Goal: Task Accomplishment & Management: Use online tool/utility

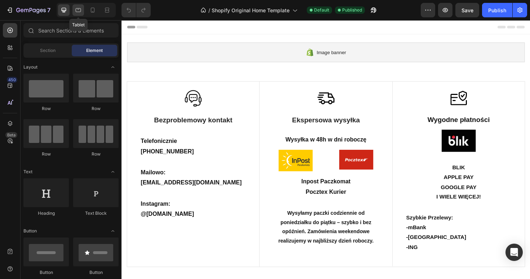
click at [79, 13] on icon at bounding box center [78, 9] width 7 height 7
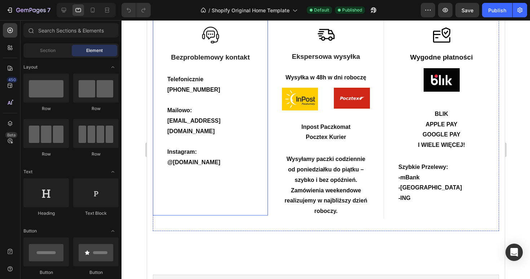
scroll to position [92, 0]
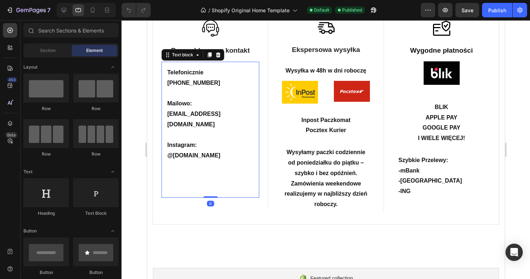
click at [225, 181] on p at bounding box center [210, 186] width 86 height 10
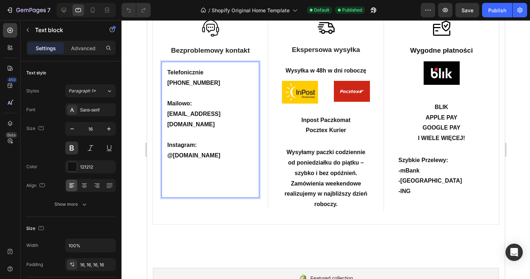
click at [225, 181] on p "Rich Text Editor. Editing area: main" at bounding box center [210, 186] width 86 height 10
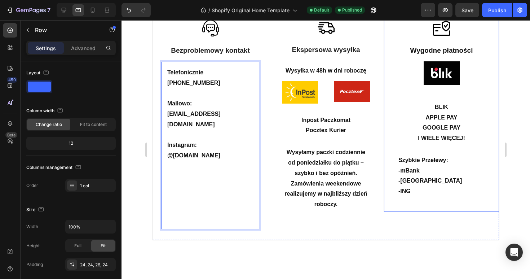
click at [433, 205] on div "Image Wygodne płatności Text Block Image Row BLIK APPLE PAY GOOGLE PAY I WIELE …" at bounding box center [440, 111] width 115 height 201
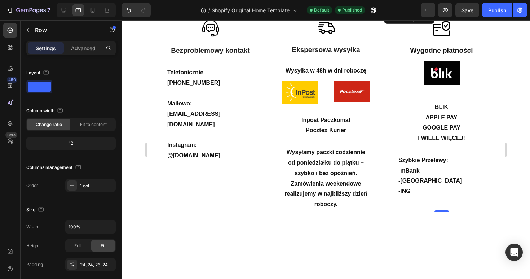
click at [433, 205] on div "Image Wygodne płatności Text Block Image Row BLIK APPLE PAY GOOGLE PAY I WIELE …" at bounding box center [440, 111] width 115 height 201
click at [424, 192] on p "-ING" at bounding box center [441, 191] width 86 height 10
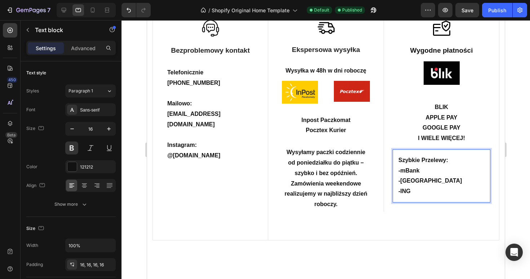
click at [424, 192] on p "-ING" at bounding box center [441, 191] width 86 height 10
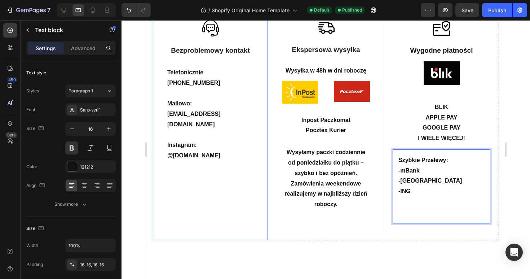
click at [252, 222] on div "Image Bezproblemowy kontakt Text Block Telefonicznie +48 518 652 211 Mailowo: k…" at bounding box center [210, 125] width 115 height 229
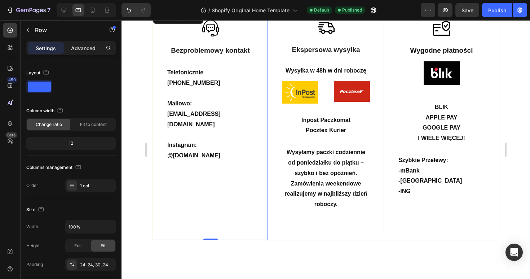
click at [79, 46] on p "Advanced" at bounding box center [83, 48] width 25 height 8
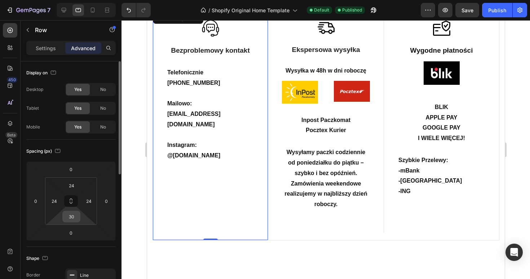
click at [72, 214] on input "30" at bounding box center [71, 216] width 14 height 11
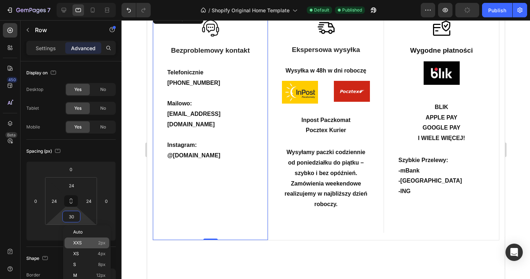
click at [80, 245] on span "XXS" at bounding box center [77, 242] width 9 height 5
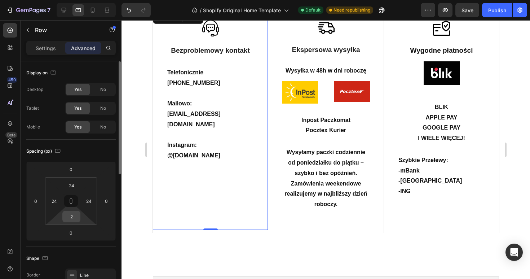
click at [76, 219] on input "2" at bounding box center [71, 216] width 14 height 11
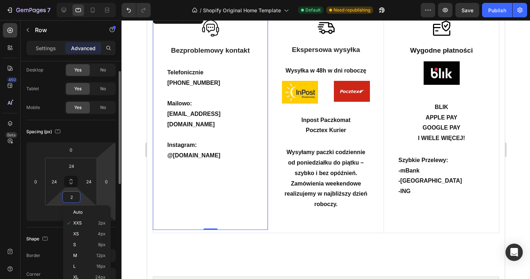
scroll to position [54, 0]
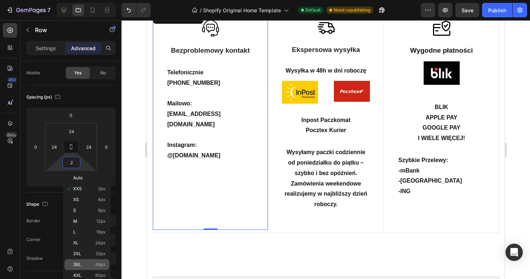
click at [97, 263] on span "48px" at bounding box center [100, 264] width 10 height 5
type input "48"
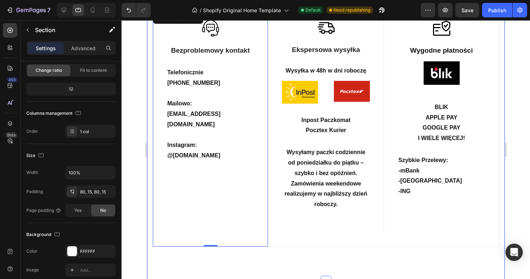
click at [289, 239] on div "Image Bezproblemowy kontakt Text Block Telefonicznie +48 518 652 211 Mailowo: k…" at bounding box center [325, 131] width 347 height 242
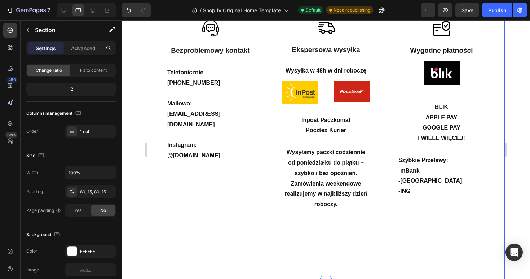
scroll to position [0, 0]
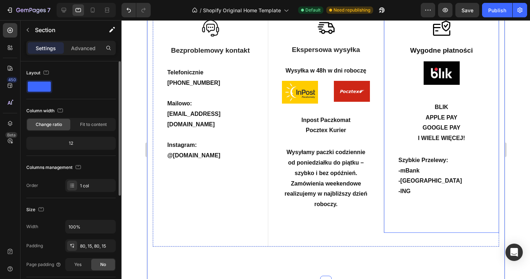
click at [388, 217] on div "Image Wygodne płatności Text Block Image Row BLIK APPLE PAY GOOGLE PAY I WIELE …" at bounding box center [440, 122] width 115 height 222
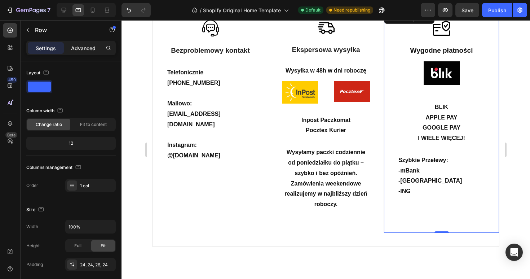
click at [80, 43] on div "Advanced" at bounding box center [83, 48] width 36 height 12
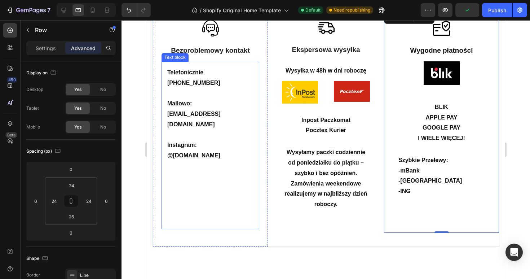
click at [232, 213] on p "Rich Text Editor. Editing area: main" at bounding box center [210, 218] width 86 height 10
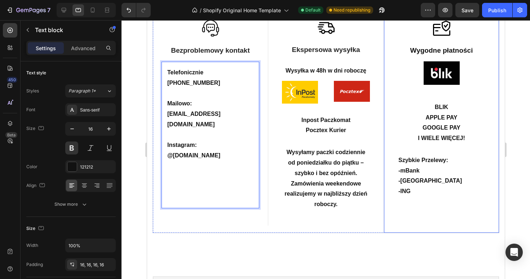
click at [417, 203] on p "Rich Text Editor. Editing area: main" at bounding box center [441, 202] width 86 height 10
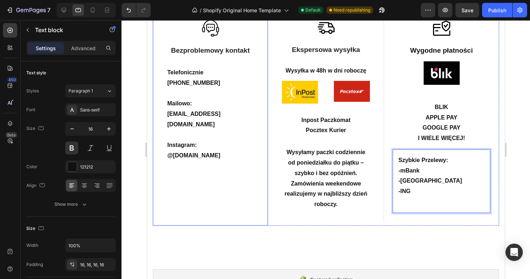
click at [224, 199] on div "Image Bezproblemowy kontakt Text Block Telefonicznie +48 518 652 211 Mailowo: k…" at bounding box center [210, 118] width 115 height 215
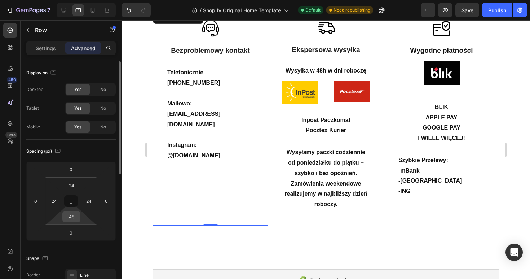
click at [72, 220] on input "48" at bounding box center [71, 216] width 14 height 11
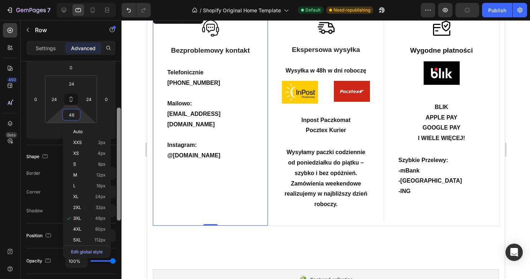
scroll to position [110, 0]
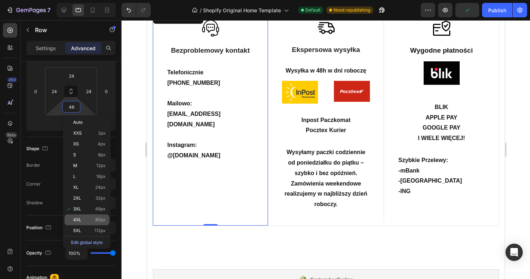
click at [88, 215] on div "4XL 80px" at bounding box center [87, 219] width 45 height 11
type input "80"
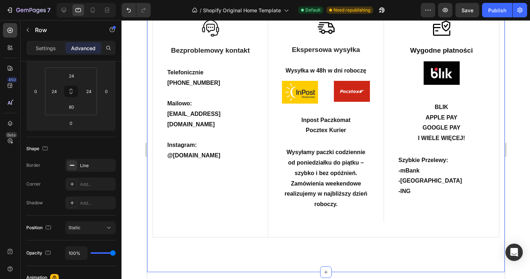
click at [223, 245] on div "Image Bezproblemowy kontakt Text Block Telefonicznie +48 518 652 211 Mailowo: k…" at bounding box center [326, 127] width 358 height 290
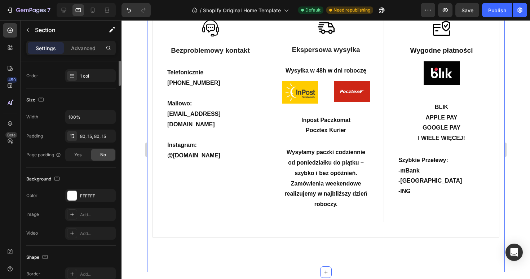
scroll to position [0, 0]
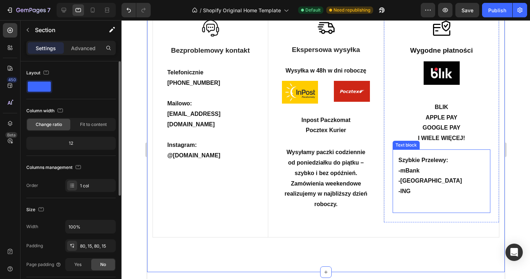
click at [426, 208] on div "Szybkie Przelewy: -mBank -[GEOGRAPHIC_DATA] -ING" at bounding box center [441, 180] width 98 height 63
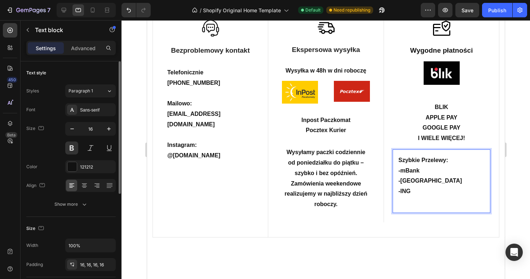
click at [426, 208] on div "Szybkie Przelewy: -mBank -[GEOGRAPHIC_DATA] -ING" at bounding box center [441, 180] width 98 height 63
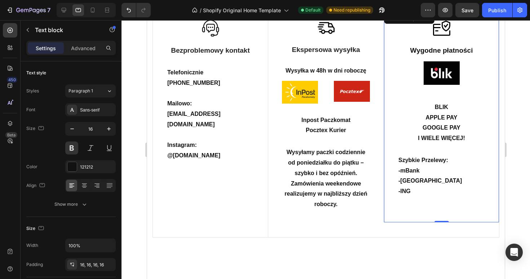
click at [418, 215] on div "Image Wygodne płatności Text Block Image Row BLIK APPLE PAY GOOGLE PAY I WIELE …" at bounding box center [440, 116] width 115 height 211
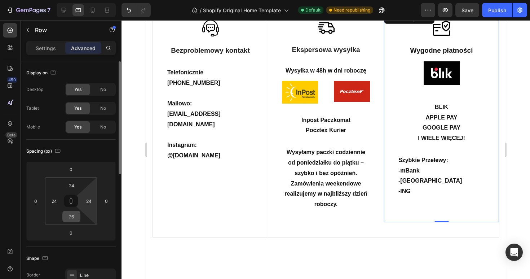
click at [75, 219] on input "26" at bounding box center [71, 216] width 14 height 11
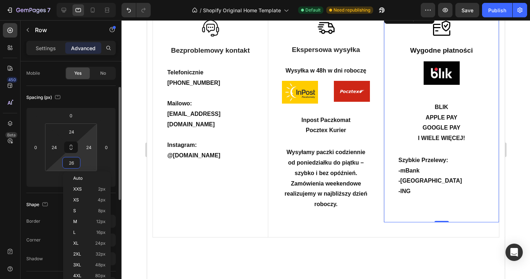
scroll to position [64, 0]
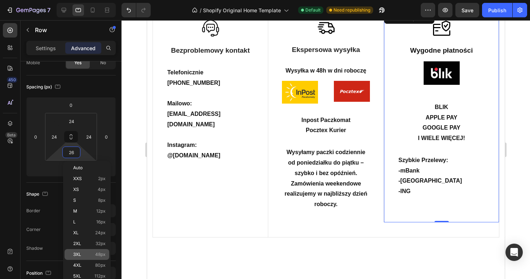
click at [88, 255] on p "3XL 48px" at bounding box center [89, 254] width 32 height 5
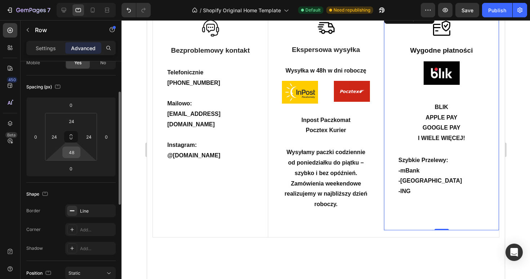
click at [74, 155] on input "48" at bounding box center [71, 152] width 14 height 11
type input "4"
type input "3"
type input "4"
type input "39"
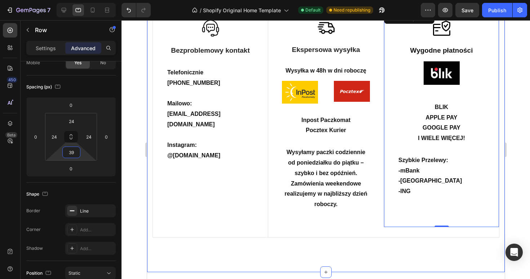
click at [258, 245] on div "Image Bezproblemowy kontakt Text Block Telefonicznie +48 518 652 211 Mailowo: k…" at bounding box center [326, 127] width 358 height 290
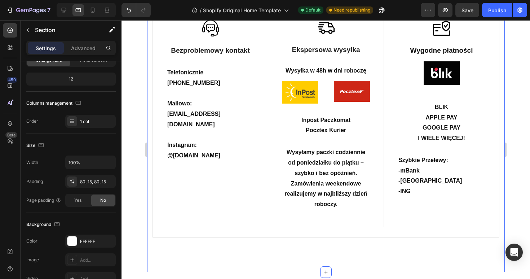
scroll to position [0, 0]
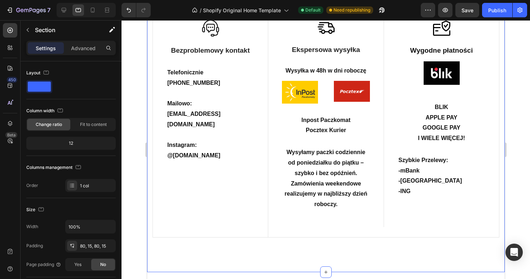
click at [281, 252] on div "Image Bezproblemowy kontakt Text Block Telefonicznie +48 518 652 211 Mailowo: k…" at bounding box center [326, 127] width 358 height 290
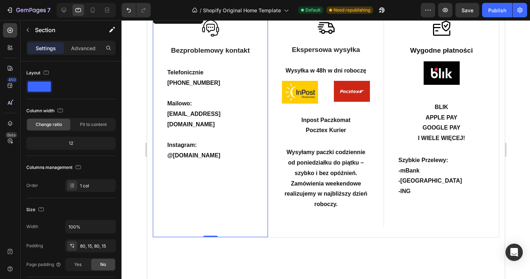
click at [259, 220] on div "Image Bezproblemowy kontakt Text Block Telefonicznie +48 518 652 211 Mailowo: k…" at bounding box center [210, 124] width 115 height 226
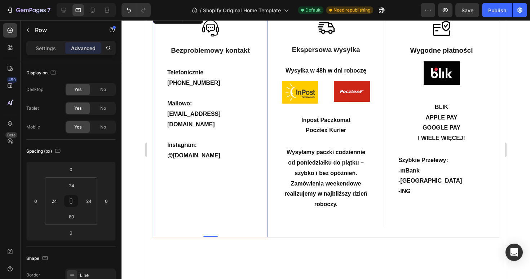
click at [259, 220] on div "Image Bezproblemowy kontakt Text Block Telefonicznie +48 518 652 211 Mailowo: k…" at bounding box center [210, 124] width 115 height 226
click at [72, 219] on input "80" at bounding box center [71, 216] width 14 height 11
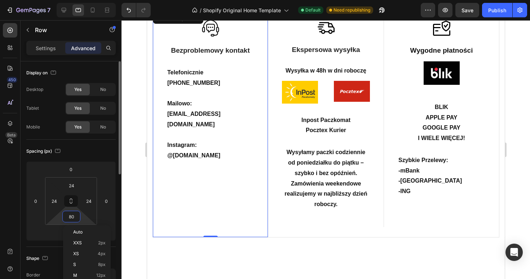
click at [75, 218] on input "80" at bounding box center [71, 216] width 14 height 11
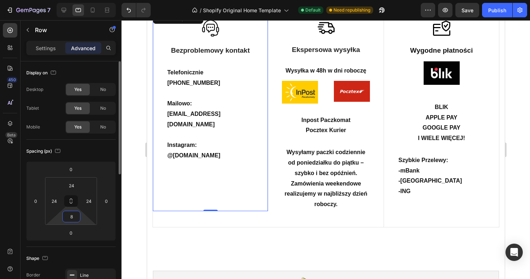
type input "81"
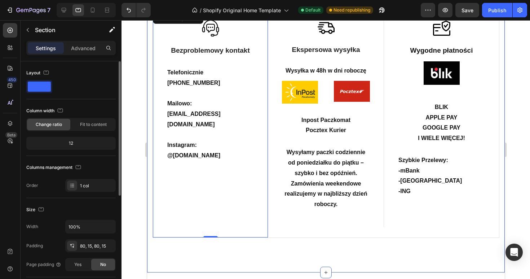
click at [254, 227] on div "Image Bezproblemowy kontakt Text Block Telefonicznie +48 518 652 211 Mailowo: k…" at bounding box center [325, 126] width 347 height 233
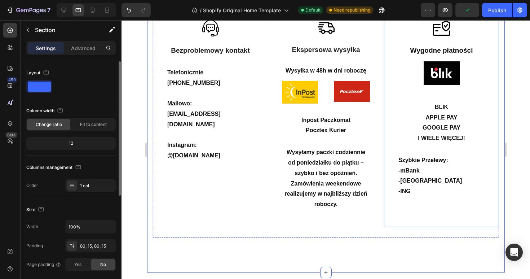
click at [400, 215] on div "Image Wygodne płatności Text Block Image Row BLIK APPLE PAY GOOGLE PAY I WIELE …" at bounding box center [440, 119] width 115 height 216
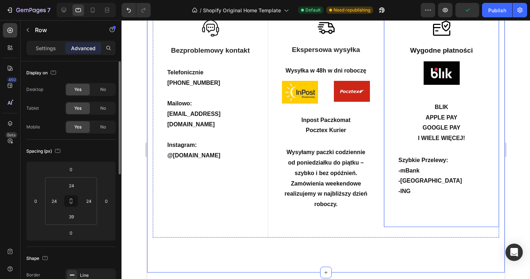
click at [400, 215] on div "Image Wygodne płatności Text Block Image Row BLIK APPLE PAY GOOGLE PAY I WIELE …" at bounding box center [440, 119] width 115 height 216
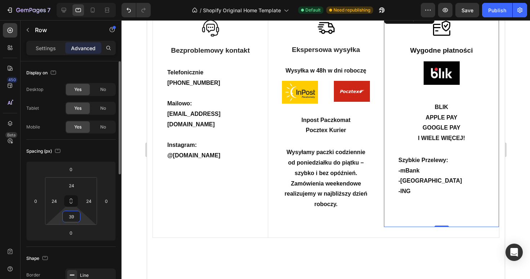
click at [74, 216] on input "39" at bounding box center [71, 216] width 14 height 11
click at [76, 218] on input "39" at bounding box center [71, 216] width 14 height 11
type input "39,5"
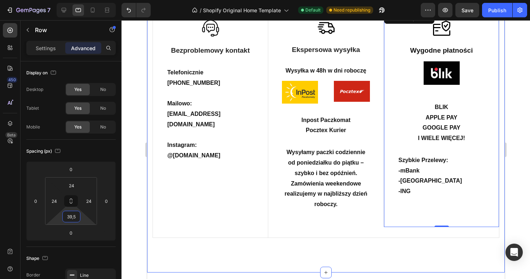
click at [267, 237] on div "Image Bezproblemowy kontakt Text Block Telefonicznie +48 518 652 211 Mailowo: k…" at bounding box center [326, 127] width 358 height 291
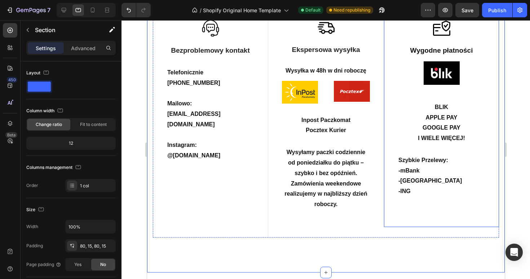
click at [393, 221] on div "Image Wygodne płatności Text Block Image Row BLIK APPLE PAY GOOGLE PAY I WIELE …" at bounding box center [440, 119] width 115 height 216
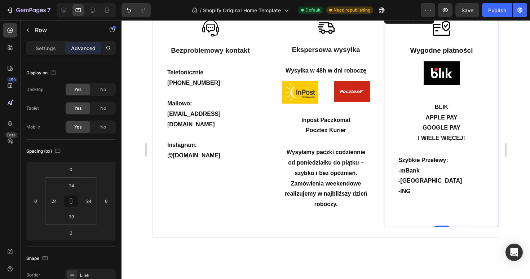
click at [393, 221] on div "Image Wygodne płatności Text Block Image Row BLIK APPLE PAY GOOGLE PAY I WIELE …" at bounding box center [440, 119] width 115 height 216
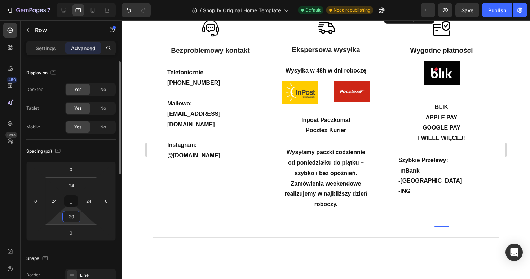
click at [76, 216] on input "39" at bounding box center [71, 216] width 14 height 11
type input "40"
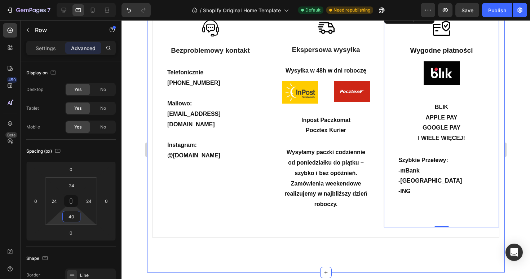
click at [221, 247] on div "Image Bezproblemowy kontakt Text Block Telefonicznie +48 518 652 211 Mailowo: k…" at bounding box center [326, 127] width 358 height 291
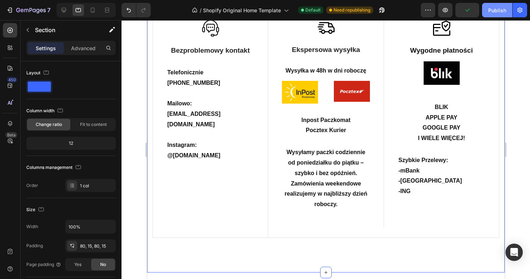
click at [501, 12] on div "Publish" at bounding box center [497, 10] width 18 height 8
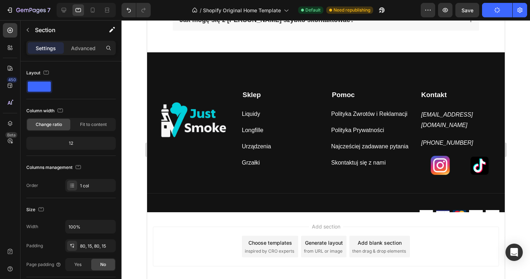
scroll to position [599, 0]
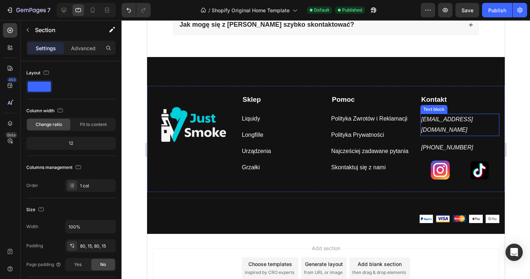
click at [442, 127] on p "[EMAIL_ADDRESS][DOMAIN_NAME]" at bounding box center [460, 124] width 78 height 21
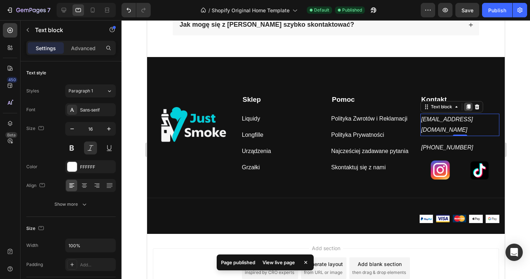
click at [470, 106] on icon at bounding box center [468, 106] width 4 height 5
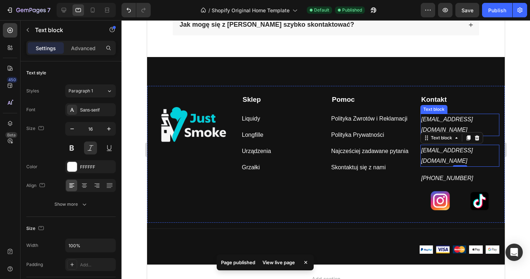
click at [453, 124] on p "[EMAIL_ADDRESS][DOMAIN_NAME]" at bounding box center [460, 124] width 78 height 21
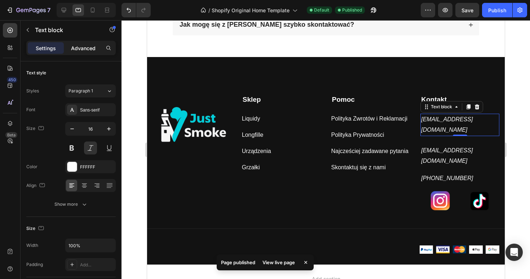
click at [80, 49] on p "Advanced" at bounding box center [83, 48] width 25 height 8
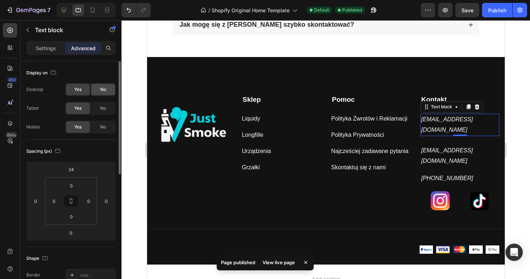
click at [104, 92] on span "No" at bounding box center [103, 89] width 6 height 6
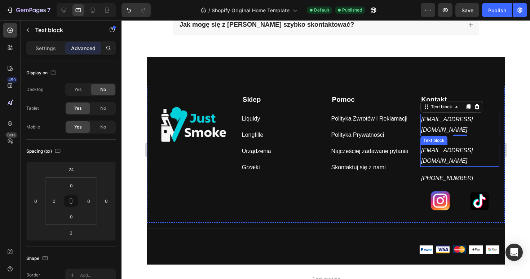
click at [445, 157] on p "[EMAIL_ADDRESS][DOMAIN_NAME]" at bounding box center [460, 155] width 78 height 21
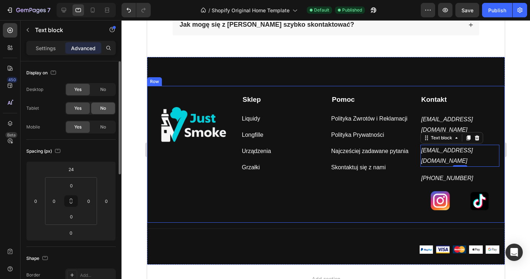
click at [101, 113] on div "No" at bounding box center [103, 108] width 24 height 12
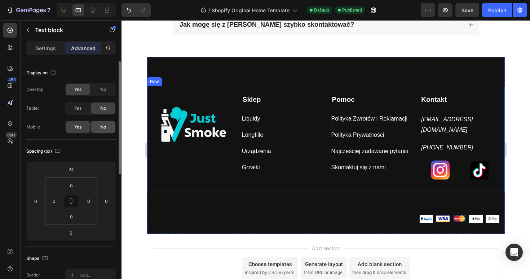
click at [101, 126] on span "No" at bounding box center [103, 127] width 6 height 6
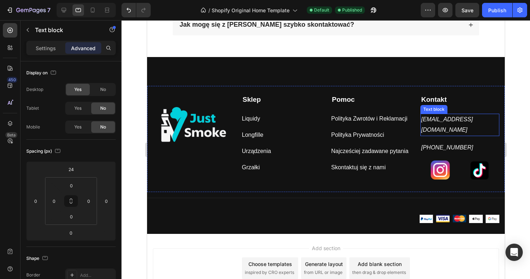
click at [467, 123] on p "[EMAIL_ADDRESS][DOMAIN_NAME]" at bounding box center [460, 124] width 78 height 21
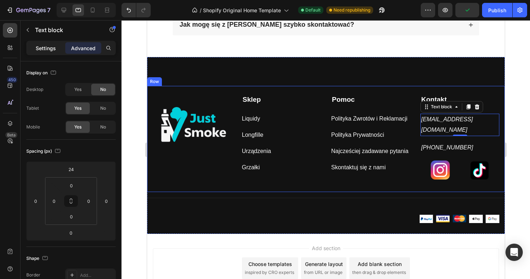
click at [43, 46] on p "Settings" at bounding box center [46, 48] width 20 height 8
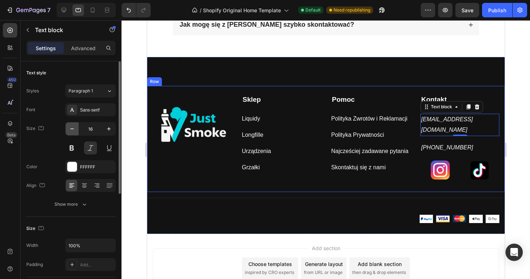
click at [75, 132] on button "button" at bounding box center [72, 128] width 13 height 13
type input "15"
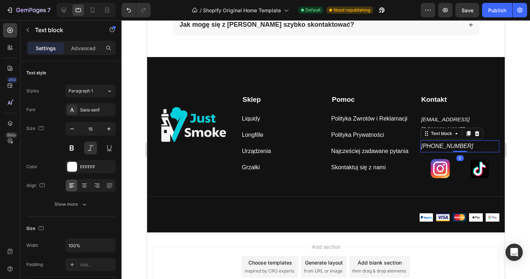
click at [465, 141] on p "[PHONE_NUMBER]" at bounding box center [460, 146] width 78 height 10
click at [75, 131] on icon "button" at bounding box center [72, 128] width 7 height 7
type input "15"
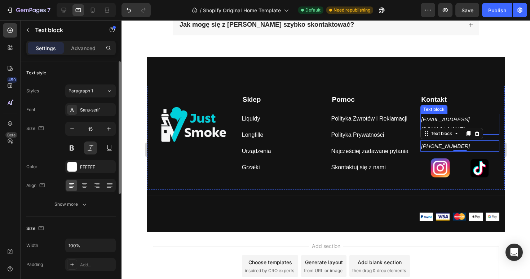
click at [490, 121] on p "[EMAIL_ADDRESS][DOMAIN_NAME]" at bounding box center [460, 123] width 78 height 19
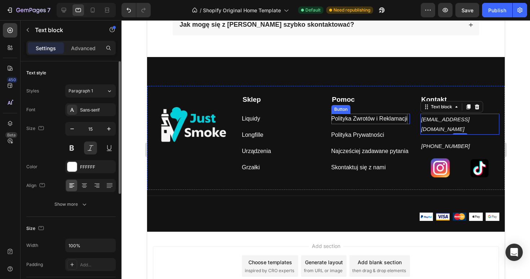
click at [386, 120] on p "Polityka Zwrotów i Reklamacji" at bounding box center [369, 119] width 76 height 10
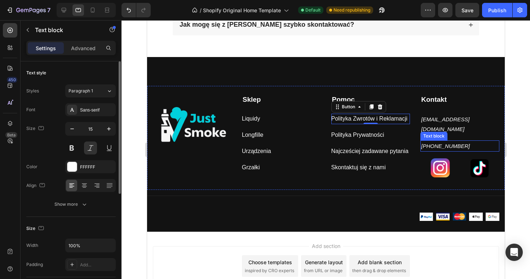
click at [480, 141] on p "[PHONE_NUMBER]" at bounding box center [460, 146] width 78 height 10
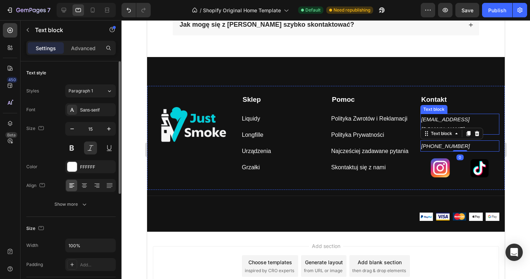
click at [486, 116] on p "[EMAIL_ADDRESS][DOMAIN_NAME]" at bounding box center [460, 123] width 78 height 19
click at [470, 141] on p "[PHONE_NUMBER]" at bounding box center [460, 146] width 78 height 10
click at [71, 144] on button at bounding box center [71, 147] width 13 height 13
click at [494, 118] on p "[EMAIL_ADDRESS][DOMAIN_NAME]" at bounding box center [460, 123] width 78 height 19
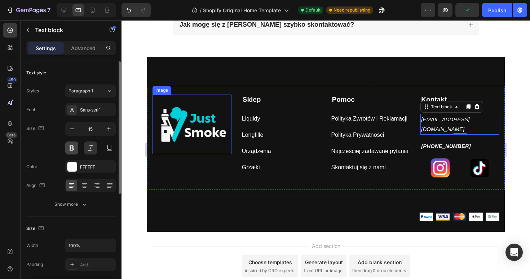
click at [70, 146] on button at bounding box center [71, 147] width 13 height 13
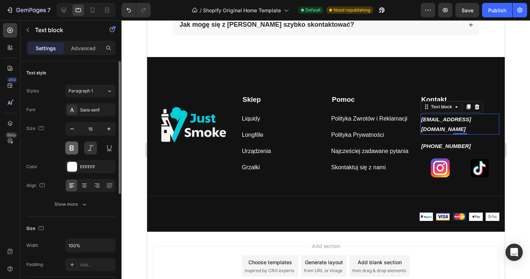
click at [71, 148] on button at bounding box center [71, 147] width 13 height 13
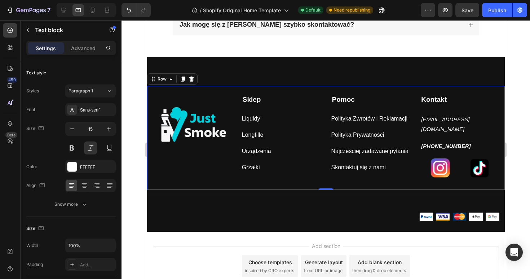
click at [453, 128] on div "Kontakt Text block kontakt.justsmoke@gmail.com Text block kontakt.justsmoke@gma…" at bounding box center [459, 136] width 79 height 84
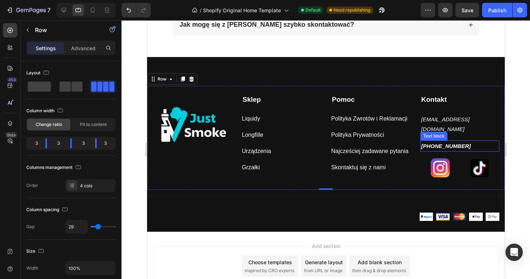
click at [449, 141] on p "[PHONE_NUMBER]" at bounding box center [460, 146] width 78 height 10
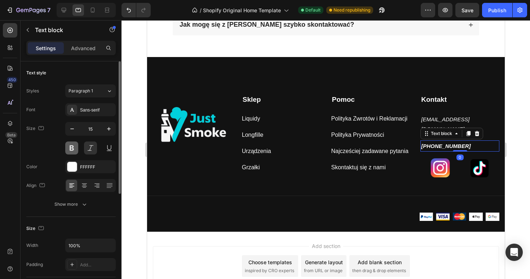
click at [69, 145] on button at bounding box center [71, 147] width 13 height 13
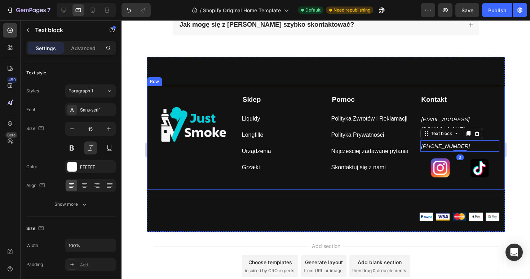
click at [293, 173] on div "Image Sklep Text block Liquidy Button Longfille Button Urządzenia Button Grzałk…" at bounding box center [326, 138] width 358 height 104
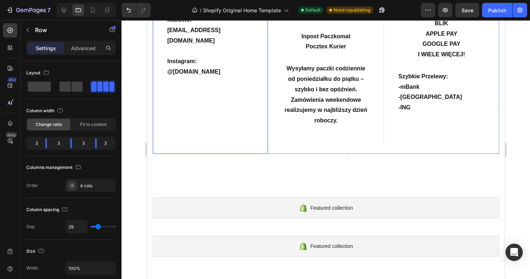
scroll to position [242, 0]
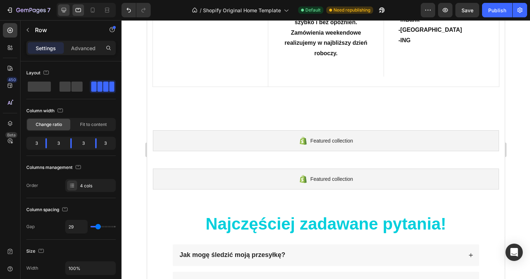
click at [67, 6] on icon at bounding box center [63, 9] width 7 height 7
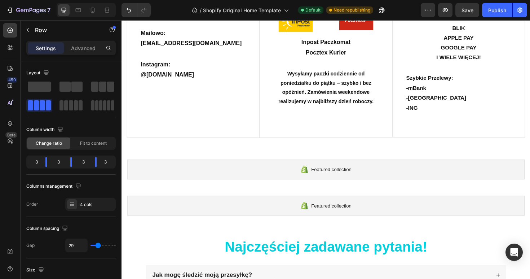
scroll to position [147, 0]
click at [80, 10] on icon at bounding box center [78, 9] width 7 height 7
type input "100%"
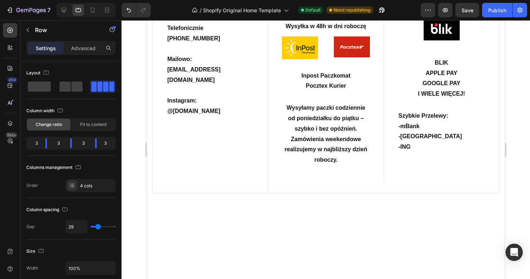
scroll to position [57, 0]
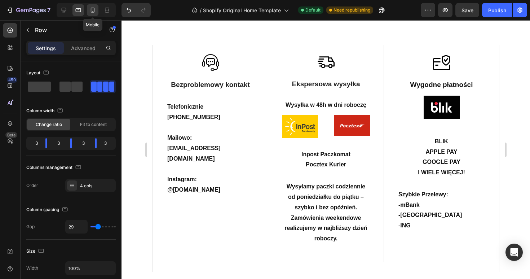
click at [94, 11] on icon at bounding box center [92, 9] width 7 height 7
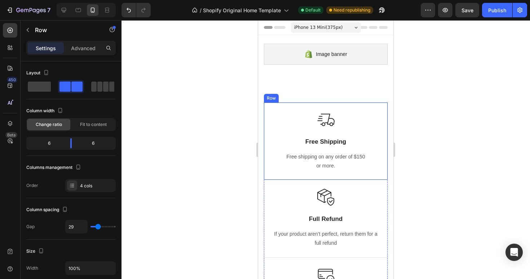
click at [302, 129] on div "Image Free Shipping Text Block Free shipping on any order of $150 or more. Text…" at bounding box center [326, 141] width 106 height 60
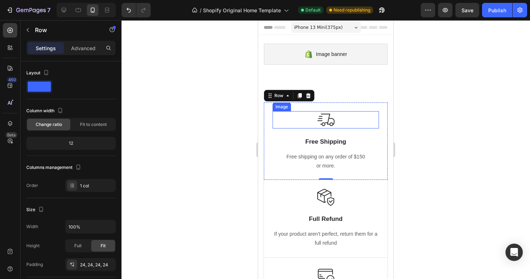
click at [329, 124] on img at bounding box center [325, 119] width 17 height 17
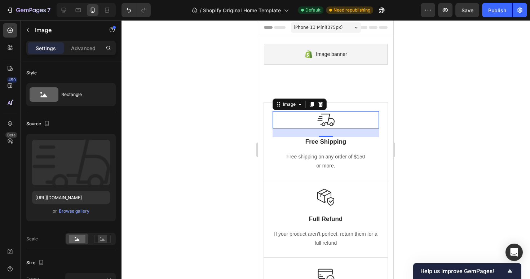
click at [320, 121] on img at bounding box center [325, 119] width 17 height 17
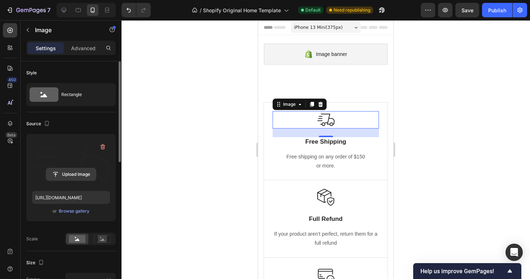
click at [74, 176] on input "file" at bounding box center [71, 174] width 50 height 12
click at [71, 177] on input "file" at bounding box center [71, 174] width 50 height 12
click at [91, 171] on input "file" at bounding box center [71, 174] width 50 height 12
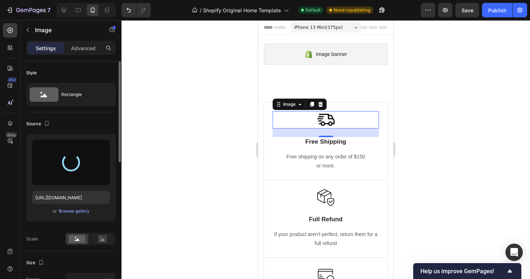
type input "https://cdn.shopify.com/s/files/1/0918/6063/1879/files/gempages_585749444905927…"
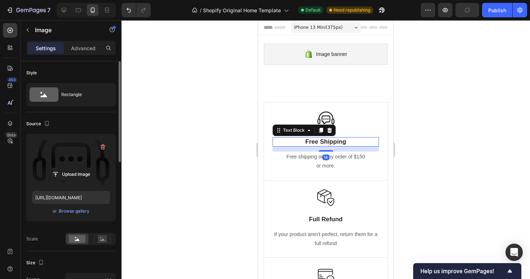
click at [336, 142] on p "Free Shipping" at bounding box center [325, 142] width 105 height 8
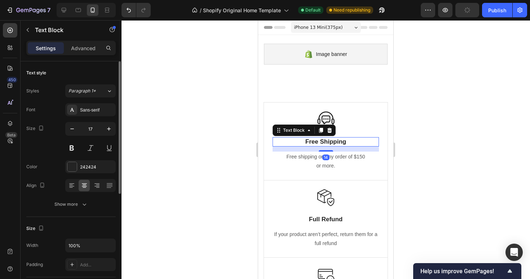
click at [336, 142] on p "Free Shipping" at bounding box center [325, 142] width 105 height 8
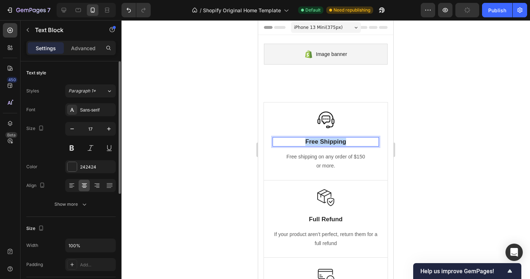
click at [336, 142] on p "Free Shipping" at bounding box center [325, 142] width 105 height 8
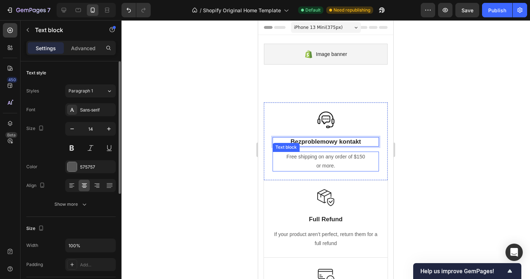
click at [323, 160] on p "Free shipping on any order of $150" at bounding box center [325, 156] width 105 height 9
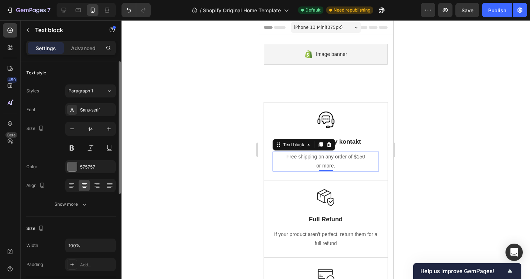
click at [323, 160] on p "Free shipping on any order of $150" at bounding box center [325, 156] width 105 height 9
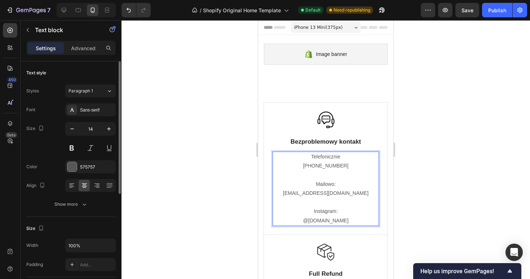
click at [346, 168] on p "Telefonicznie +48 518 652 211 Mailowo: kontakt.justsmoke@gmail.com" at bounding box center [325, 174] width 105 height 45
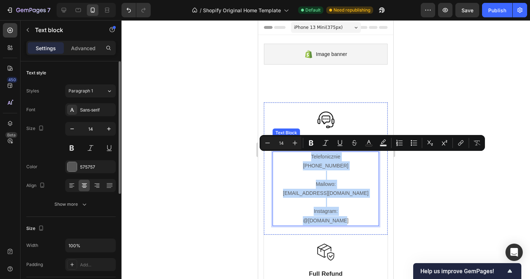
drag, startPoint x: 344, startPoint y: 221, endPoint x: 300, endPoint y: 141, distance: 92.2
click at [300, 141] on div "Image Bezproblemowy kontakt Text Block Telefonicznie +48 518 652 211 Mailowo: k…" at bounding box center [326, 168] width 106 height 115
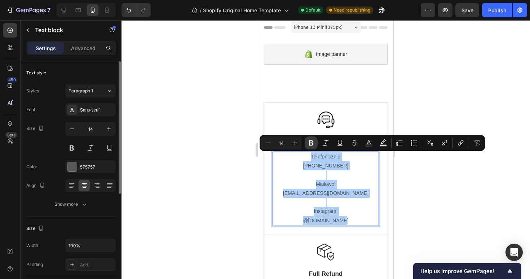
click at [313, 144] on icon "Editor contextual toolbar" at bounding box center [311, 142] width 4 height 5
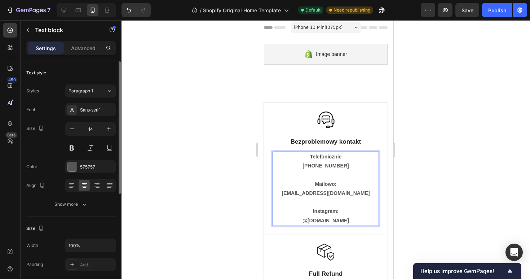
click at [352, 195] on strong "[EMAIL_ADDRESS][DOMAIN_NAME]" at bounding box center [326, 193] width 88 height 6
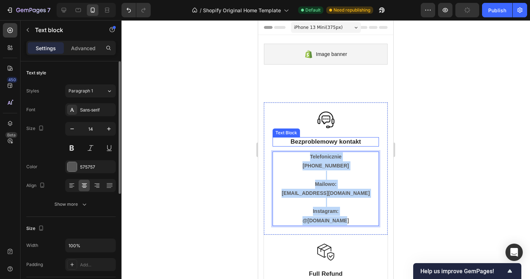
drag, startPoint x: 348, startPoint y: 223, endPoint x: 309, endPoint y: 138, distance: 93.3
click at [309, 139] on div "Image Bezproblemowy kontakt Text Block Telefonicznie +48 518 652 211 Mailowo: k…" at bounding box center [326, 168] width 106 height 115
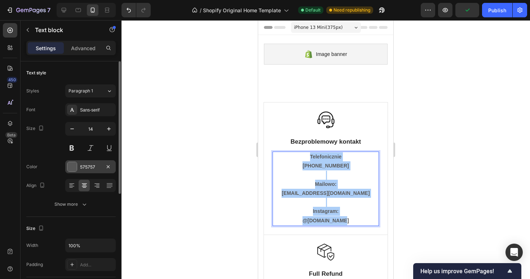
click at [78, 171] on div "575757" at bounding box center [90, 166] width 50 height 13
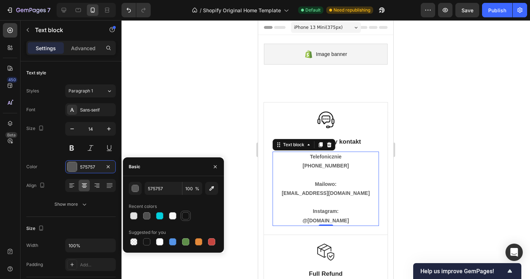
click at [184, 213] on div at bounding box center [185, 215] width 7 height 7
type input "121212"
click at [233, 106] on div at bounding box center [326, 149] width 409 height 259
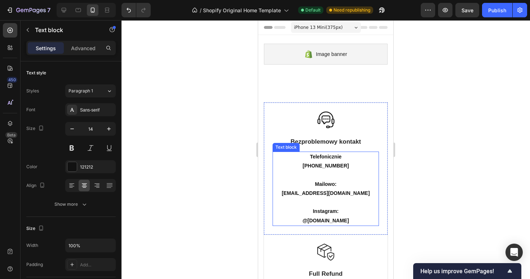
click at [351, 166] on p "Telefonicznie +48 518 652 211 Mailowo: kontakt.justsmoke@gmail.com" at bounding box center [325, 174] width 105 height 45
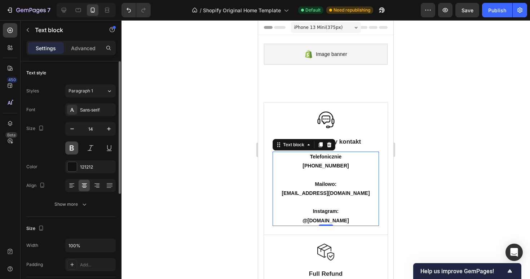
click at [74, 146] on button at bounding box center [71, 147] width 13 height 13
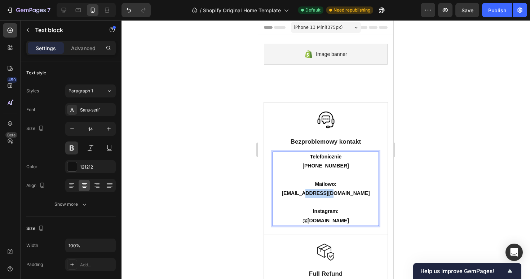
click at [326, 197] on p "Telefonicznie +48 518 652 211 Mailowo: kontakt.justsmoke@gmail.com" at bounding box center [325, 174] width 105 height 45
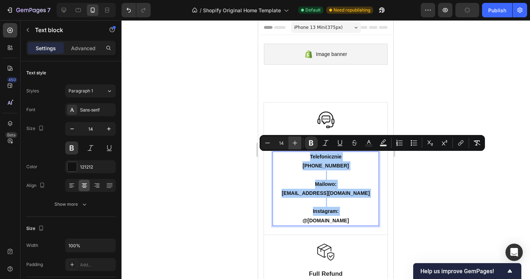
click at [297, 145] on icon "Editor contextual toolbar" at bounding box center [294, 142] width 7 height 7
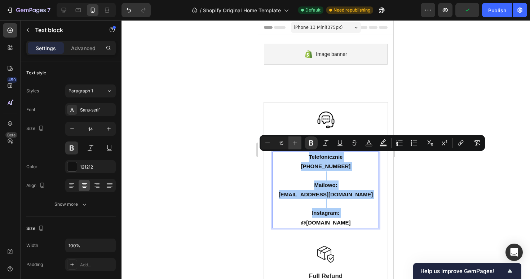
click at [297, 145] on icon "Editor contextual toolbar" at bounding box center [294, 142] width 7 height 7
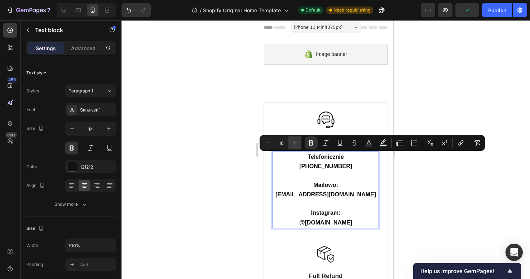
click at [297, 145] on icon "Editor contextual toolbar" at bounding box center [294, 142] width 7 height 7
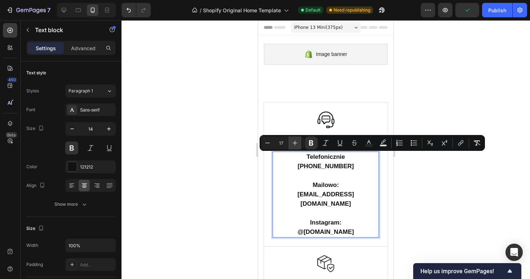
click at [297, 145] on icon "Editor contextual toolbar" at bounding box center [294, 142] width 7 height 7
type input "18"
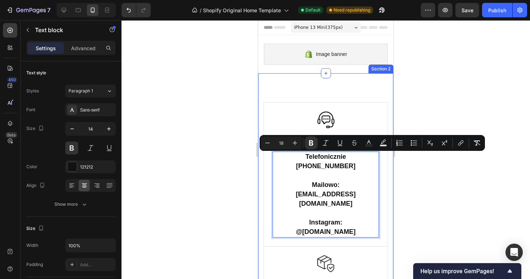
click at [336, 101] on div "Image Bezproblemowy kontakt Text Block Telefonicznie +48 518 652 211 Mailowo: k…" at bounding box center [325, 254] width 135 height 363
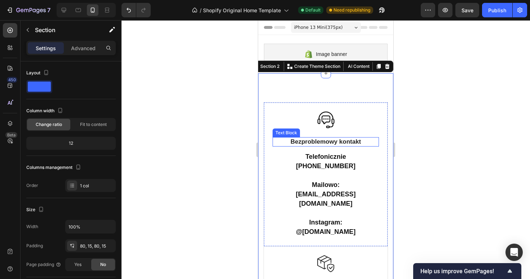
click at [331, 140] on p "Bezproblemowy kontakt" at bounding box center [325, 142] width 105 height 8
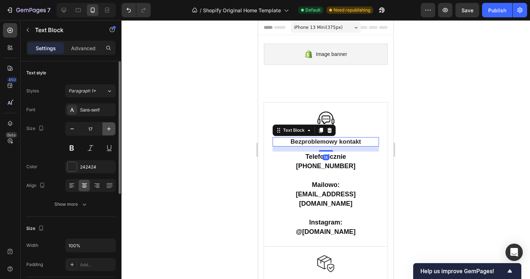
click at [106, 129] on icon "button" at bounding box center [108, 128] width 7 height 7
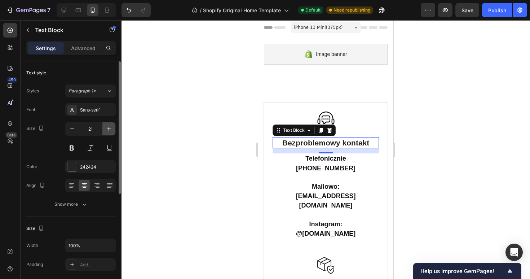
click at [106, 129] on icon "button" at bounding box center [108, 128] width 7 height 7
type input "22"
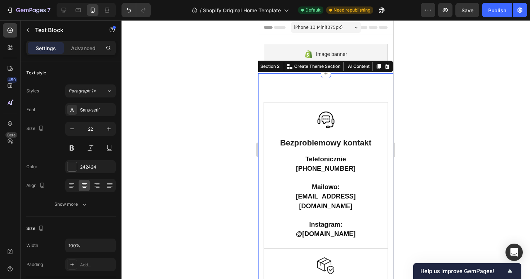
click at [293, 83] on div "Image Bezproblemowy kontakt Text Block Telefonicznie +48 518 652 211 Mailowo: k…" at bounding box center [325, 255] width 135 height 365
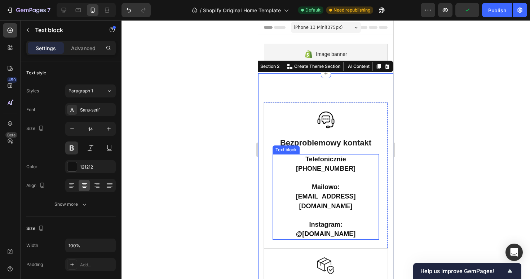
click at [300, 169] on p "Telefonicznie +48 518 652 211 Mailowo: kontakt.justsmoke@gmail.com" at bounding box center [325, 183] width 105 height 56
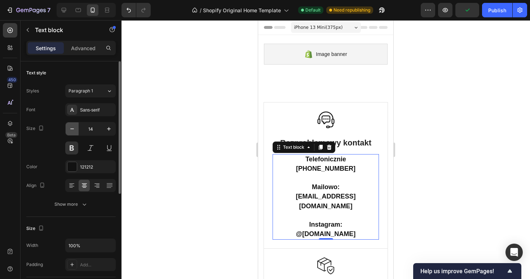
click at [74, 127] on icon "button" at bounding box center [72, 128] width 7 height 7
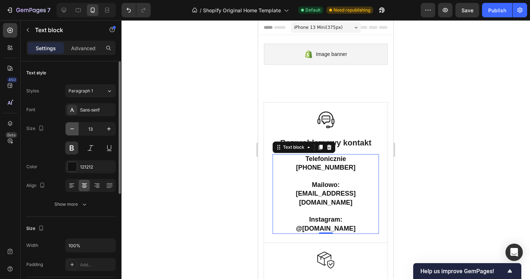
click at [74, 127] on icon "button" at bounding box center [72, 128] width 7 height 7
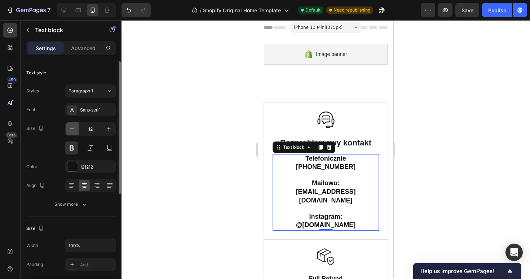
click at [74, 127] on icon "button" at bounding box center [72, 128] width 7 height 7
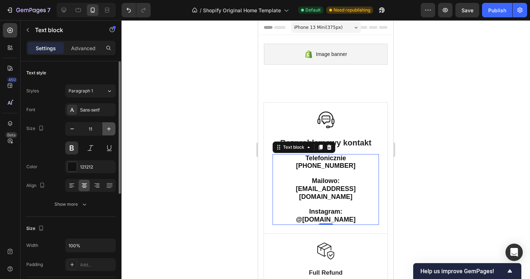
click at [105, 127] on icon "button" at bounding box center [108, 128] width 7 height 7
type input "12"
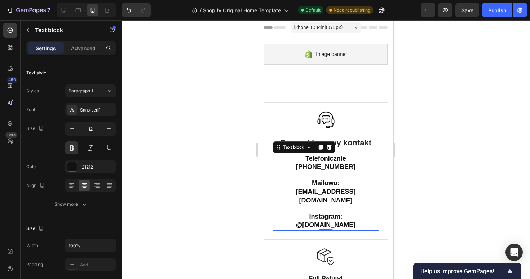
click at [204, 145] on div at bounding box center [326, 149] width 409 height 259
click at [335, 182] on strong "Mailowo:" at bounding box center [326, 182] width 28 height 7
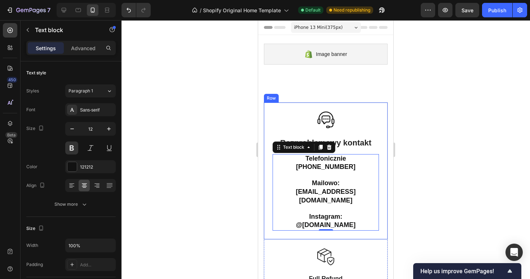
click at [318, 133] on div "Image Bezproblemowy kontakt Text Block Telefonicznie +48 518 652 211 Mailowo: k…" at bounding box center [326, 170] width 106 height 119
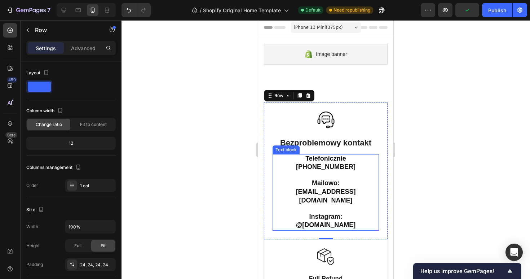
click at [338, 164] on strong "[PHONE_NUMBER]" at bounding box center [326, 166] width 60 height 7
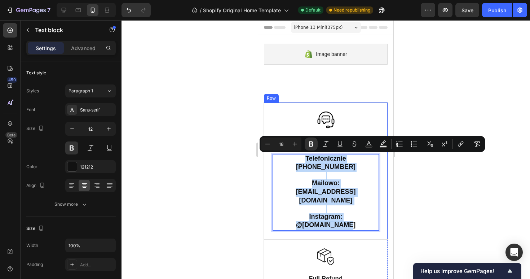
drag, startPoint x: 350, startPoint y: 217, endPoint x: 295, endPoint y: 152, distance: 85.0
click at [295, 152] on div "Image Bezproblemowy kontakt Text Block Telefonicznie +48 518 652 211 Mailowo: k…" at bounding box center [326, 170] width 106 height 119
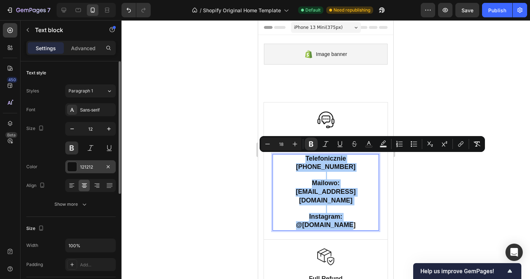
click at [86, 167] on div "121212" at bounding box center [90, 167] width 21 height 6
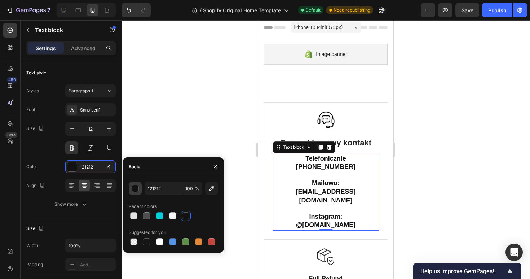
click at [137, 192] on div "button" at bounding box center [135, 188] width 7 height 7
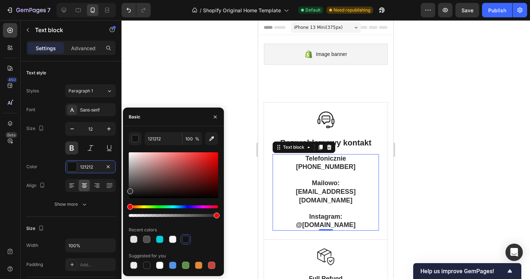
drag, startPoint x: 130, startPoint y: 198, endPoint x: 128, endPoint y: 188, distance: 10.1
click at [128, 189] on div at bounding box center [130, 191] width 6 height 6
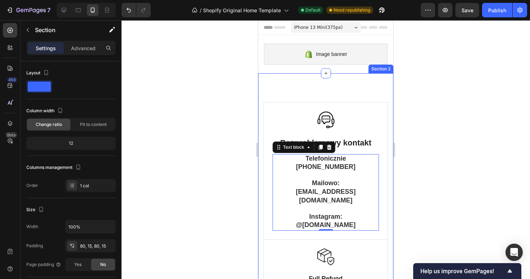
click at [313, 97] on div "Image Bezproblemowy kontakt Text Block Telefonicznie +48 518 652 211 Mailowo: k…" at bounding box center [325, 251] width 135 height 356
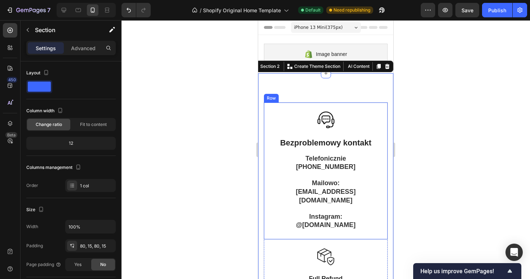
click at [223, 148] on div at bounding box center [326, 149] width 409 height 259
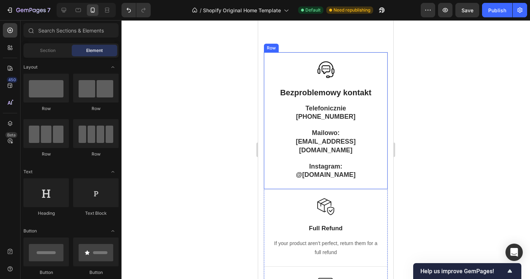
scroll to position [56, 0]
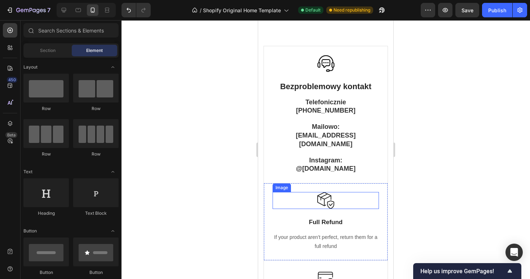
click at [331, 192] on img at bounding box center [325, 200] width 17 height 17
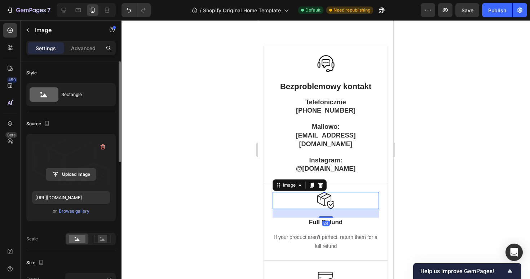
click at [82, 174] on input "file" at bounding box center [71, 174] width 50 height 12
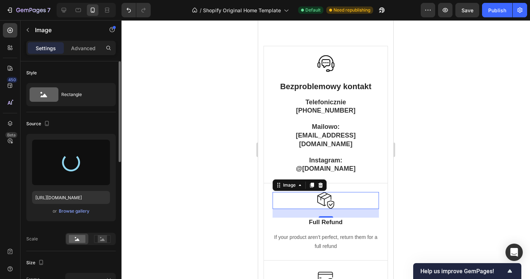
type input "https://cdn.shopify.com/s/files/1/0918/6063/1879/files/gempages_585749444905927…"
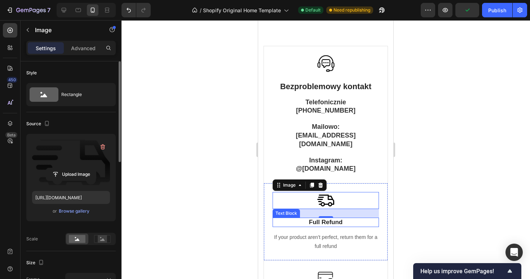
click at [331, 218] on p "Full Refund" at bounding box center [325, 222] width 105 height 8
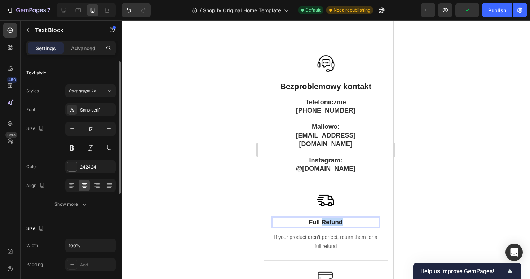
click at [331, 218] on p "Full Refund" at bounding box center [325, 222] width 105 height 8
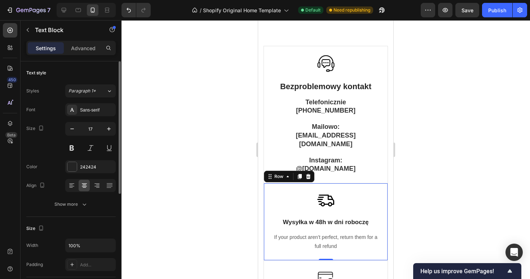
click at [361, 202] on div "Image Wysyłka w 48h w dni roboczę Text Block If your product aren’t perfect, re…" at bounding box center [326, 222] width 106 height 60
click at [339, 239] on p "If your product aren’t perfect, return them for a full refund" at bounding box center [325, 242] width 105 height 18
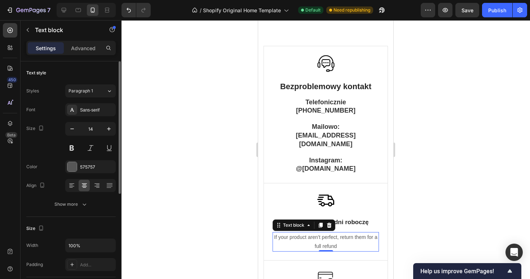
click at [339, 239] on p "If your product aren’t perfect, return them for a full refund" at bounding box center [325, 242] width 105 height 18
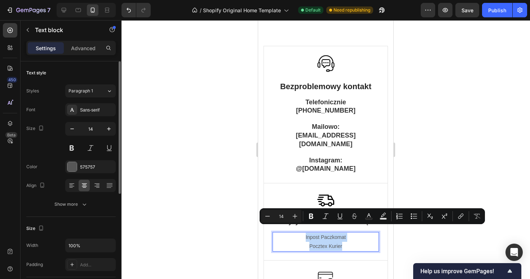
drag, startPoint x: 350, startPoint y: 238, endPoint x: 300, endPoint y: 232, distance: 50.5
click at [301, 233] on p "Inpost Paczkomat Pocztex Kurier" at bounding box center [325, 242] width 105 height 18
click at [80, 170] on div "575757" at bounding box center [90, 167] width 21 height 6
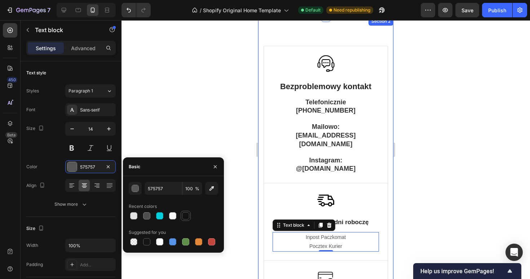
click at [184, 216] on div at bounding box center [185, 215] width 7 height 7
type input "121212"
click at [72, 147] on button at bounding box center [71, 147] width 13 height 13
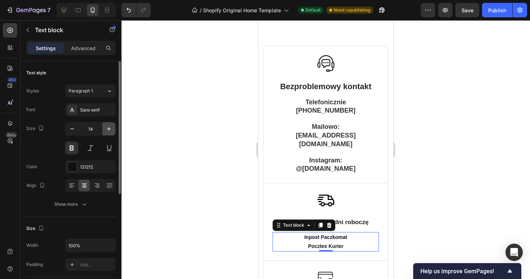
click at [110, 129] on icon "button" at bounding box center [108, 128] width 7 height 7
type input "16"
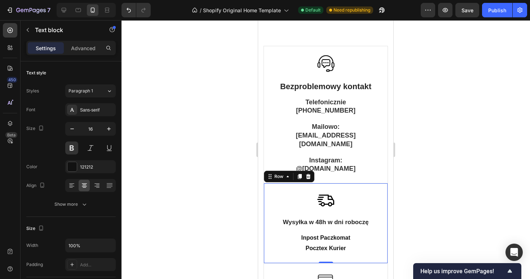
click at [366, 184] on div "Image Wysyłka w 48h w dni roboczę Text Block Inpost Paczkomat Pocztex Kurier Te…" at bounding box center [326, 223] width 124 height 80
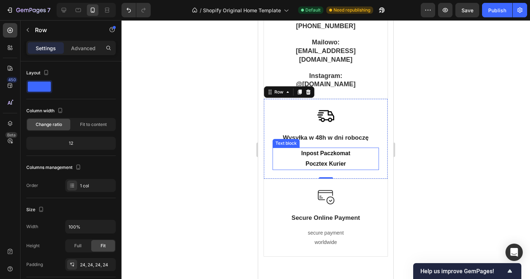
scroll to position [141, 0]
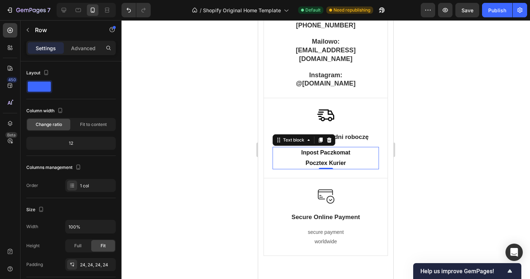
click at [342, 158] on p "Inpost Paczkomat Pocztex Kurier" at bounding box center [325, 158] width 105 height 21
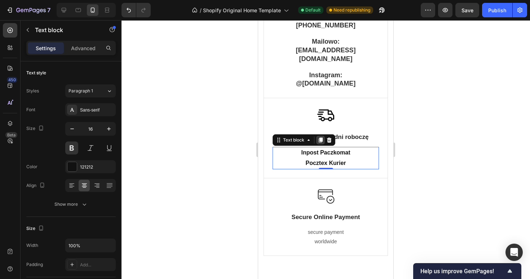
click at [321, 137] on icon at bounding box center [321, 139] width 4 height 5
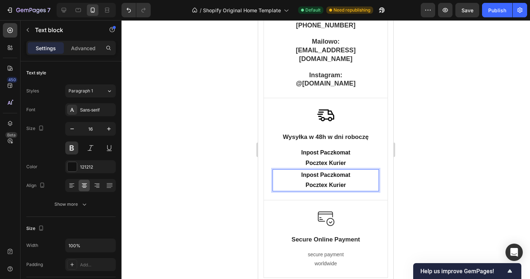
click at [346, 184] on div "Inpost Paczkomat Pocztex Kurier" at bounding box center [326, 180] width 106 height 22
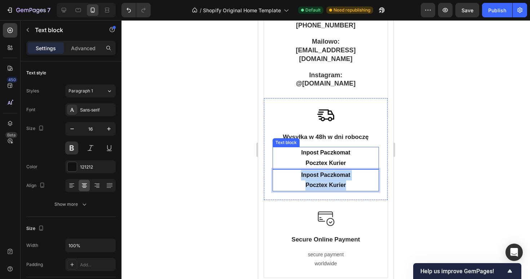
drag, startPoint x: 346, startPoint y: 177, endPoint x: 291, endPoint y: 157, distance: 58.3
click at [291, 157] on div "Image Wysyłka w 48h w dni roboczę Text Block Inpost Paczkomat Pocztex Kurier Te…" at bounding box center [326, 149] width 106 height 84
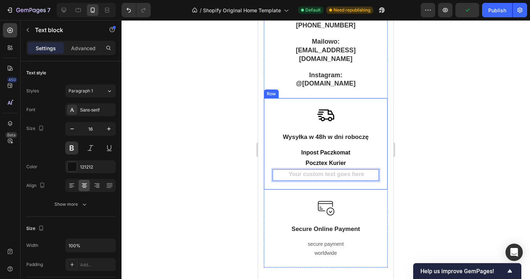
click at [270, 149] on div "Image Wysyłka w 48h w dni roboczę Text Block Inpost Paczkomat Pocztex Kurier Te…" at bounding box center [326, 143] width 124 height 91
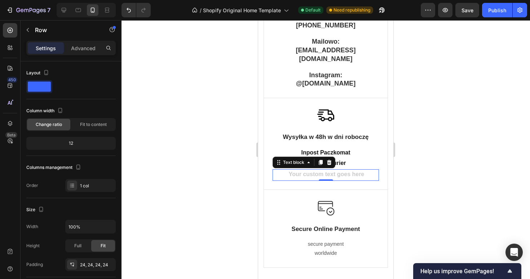
click at [319, 169] on div "Rich Text Editor. Editing area: main" at bounding box center [326, 175] width 106 height 12
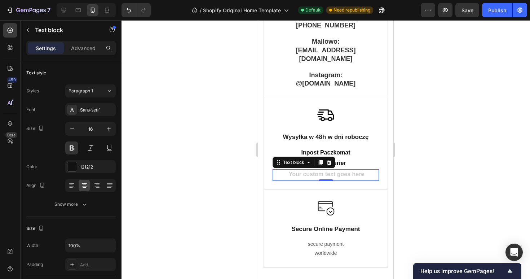
click at [333, 169] on div "Rich Text Editor. Editing area: main" at bounding box center [326, 175] width 106 height 12
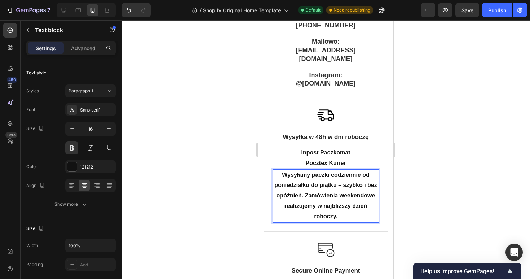
click at [369, 170] on p "Wysyłamy paczki codziennie od poniedziałku do piątku – szybko i bez opóźnień. Z…" at bounding box center [325, 196] width 105 height 52
click at [373, 153] on p "Inpost Paczkomat Pocztex Kurier" at bounding box center [325, 158] width 105 height 21
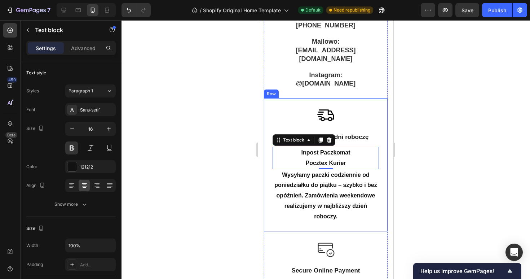
click at [383, 127] on div "Image Wysyłka w 48h w dni roboczę Text Block Inpost Paczkomat Pocztex Kurier Te…" at bounding box center [326, 164] width 124 height 133
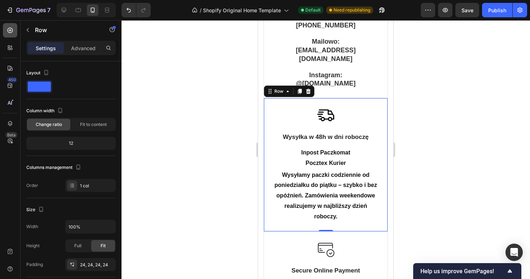
click at [6, 32] on div at bounding box center [10, 30] width 14 height 14
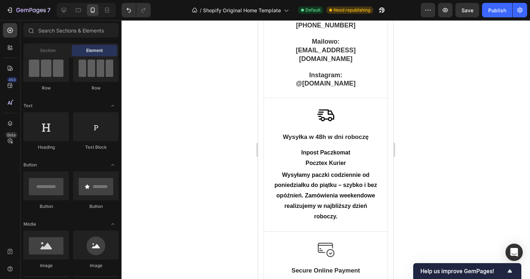
scroll to position [69, 0]
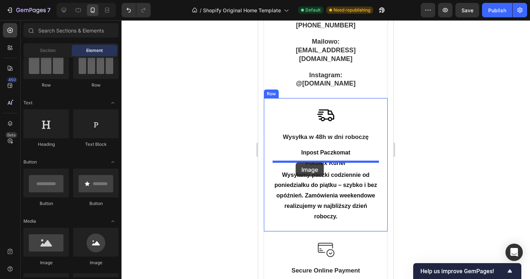
drag, startPoint x: 304, startPoint y: 263, endPoint x: 295, endPoint y: 162, distance: 101.7
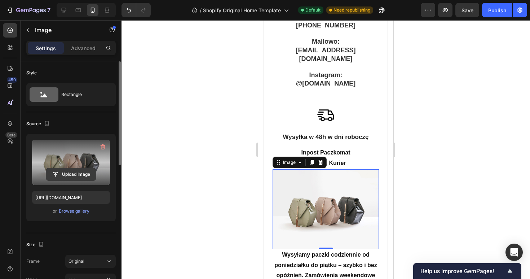
click at [69, 174] on input "file" at bounding box center [71, 174] width 50 height 12
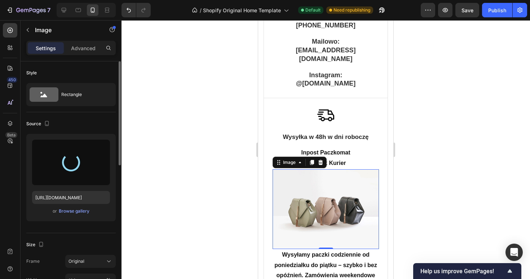
type input "https://cdn.shopify.com/s/files/1/0918/6063/1879/files/gempages_585749444905927…"
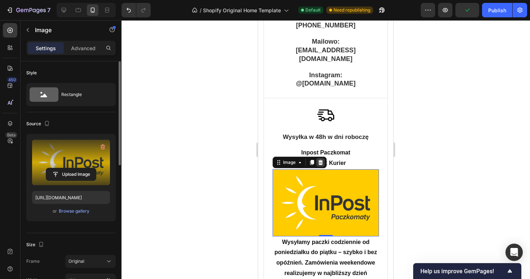
click at [320, 160] on icon at bounding box center [320, 162] width 5 height 5
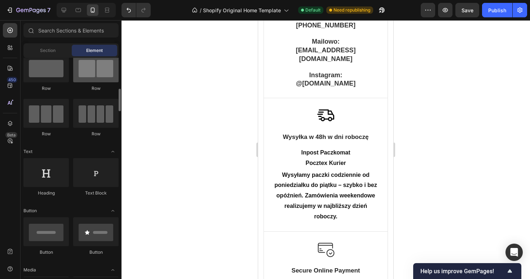
scroll to position [4, 0]
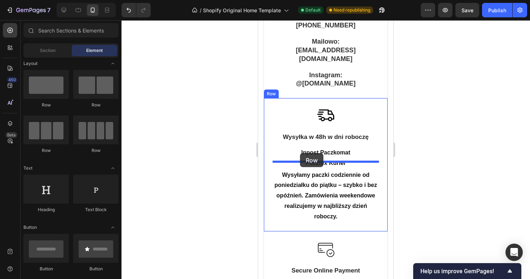
drag, startPoint x: 352, startPoint y: 118, endPoint x: 300, endPoint y: 153, distance: 62.3
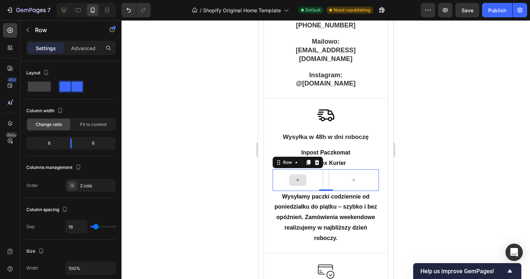
click at [291, 174] on div at bounding box center [297, 180] width 17 height 12
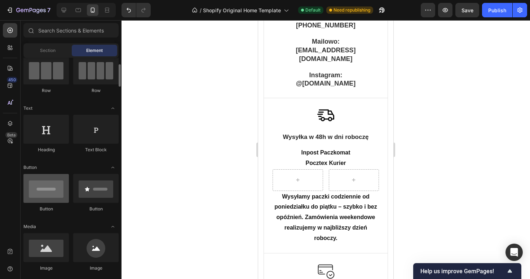
scroll to position [69, 0]
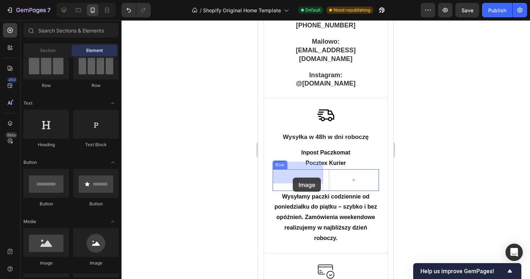
drag, startPoint x: 302, startPoint y: 265, endPoint x: 293, endPoint y: 177, distance: 88.5
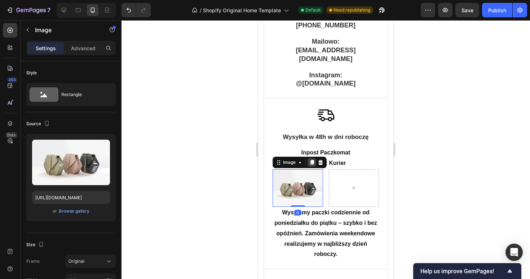
click at [312, 160] on icon at bounding box center [312, 162] width 4 height 5
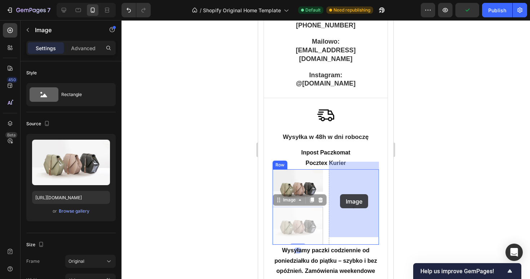
drag, startPoint x: 299, startPoint y: 215, endPoint x: 355, endPoint y: 184, distance: 63.8
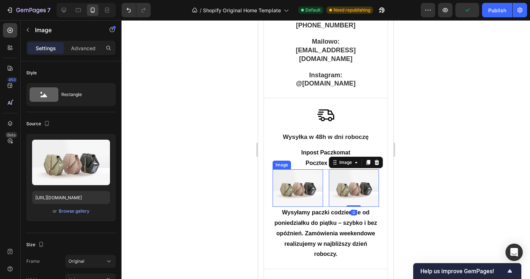
click at [310, 191] on img at bounding box center [298, 188] width 50 height 38
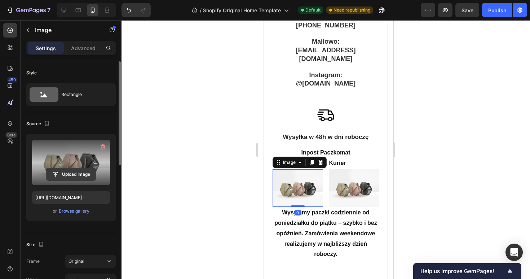
click at [81, 178] on input "file" at bounding box center [71, 174] width 50 height 12
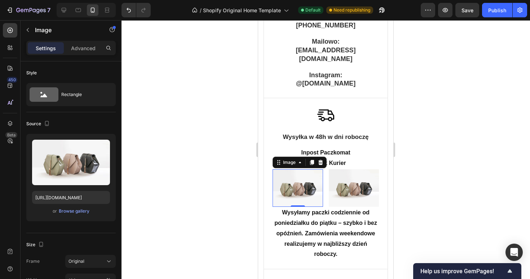
type input "https://cdn.shopify.com/s/files/1/0918/6063/1879/files/gempages_585749444905927…"
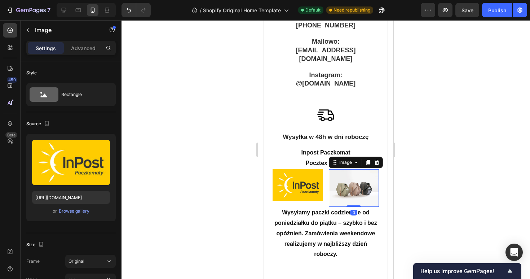
click at [364, 180] on img at bounding box center [354, 188] width 50 height 38
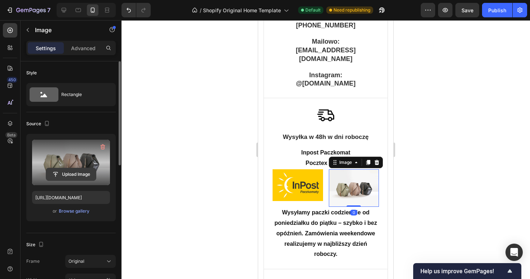
click at [73, 175] on input "file" at bounding box center [71, 174] width 50 height 12
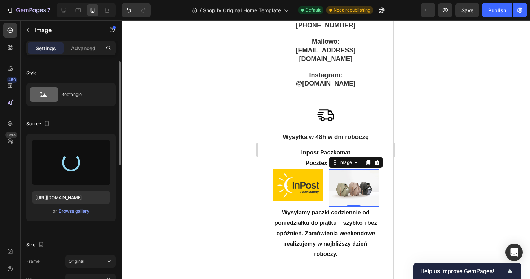
type input "https://cdn.shopify.com/s/files/1/0918/6063/1879/files/gempages_585749444905927…"
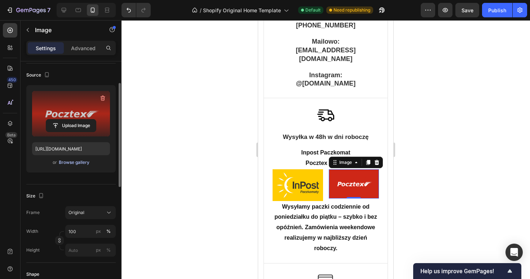
scroll to position [49, 0]
click at [76, 247] on input "px %" at bounding box center [90, 249] width 50 height 13
type input "5"
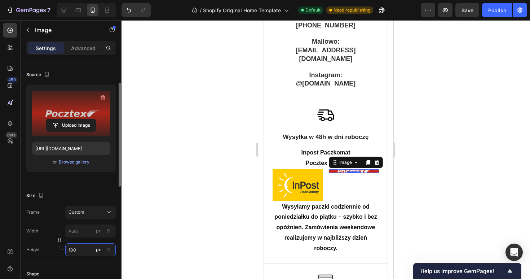
type input "5"
type input "1"
type input "7"
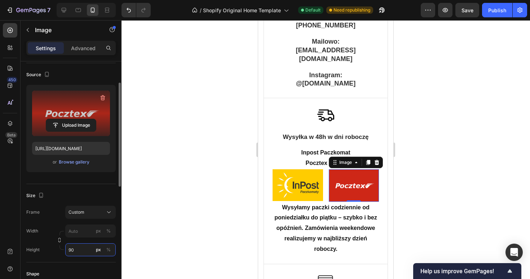
type input "9"
type input "89"
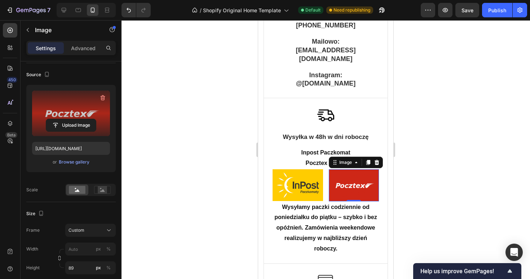
click at [457, 115] on div at bounding box center [326, 149] width 409 height 259
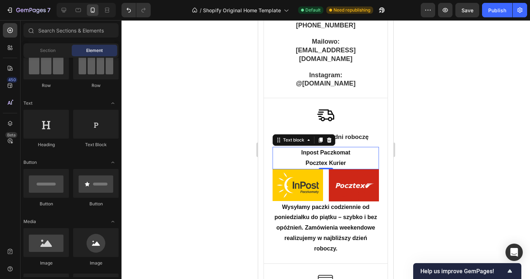
click at [336, 151] on p "Inpost Paczkomat Pocztex Kurier" at bounding box center [325, 158] width 105 height 21
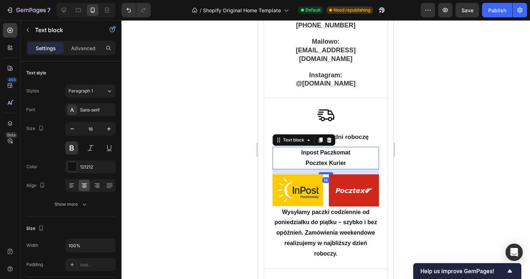
drag, startPoint x: 325, startPoint y: 160, endPoint x: 327, endPoint y: 163, distance: 3.7
click at [327, 172] on div at bounding box center [326, 173] width 14 height 2
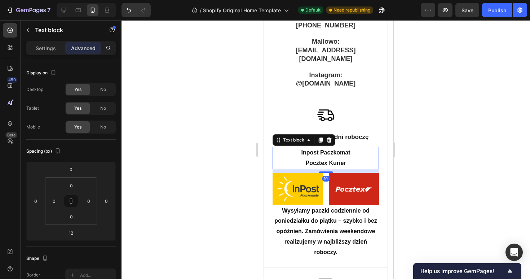
click at [327, 169] on div "10" at bounding box center [326, 169] width 106 height 0
type input "10"
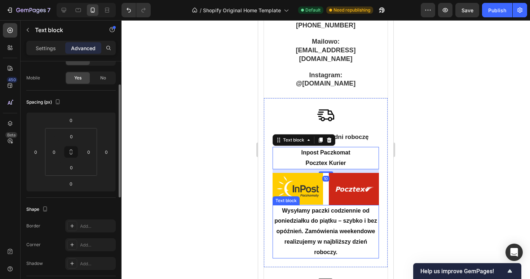
click at [324, 206] on p "Wysyłamy paczki codziennie od poniedziałku do piątku – szybko i bez opóźnień. Z…" at bounding box center [325, 232] width 105 height 52
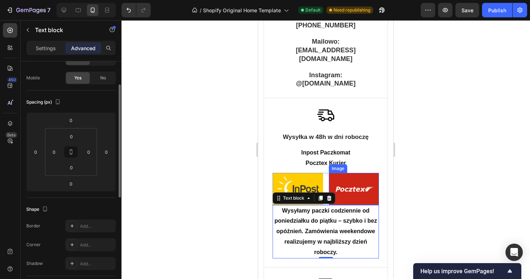
click at [346, 189] on img at bounding box center [354, 189] width 50 height 32
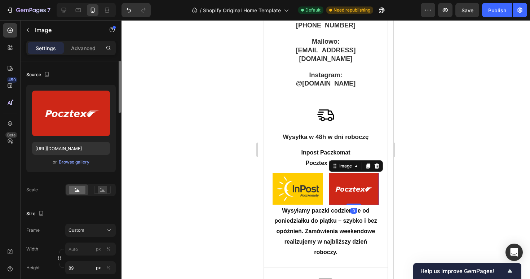
scroll to position [0, 0]
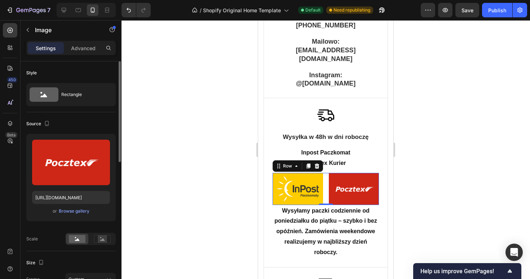
click at [325, 188] on div "Image Image Row 0" at bounding box center [326, 189] width 106 height 32
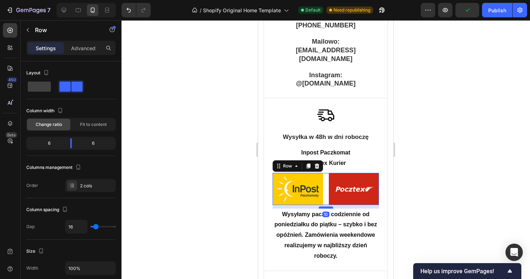
click at [327, 206] on div at bounding box center [326, 207] width 14 height 2
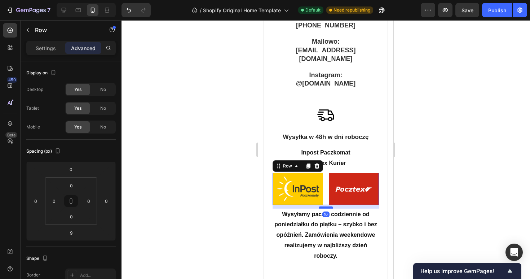
click at [330, 206] on div at bounding box center [326, 207] width 14 height 2
type input "10"
click at [409, 191] on div at bounding box center [326, 149] width 409 height 259
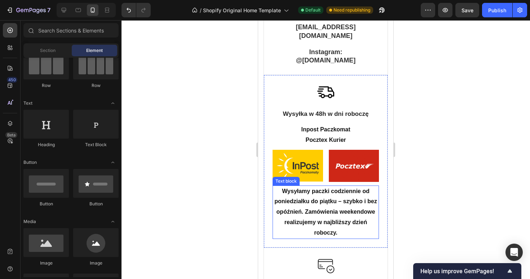
scroll to position [165, 0]
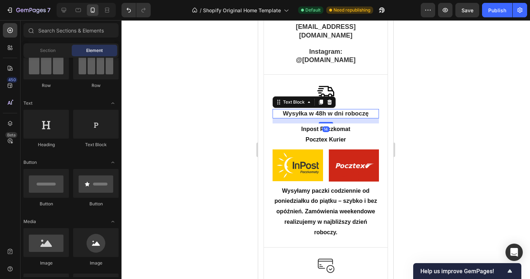
click at [325, 110] on p "Wysyłka w 48h w dni roboczę" at bounding box center [325, 114] width 105 height 8
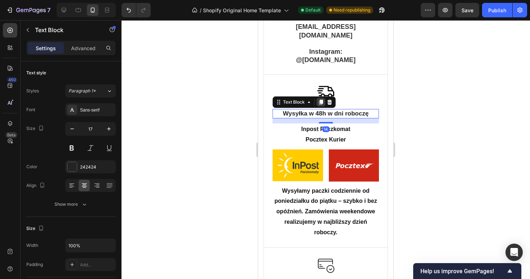
click at [322, 100] on icon at bounding box center [321, 102] width 4 height 5
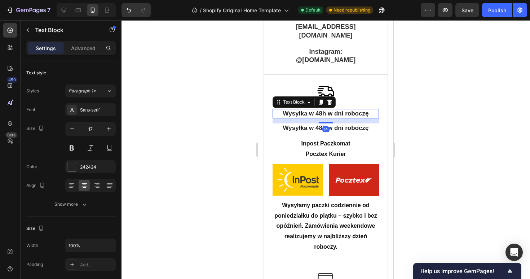
click at [360, 110] on p "Wysyłka w 48h w dni roboczę" at bounding box center [325, 114] width 105 height 8
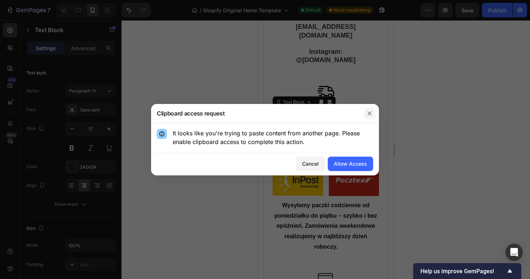
click at [373, 109] on button "button" at bounding box center [370, 113] width 12 height 12
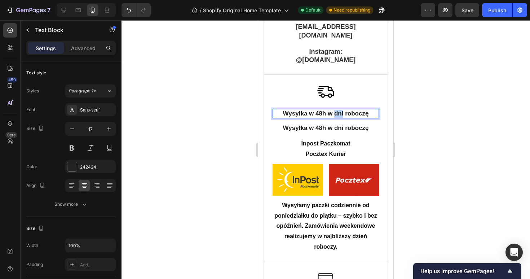
click at [342, 110] on p "Wysyłka w 48h w dni roboczę" at bounding box center [325, 114] width 105 height 8
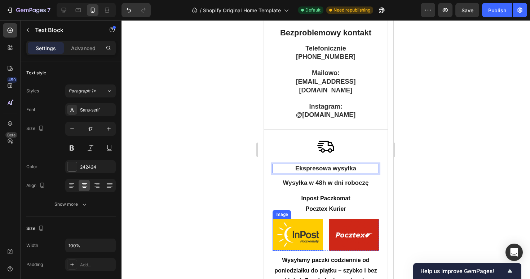
scroll to position [88, 0]
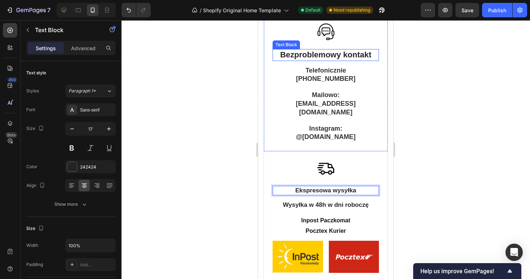
click at [342, 57] on p "Bezproblemowy kontakt" at bounding box center [325, 55] width 105 height 10
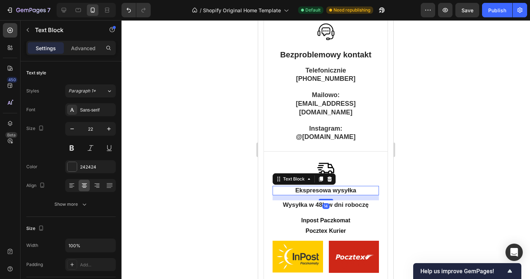
click at [327, 187] on strong "Ekspresowa wysyłka" at bounding box center [325, 190] width 61 height 7
click at [108, 129] on icon "button" at bounding box center [108, 128] width 7 height 7
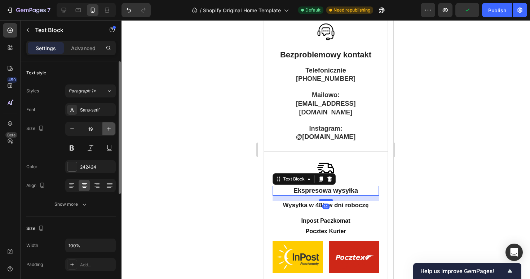
click at [108, 129] on icon "button" at bounding box center [108, 128] width 7 height 7
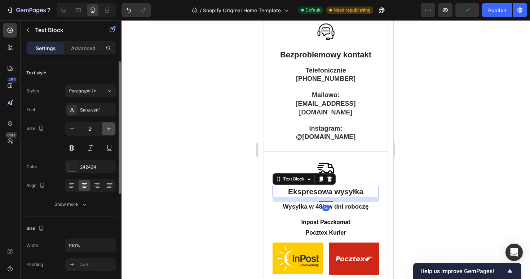
click at [108, 129] on icon "button" at bounding box center [108, 128] width 7 height 7
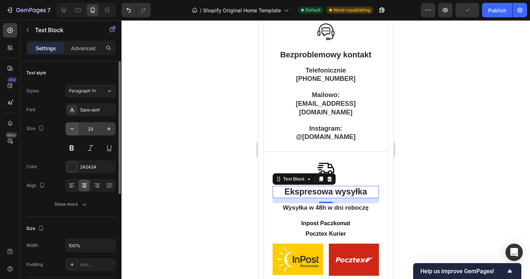
click at [74, 127] on icon "button" at bounding box center [72, 128] width 7 height 7
type input "22"
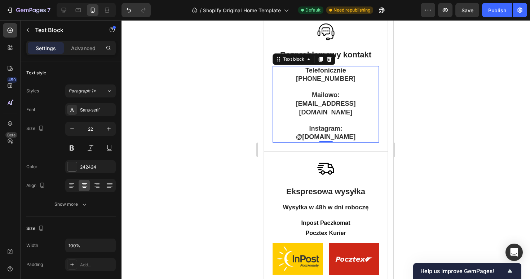
click at [301, 126] on p "Instagram: @justsmoke.pl" at bounding box center [325, 133] width 105 height 17
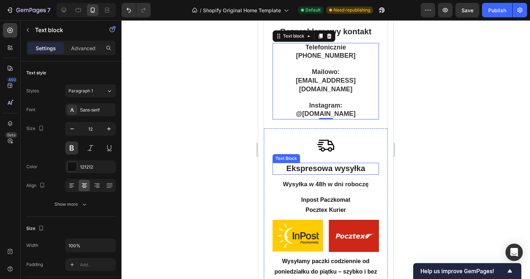
scroll to position [113, 0]
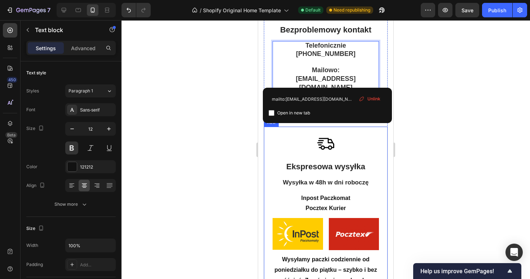
click at [358, 180] on div "Image Ekspresowa wysyłka Text Block Wysyłka w 48h w dni roboczę Text Block Inpo…" at bounding box center [326, 221] width 106 height 172
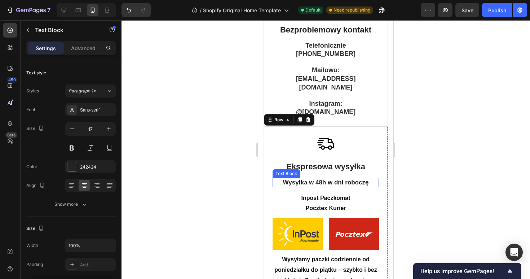
click at [352, 179] on p "Wysyłka w 48h w dni roboczę" at bounding box center [325, 183] width 105 height 8
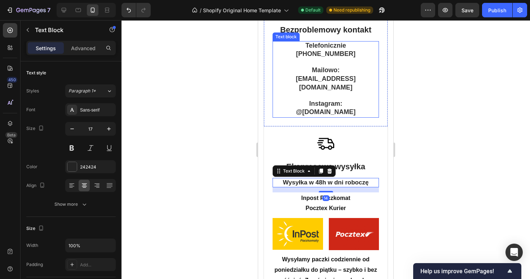
click at [347, 72] on p "Telefonicznie [PHONE_NUMBER] Mailowo: [EMAIL_ADDRESS][DOMAIN_NAME]" at bounding box center [325, 67] width 105 height 50
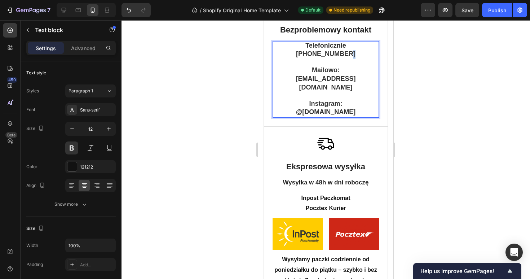
drag, startPoint x: 348, startPoint y: 54, endPoint x: 343, endPoint y: 54, distance: 4.7
click at [343, 54] on strong "[PHONE_NUMBER]" at bounding box center [326, 53] width 60 height 7
drag, startPoint x: 352, startPoint y: 54, endPoint x: 286, endPoint y: 51, distance: 66.1
click at [286, 51] on p "Telefonicznie [PHONE_NUMBER] Mailowo: [EMAIL_ADDRESS][DOMAIN_NAME]" at bounding box center [325, 67] width 105 height 50
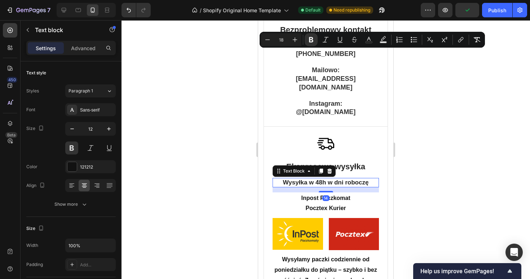
click at [348, 179] on p "Wysyłka w 48h w dni roboczę" at bounding box center [325, 183] width 105 height 8
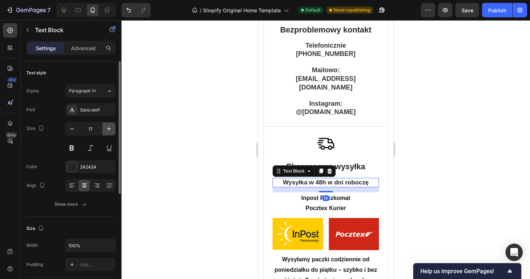
click at [109, 128] on icon "button" at bounding box center [108, 128] width 7 height 7
type input "18"
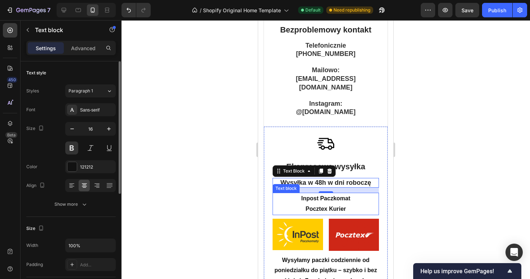
click at [317, 199] on p "Inpost Paczkomat Pocztex Kurier" at bounding box center [325, 203] width 105 height 21
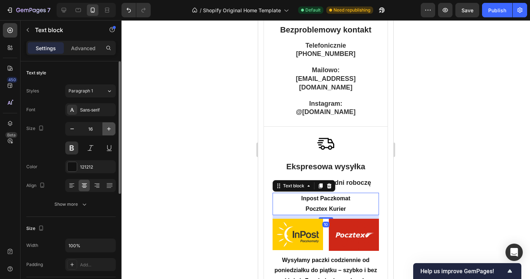
click at [110, 130] on icon "button" at bounding box center [108, 128] width 7 height 7
type input "17"
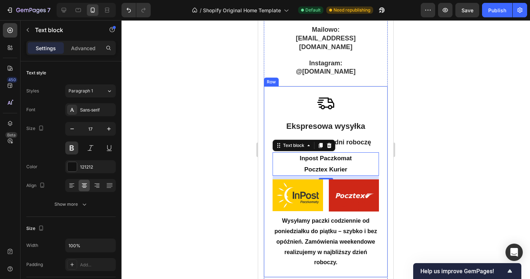
scroll to position [198, 0]
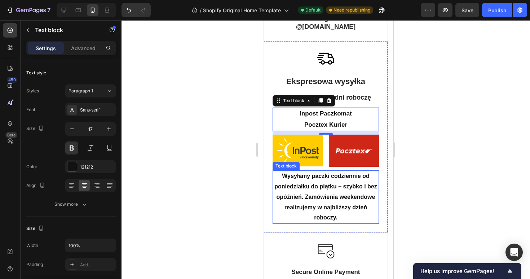
click at [346, 195] on p "Wysyłamy paczki codziennie od poniedziałku do piątku – szybko i bez opóźnień. Z…" at bounding box center [325, 197] width 105 height 52
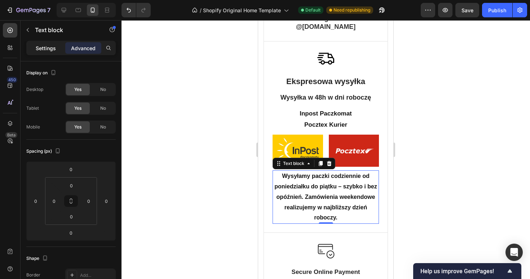
click at [54, 50] on p "Settings" at bounding box center [46, 48] width 20 height 8
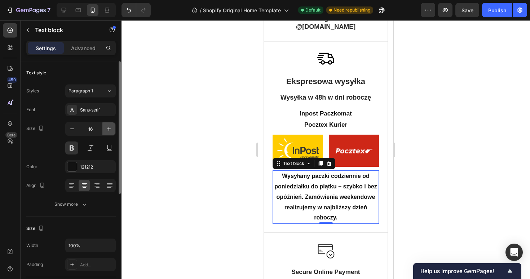
click at [112, 128] on icon "button" at bounding box center [108, 128] width 7 height 7
type input "17"
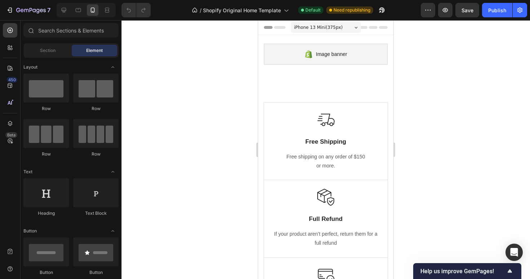
click at [60, 19] on div "7 / Shopify Original Home Template Default Need republishing Preview Save Publi…" at bounding box center [265, 10] width 530 height 21
click at [65, 15] on div at bounding box center [64, 10] width 12 height 12
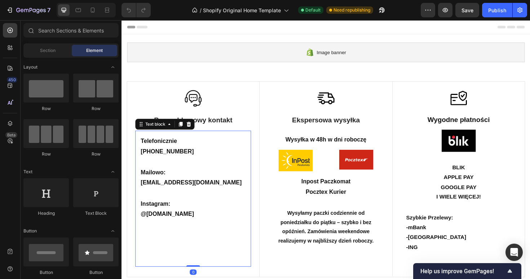
click at [182, 166] on p "Telefonicznie [PHONE_NUMBER] Mailowo: [EMAIL_ADDRESS][DOMAIN_NAME]" at bounding box center [197, 170] width 111 height 55
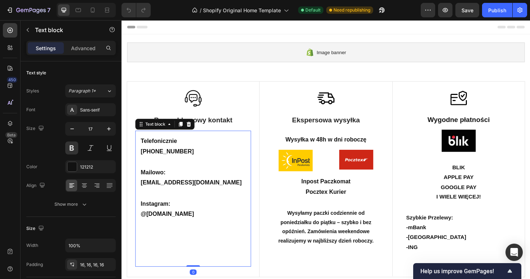
click at [182, 166] on p "Telefonicznie [PHONE_NUMBER] Mailowo: [EMAIL_ADDRESS][DOMAIN_NAME]" at bounding box center [197, 170] width 111 height 55
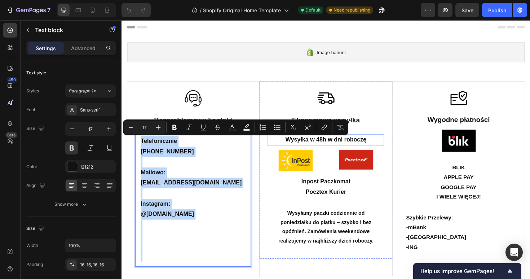
click at [371, 152] on p "Wysyłka w 48h w dni roboczę" at bounding box center [338, 146] width 122 height 11
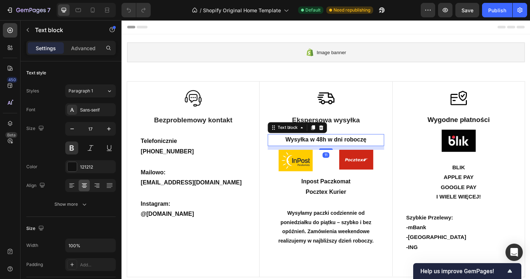
click at [358, 146] on p "Wysyłka w 48h w dni roboczę" at bounding box center [338, 146] width 122 height 11
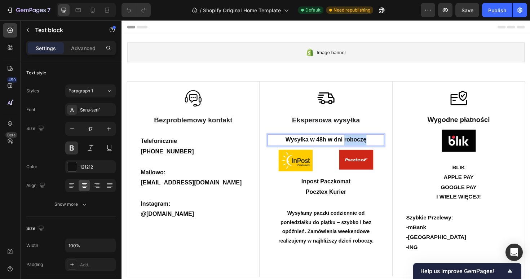
click at [358, 146] on p "Wysyłka w 48h w dni roboczę" at bounding box center [338, 146] width 122 height 11
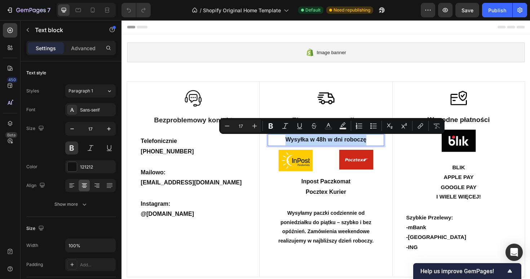
copy p "Wysyłka w 48h w dni roboczę"
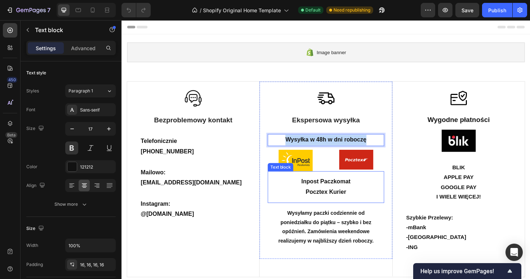
click at [336, 202] on p "Inpost Paczkomat Pocztex Kurier" at bounding box center [337, 197] width 111 height 22
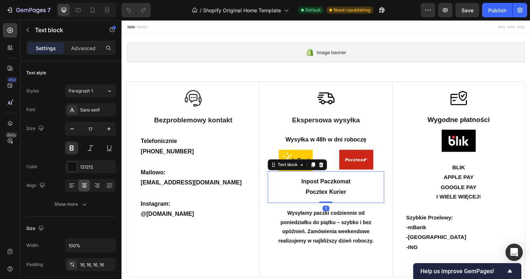
click at [336, 202] on p "Inpost Paczkomat Pocztex Kurier" at bounding box center [337, 197] width 111 height 22
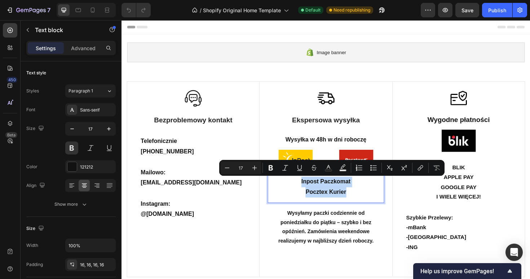
copy p "Inpost Paczkomat Pocztex Kurier"
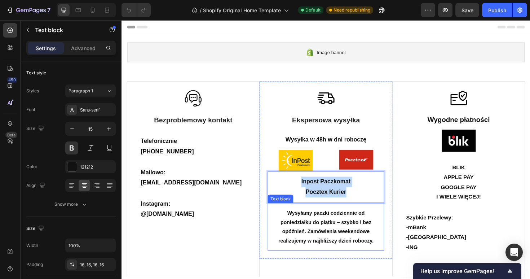
click at [311, 222] on p "Wysyłamy paczki codziennie od poniedziałku do piątku – szybko i bez opóźnień. Z…" at bounding box center [337, 238] width 111 height 39
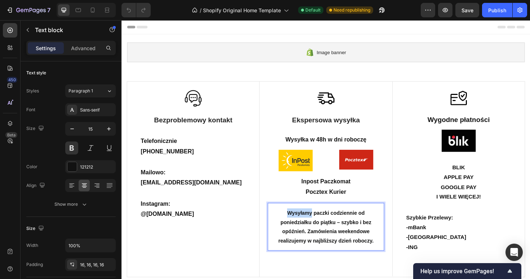
click at [311, 222] on p "Wysyłamy paczki codziennie od poniedziałku do piątku – szybko i bez opóźnień. Z…" at bounding box center [337, 238] width 111 height 39
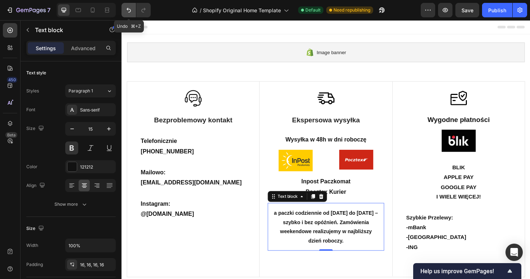
click at [128, 11] on icon "Undo/Redo" at bounding box center [128, 9] width 7 height 7
click at [292, 223] on p "a paczki codziennie od [DATE] do [DATE] – szybko i bez opóźnień. Zamówienia wee…" at bounding box center [337, 238] width 111 height 39
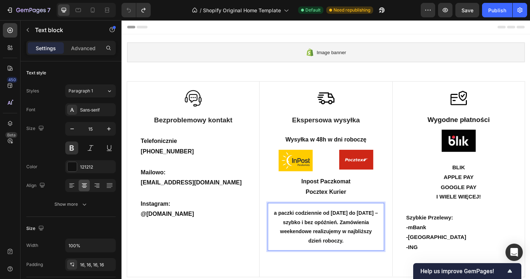
click at [290, 224] on p "a paczki codziennie od poniedziałku do piątku – szybko i bez opóźnień. Zamówien…" at bounding box center [337, 238] width 111 height 39
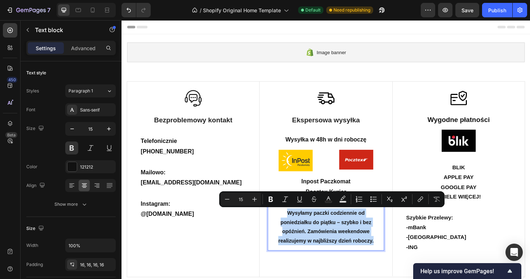
copy p "Wysyłamy paczki codziennie od poniedziałku do piątku – szybko i bez opóźnień. Z…"
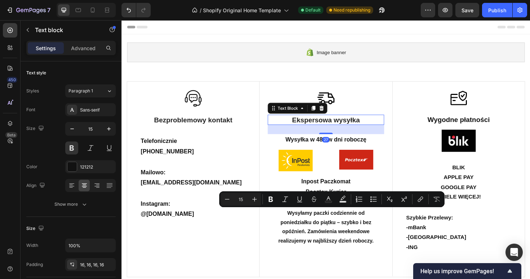
click at [322, 127] on strong "Ekspersowa wysyłka" at bounding box center [338, 126] width 72 height 8
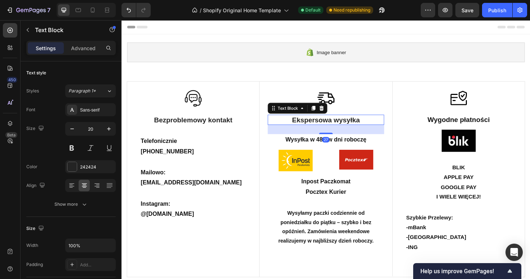
click at [322, 127] on strong "Ekspersowa wysyłka" at bounding box center [338, 126] width 72 height 8
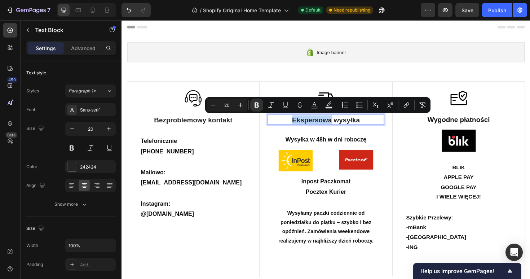
click at [323, 128] on strong "Ekspersowa wysyłka" at bounding box center [338, 126] width 72 height 8
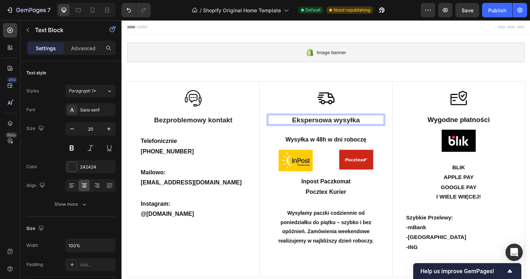
click at [325, 128] on strong "Ekspersowa wysyłka" at bounding box center [338, 126] width 72 height 8
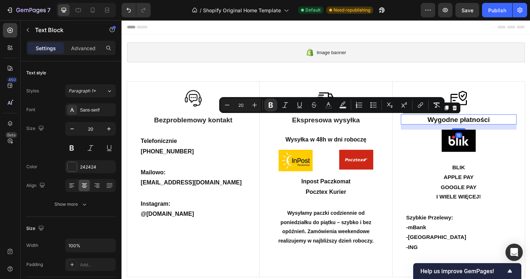
click at [496, 126] on p "Wygodne płatności" at bounding box center [478, 124] width 121 height 9
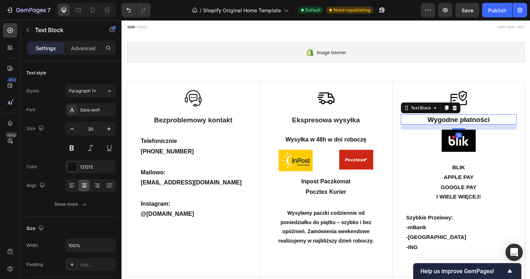
click at [496, 126] on p "Wygodne płatności" at bounding box center [478, 124] width 121 height 9
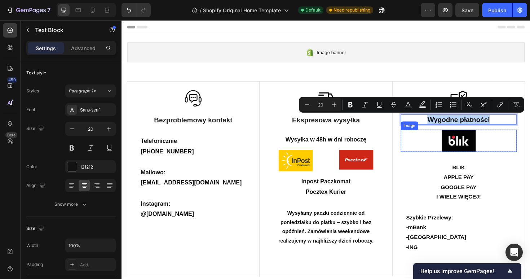
click at [489, 152] on img at bounding box center [479, 147] width 36 height 23
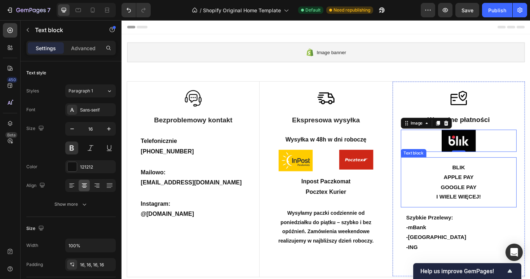
click at [497, 192] on p "BLIK APPLE PAY GOOGLE PAY" at bounding box center [478, 186] width 111 height 31
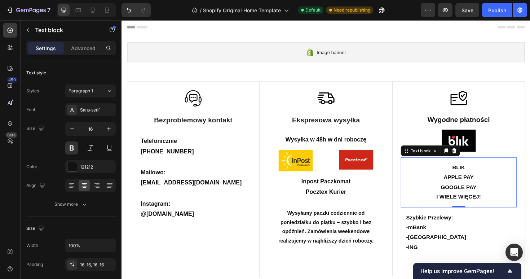
click at [497, 192] on p "BLIK APPLE PAY GOOGLE PAY" at bounding box center [478, 186] width 111 height 31
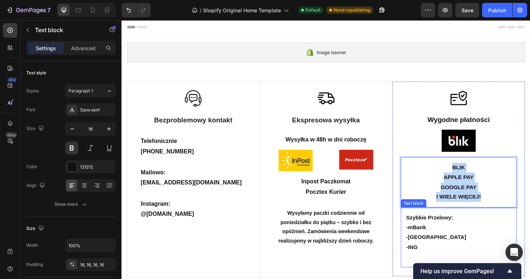
click at [454, 260] on p "-ING" at bounding box center [478, 260] width 111 height 10
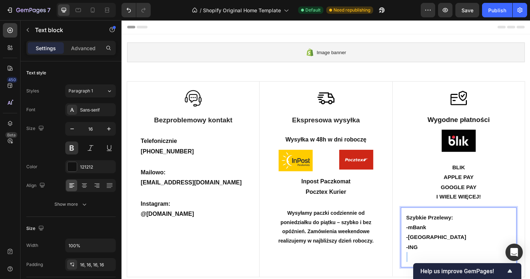
click at [454, 260] on p "-ING" at bounding box center [478, 260] width 111 height 10
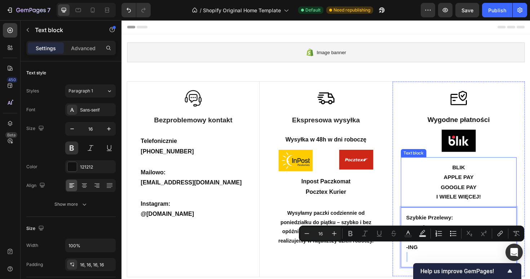
click at [436, 175] on p "BLIK APPLE PAY GOOGLE PAY" at bounding box center [478, 186] width 111 height 31
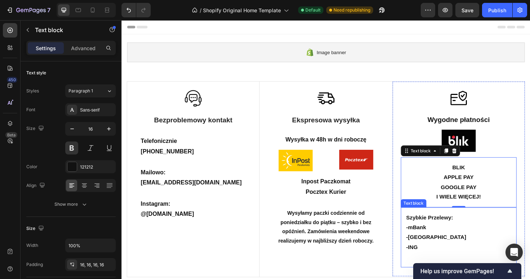
click at [432, 250] on p "-[GEOGRAPHIC_DATA]" at bounding box center [478, 250] width 111 height 10
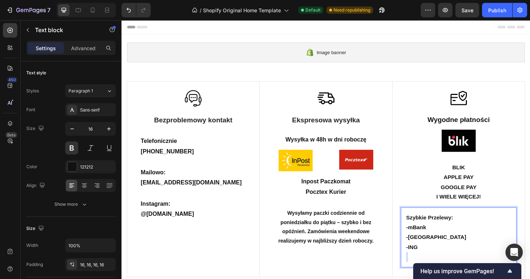
click at [449, 260] on p "-ING" at bounding box center [478, 260] width 111 height 10
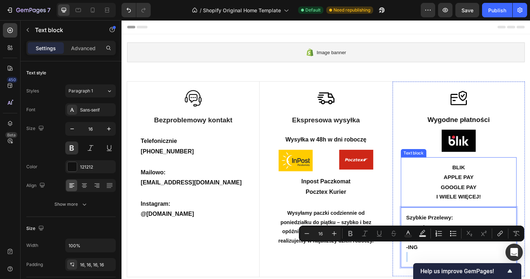
click at [426, 201] on p "BLIK APPLE PAY GOOGLE PAY" at bounding box center [478, 186] width 111 height 31
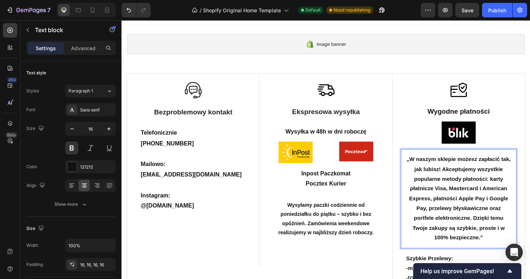
scroll to position [12, 0]
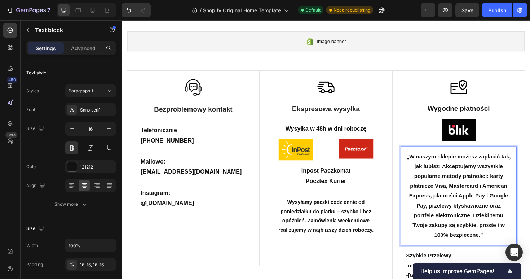
click at [427, 166] on strong "„W naszym sklepie możesz zapłacić tak, jak lubisz! Akceptujemy wszystkie popula…" at bounding box center [478, 205] width 110 height 89
click at [507, 245] on p "W naszym sklepie możesz zapłacić tak, jak lubisz! Akceptujemy wszystkie popular…" at bounding box center [478, 205] width 111 height 93
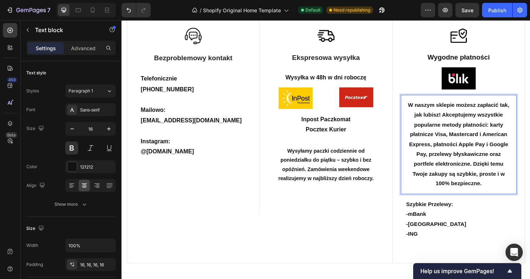
scroll to position [79, 0]
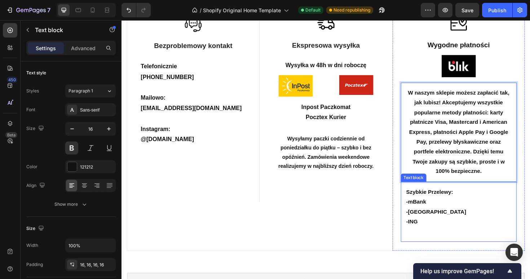
click at [472, 235] on p "-ING" at bounding box center [478, 233] width 111 height 10
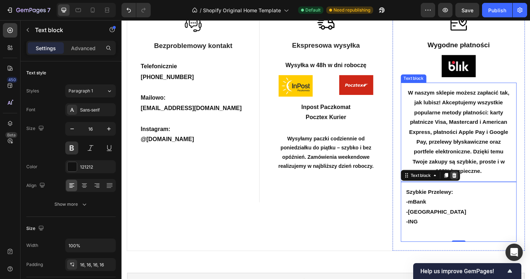
click at [475, 184] on icon at bounding box center [474, 184] width 6 height 6
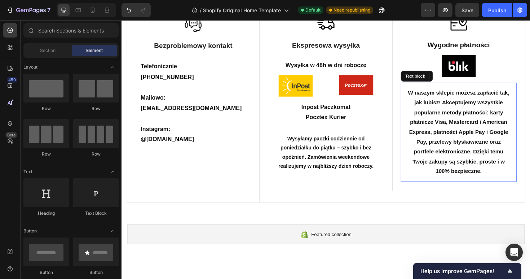
click at [465, 133] on p "W naszym sklepie możesz zapłacić tak, jak lubisz! Akceptujemy wszystkie popular…" at bounding box center [478, 138] width 111 height 93
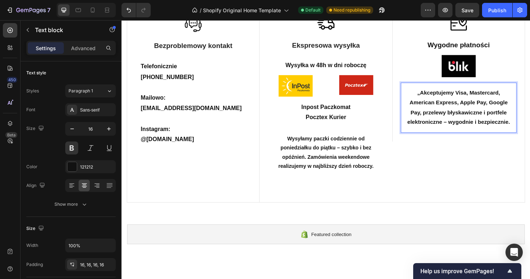
click at [439, 95] on strong "„Akceptujemy Visa, Mastercard, American Express, Apple Pay, Google Pay, przelew…" at bounding box center [478, 112] width 109 height 37
click at [467, 162] on div "Image Wygodne płatności Text Block Image Row Akceptujemy Visa, Mastercard, Amer…" at bounding box center [478, 109] width 140 height 207
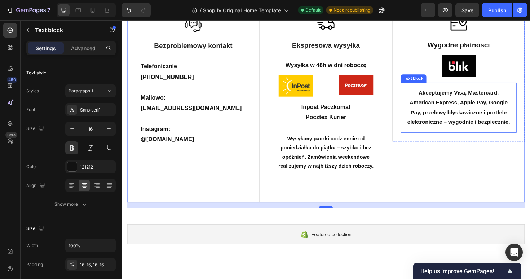
click at [475, 97] on strong "Akceptujemy Visa, Mastercard, American Express, Apple Pay, Google Pay, przelewy…" at bounding box center [478, 112] width 109 height 37
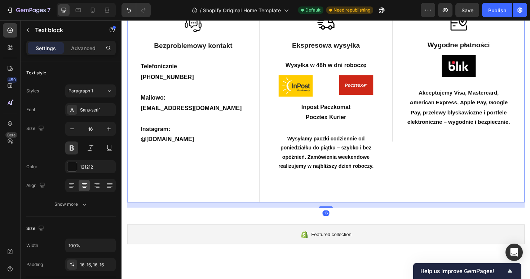
click at [477, 163] on div "Image Wygodne płatności Text Block Image Row Akceptujemy Visa, Mastercard, Amer…" at bounding box center [478, 109] width 140 height 207
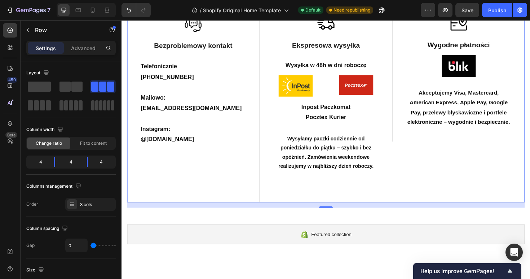
click at [452, 186] on div "Image Wygodne płatności Text Block Image Row Akceptujemy Visa, Mastercard, Amer…" at bounding box center [478, 109] width 140 height 207
click at [448, 158] on div "Image Wygodne płatności Text Block Image Row Akceptujemy Visa, Mastercard, Amer…" at bounding box center [478, 109] width 140 height 207
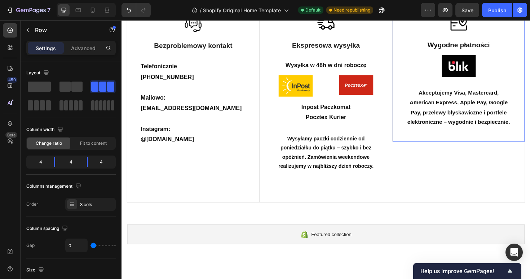
click at [456, 141] on div "Image Wygodne płatności Text Block Image Row Akceptujemy Visa, Mastercard, Amer…" at bounding box center [478, 77] width 140 height 142
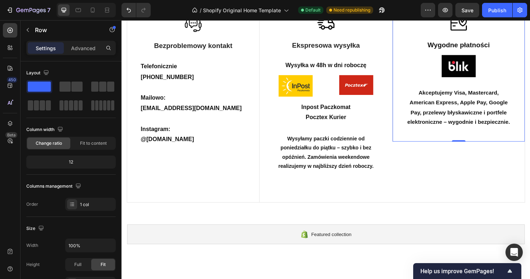
click at [461, 139] on div "Image Wygodne płatności Text Block Image Row Akceptujemy Visa, Mastercard, Amer…" at bounding box center [478, 77] width 140 height 142
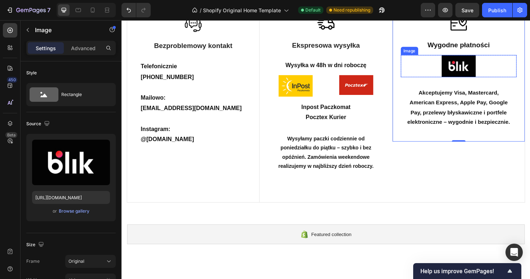
click at [481, 73] on img at bounding box center [479, 68] width 36 height 23
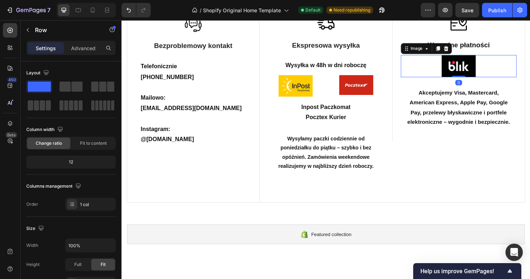
click at [478, 79] on div "Image 0" at bounding box center [478, 68] width 123 height 23
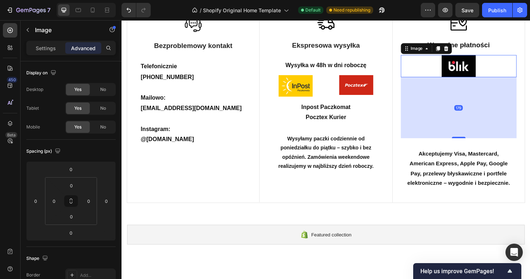
drag, startPoint x: 478, startPoint y: 78, endPoint x: 469, endPoint y: 142, distance: 64.8
click at [469, 80] on div "179" at bounding box center [478, 80] width 123 height 0
type input "178"
click at [445, 155] on div "Akceptujemy Visa, Mastercard, American Express, Apple Pay, Google Pay, przelewy…" at bounding box center [478, 176] width 123 height 53
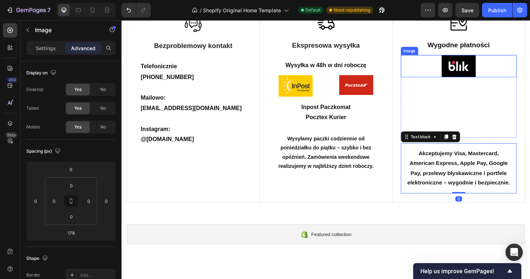
click at [491, 69] on img at bounding box center [479, 68] width 36 height 23
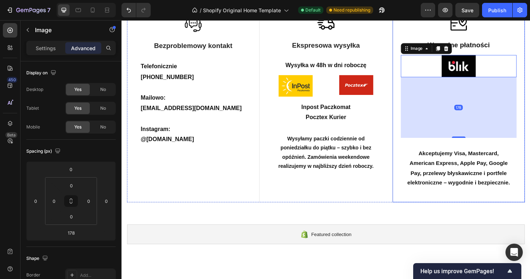
click at [489, 48] on p "Wygodne płatności" at bounding box center [478, 45] width 121 height 9
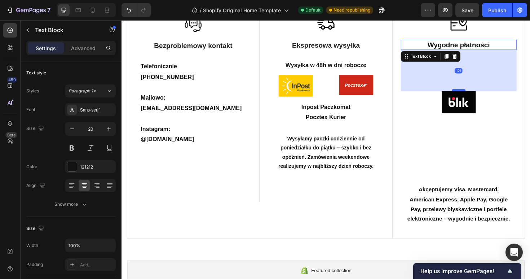
drag, startPoint x: 482, startPoint y: 56, endPoint x: 478, endPoint y: 93, distance: 37.7
click at [479, 94] on div at bounding box center [478, 94] width 14 height 2
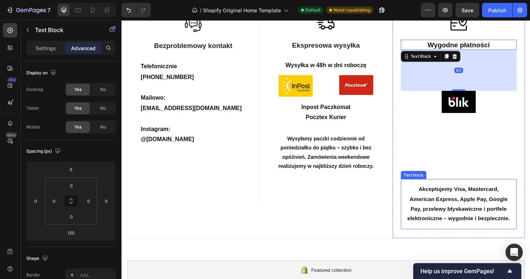
click at [464, 197] on strong "Akceptujemy Visa, Mastercard, American Express, Apple Pay, Google Pay, przelewy…" at bounding box center [478, 214] width 109 height 37
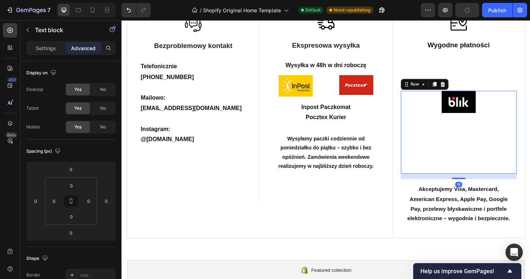
click at [482, 119] on div "Image" at bounding box center [478, 139] width 123 height 88
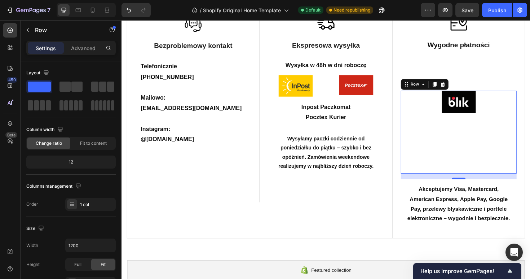
click at [471, 145] on div "Image" at bounding box center [478, 139] width 123 height 88
click at [472, 171] on div "Image" at bounding box center [478, 139] width 123 height 88
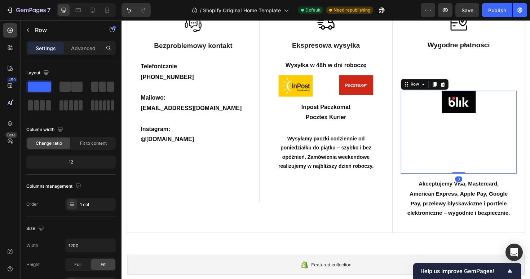
drag, startPoint x: 478, startPoint y: 187, endPoint x: 478, endPoint y: 172, distance: 15.2
click at [478, 172] on div "Image Row 0" at bounding box center [478, 139] width 123 height 88
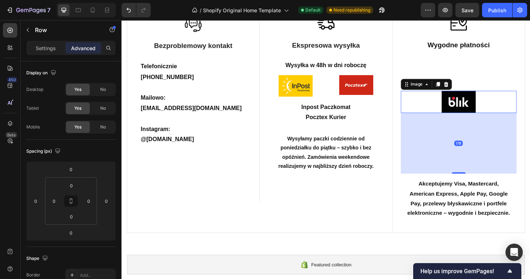
click at [478, 98] on img at bounding box center [479, 106] width 36 height 23
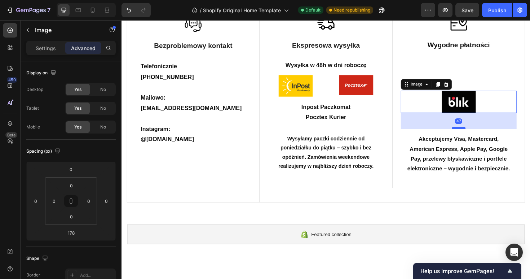
drag, startPoint x: 480, startPoint y: 181, endPoint x: 479, endPoint y: 134, distance: 47.3
click at [479, 134] on div at bounding box center [478, 134] width 14 height 2
type input "47"
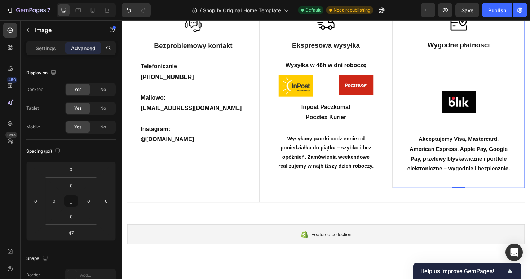
click at [490, 75] on div "Image Wygodne płatności Text Block Image Row Akceptujemy Visa, Mastercard, Amer…" at bounding box center [478, 101] width 123 height 173
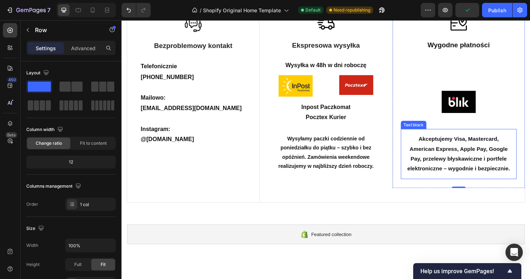
click at [477, 111] on img at bounding box center [479, 106] width 36 height 23
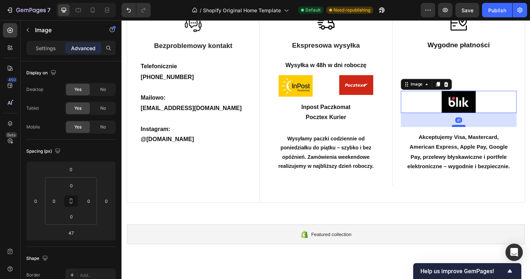
click at [479, 132] on div at bounding box center [478, 132] width 14 height 2
type input "41"
click at [362, 149] on p "Wysyłamy paczki codziennie od poniedziałku do piątku – szybko i bez opóźnień. Z…" at bounding box center [337, 159] width 111 height 39
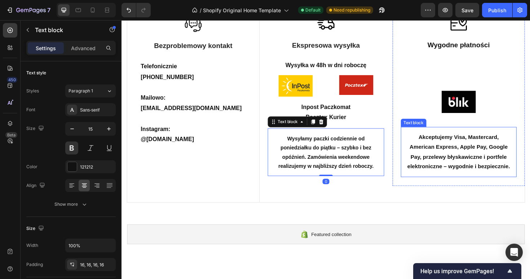
click at [451, 161] on strong "Akceptujemy Visa, Mastercard, American Express, Apple Pay, Google Pay, przelewy…" at bounding box center [478, 159] width 109 height 37
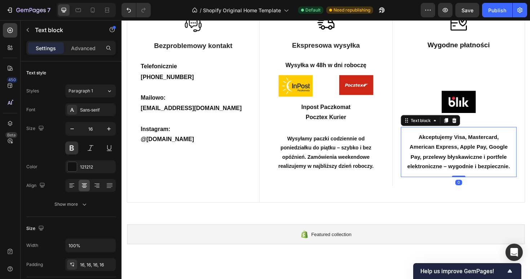
click at [353, 159] on p "Wysyłamy paczki codziennie od poniedziałku do piątku – szybko i bez opóźnień. Z…" at bounding box center [337, 159] width 111 height 39
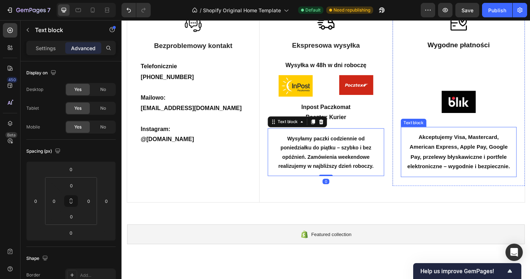
click at [467, 172] on strong "Akceptujemy Visa, Mastercard, American Express, Apple Pay, Google Pay, przelewy…" at bounding box center [478, 159] width 109 height 37
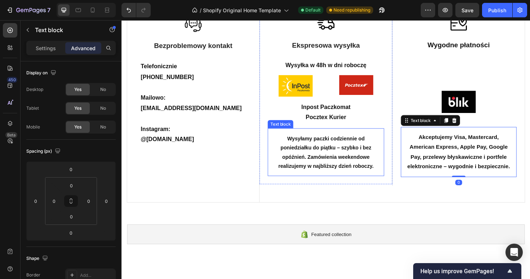
click at [342, 163] on p "Wysyłamy paczki codziennie od poniedziałku do piątku – szybko i bez opóźnień. Z…" at bounding box center [337, 159] width 111 height 39
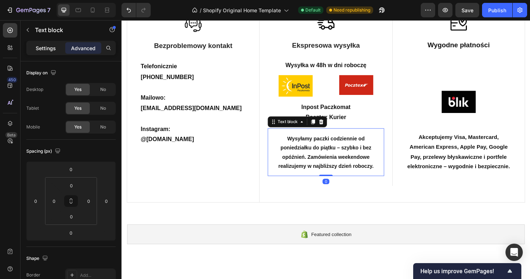
click at [41, 51] on p "Settings" at bounding box center [46, 48] width 20 height 8
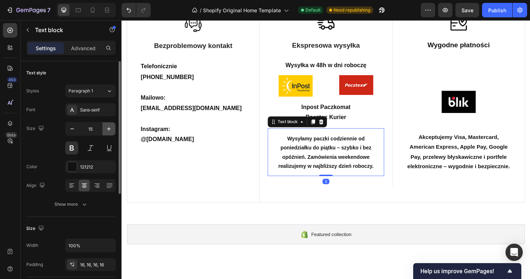
click at [108, 131] on icon "button" at bounding box center [108, 128] width 7 height 7
type input "16"
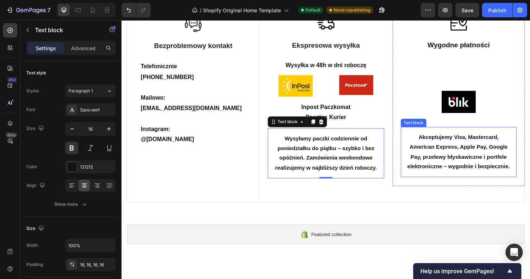
click at [489, 161] on strong "Akceptujemy Visa, Mastercard, American Express, Apple Pay, Google Pay, przelewy…" at bounding box center [478, 159] width 109 height 37
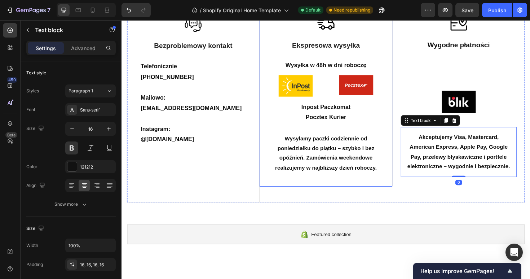
click at [374, 158] on p "Wysyłamy paczki codziennie od poniedziałku do piątku – szybko i bez opóźnień. Z…" at bounding box center [337, 160] width 111 height 41
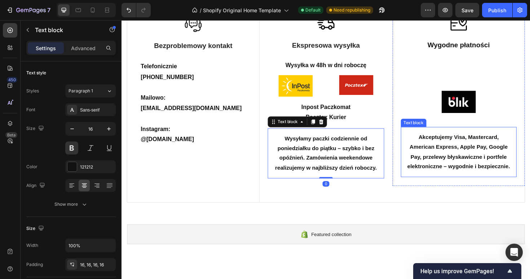
click at [458, 160] on p "Akceptujemy Visa, Mastercard, American Express, Apple Pay, Google Pay, przelewy…" at bounding box center [478, 159] width 111 height 41
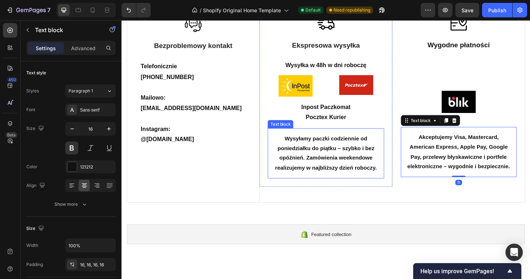
click at [356, 157] on p "Wysyłamy paczki codziennie od poniedziałku do piątku – szybko i bez opóźnień. Z…" at bounding box center [337, 160] width 111 height 41
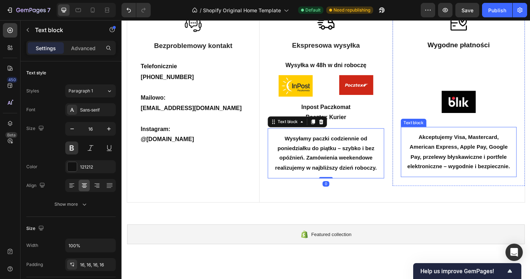
click at [451, 206] on div "Image Wygodne płatności Text Block Image Row Akceptujemy Visa, Mastercard, Amer…" at bounding box center [478, 109] width 140 height 207
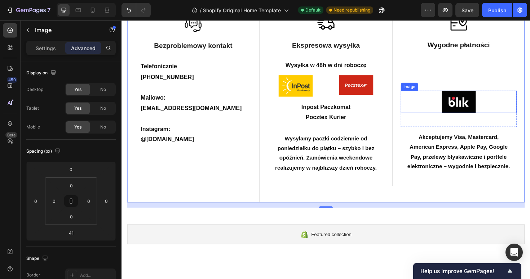
click at [489, 114] on img at bounding box center [479, 106] width 36 height 23
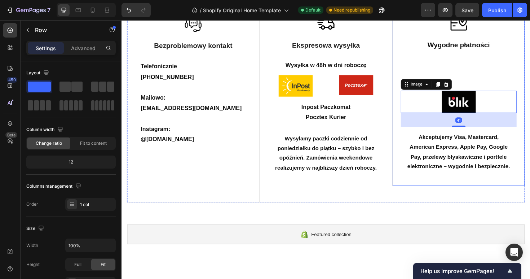
click at [502, 64] on div "Image Wygodne płatności Text Block Image 41 Row Akceptujemy Visa, Mastercard, A…" at bounding box center [478, 100] width 123 height 171
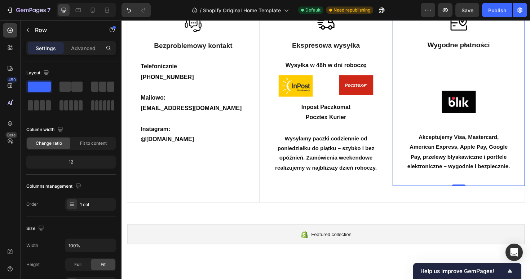
click at [430, 73] on div "Image Wygodne płatności Text Block Image Row Akceptujemy Visa, Mastercard, Amer…" at bounding box center [478, 100] width 123 height 171
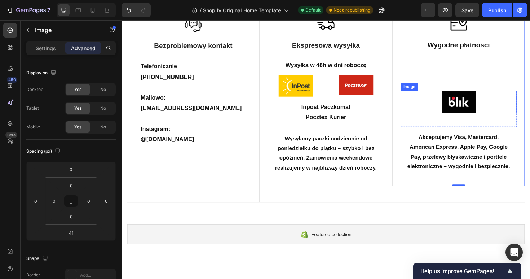
click at [461, 105] on img at bounding box center [479, 106] width 36 height 23
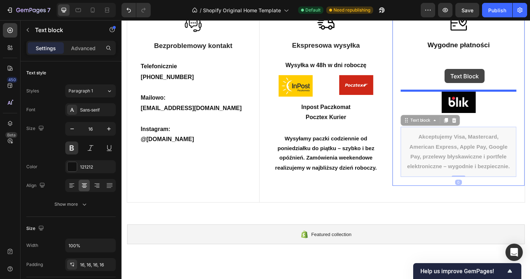
drag, startPoint x: 468, startPoint y: 159, endPoint x: 464, endPoint y: 71, distance: 87.8
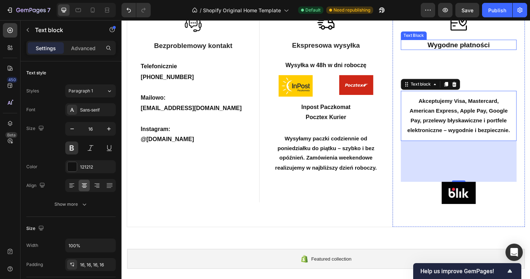
click at [470, 47] on p "Wygodne płatności" at bounding box center [478, 45] width 121 height 9
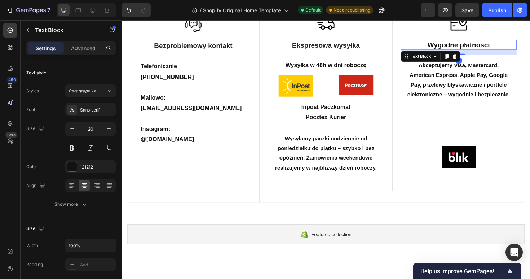
drag, startPoint x: 478, startPoint y: 93, endPoint x: 479, endPoint y: 56, distance: 37.9
click at [479, 52] on div "Wygodne płatności Text Block 15" at bounding box center [478, 46] width 123 height 11
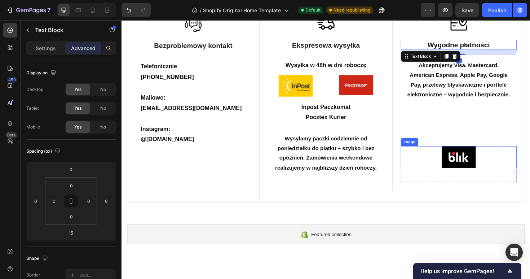
click at [479, 170] on img at bounding box center [479, 164] width 36 height 23
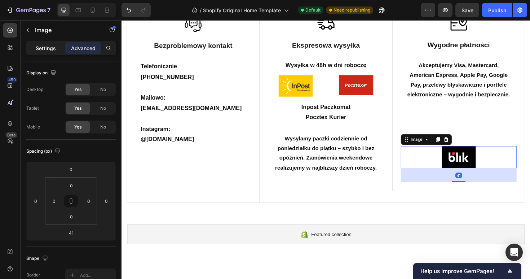
click at [41, 42] on div "Settings" at bounding box center [46, 48] width 36 height 12
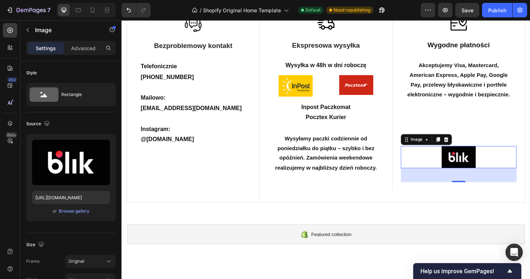
click at [440, 171] on div at bounding box center [478, 164] width 123 height 23
click at [466, 148] on icon at bounding box center [465, 146] width 5 height 5
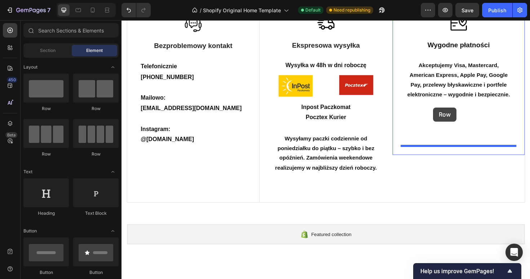
drag, startPoint x: 164, startPoint y: 164, endPoint x: 451, endPoint y: 129, distance: 289.2
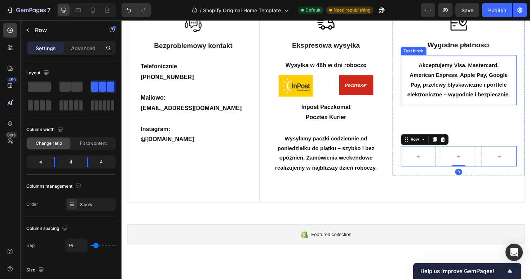
click at [469, 76] on strong "Akceptujemy Visa, Mastercard, American Express, Apple Pay, Google Pay, przelewy…" at bounding box center [478, 83] width 109 height 37
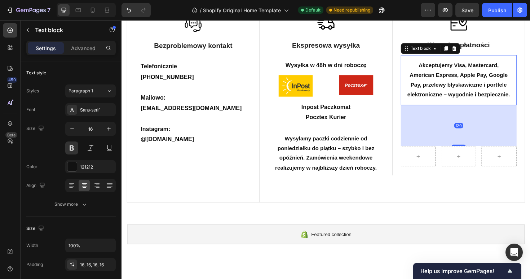
drag, startPoint x: 476, startPoint y: 151, endPoint x: 474, endPoint y: 136, distance: 14.9
click at [474, 136] on div "120" at bounding box center [478, 131] width 123 height 43
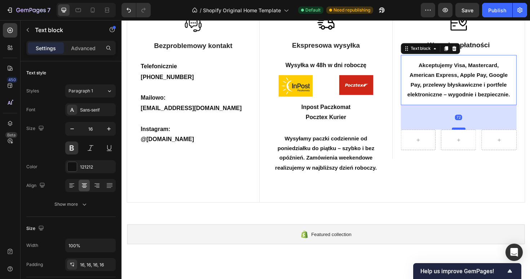
drag, startPoint x: 480, startPoint y: 153, endPoint x: 481, endPoint y: 136, distance: 17.3
click at [481, 136] on div at bounding box center [478, 135] width 14 height 2
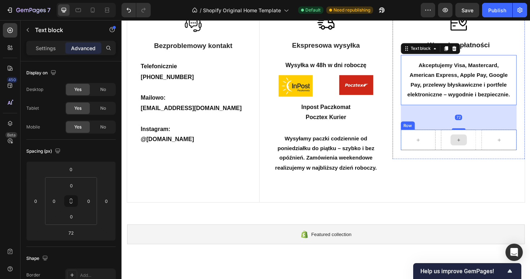
click at [446, 148] on div at bounding box center [435, 147] width 37 height 22
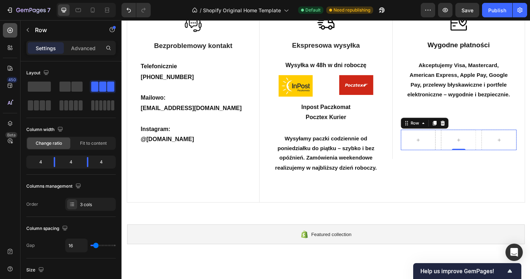
click at [11, 32] on icon at bounding box center [9, 30] width 7 height 7
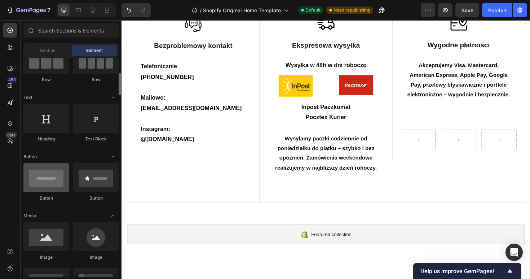
scroll to position [88, 0]
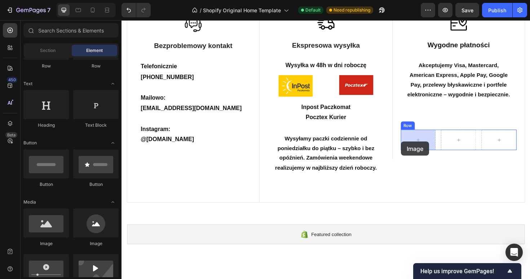
drag, startPoint x: 169, startPoint y: 253, endPoint x: 427, endPoint y: 148, distance: 278.3
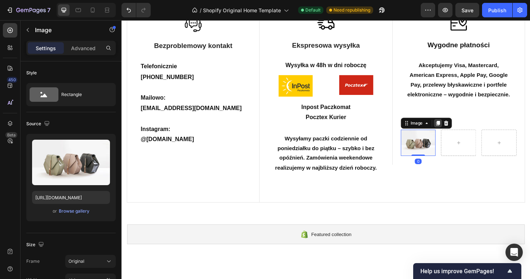
click at [457, 131] on icon at bounding box center [457, 129] width 6 height 6
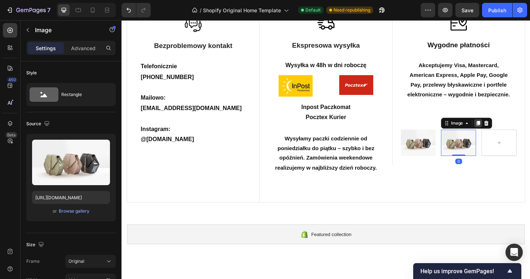
click at [497, 131] on icon at bounding box center [499, 129] width 6 height 6
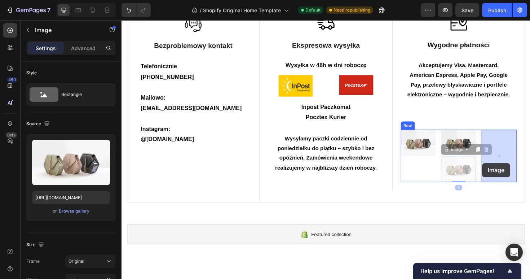
drag, startPoint x: 475, startPoint y: 184, endPoint x: 502, endPoint y: 173, distance: 29.6
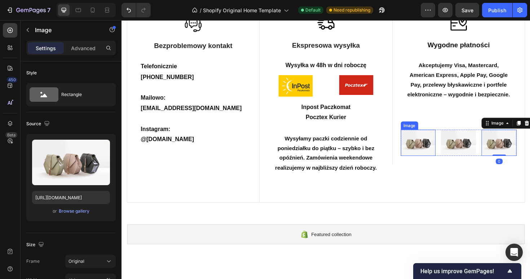
click at [441, 149] on img at bounding box center [435, 150] width 37 height 28
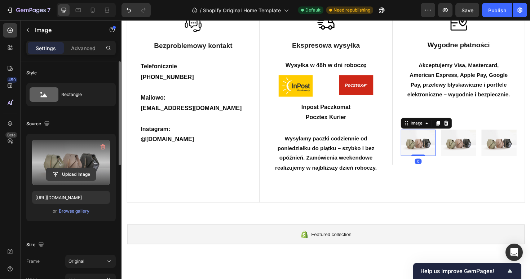
click at [60, 172] on input "file" at bounding box center [71, 174] width 50 height 12
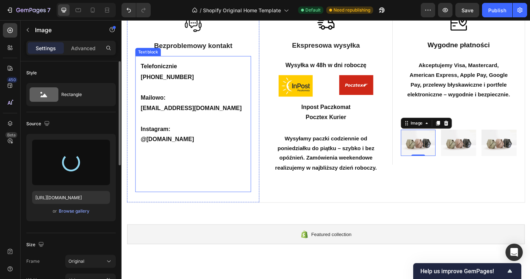
type input "https://cdn.shopify.com/s/files/1/0918/6063/1879/files/gempages_585749444905927…"
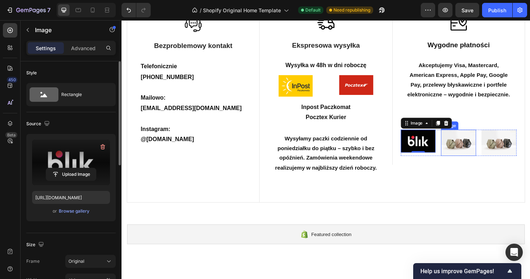
click at [472, 154] on img at bounding box center [478, 150] width 37 height 28
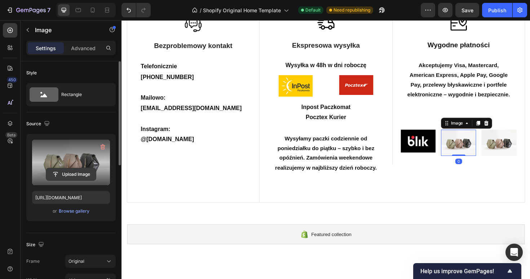
click at [73, 172] on input "file" at bounding box center [71, 174] width 50 height 12
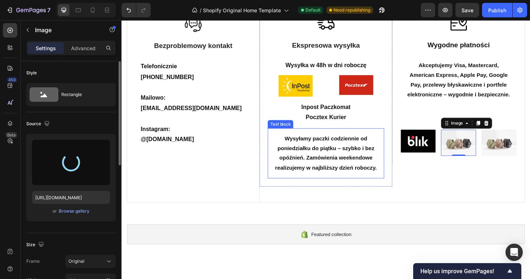
type input "https://cdn.shopify.com/s/files/1/0918/6063/1879/files/gempages_585749444905927…"
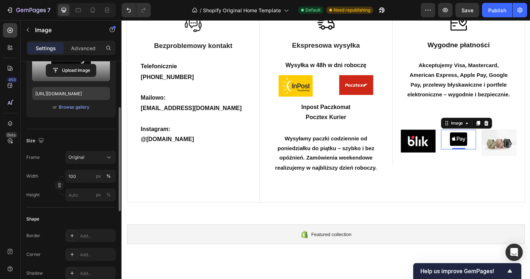
scroll to position [105, 0]
click at [100, 177] on div "px" at bounding box center [98, 175] width 5 height 6
click at [84, 176] on input "100" at bounding box center [90, 175] width 50 height 13
type input "1"
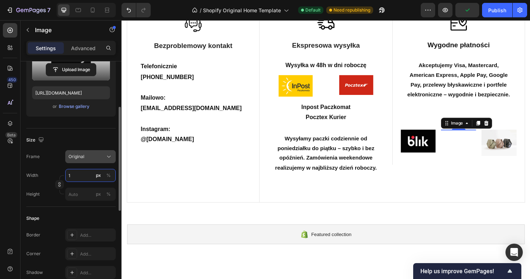
type input "1"
click at [92, 156] on div "Original" at bounding box center [86, 156] width 35 height 6
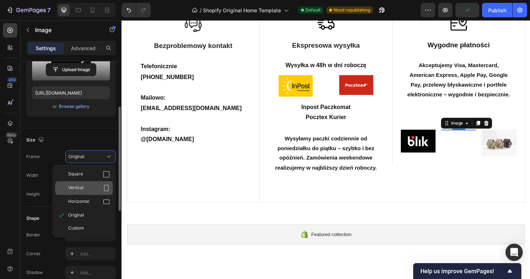
click at [80, 186] on span "Vertical" at bounding box center [76, 187] width 16 height 7
type input "1"
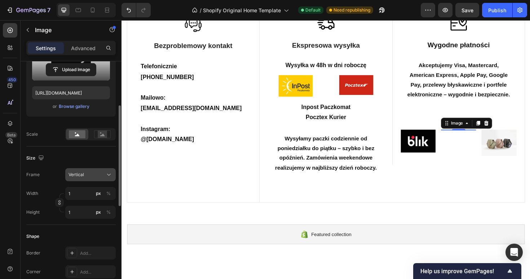
click at [88, 173] on div "Vertical" at bounding box center [86, 174] width 35 height 6
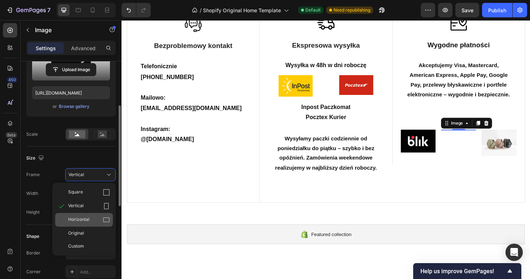
click at [80, 216] on span "Horizontal" at bounding box center [78, 219] width 21 height 7
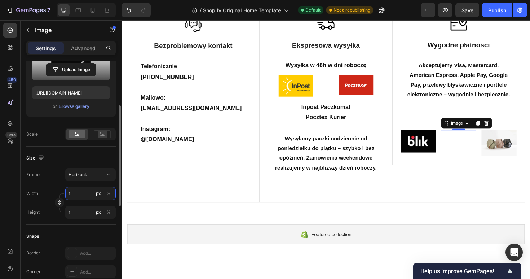
click at [85, 193] on input "1" at bounding box center [90, 193] width 50 height 13
click at [82, 221] on div "Size Frame Horizontal Width px % Height px %" at bounding box center [70, 185] width 89 height 78
click at [87, 198] on input "px %" at bounding box center [90, 193] width 50 height 13
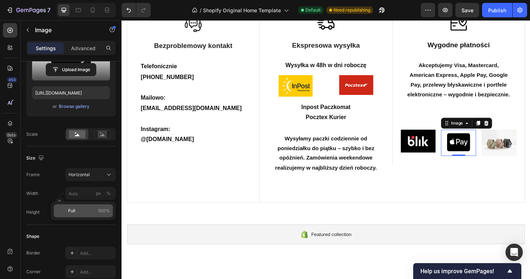
click at [86, 216] on div "Full 100%" at bounding box center [83, 210] width 59 height 13
type input "100"
click at [94, 179] on button "Horizontal" at bounding box center [90, 174] width 50 height 13
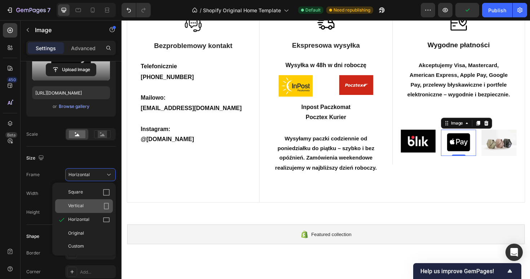
click at [81, 209] on span "Vertical" at bounding box center [76, 205] width 16 height 7
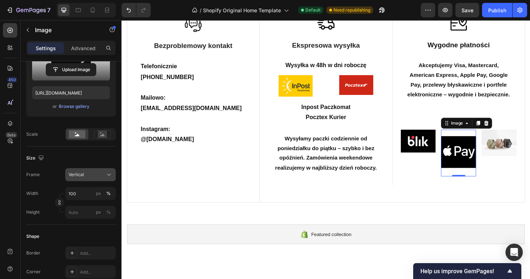
click at [95, 176] on div "Vertical" at bounding box center [86, 174] width 35 height 6
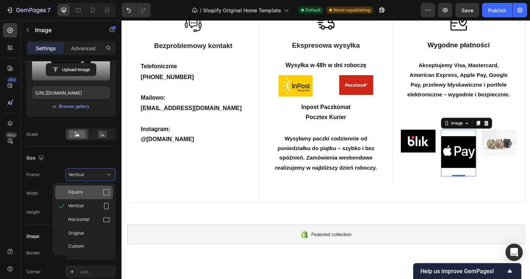
click at [83, 197] on div "Square" at bounding box center [84, 192] width 58 height 14
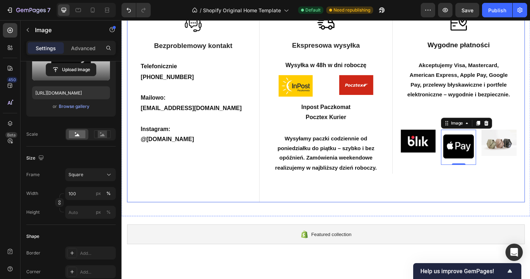
click at [453, 192] on div "Image Wygodne płatności Text Block Akceptujemy Visa, Mastercard, American Expre…" at bounding box center [478, 109] width 140 height 207
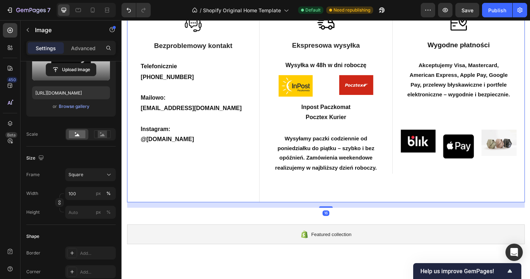
scroll to position [0, 0]
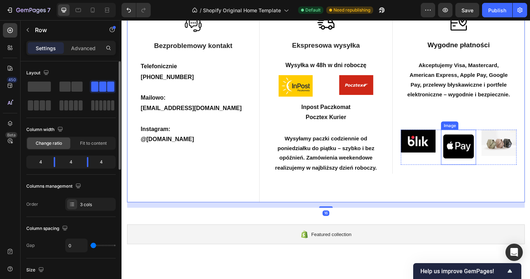
click at [486, 159] on img at bounding box center [478, 154] width 37 height 37
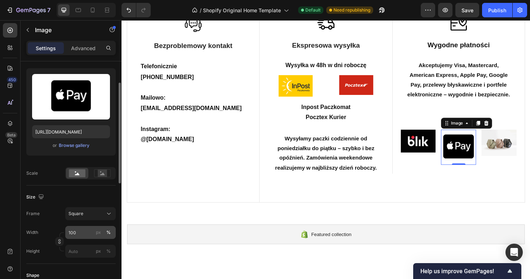
scroll to position [67, 0]
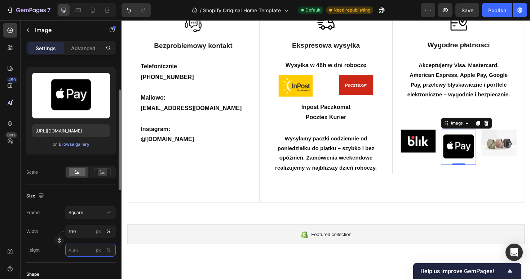
click at [78, 249] on input "px %" at bounding box center [90, 249] width 50 height 13
type input "1"
type input "10"
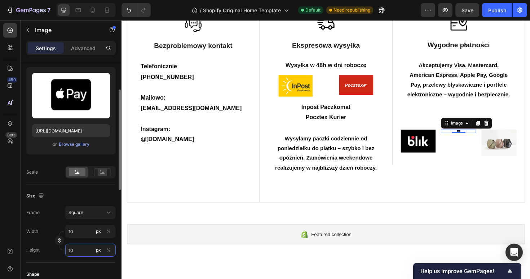
type input "100"
type input "10"
type input "1"
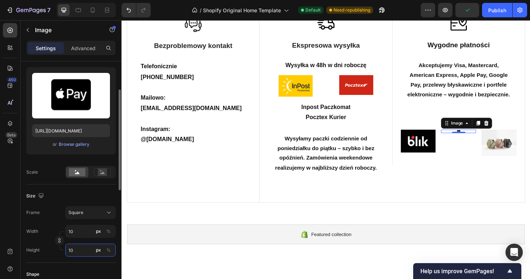
type input "1"
type input "15"
type input "150"
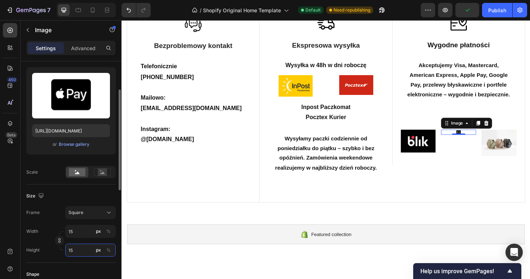
type input "150"
type input "15"
type input "1"
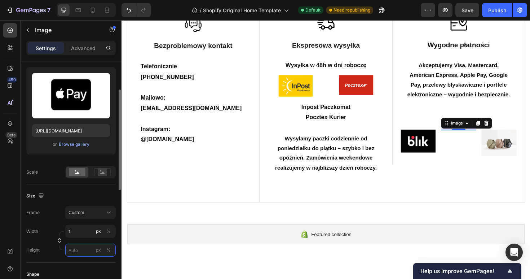
type input "1"
type input "17"
type input "175"
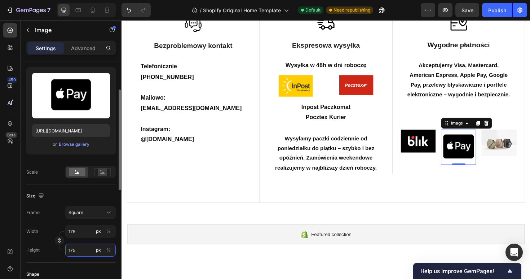
type input "17"
type input "1"
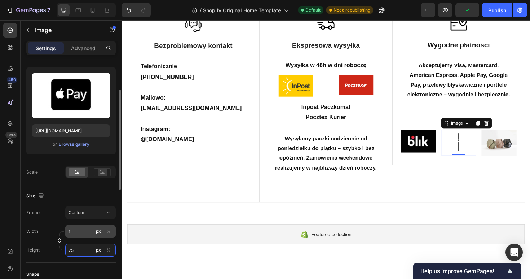
type input "75"
click at [87, 230] on input "1" at bounding box center [90, 231] width 50 height 13
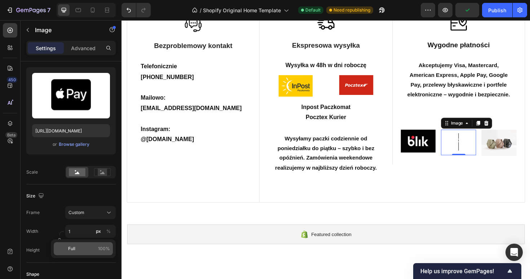
click at [82, 250] on p "Full 100%" at bounding box center [89, 248] width 42 height 6
type input "100"
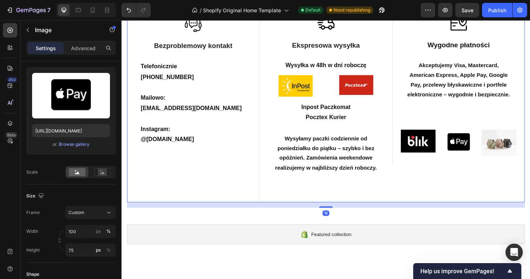
click at [449, 187] on div "Image Wygodne płatności Text Block Akceptujemy Visa, Mastercard, American Expre…" at bounding box center [478, 109] width 140 height 207
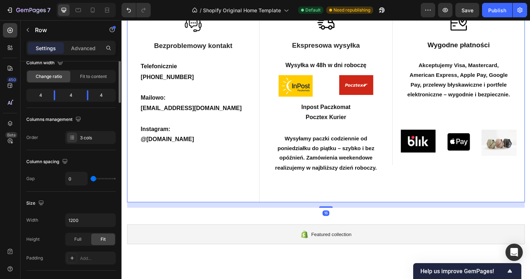
scroll to position [0, 0]
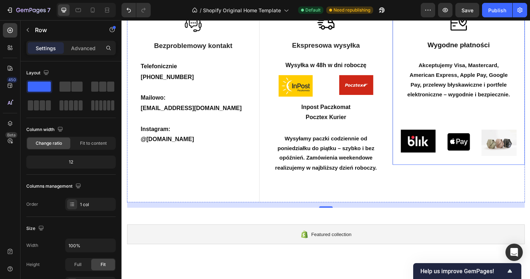
click at [530, 118] on div "Image Wygodne płatności Text Block Akceptujemy Visa, Mastercard, American Expre…" at bounding box center [478, 89] width 123 height 149
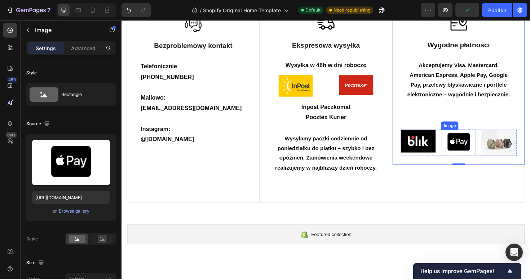
click at [474, 150] on img at bounding box center [478, 149] width 37 height 27
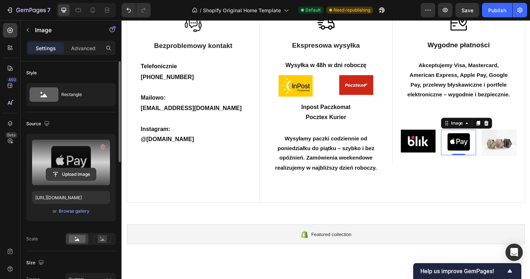
click at [79, 174] on input "file" at bounding box center [71, 174] width 50 height 12
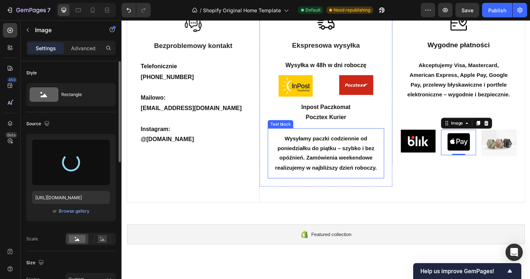
type input "https://cdn.shopify.com/s/files/1/0918/6063/1879/files/gempages_585749444905927…"
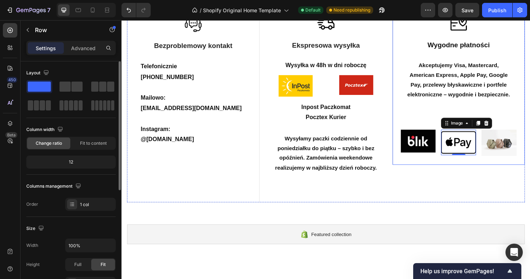
click at [435, 132] on div "Image Wygodne płatności Text Block Akceptujemy Visa, Mastercard, American Expre…" at bounding box center [478, 89] width 123 height 149
click at [473, 152] on img at bounding box center [478, 149] width 37 height 27
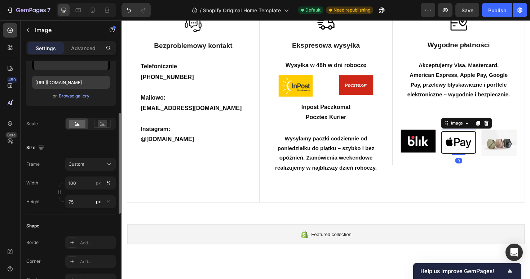
scroll to position [117, 0]
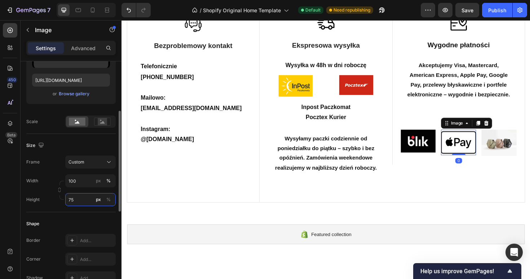
click at [83, 196] on input "75" at bounding box center [90, 199] width 50 height 13
type input "7"
type input "65"
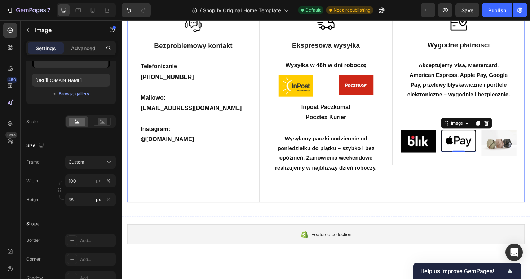
click at [444, 181] on div "Image Wygodne płatności Text Block Akceptujemy Visa, Mastercard, American Expre…" at bounding box center [478, 109] width 140 height 207
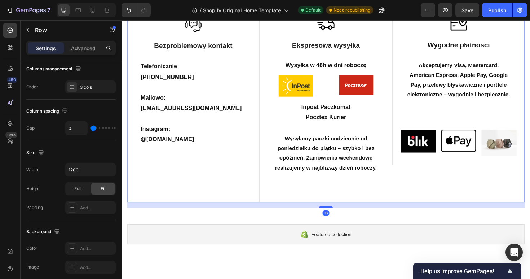
scroll to position [0, 0]
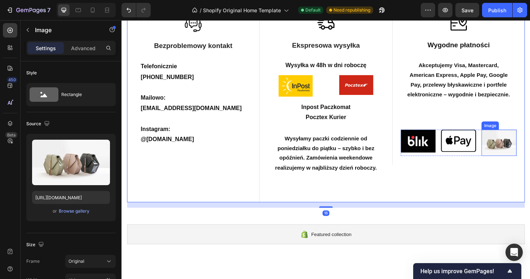
click at [530, 157] on img at bounding box center [521, 150] width 37 height 28
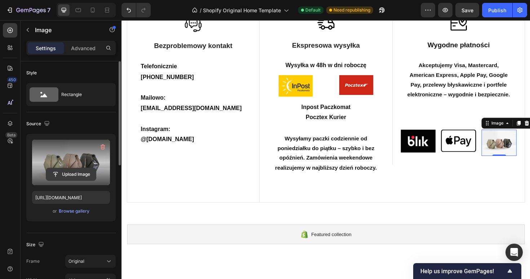
click at [67, 177] on input "file" at bounding box center [71, 174] width 50 height 12
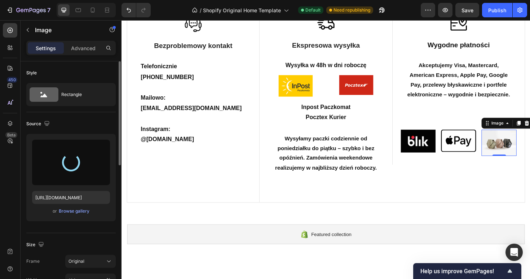
type input "https://cdn.shopify.com/s/files/1/0918/6063/1879/files/gempages_585749444905927…"
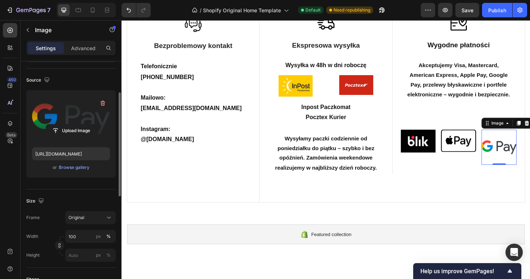
scroll to position [52, 0]
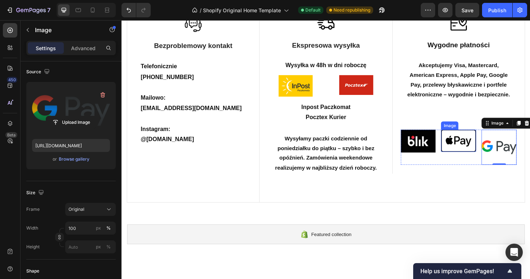
click at [478, 150] on img at bounding box center [478, 147] width 37 height 23
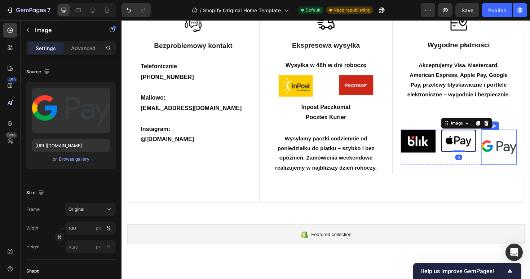
click at [526, 147] on img at bounding box center [521, 154] width 37 height 37
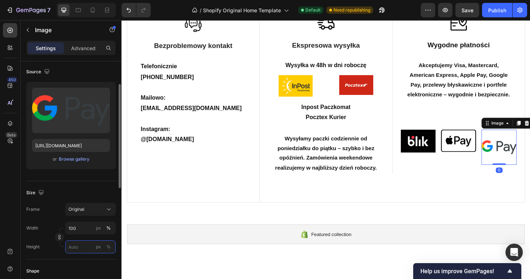
click at [86, 247] on input "px %" at bounding box center [90, 246] width 50 height 13
type input "65"
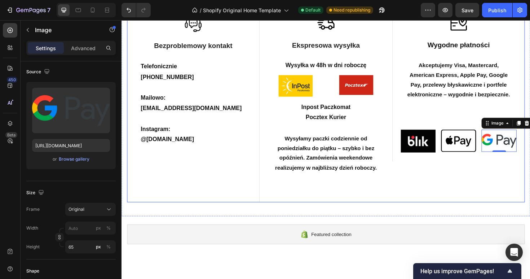
click at [419, 199] on div "Image Wygodne płatności Text Block Akceptujemy Visa, Mastercard, American Expre…" at bounding box center [478, 109] width 140 height 207
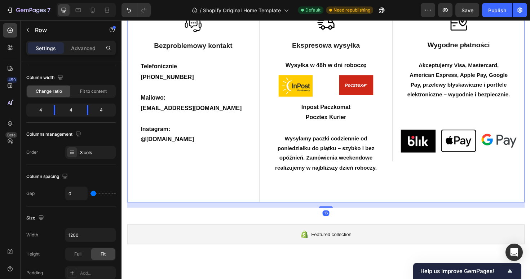
scroll to position [0, 0]
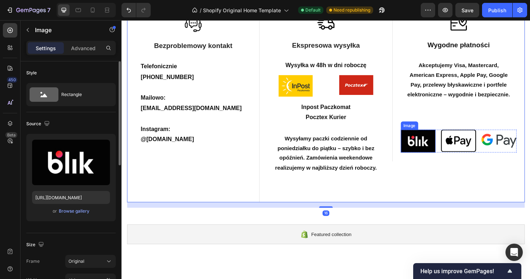
click at [434, 155] on img at bounding box center [435, 148] width 37 height 24
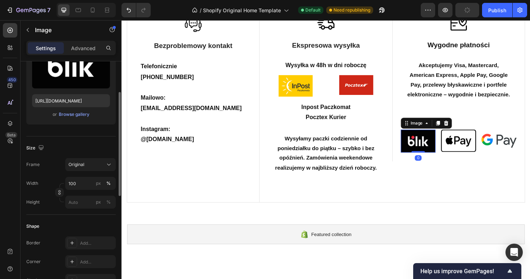
scroll to position [125, 0]
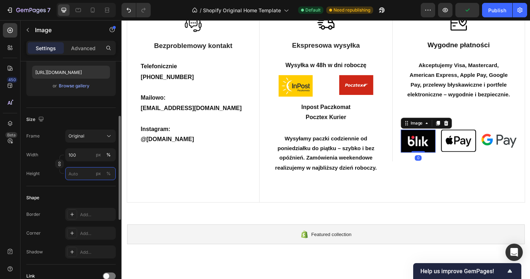
click at [83, 174] on input "px %" at bounding box center [90, 173] width 50 height 13
type input "5"
type input "65"
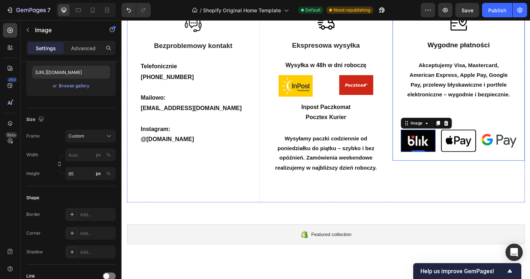
click at [490, 162] on div "Image Wygodne płatności Text Block Akceptujemy Visa, Mastercard, American Expre…" at bounding box center [478, 87] width 140 height 163
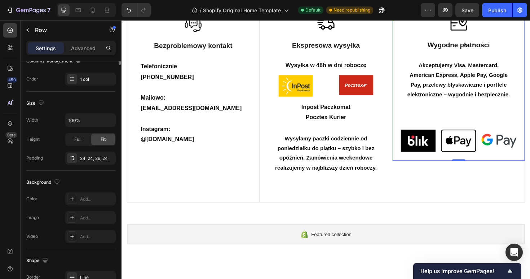
scroll to position [0, 0]
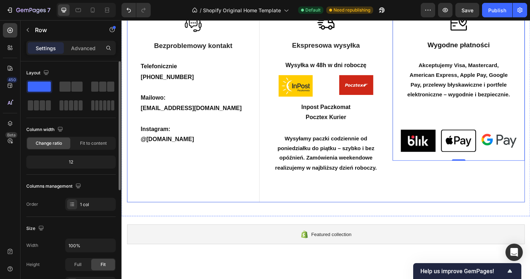
click at [466, 192] on div "Image Wygodne płatności Text Block Akceptujemy Visa, Mastercard, American Expre…" at bounding box center [478, 109] width 140 height 207
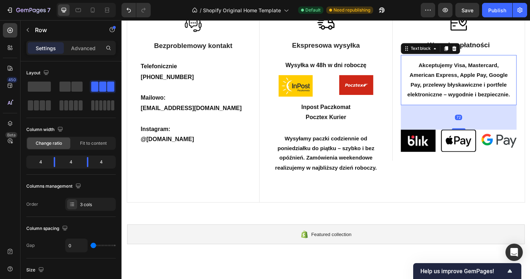
click at [484, 104] on p "Akceptujemy Visa, Mastercard, American Express, Apple Pay, Google Pay, przelewy…" at bounding box center [478, 83] width 111 height 41
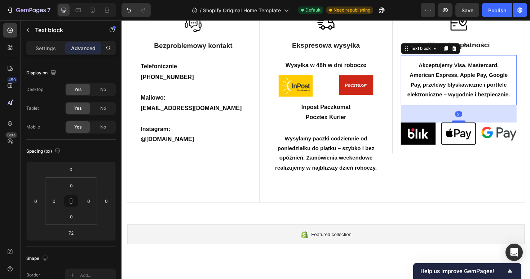
drag, startPoint x: 480, startPoint y: 134, endPoint x: 480, endPoint y: 127, distance: 7.6
click at [480, 127] on div at bounding box center [478, 127] width 14 height 2
click at [480, 126] on div at bounding box center [478, 127] width 14 height 2
type input "50"
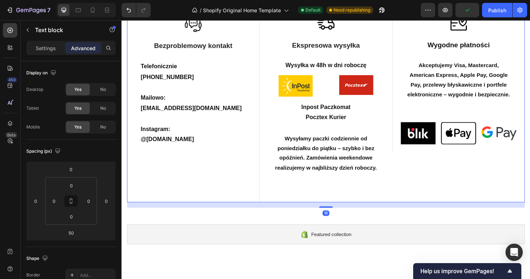
click at [472, 162] on div "Image Wygodne płatności Text Block Akceptujemy Visa, Mastercard, American Expre…" at bounding box center [478, 109] width 140 height 207
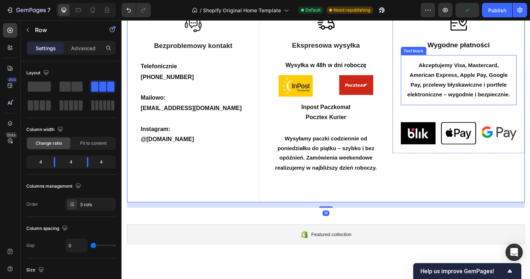
click at [497, 84] on p "Akceptujemy Visa, Mastercard, American Express, Apple Pay, Google Pay, przelewy…" at bounding box center [478, 83] width 111 height 41
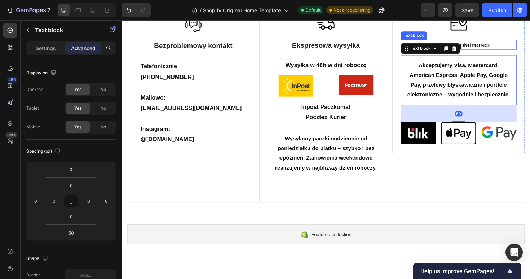
click at [500, 49] on p "Wygodne płatności" at bounding box center [478, 45] width 121 height 9
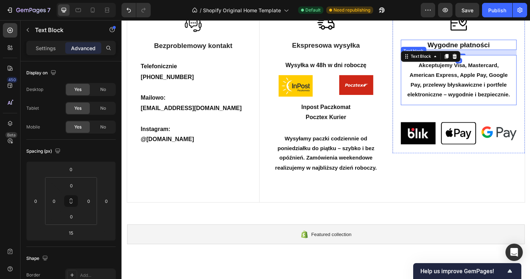
click at [503, 99] on strong "Akceptujemy Visa, Mastercard, American Express, Apple Pay, Google Pay, przelewy…" at bounding box center [478, 83] width 109 height 37
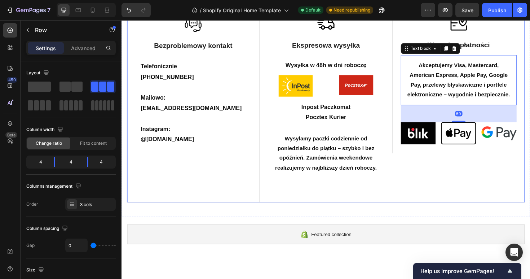
click at [443, 181] on div "Image Wygodne płatności Text Block Akceptujemy Visa, Mastercard, American Expre…" at bounding box center [478, 109] width 140 height 207
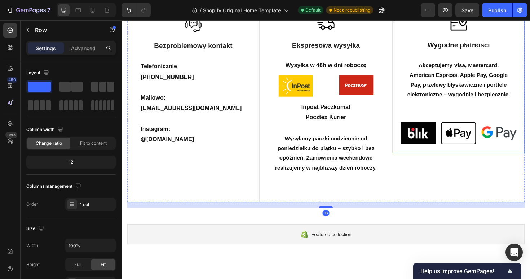
click at [416, 160] on div "Image Wygodne płatności Text Block Akceptujemy Visa, Mastercard, American Expre…" at bounding box center [478, 83] width 140 height 155
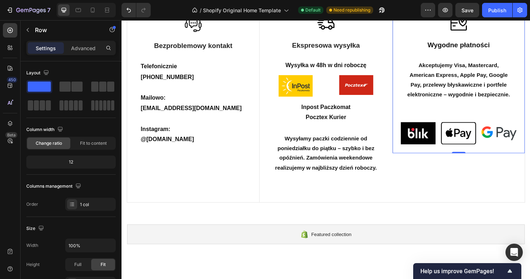
click at [458, 156] on div "Image Wygodne płatności Text Block Akceptujemy Visa, Mastercard, American Expre…" at bounding box center [478, 83] width 140 height 155
click at [524, 153] on div "Image Wygodne płatności Text Block Akceptujemy Visa, Mastercard, American Expre…" at bounding box center [478, 83] width 140 height 155
click at [481, 116] on div "Image Wygodne płatności Text Block Akceptujemy Visa, Mastercard, American Expre…" at bounding box center [478, 83] width 123 height 137
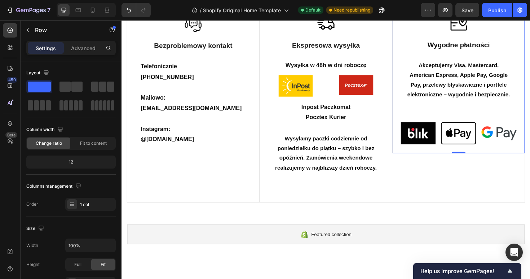
click at [461, 105] on div "Akceptujemy Visa, Mastercard, American Express, Apple Pay, Google Pay, przelewy…" at bounding box center [478, 83] width 123 height 53
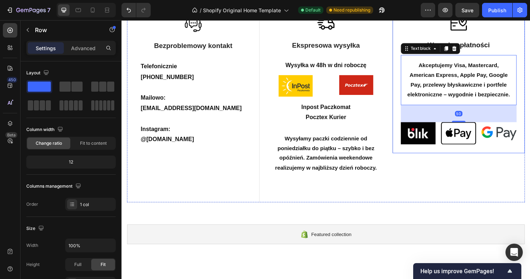
click at [475, 153] on div "Image Wygodne płatności Text Block Akceptujemy Visa, Mastercard, American Expre…" at bounding box center [478, 83] width 140 height 155
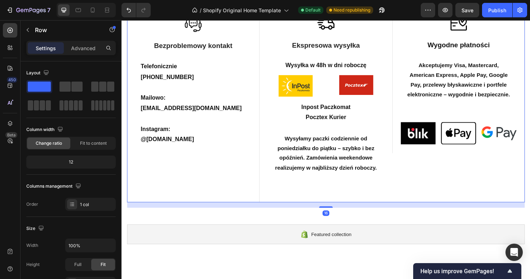
click at [472, 173] on div "Image Wygodne płatności Text Block Akceptujemy Visa, Mastercard, American Expre…" at bounding box center [478, 109] width 140 height 207
click at [478, 156] on div "Image Wygodne płatności Text Block Akceptujemy Visa, Mastercard, American Expre…" at bounding box center [478, 83] width 140 height 155
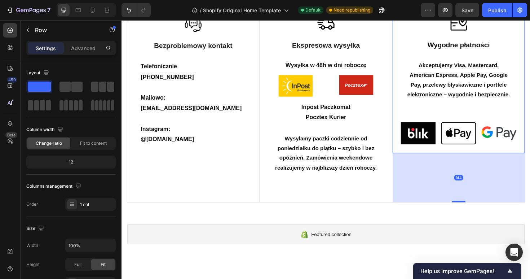
drag, startPoint x: 478, startPoint y: 159, endPoint x: 470, endPoint y: 211, distance: 52.4
click at [470, 161] on div "144" at bounding box center [479, 161] width 140 height 0
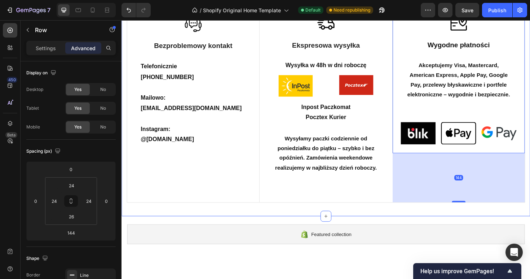
click at [475, 222] on div "Image Bezproblemowy kontakt Text Block Telefonicznie +48 518 652 211 Mailowo: k…" at bounding box center [338, 110] width 433 height 233
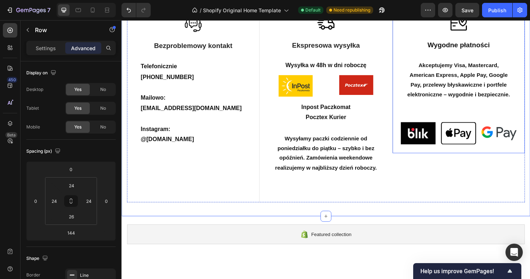
click at [410, 150] on div "Image Wygodne płatności Text Block Akceptujemy Visa, Mastercard, American Expre…" at bounding box center [478, 83] width 140 height 155
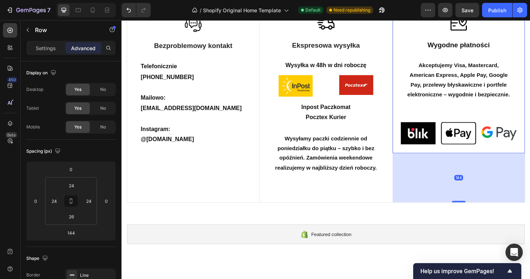
click at [410, 150] on div "Image Wygodne płatności Text Block Akceptujemy Visa, Mastercard, American Expre…" at bounding box center [478, 83] width 140 height 155
click at [492, 124] on div "Image Wygodne płatności Text Block Akceptujemy Visa, Mastercard, American Expre…" at bounding box center [478, 83] width 123 height 137
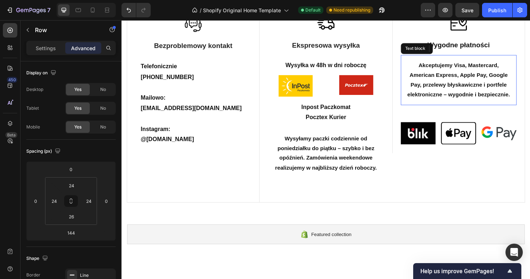
click at [484, 95] on p "Akceptujemy Visa, Mastercard, American Express, Apple Pay, Google Pay, przelewy…" at bounding box center [478, 83] width 111 height 41
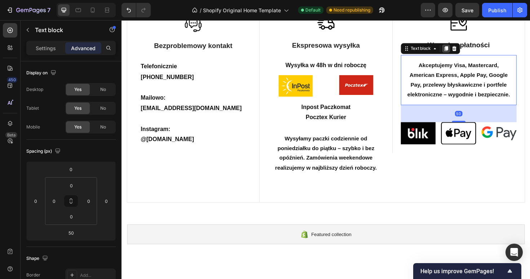
click at [466, 49] on icon at bounding box center [465, 50] width 4 height 5
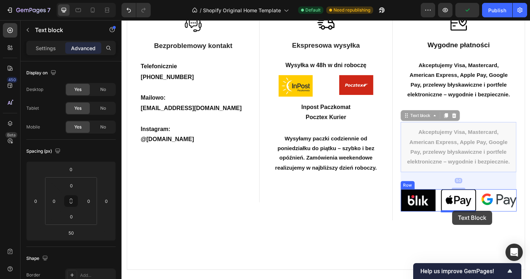
drag, startPoint x: 469, startPoint y: 134, endPoint x: 472, endPoint y: 222, distance: 88.0
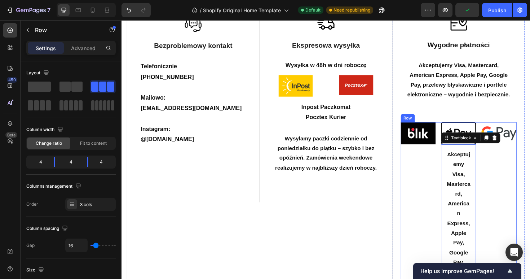
click at [518, 176] on div "Image" at bounding box center [521, 269] width 37 height 282
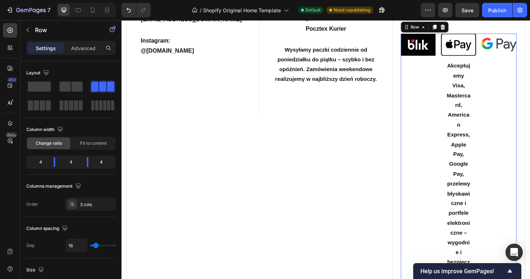
scroll to position [205, 0]
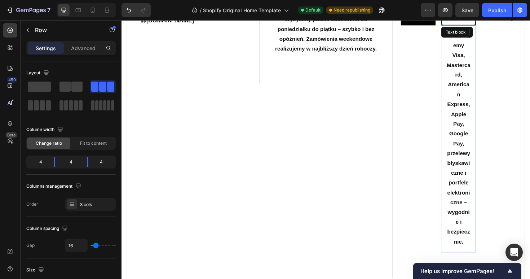
click at [491, 179] on p "Akceptujemy Visa, Mastercard, American Express, Apple Pay, Google Pay, przelewy…" at bounding box center [479, 145] width 26 height 229
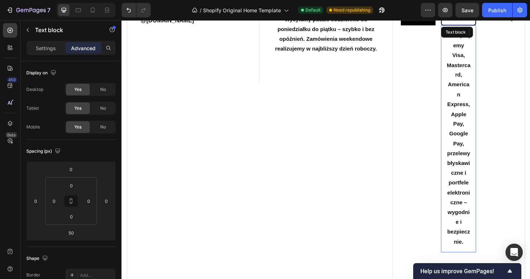
click at [491, 179] on p "Akceptujemy Visa, Mastercard, American Express, Apple Pay, Google Pay, przelewy…" at bounding box center [479, 145] width 26 height 229
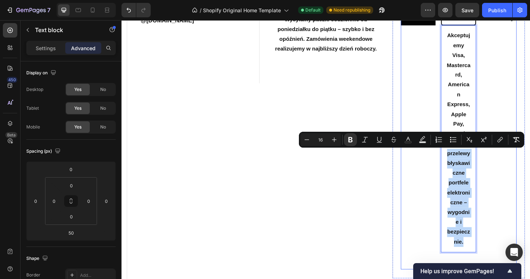
drag, startPoint x: 489, startPoint y: 255, endPoint x: 450, endPoint y: 158, distance: 104.5
click at [450, 159] on div "Image Image Akceptujemy Visa, Mastercard, American Express, Apple Pay, Google P…" at bounding box center [478, 143] width 123 height 282
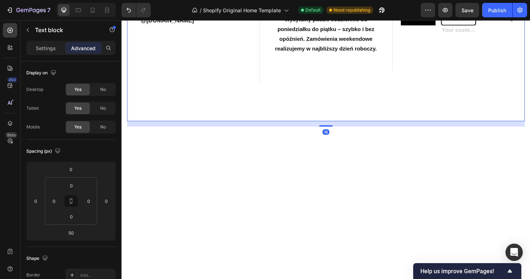
click at [479, 105] on div "Image Wygodne płatności Text Block Akceptujemy Visa, Mastercard, American Expre…" at bounding box center [478, 3] width 140 height 247
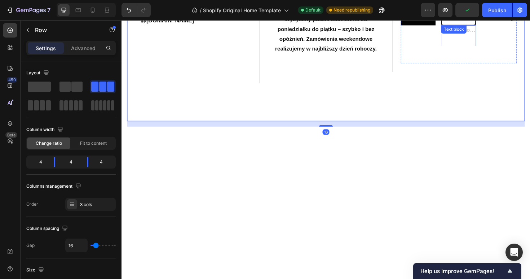
click at [478, 49] on div "Image Text block" at bounding box center [478, 33] width 37 height 63
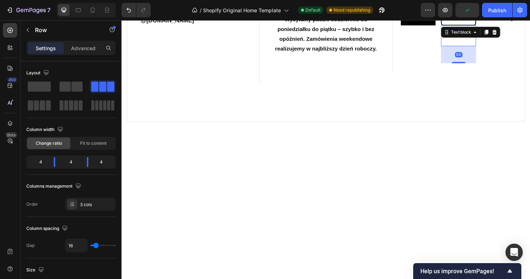
click at [483, 38] on div "Text block 50" at bounding box center [478, 37] width 37 height 22
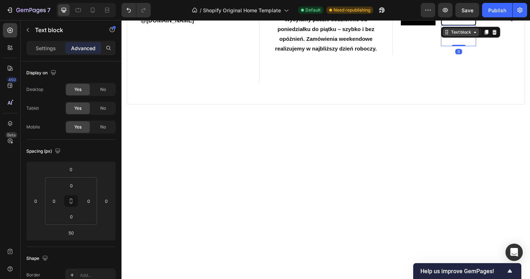
drag, startPoint x: 480, startPoint y: 65, endPoint x: 481, endPoint y: 34, distance: 31.4
click at [481, 34] on div "Text block 0" at bounding box center [478, 37] width 37 height 22
type input "0"
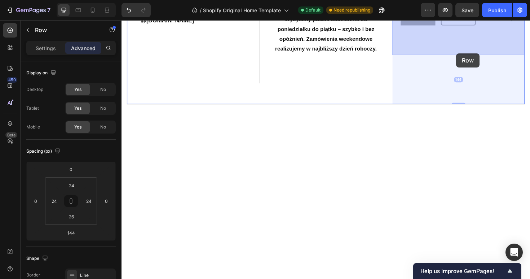
drag, startPoint x: 480, startPoint y: 48, endPoint x: 476, endPoint y: 55, distance: 8.1
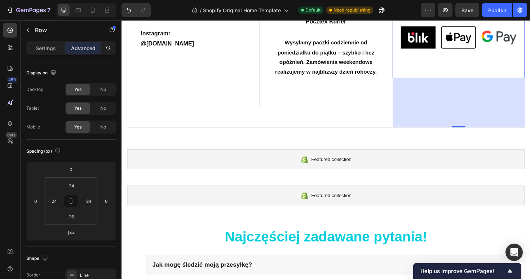
scroll to position [122, 0]
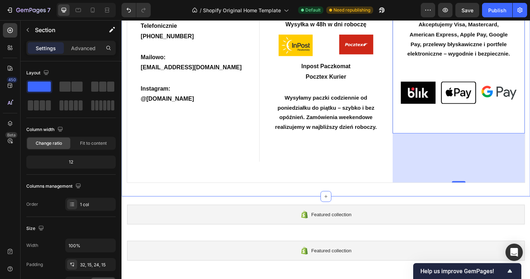
click at [377, 195] on div "Image Bezproblemowy kontakt Text Block Telefonicznie +48 518 652 211 Mailowo: k…" at bounding box center [338, 80] width 422 height 235
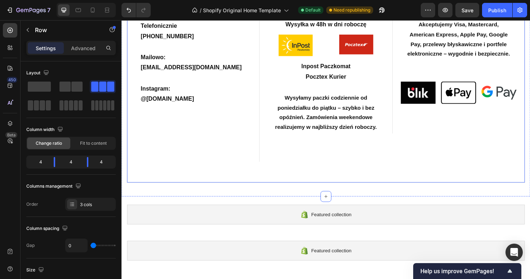
click at [485, 184] on div "Image Wygodne płatności Text Block Akceptujemy Visa, Mastercard, American Expre…" at bounding box center [478, 77] width 140 height 229
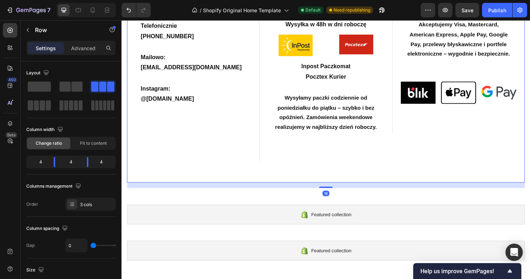
click at [475, 162] on div "Image Wygodne płatności Text Block Akceptujemy Visa, Mastercard, American Expre…" at bounding box center [478, 77] width 140 height 229
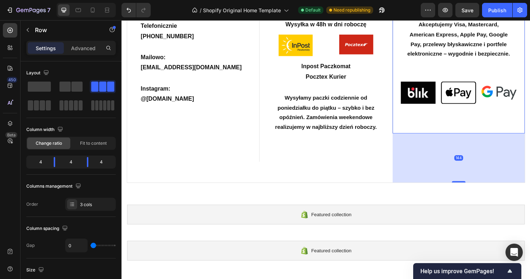
click at [470, 131] on div "Image Wygodne płatności Text Block Akceptujemy Visa, Mastercard, American Expre…" at bounding box center [478, 51] width 140 height 177
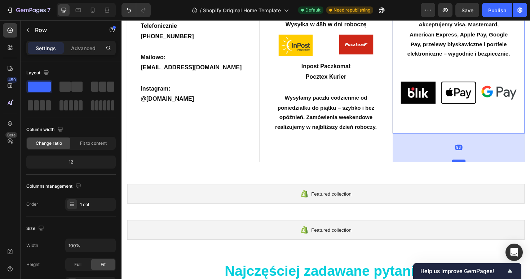
drag, startPoint x: 481, startPoint y: 190, endPoint x: 474, endPoint y: 167, distance: 24.3
click at [474, 168] on div at bounding box center [478, 169] width 14 height 2
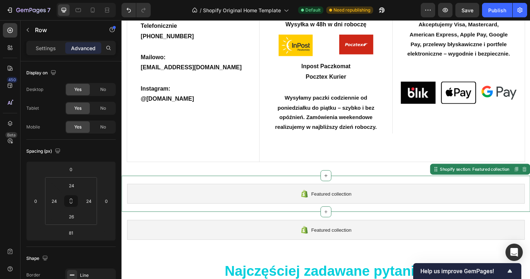
click at [456, 211] on div "Featured collection" at bounding box center [337, 203] width 421 height 21
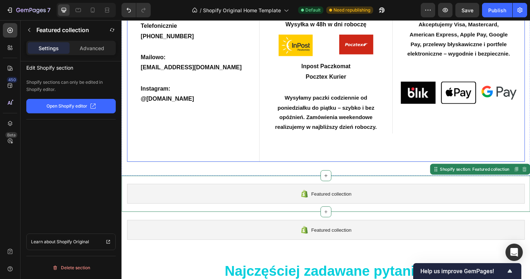
click at [467, 141] on div "Image Wygodne płatności Text Block Akceptujemy Visa, Mastercard, American Expre…" at bounding box center [478, 66] width 140 height 207
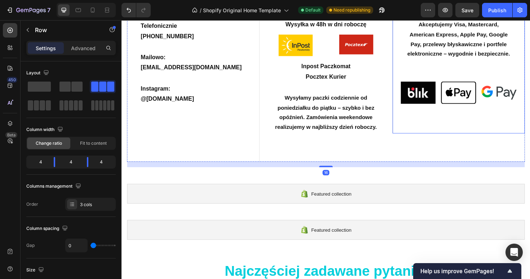
click at [464, 126] on div "Rich Text Editor. Editing area: main" at bounding box center [478, 120] width 37 height 22
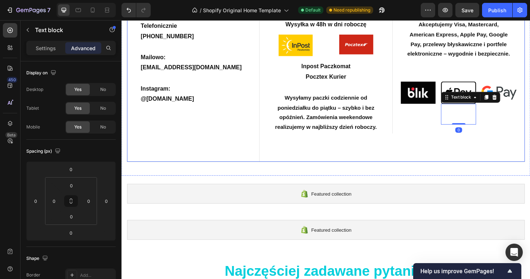
click at [471, 150] on div "Image Wygodne płatności Text Block Akceptujemy Visa, Mastercard, American Expre…" at bounding box center [478, 66] width 140 height 207
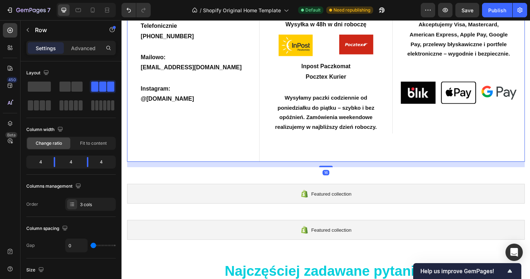
click at [446, 144] on div "Image Wygodne płatności Text Block Akceptujemy Visa, Mastercard, American Expre…" at bounding box center [478, 66] width 140 height 207
click at [446, 156] on div "Image Wygodne płatności Text Block Akceptujemy Visa, Mastercard, American Expre…" at bounding box center [478, 66] width 140 height 207
click at [441, 166] on div "Image Wygodne płatności Text Block Akceptujemy Visa, Mastercard, American Expre…" at bounding box center [478, 66] width 140 height 207
click at [422, 127] on div "Image" at bounding box center [435, 107] width 37 height 45
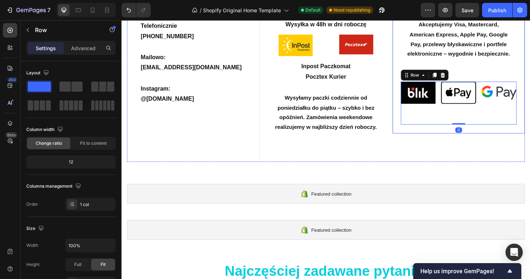
click at [415, 136] on div "Image Wygodne płatności Text Block Akceptujemy Visa, Mastercard, American Expre…" at bounding box center [478, 51] width 140 height 177
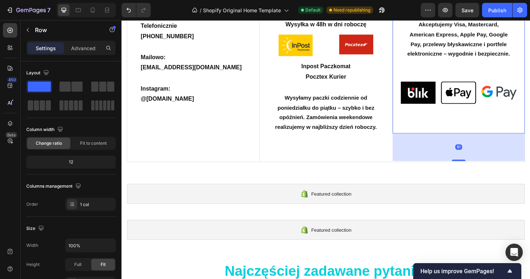
click at [478, 166] on div "81" at bounding box center [479, 154] width 140 height 29
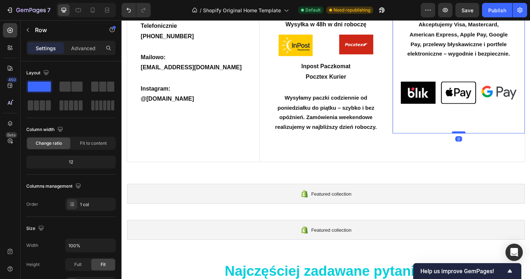
drag, startPoint x: 478, startPoint y: 168, endPoint x: 479, endPoint y: 138, distance: 29.9
click at [478, 138] on div at bounding box center [478, 139] width 14 height 2
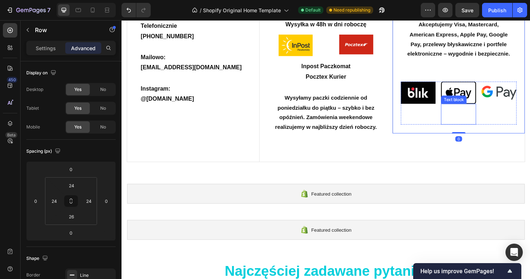
click at [477, 110] on div "Rich Text Editor. Editing area: main" at bounding box center [478, 120] width 37 height 22
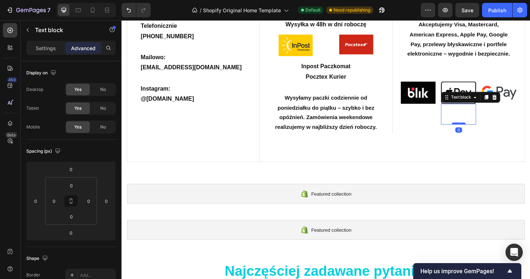
click at [475, 129] on div "Text block 0" at bounding box center [478, 120] width 37 height 22
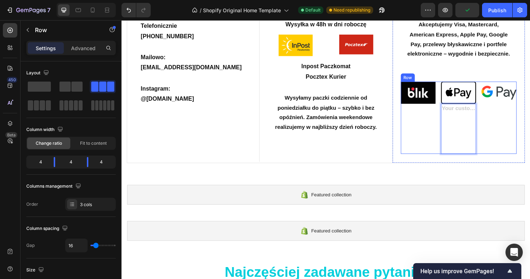
click at [428, 115] on div "Image" at bounding box center [435, 123] width 37 height 76
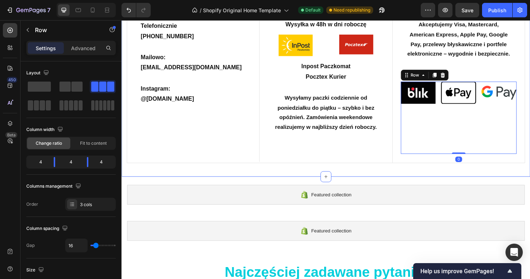
click at [455, 169] on div "Image Wygodne płatności Text Block Akceptujemy Visa, Mastercard, American Expre…" at bounding box center [478, 67] width 140 height 208
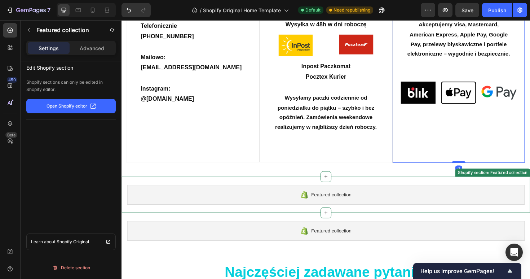
click at [433, 203] on div "Featured collection" at bounding box center [337, 204] width 421 height 21
click at [417, 179] on div "Image Bezproblemowy kontakt Text Block Telefonicznie +48 518 652 211 Mailowo: k…" at bounding box center [338, 68] width 433 height 234
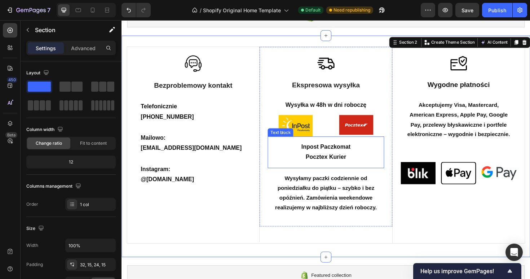
scroll to position [36, 0]
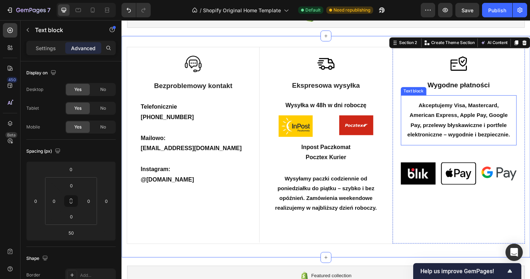
click at [450, 143] on strong "Akceptujemy Visa, Mastercard, American Express, Apple Pay, Google Pay, przelewy…" at bounding box center [478, 125] width 109 height 37
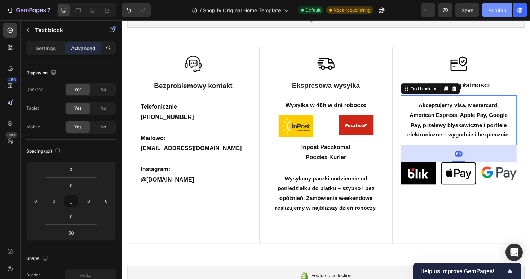
click at [495, 14] on button "Publish" at bounding box center [497, 10] width 30 height 14
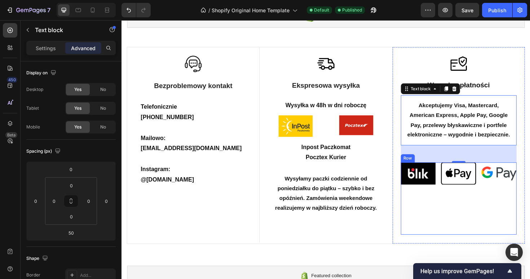
click at [461, 239] on div "Rich Text Editor. Editing area: main" at bounding box center [478, 220] width 37 height 53
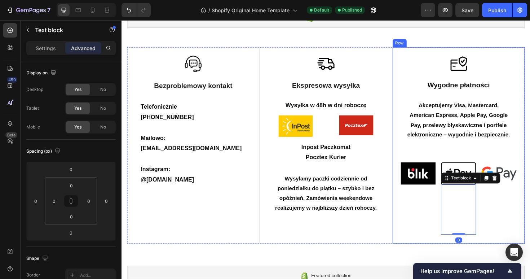
click at [430, 166] on div "Image Wygodne płatności Text Block Akceptujemy Visa, Mastercard, American Expre…" at bounding box center [478, 152] width 123 height 190
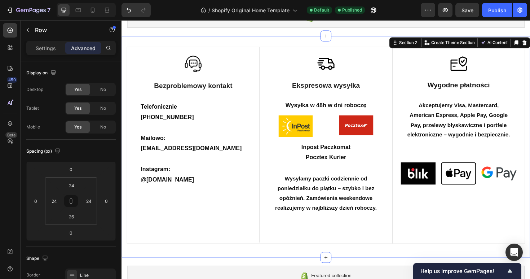
click at [355, 40] on div "Image Bezproblemowy kontakt Text Block Telefonicznie +48 518 652 211 Mailowo: k…" at bounding box center [338, 154] width 433 height 234
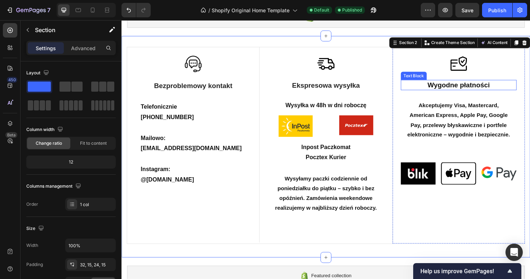
click at [480, 88] on p "Wygodne płatności" at bounding box center [478, 88] width 121 height 9
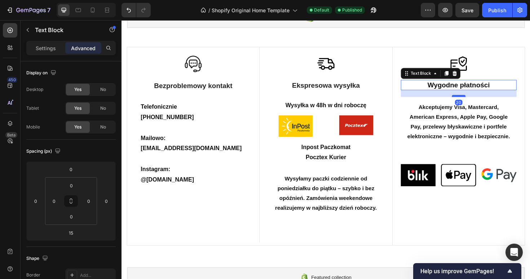
click at [479, 101] on div at bounding box center [478, 100] width 14 height 2
type input "20"
click at [438, 64] on div at bounding box center [478, 65] width 123 height 17
click at [478, 84] on div "Wygodne płatności" at bounding box center [478, 88] width 123 height 11
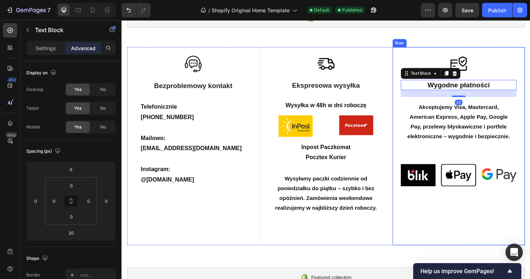
click at [487, 77] on div "Image Wygodne płatności Text Block 20 Akceptujemy Visa, Mastercard, American Ex…" at bounding box center [478, 153] width 123 height 192
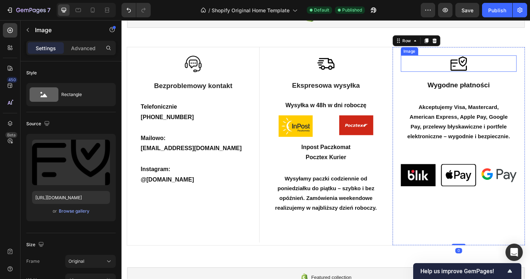
click at [483, 73] on img at bounding box center [478, 65] width 17 height 17
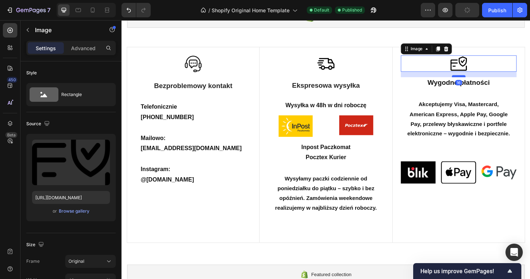
click at [478, 79] on div at bounding box center [478, 79] width 14 height 2
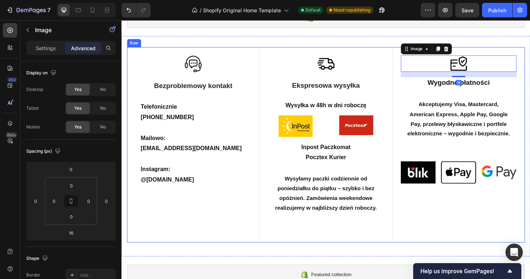
click at [513, 48] on div "Image Bezproblemowy kontakt Text Block Telefonicznie +48 518 652 211 Mailowo: k…" at bounding box center [338, 151] width 422 height 207
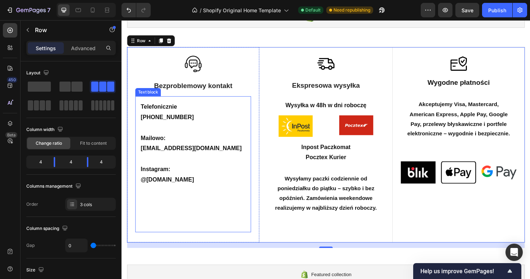
scroll to position [0, 0]
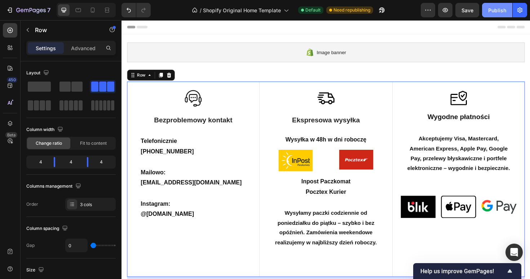
click at [494, 14] on div "Publish" at bounding box center [497, 10] width 18 height 8
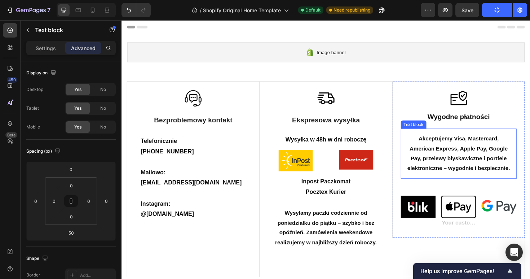
click at [461, 159] on strong "Akceptujemy Visa, Mastercard, American Express, Apple Pay, Google Pay, przelewy…" at bounding box center [478, 160] width 109 height 37
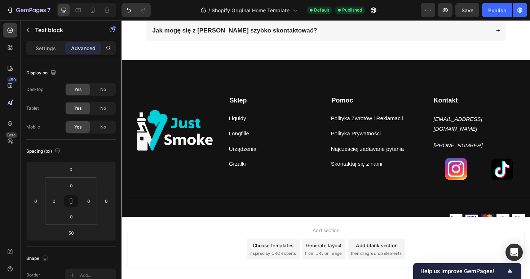
scroll to position [564, 0]
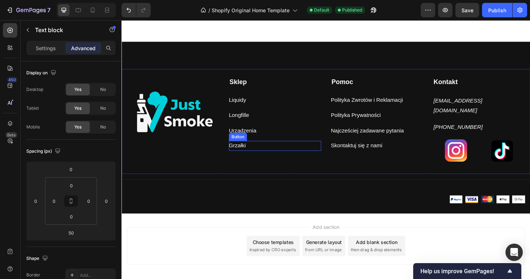
click at [255, 155] on div "Grzałki Button" at bounding box center [284, 153] width 98 height 10
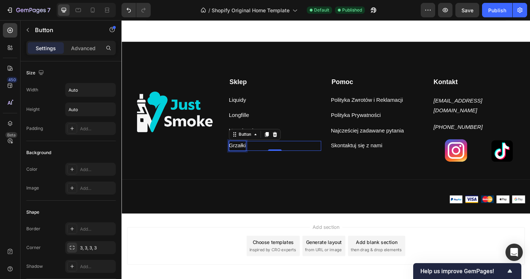
click at [251, 154] on p "Grzałki" at bounding box center [244, 153] width 18 height 10
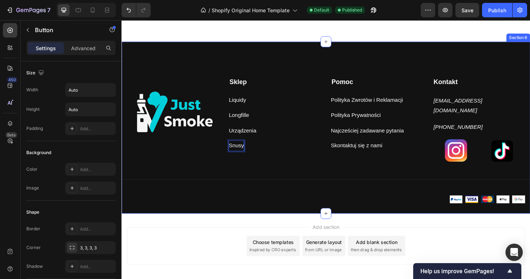
click at [321, 70] on div "Image Sklep Text block Liquidy Button Longfille Button Urządzenia Button Snusy …" at bounding box center [338, 133] width 433 height 181
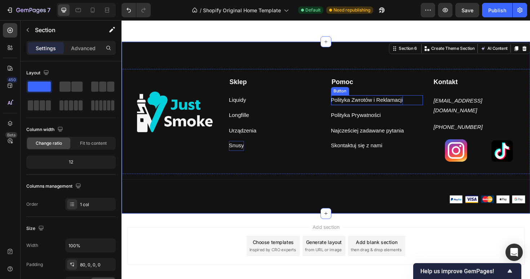
click at [375, 103] on p "Polityka Zwrotów i Reklamacji" at bounding box center [381, 105] width 76 height 10
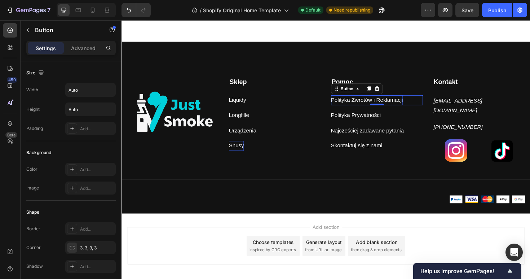
click at [375, 103] on p "Polityka Zwrotów i Reklamacji" at bounding box center [381, 105] width 76 height 10
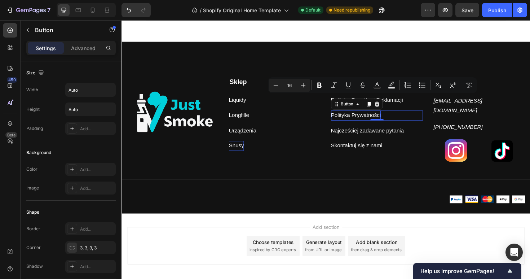
click at [348, 120] on p "Polityka Prywatności" at bounding box center [369, 121] width 53 height 10
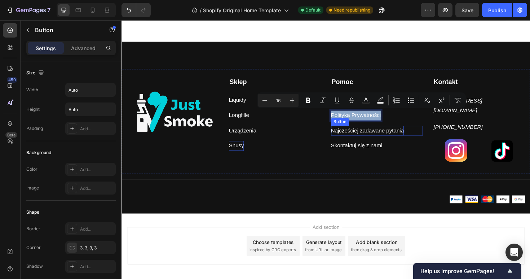
click at [392, 138] on p "Najcześciej zadawane pytania" at bounding box center [381, 137] width 77 height 10
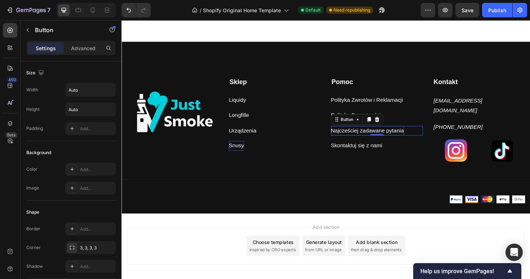
click at [392, 139] on div "0" at bounding box center [391, 142] width 7 height 6
click at [393, 136] on p "Najcześciej zadawane pytania" at bounding box center [381, 137] width 77 height 10
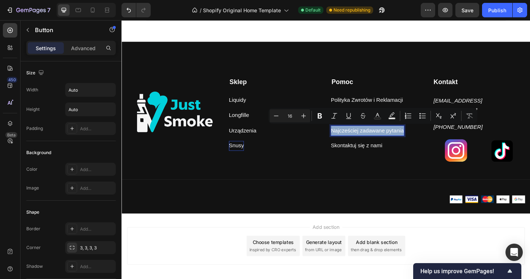
copy p "Najcześciej zadawane pytania"
click at [374, 152] on p "Skontaktuj się z nami" at bounding box center [370, 153] width 54 height 10
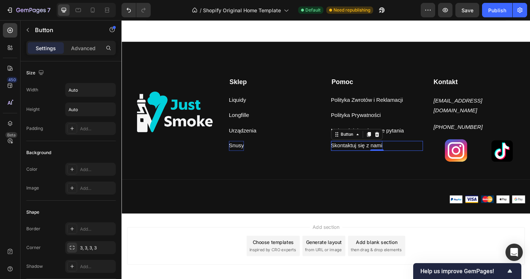
click at [374, 152] on p "Skontaktuj się z nami" at bounding box center [370, 153] width 54 height 10
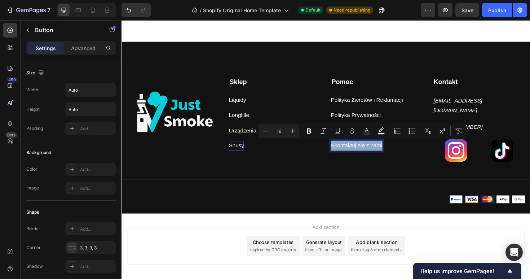
copy p "Skontaktuj się z nami"
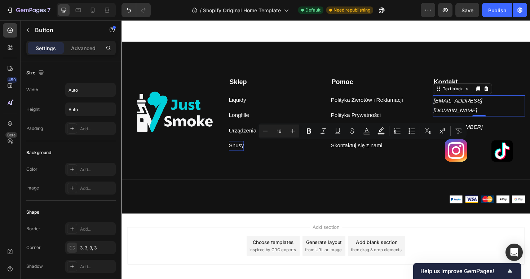
click at [521, 103] on p "[EMAIL_ADDRESS][DOMAIN_NAME]" at bounding box center [500, 110] width 96 height 21
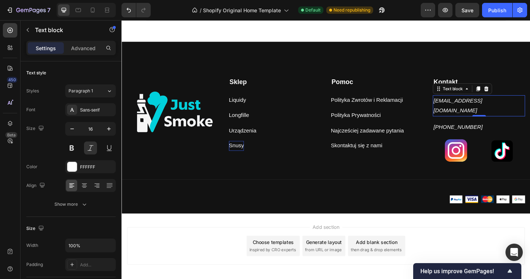
click at [521, 103] on p "[EMAIL_ADDRESS][DOMAIN_NAME]" at bounding box center [500, 110] width 96 height 21
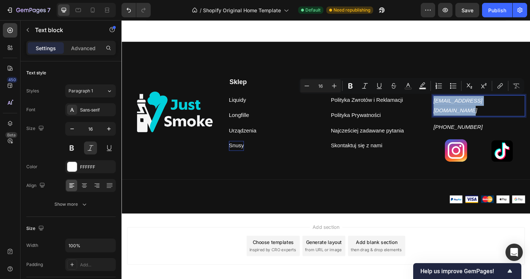
copy p "[EMAIL_ADDRESS][DOMAIN_NAME]"
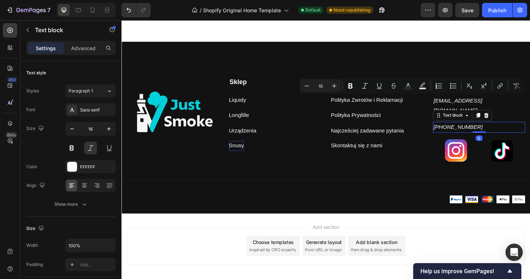
click at [485, 128] on p "[PHONE_NUMBER]" at bounding box center [500, 133] width 96 height 10
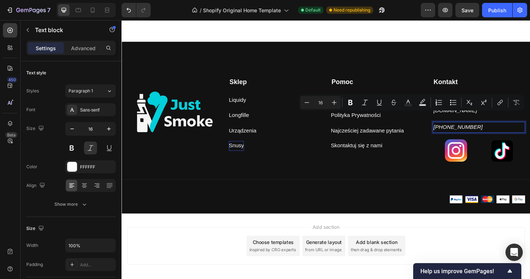
copy p "[PHONE_NUMBER]"
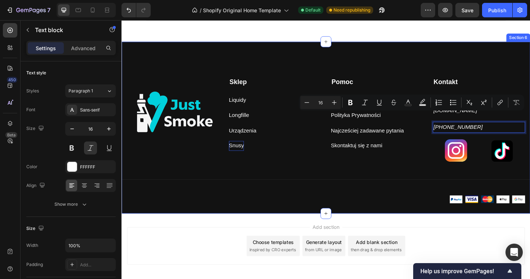
click at [282, 60] on div "Image Sklep Text block Liquidy Button Longfille Button Urządzenia Button Snusy …" at bounding box center [338, 133] width 433 height 181
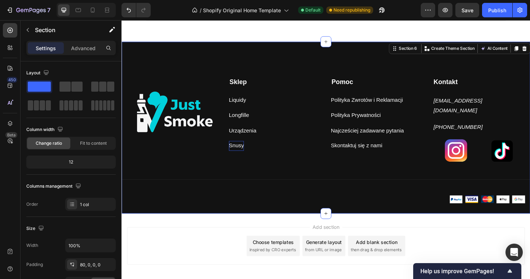
click at [372, 63] on div "Image Sklep Text block Liquidy Button Longfille Button Urządzenia Button Snusy …" at bounding box center [338, 133] width 433 height 181
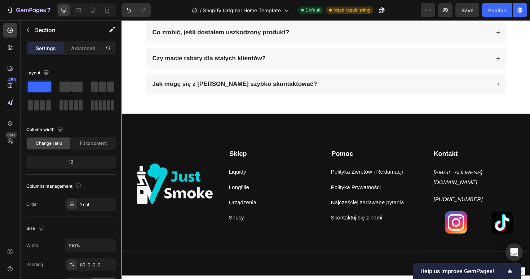
scroll to position [569, 0]
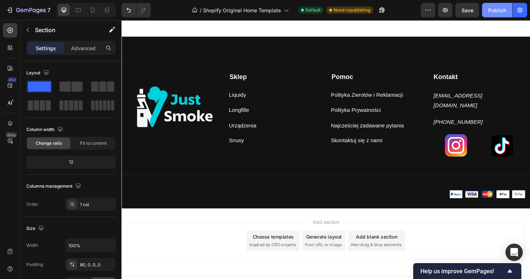
click at [492, 17] on button "Publish" at bounding box center [497, 10] width 30 height 14
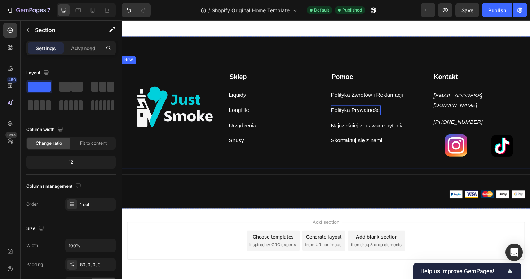
click at [374, 111] on p "Polityka Prywatności" at bounding box center [369, 115] width 53 height 10
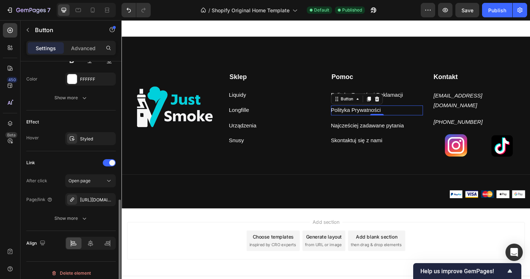
scroll to position [331, 0]
click at [89, 198] on div "https://tdxtbw-xy.myshopify.com/policies/privacy-policy" at bounding box center [90, 199] width 21 height 6
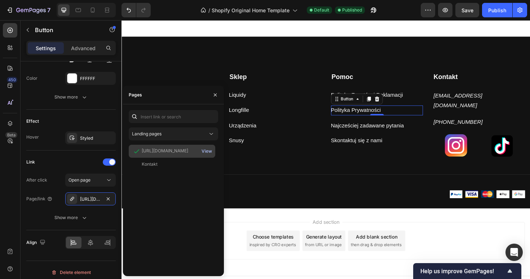
click at [207, 150] on div "View" at bounding box center [207, 151] width 10 height 6
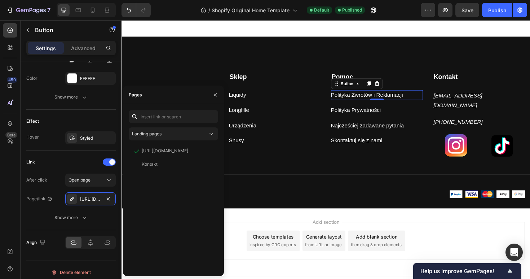
click at [426, 97] on div "Polityka Zwrotów i Reklamacji Button 0" at bounding box center [392, 99] width 98 height 10
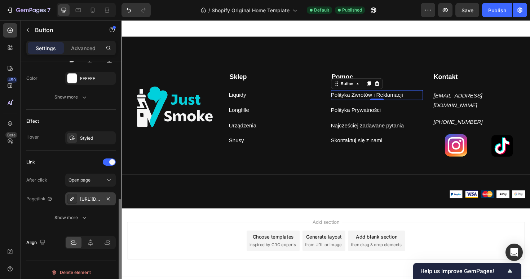
click at [101, 196] on div "https://tdxtbw-xy.myshopify.com/policies/refund-policy" at bounding box center [90, 199] width 21 height 6
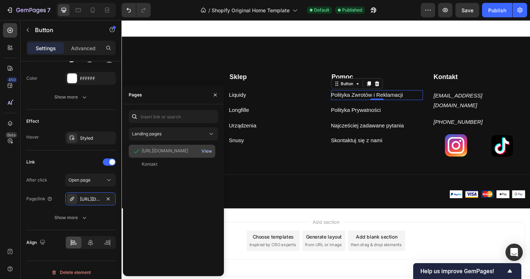
click at [208, 151] on div "View" at bounding box center [207, 151] width 10 height 6
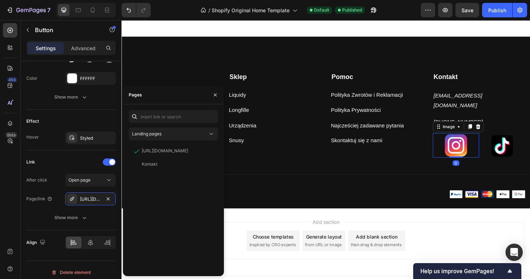
click at [470, 146] on img at bounding box center [476, 153] width 26 height 26
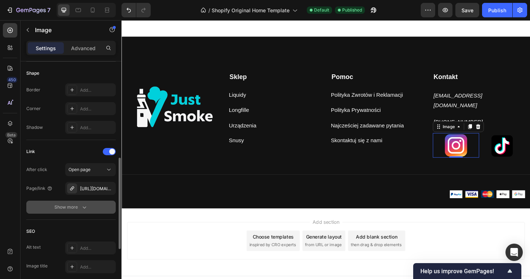
scroll to position [272, 0]
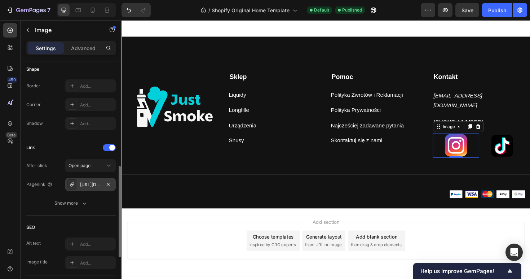
click at [91, 183] on div "https://www.instagram.com/justsmoke.pl/" at bounding box center [90, 184] width 21 height 6
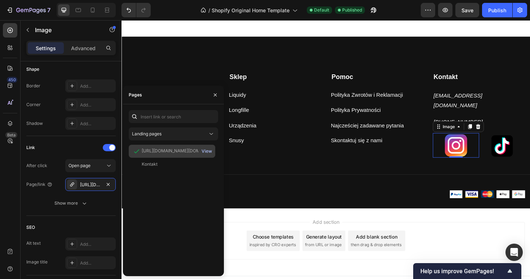
click at [211, 151] on div "View" at bounding box center [207, 151] width 10 height 6
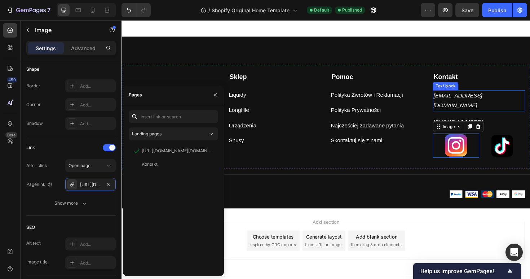
click at [501, 103] on p "[EMAIL_ADDRESS][DOMAIN_NAME]" at bounding box center [500, 105] width 96 height 21
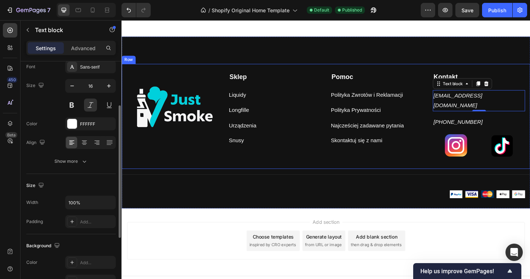
scroll to position [39, 0]
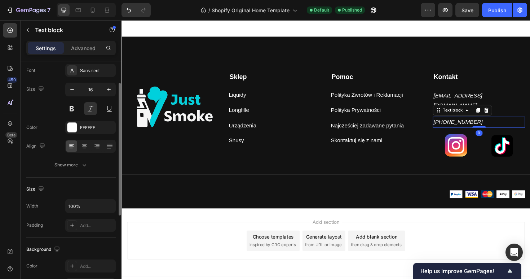
click at [493, 123] on p "[PHONE_NUMBER]" at bounding box center [500, 128] width 96 height 10
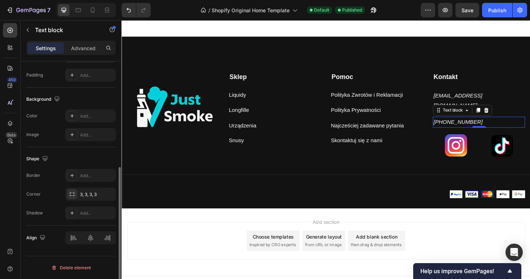
scroll to position [0, 0]
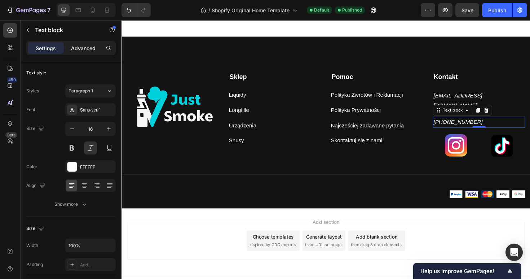
click at [84, 48] on p "Advanced" at bounding box center [83, 48] width 25 height 8
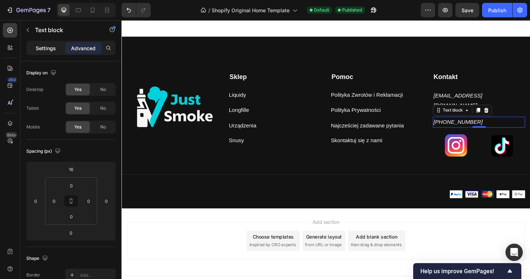
click at [34, 49] on div "Settings" at bounding box center [46, 48] width 36 height 12
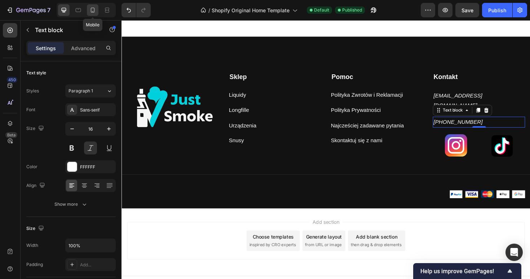
click at [93, 8] on icon at bounding box center [93, 10] width 4 height 5
type input "14"
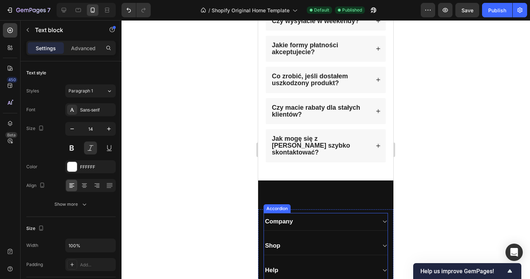
scroll to position [473, 0]
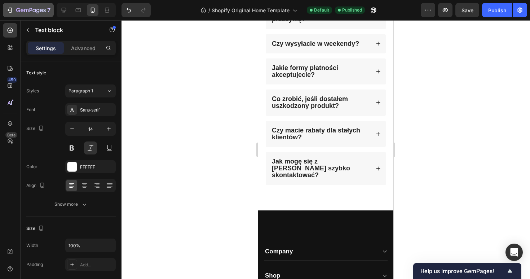
click at [18, 9] on icon "button" at bounding box center [31, 11] width 30 height 6
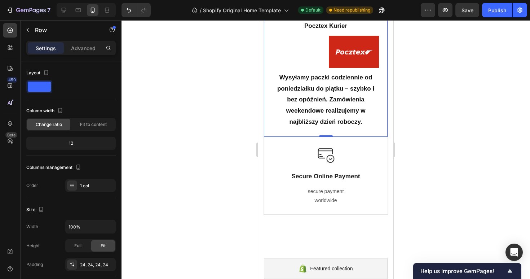
scroll to position [302, 0]
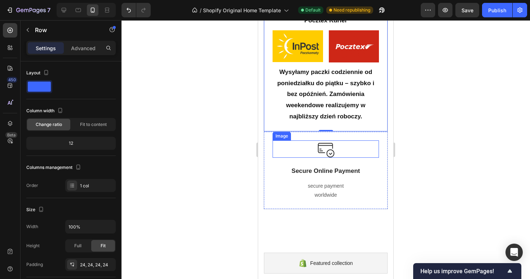
click at [325, 142] on img at bounding box center [325, 148] width 17 height 17
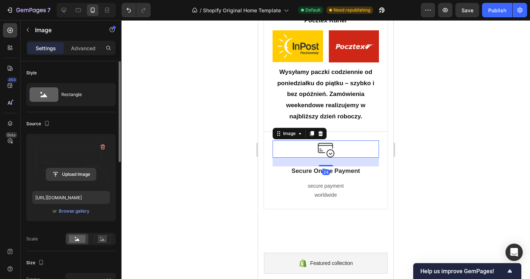
click at [86, 172] on input "file" at bounding box center [71, 174] width 50 height 12
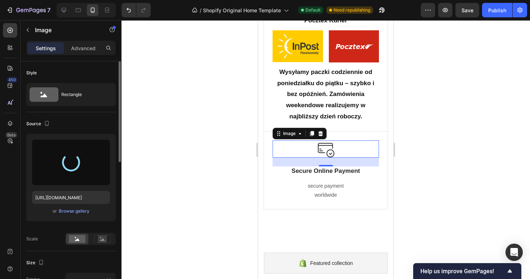
type input "[URL][DOMAIN_NAME]"
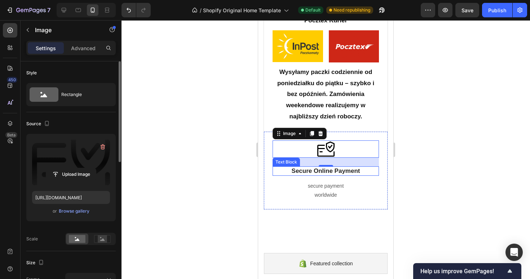
click at [310, 167] on p "Secure Online Payment" at bounding box center [325, 171] width 105 height 8
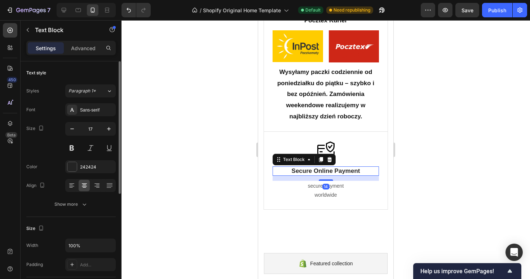
click at [310, 167] on p "Secure Online Payment" at bounding box center [325, 171] width 105 height 8
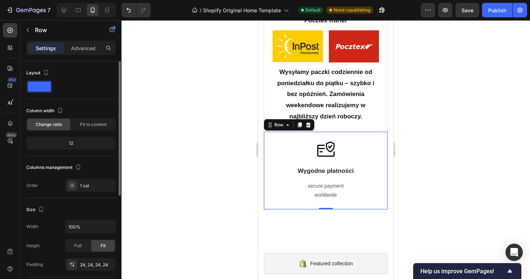
click at [342, 173] on div "Image Wygodne płatności Text Block secure payment worldwide Text block" at bounding box center [326, 170] width 106 height 60
click at [339, 181] on p "secure payment worldwide" at bounding box center [325, 190] width 105 height 18
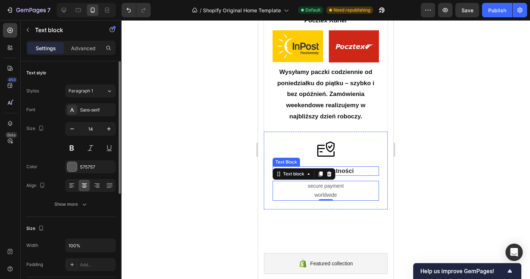
click at [342, 167] on p "Wygodne płatności" at bounding box center [325, 171] width 105 height 8
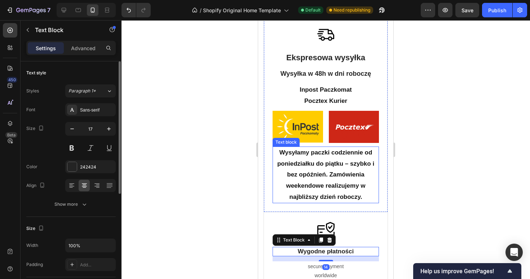
scroll to position [221, 0]
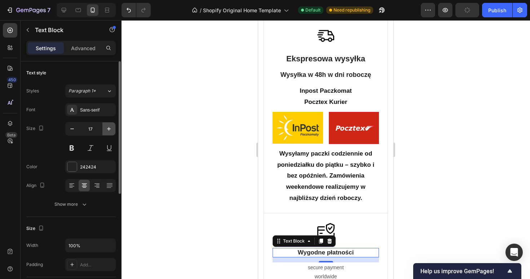
click at [112, 135] on button "button" at bounding box center [108, 128] width 13 height 13
click at [112, 128] on icon "button" at bounding box center [108, 128] width 7 height 7
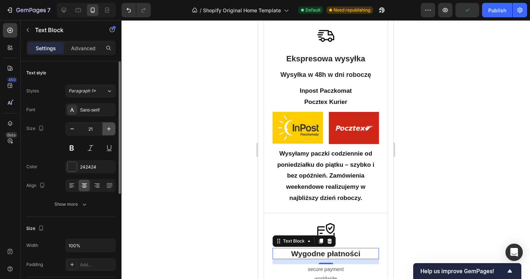
type input "22"
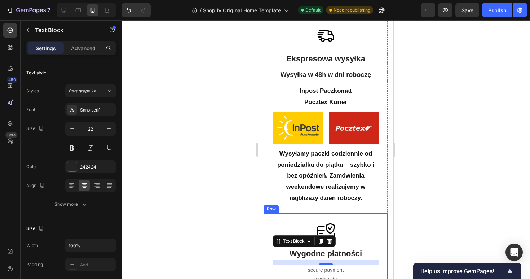
click at [283, 222] on div at bounding box center [326, 230] width 106 height 17
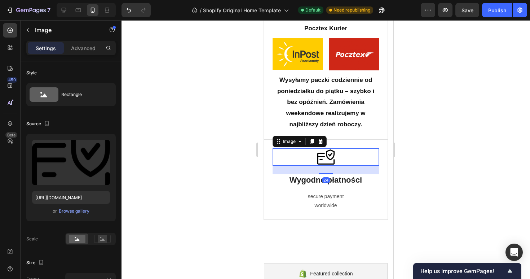
scroll to position [304, 0]
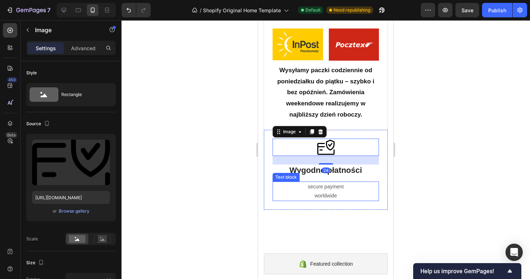
click at [325, 182] on p "secure payment worldwide" at bounding box center [325, 191] width 105 height 18
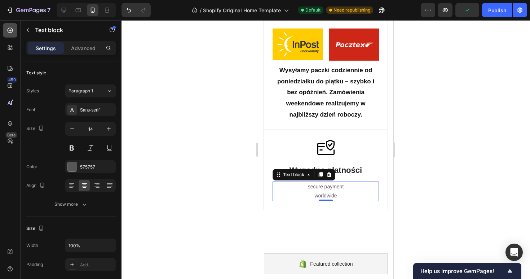
click at [12, 33] on icon at bounding box center [9, 30] width 7 height 7
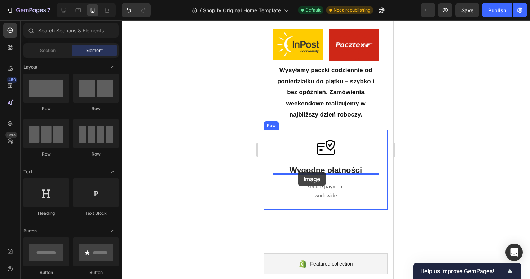
drag, startPoint x: 309, startPoint y: 261, endPoint x: 298, endPoint y: 172, distance: 90.2
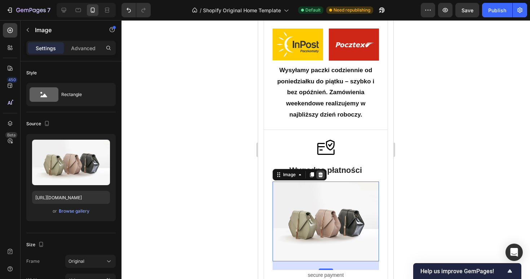
click at [323, 172] on icon at bounding box center [321, 175] width 6 height 6
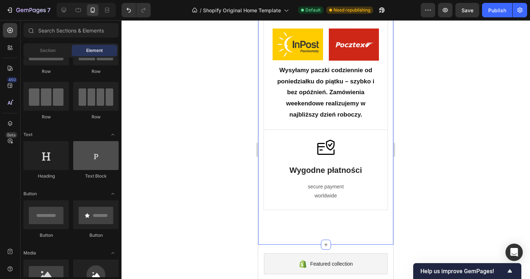
scroll to position [0, 0]
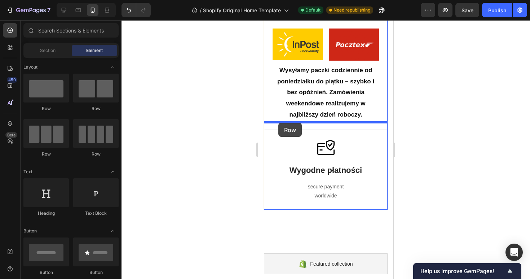
drag, startPoint x: 309, startPoint y: 106, endPoint x: 280, endPoint y: 127, distance: 36.2
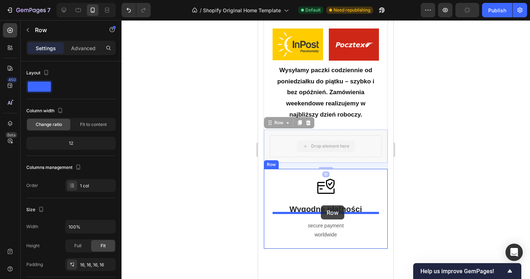
drag, startPoint x: 294, startPoint y: 126, endPoint x: 321, endPoint y: 205, distance: 84.1
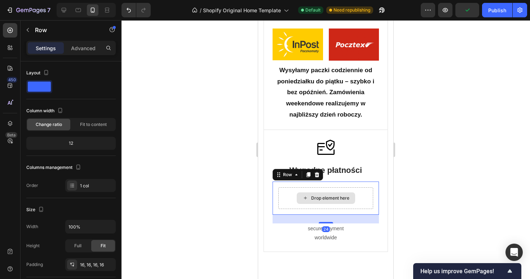
click at [322, 195] on div "Drop element here" at bounding box center [330, 198] width 38 height 6
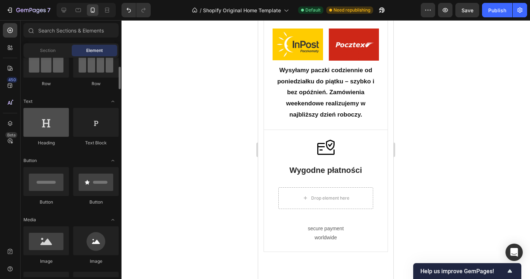
scroll to position [89, 0]
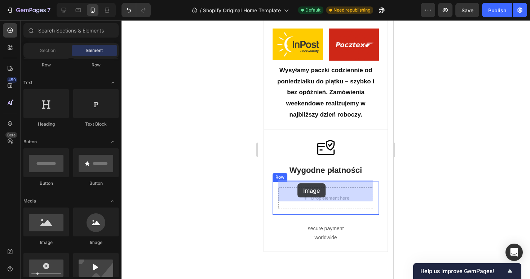
drag, startPoint x: 308, startPoint y: 250, endPoint x: 298, endPoint y: 182, distance: 68.7
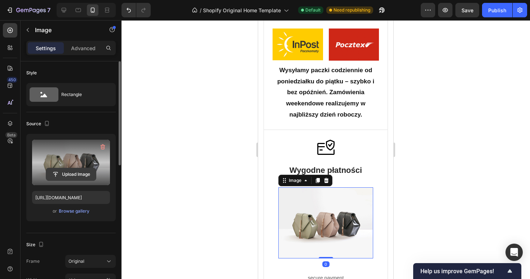
click at [71, 175] on input "file" at bounding box center [71, 174] width 50 height 12
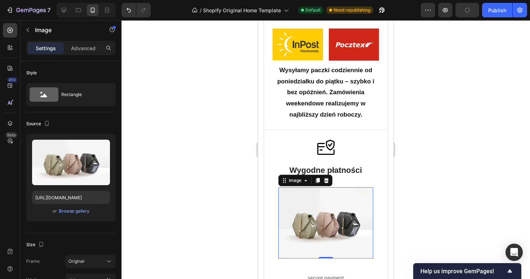
type input "[URL][DOMAIN_NAME]"
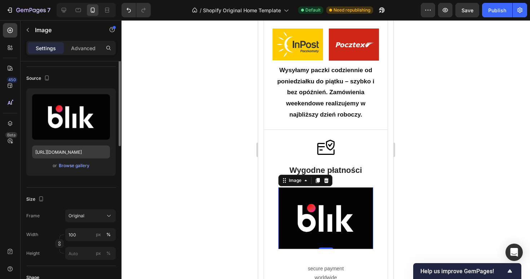
scroll to position [52, 0]
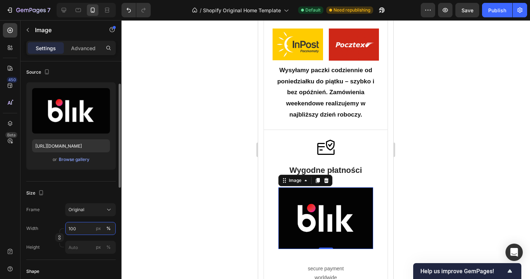
click at [89, 225] on input "100" at bounding box center [90, 228] width 50 height 13
click at [93, 227] on input "100" at bounding box center [90, 228] width 50 height 13
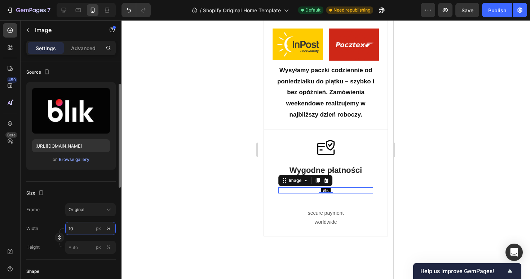
type input "1"
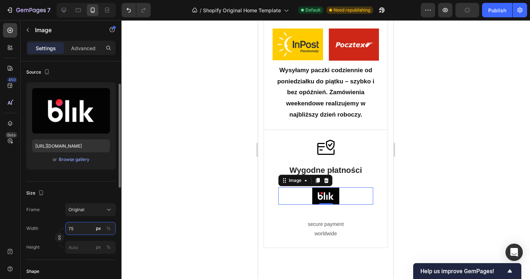
type input "7"
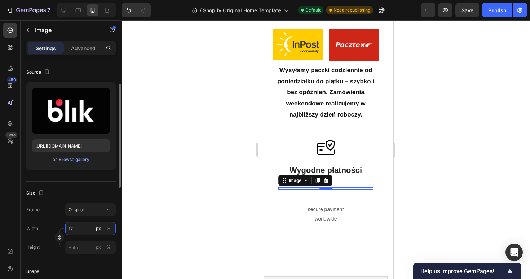
type input "120"
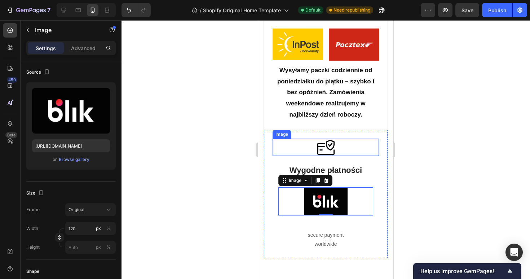
click at [370, 145] on div at bounding box center [326, 146] width 106 height 17
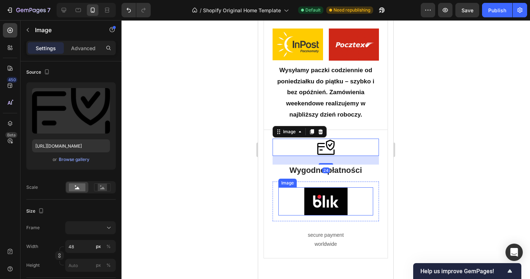
click at [342, 201] on img at bounding box center [325, 201] width 43 height 28
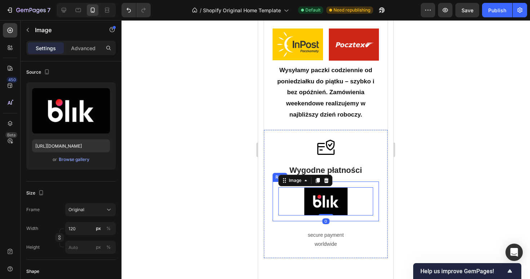
click at [349, 173] on div "Image Wygodne płatności Text Block Image 0 Row secure payment worldwide Text bl…" at bounding box center [326, 193] width 106 height 111
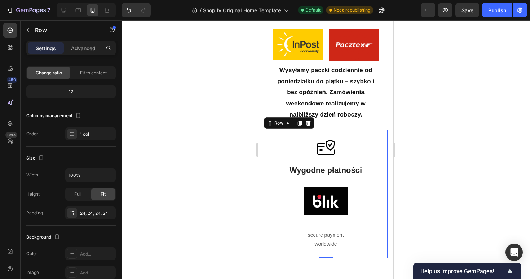
scroll to position [0, 0]
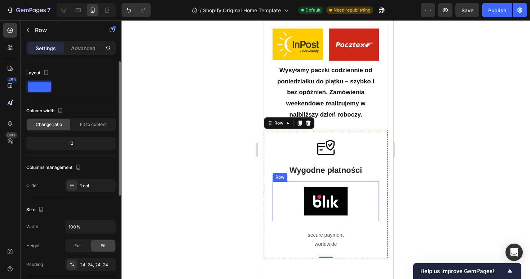
click at [346, 181] on div "Image Row" at bounding box center [326, 201] width 106 height 40
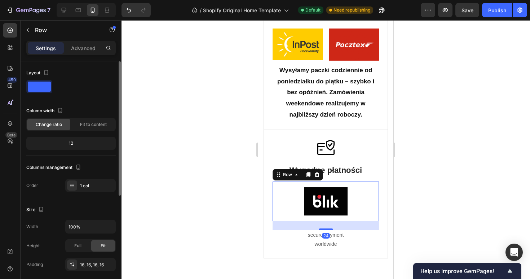
click at [346, 181] on div "Image Row 24" at bounding box center [326, 201] width 106 height 40
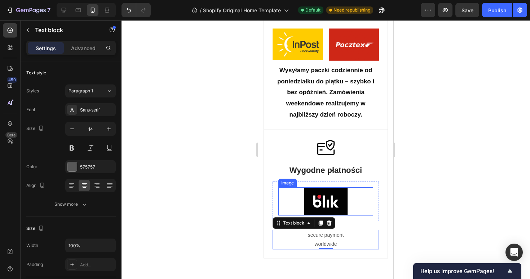
click at [352, 198] on div at bounding box center [325, 201] width 95 height 28
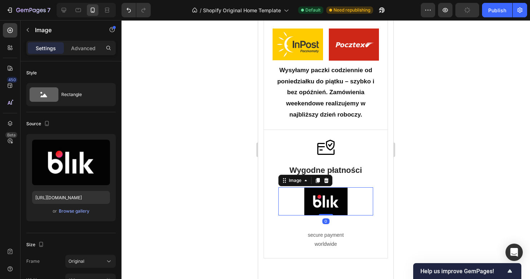
click at [327, 218] on div "0" at bounding box center [325, 221] width 7 height 6
click at [336, 212] on div "Image 0 Row" at bounding box center [326, 201] width 106 height 40
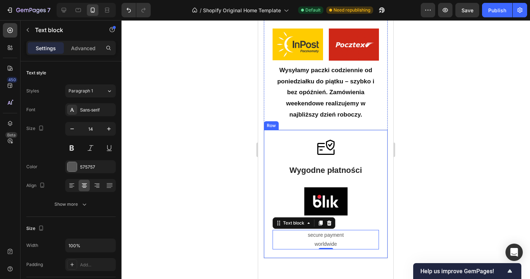
click at [345, 214] on div "Image Wygodne płatności Text Block Image Row secure payment worldwide Text bloc…" at bounding box center [326, 193] width 106 height 111
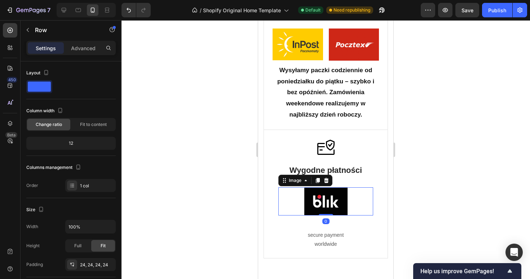
click at [346, 207] on img at bounding box center [325, 201] width 43 height 28
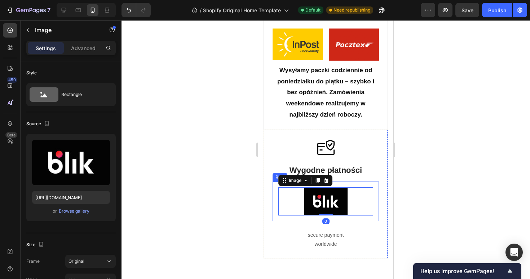
click at [277, 208] on div "Image 0 Row" at bounding box center [326, 201] width 106 height 40
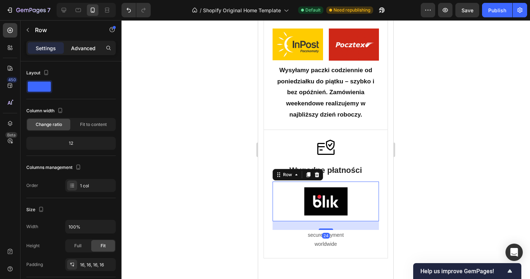
click at [91, 45] on p "Advanced" at bounding box center [83, 48] width 25 height 8
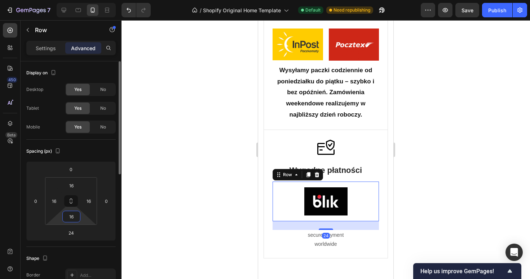
click at [74, 214] on input "16" at bounding box center [71, 216] width 14 height 11
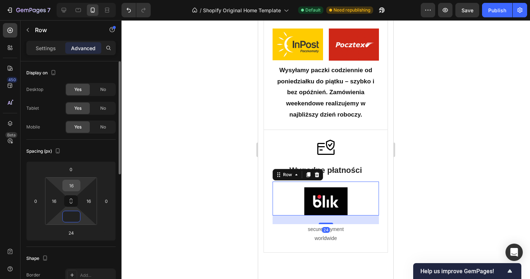
type input "0"
click at [74, 184] on input "16" at bounding box center [71, 185] width 14 height 11
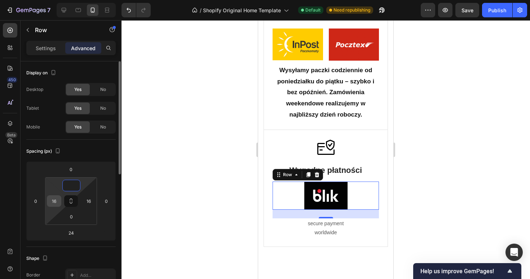
type input "0"
click at [56, 198] on input "16" at bounding box center [54, 200] width 11 height 11
type input "0"
click at [93, 204] on input "16" at bounding box center [88, 200] width 11 height 11
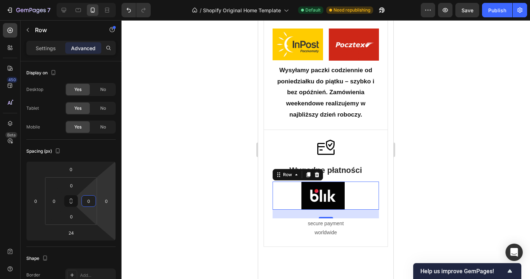
click at [151, 182] on div at bounding box center [326, 149] width 409 height 259
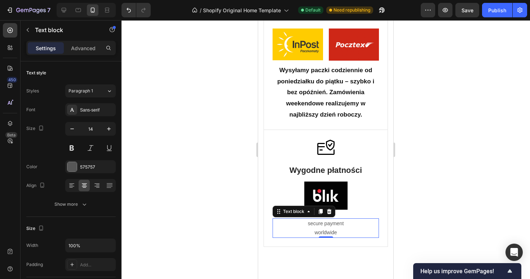
click at [327, 219] on p "secure payment worldwide" at bounding box center [325, 228] width 105 height 18
click at [346, 226] on p "secure payment worldwide" at bounding box center [325, 228] width 105 height 18
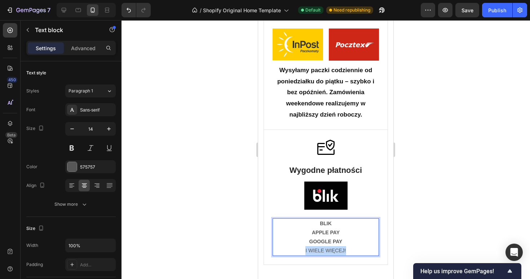
drag, startPoint x: 348, startPoint y: 243, endPoint x: 299, endPoint y: 242, distance: 49.8
click at [299, 246] on p "I WIELE WIĘCEJ!" at bounding box center [325, 250] width 105 height 9
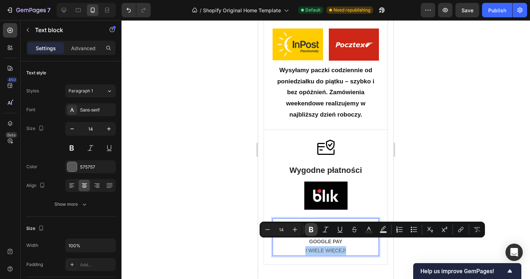
click at [311, 229] on icon "Editor contextual toolbar" at bounding box center [311, 229] width 4 height 5
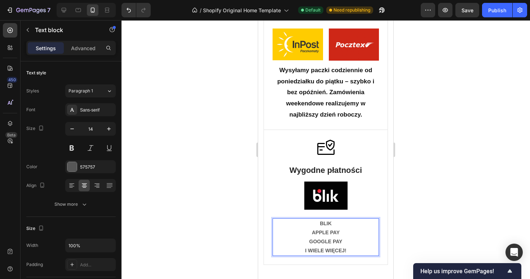
click at [328, 238] on strong "GOOGLE PAY" at bounding box center [325, 241] width 33 height 6
drag, startPoint x: 357, startPoint y: 238, endPoint x: 313, endPoint y: 220, distance: 48.2
click at [313, 220] on p "BLIK APPLE PAY GOOGLE PAY" at bounding box center [325, 232] width 105 height 27
drag, startPoint x: 346, startPoint y: 245, endPoint x: 313, endPoint y: 211, distance: 46.4
click at [314, 218] on div "BLIK APPLE PAY GOOGLE PAY I WIELE WIĘCEJ!" at bounding box center [326, 237] width 106 height 38
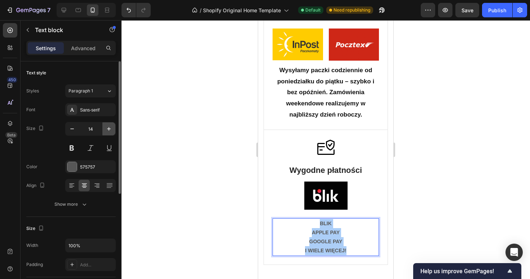
click at [108, 128] on icon "button" at bounding box center [109, 129] width 4 height 4
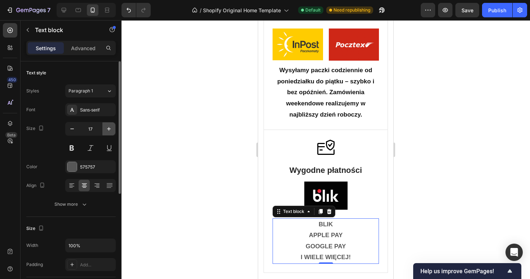
click at [108, 128] on icon "button" at bounding box center [109, 129] width 4 height 4
type input "18"
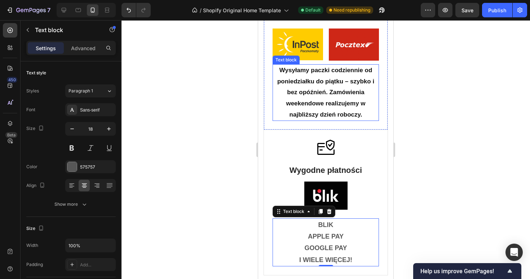
click at [338, 105] on p "Wysyłamy paczki codziennie od poniedziałku do piątku – szybko i bez opóźnień. Z…" at bounding box center [325, 92] width 105 height 55
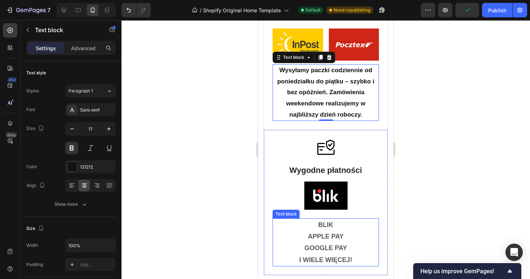
click at [318, 244] on strong "GOOGLE PAY" at bounding box center [325, 247] width 43 height 7
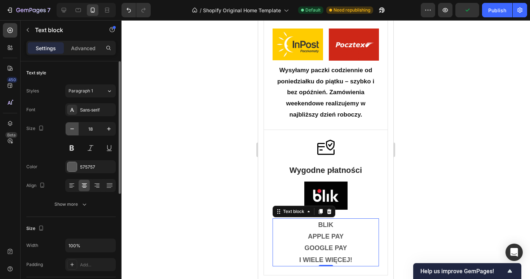
click at [72, 128] on icon "button" at bounding box center [72, 128] width 7 height 7
type input "17"
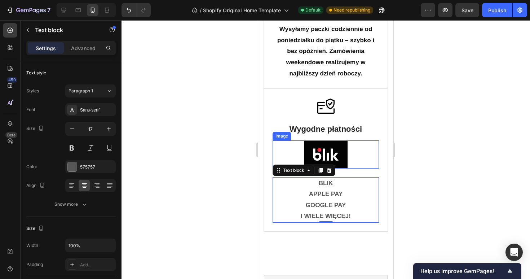
scroll to position [395, 0]
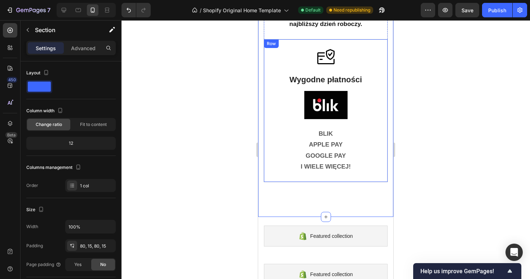
click at [331, 106] on img at bounding box center [325, 105] width 43 height 28
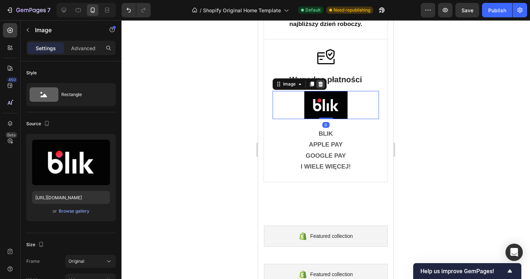
click at [319, 82] on icon at bounding box center [320, 84] width 5 height 5
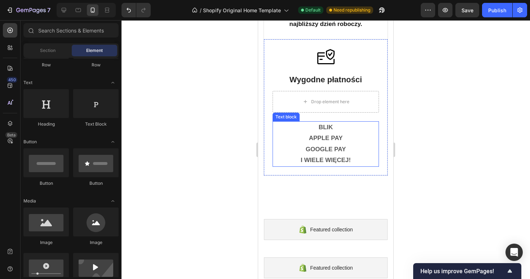
click at [335, 157] on strong "I WIELE WIĘCEJ!" at bounding box center [326, 160] width 50 height 7
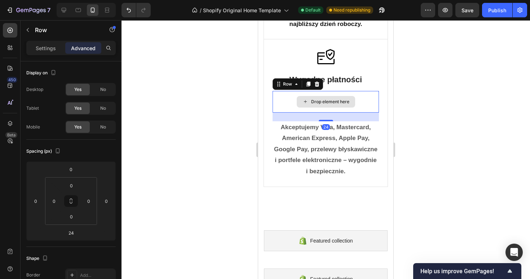
click at [316, 101] on div "Drop element here" at bounding box center [326, 102] width 106 height 22
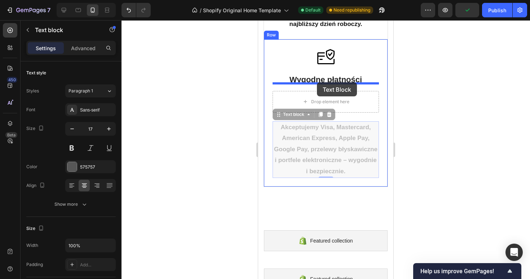
drag, startPoint x: 317, startPoint y: 132, endPoint x: 317, endPoint y: 82, distance: 50.1
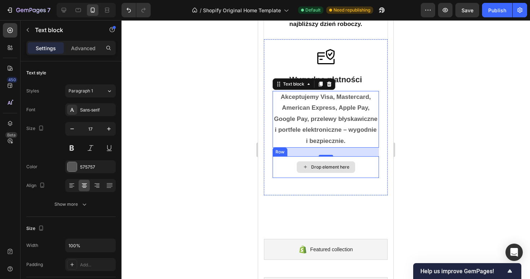
click at [320, 161] on div "Drop element here" at bounding box center [326, 167] width 58 height 12
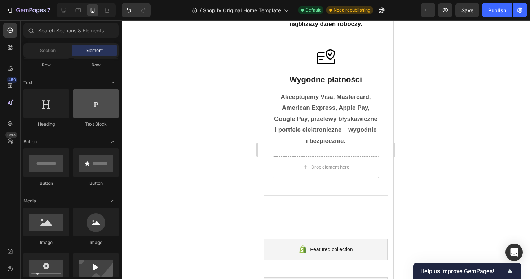
scroll to position [0, 0]
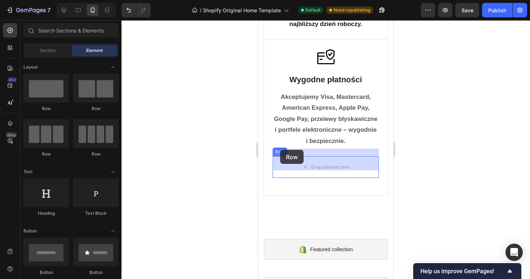
drag, startPoint x: 311, startPoint y: 154, endPoint x: 285, endPoint y: 151, distance: 26.2
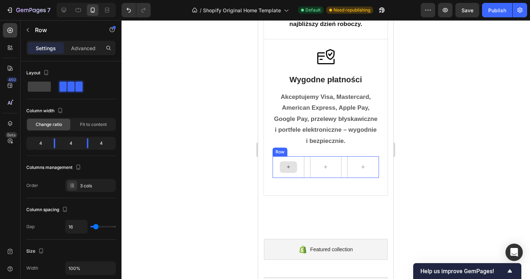
click at [291, 161] on div at bounding box center [288, 167] width 17 height 12
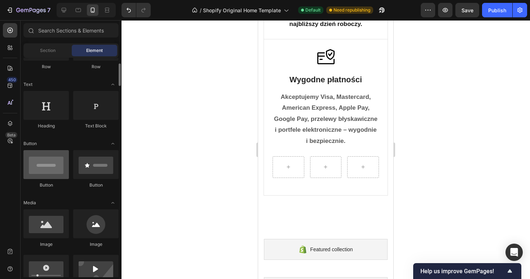
scroll to position [113, 0]
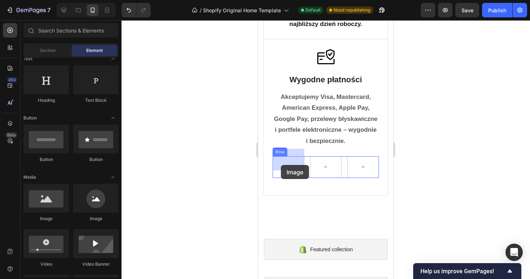
drag, startPoint x: 303, startPoint y: 223, endPoint x: 285, endPoint y: 159, distance: 66.7
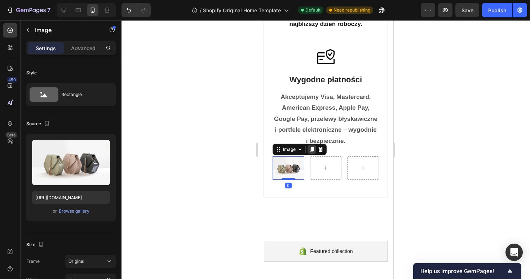
click at [311, 146] on icon at bounding box center [312, 149] width 6 height 6
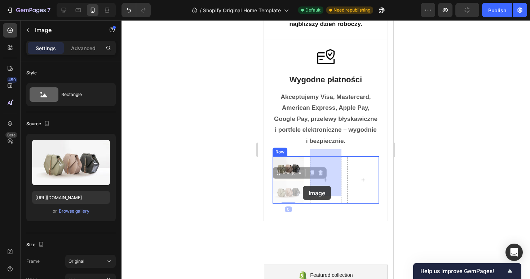
drag, startPoint x: 287, startPoint y: 191, endPoint x: 325, endPoint y: 175, distance: 41.2
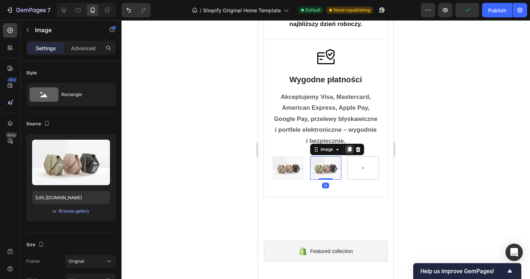
click at [352, 145] on div at bounding box center [349, 149] width 9 height 9
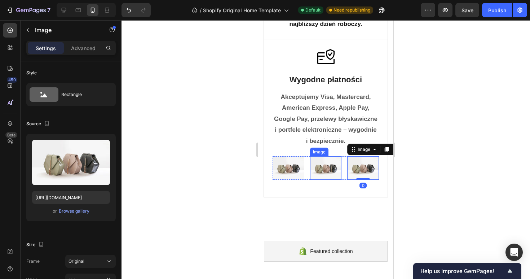
click at [302, 163] on img at bounding box center [289, 168] width 32 height 24
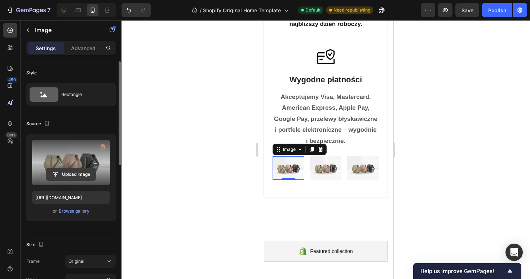
click at [77, 174] on input "file" at bounding box center [71, 174] width 50 height 12
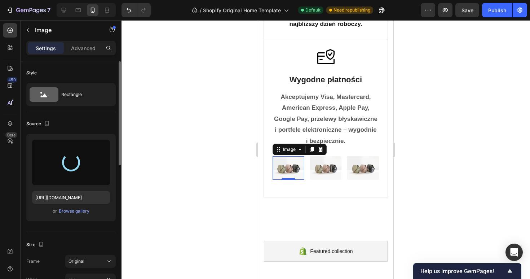
type input "https://cdn.shopify.com/s/files/1/0918/6063/1879/files/gempages_585749444905927…"
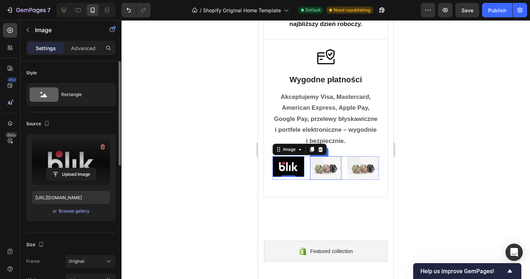
click at [331, 160] on img at bounding box center [326, 168] width 32 height 24
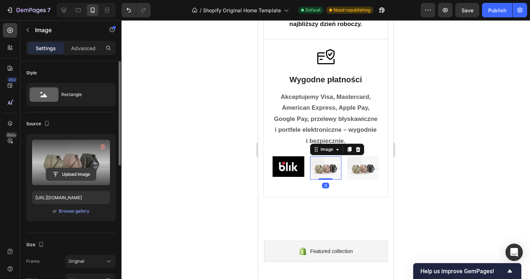
click at [84, 172] on input "file" at bounding box center [71, 174] width 50 height 12
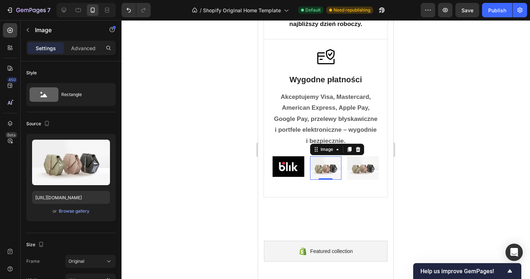
type input "https://cdn.shopify.com/s/files/1/0918/6063/1879/files/gempages_585749444905927…"
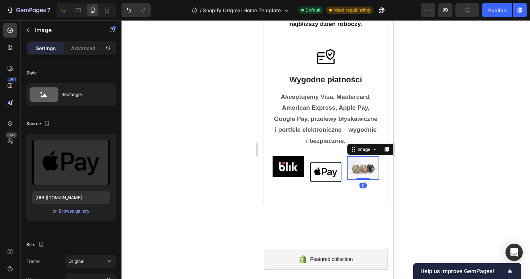
click at [358, 160] on img at bounding box center [363, 168] width 32 height 24
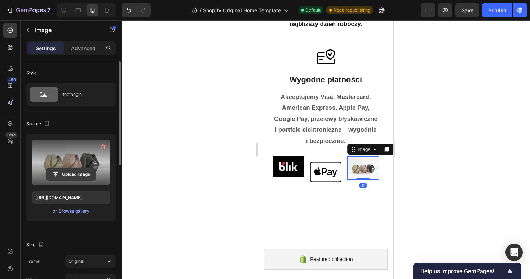
click at [64, 173] on input "file" at bounding box center [71, 174] width 50 height 12
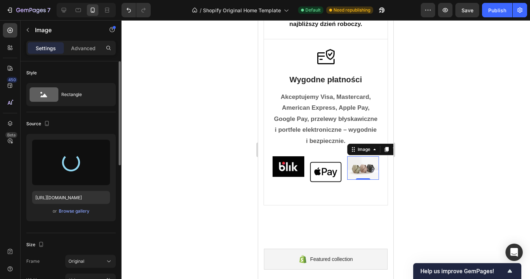
type input "https://cdn.shopify.com/s/files/1/0918/6063/1879/files/gempages_585749444905927…"
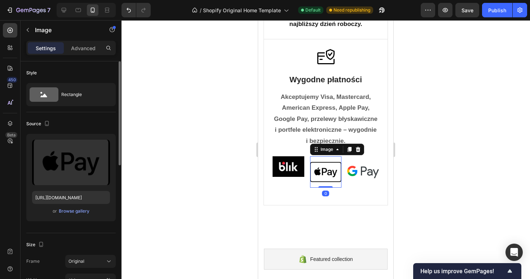
click at [323, 167] on img at bounding box center [326, 172] width 32 height 32
click at [290, 164] on img at bounding box center [289, 166] width 32 height 21
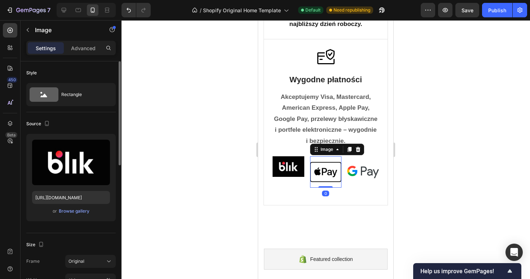
click at [322, 157] on img at bounding box center [326, 172] width 32 height 32
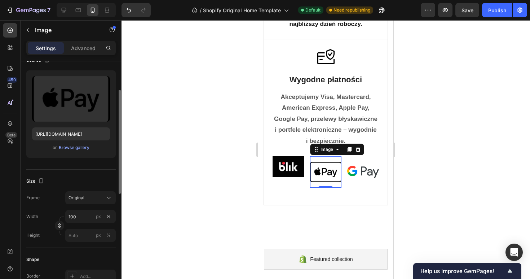
scroll to position [64, 0]
click at [77, 236] on input "px %" at bounding box center [90, 234] width 50 height 13
type input "7"
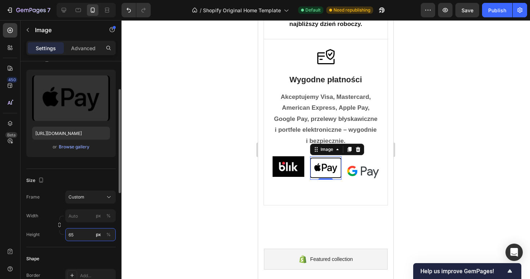
type input "7"
type input "65"
click at [279, 156] on img at bounding box center [289, 166] width 32 height 21
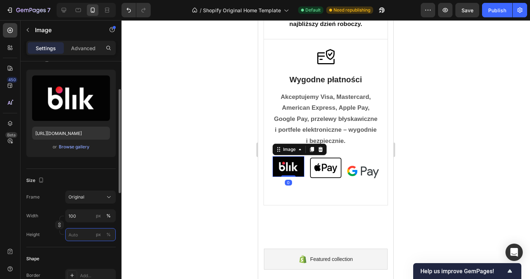
click at [82, 234] on input "px %" at bounding box center [90, 234] width 50 height 13
type input "65"
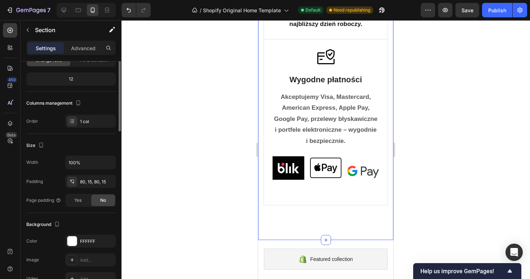
scroll to position [0, 0]
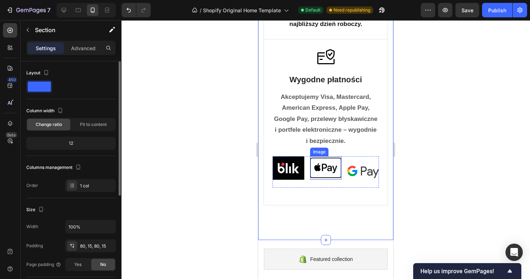
click at [321, 164] on img at bounding box center [326, 167] width 32 height 23
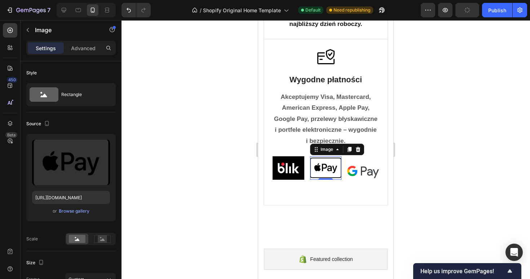
click at [322, 164] on img at bounding box center [326, 167] width 32 height 23
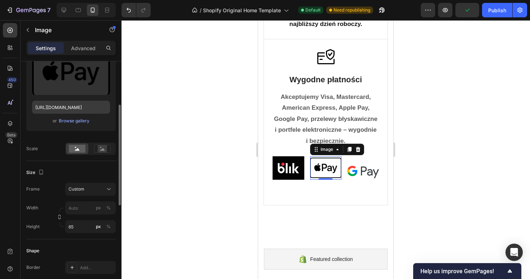
scroll to position [97, 0]
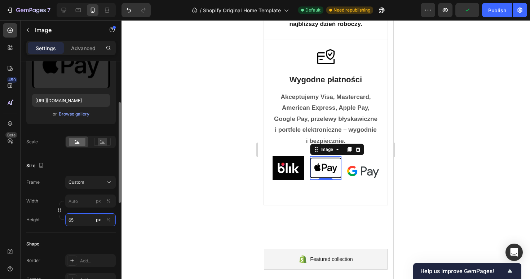
click at [82, 219] on input "65" at bounding box center [90, 219] width 50 height 13
type input "60"
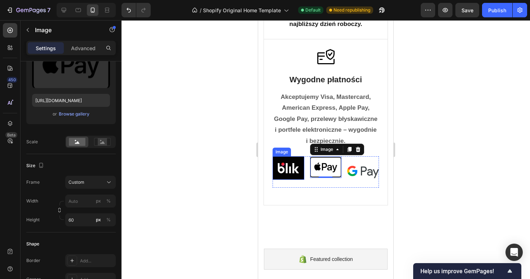
click at [297, 159] on img at bounding box center [289, 167] width 32 height 23
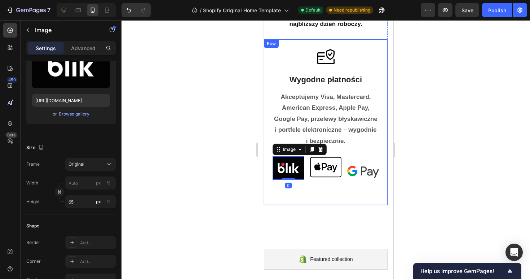
click at [297, 194] on div "Image Wygodne płatności Text Block Akceptujemy Visa, Mastercard, American Expre…" at bounding box center [326, 122] width 124 height 166
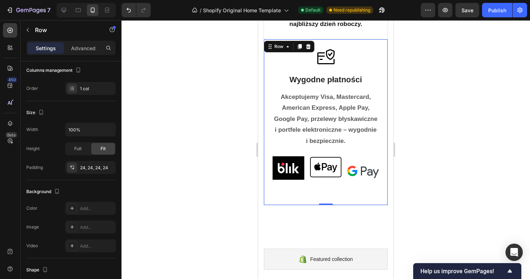
scroll to position [0, 0]
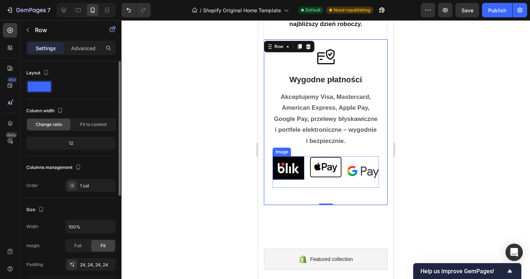
click at [284, 168] on img at bounding box center [289, 167] width 32 height 23
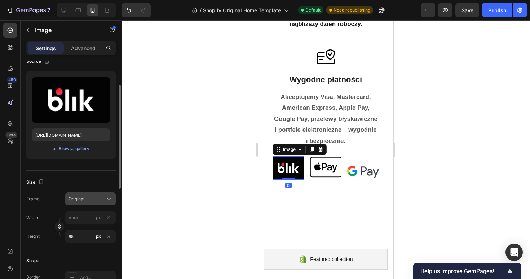
scroll to position [75, 0]
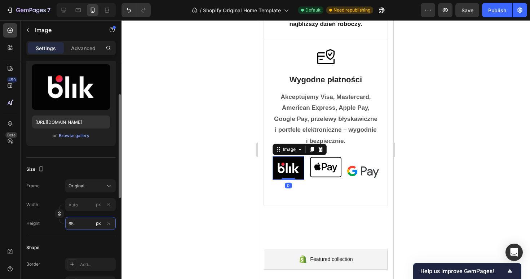
click at [80, 229] on input "65" at bounding box center [90, 223] width 50 height 13
type input "60"
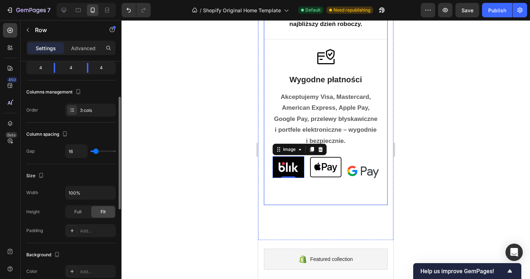
click at [338, 177] on div "Image" at bounding box center [326, 172] width 32 height 32
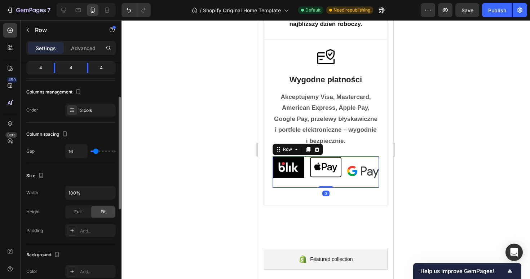
scroll to position [0, 0]
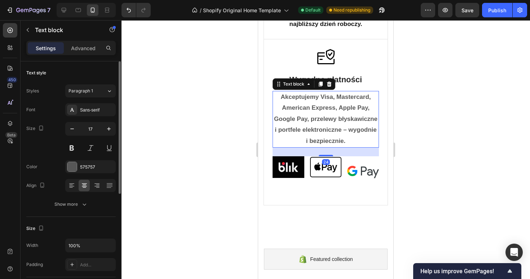
click at [377, 136] on p "Akceptujemy Visa, Mastercard, American Express, Apple Pay, Google Pay, przelewy…" at bounding box center [325, 119] width 105 height 55
click at [369, 160] on img at bounding box center [363, 172] width 32 height 32
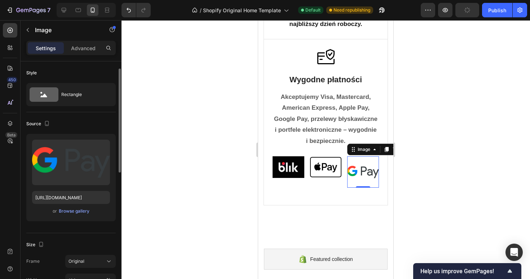
scroll to position [49, 0]
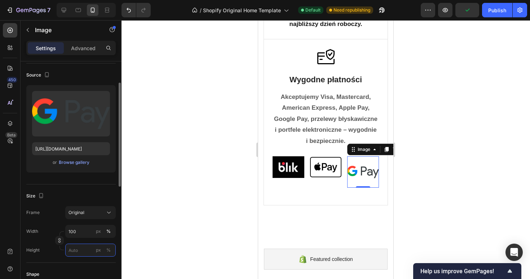
click at [75, 251] on input "px %" at bounding box center [90, 249] width 50 height 13
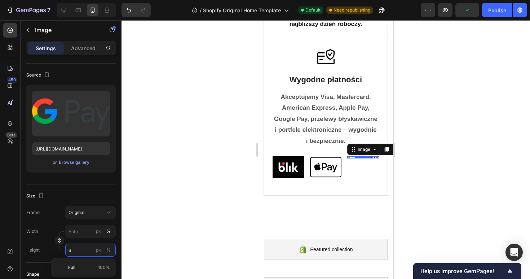
type input "60"
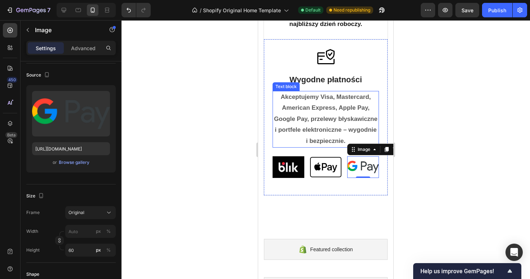
click at [290, 134] on p "Akceptujemy Visa, Mastercard, American Express, Apple Pay, Google Pay, przelewy…" at bounding box center [325, 119] width 105 height 55
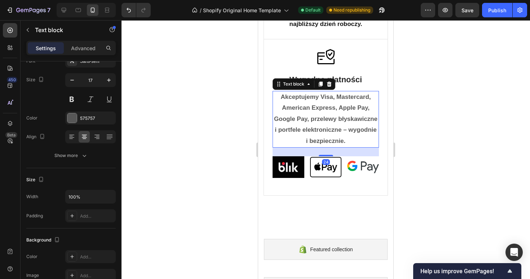
scroll to position [0, 0]
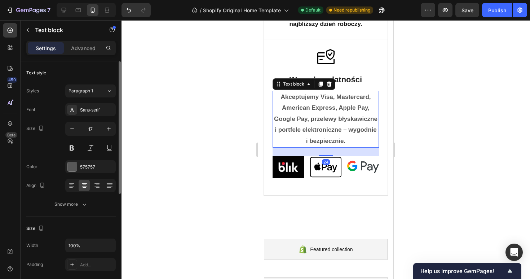
click at [432, 138] on div at bounding box center [326, 149] width 409 height 259
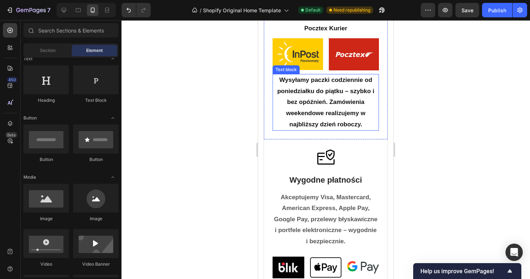
scroll to position [297, 0]
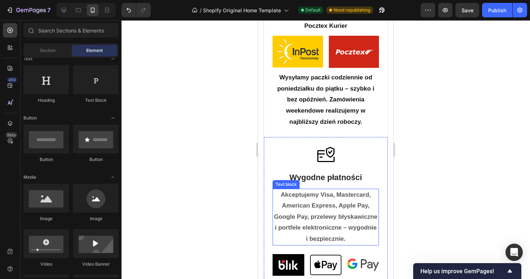
click at [329, 198] on strong "Akceptujemy Visa, Mastercard, American Express, Apple Pay, Google Pay, przelewy…" at bounding box center [326, 216] width 104 height 51
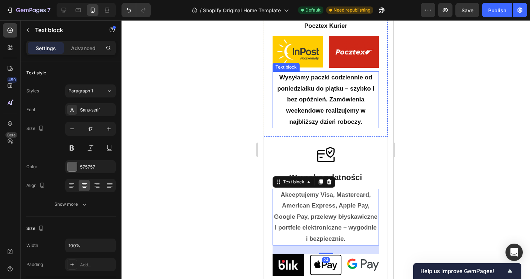
click at [337, 85] on p "Wysyłamy paczki codziennie od poniedziałku do piątku – szybko i bez opóźnień. Z…" at bounding box center [325, 99] width 105 height 55
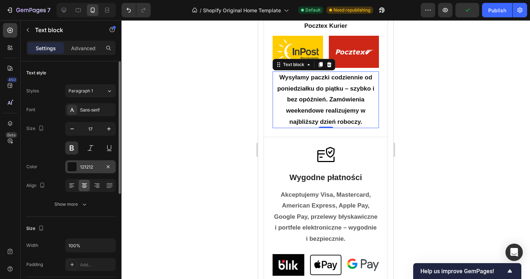
click at [95, 166] on div "121212" at bounding box center [90, 167] width 21 height 6
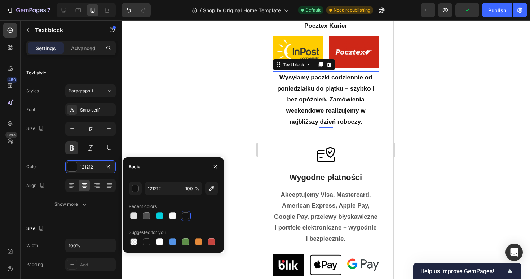
click at [144, 210] on div "Recent colors" at bounding box center [173, 207] width 89 height 12
click at [144, 213] on div at bounding box center [146, 215] width 7 height 7
type input "4F4F4F"
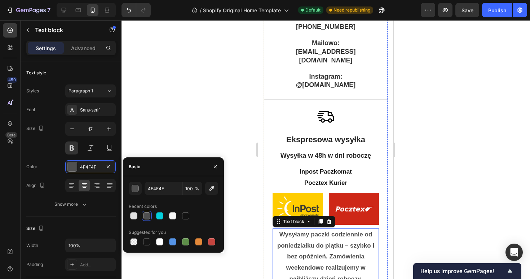
scroll to position [95, 0]
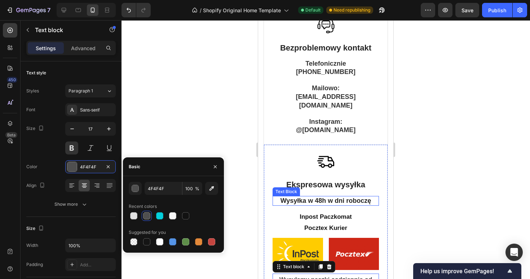
click at [318, 197] on p "Wysyłka w 48h w dni roboczę" at bounding box center [325, 201] width 105 height 8
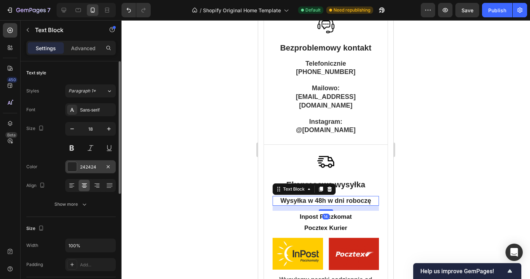
click at [82, 167] on div "242424" at bounding box center [90, 167] width 21 height 6
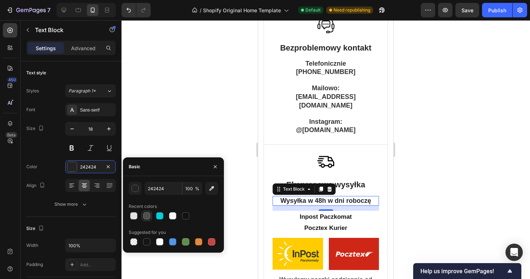
click at [146, 215] on div at bounding box center [146, 215] width 7 height 7
type input "4F4F4F"
click at [320, 215] on p "Inpost Paczkomat Pocztex Kurier" at bounding box center [325, 222] width 105 height 22
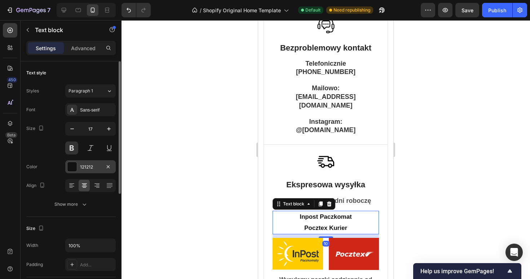
click at [68, 164] on div at bounding box center [71, 166] width 9 height 9
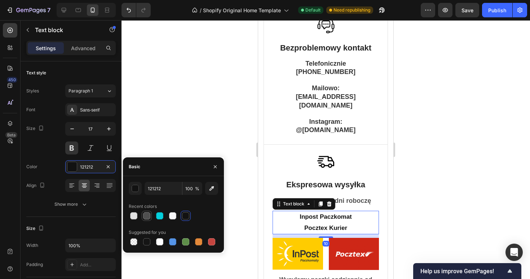
click at [148, 215] on div at bounding box center [146, 215] width 7 height 7
type input "4F4F4F"
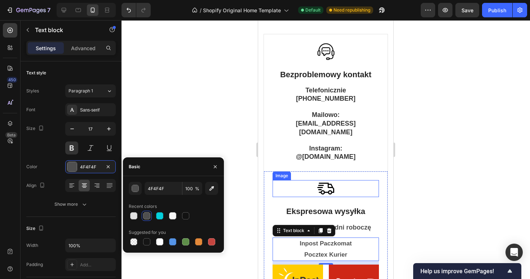
scroll to position [68, 0]
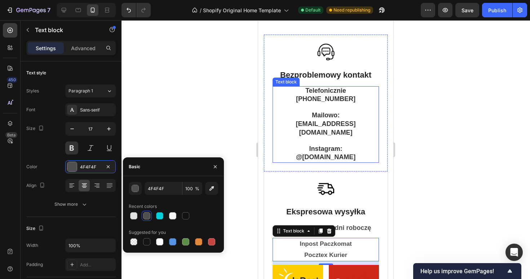
click at [326, 145] on strong "Instagram:" at bounding box center [325, 148] width 33 height 7
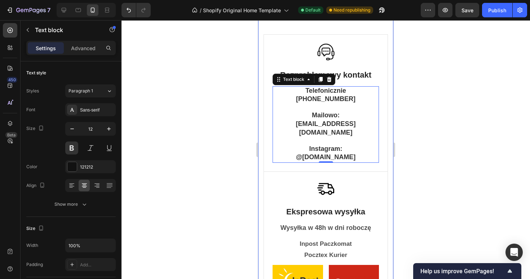
click at [434, 103] on div at bounding box center [326, 149] width 409 height 259
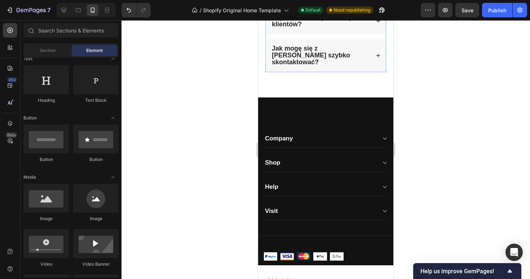
scroll to position [900, 0]
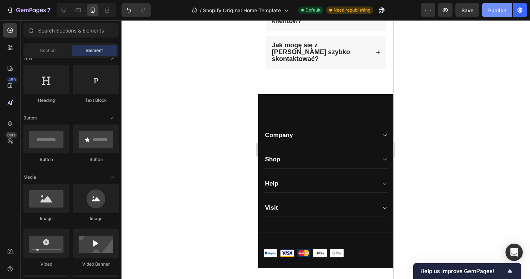
click at [492, 14] on button "Publish" at bounding box center [497, 10] width 30 height 14
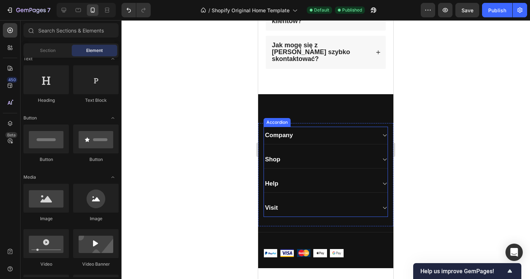
click at [316, 133] on div "Company" at bounding box center [320, 135] width 112 height 10
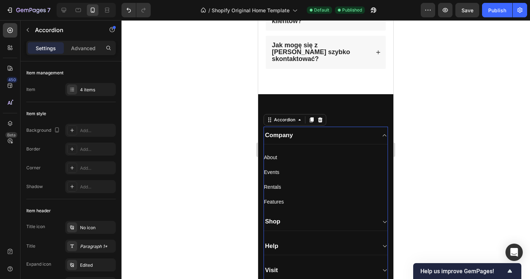
click at [314, 132] on div "Company" at bounding box center [320, 135] width 112 height 10
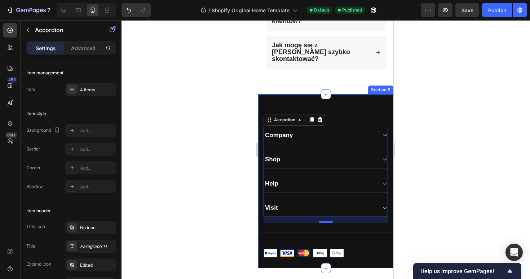
click at [363, 103] on div "Image Sklep Text block Liquidy Button Longfille Button Urządzenia Button Grzałk…" at bounding box center [325, 181] width 135 height 174
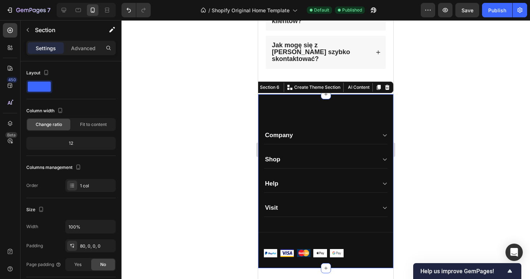
click at [8, 39] on div "450 Beta" at bounding box center [10, 133] width 14 height 221
click at [9, 33] on icon at bounding box center [9, 30] width 7 height 7
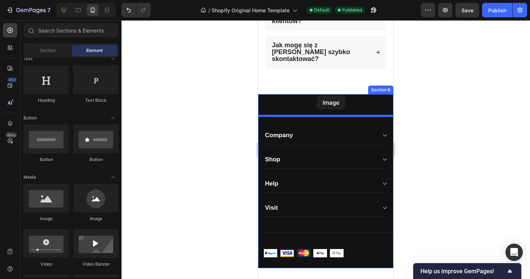
drag, startPoint x: 307, startPoint y: 221, endPoint x: 316, endPoint y: 100, distance: 121.8
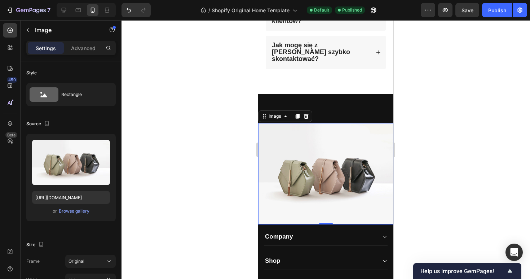
click at [304, 156] on img at bounding box center [325, 173] width 135 height 101
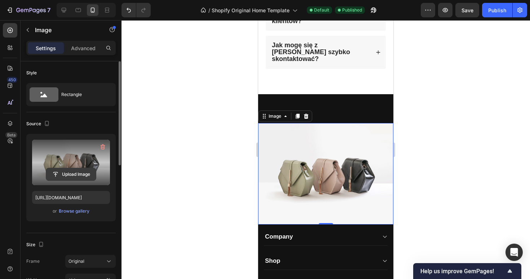
click at [56, 169] on input "file" at bounding box center [71, 174] width 50 height 12
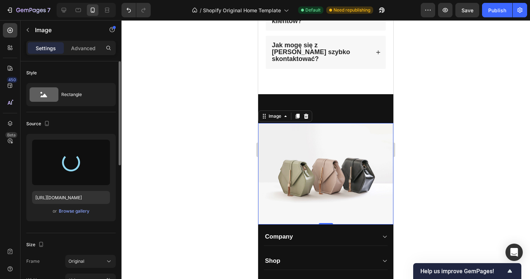
type input "[URL][DOMAIN_NAME]"
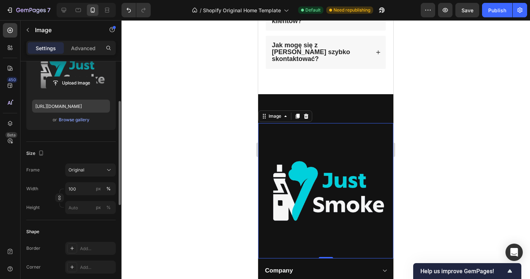
scroll to position [102, 0]
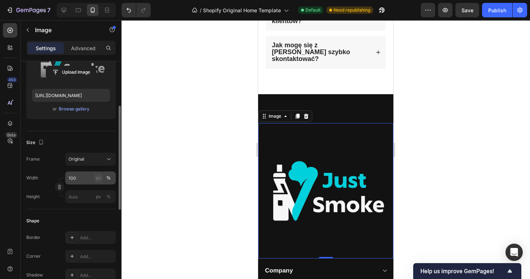
click at [99, 180] on div "px" at bounding box center [98, 178] width 5 height 6
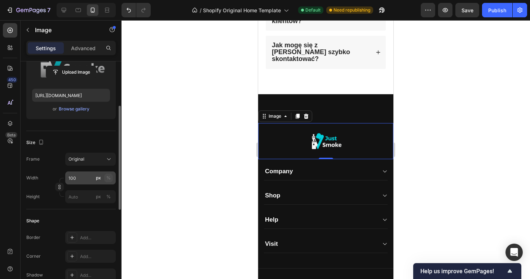
click at [109, 177] on div "%" at bounding box center [108, 178] width 4 height 6
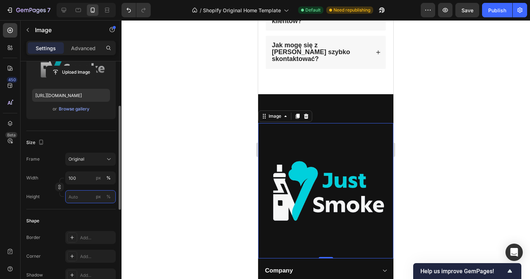
click at [90, 194] on input "px %" at bounding box center [90, 196] width 50 height 13
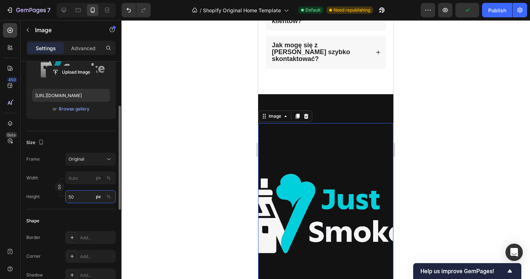
type input "5"
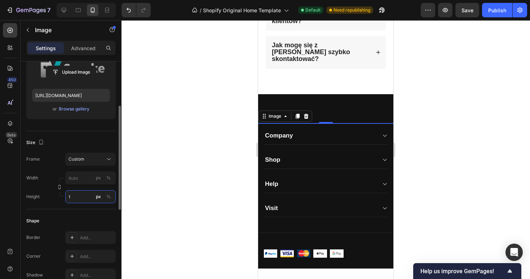
type input "5"
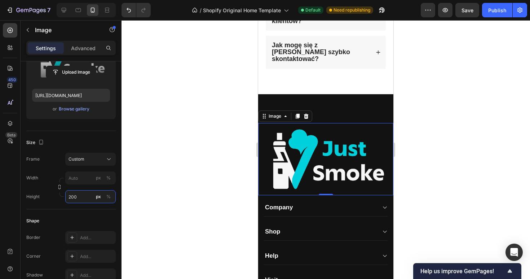
type input "200"
click at [333, 123] on img at bounding box center [325, 159] width 135 height 72
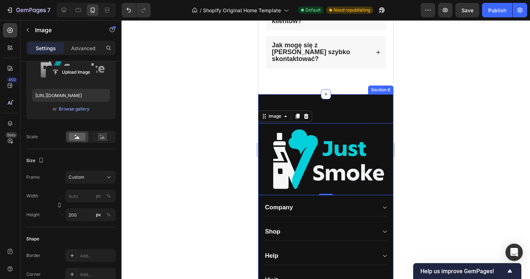
click at [341, 98] on div "Image Sklep Text block Liquidy Button Longfille Button Urządzenia Button Grzałk…" at bounding box center [325, 217] width 135 height 246
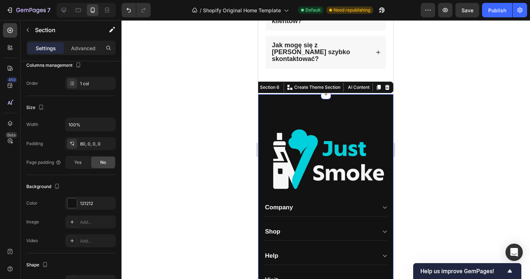
scroll to position [0, 0]
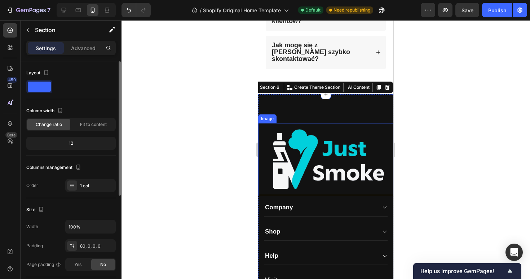
click at [312, 135] on img at bounding box center [325, 159] width 135 height 72
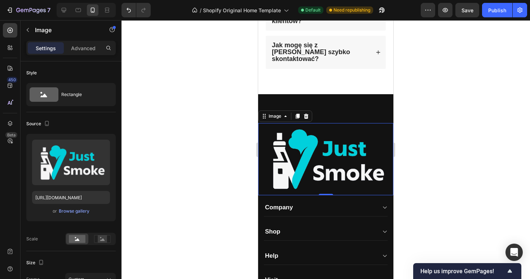
click at [87, 55] on div "Settings Advanced" at bounding box center [71, 51] width 101 height 21
click at [87, 53] on div "Advanced" at bounding box center [83, 48] width 36 height 12
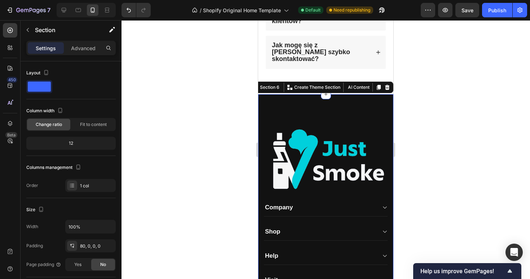
click at [340, 103] on div "Image Sklep Text block Liquidy Button Longfille Button Urządzenia Button Grzałk…" at bounding box center [325, 217] width 135 height 246
click at [91, 50] on p "Advanced" at bounding box center [83, 48] width 25 height 8
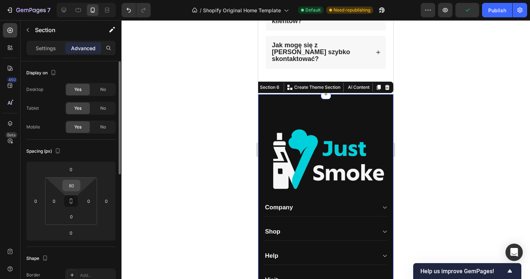
click at [74, 183] on input "80" at bounding box center [71, 185] width 14 height 11
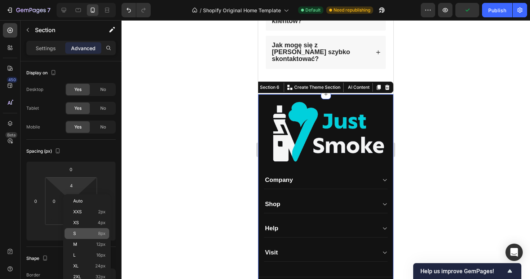
click at [89, 233] on p "S 8px" at bounding box center [89, 233] width 32 height 5
type input "8"
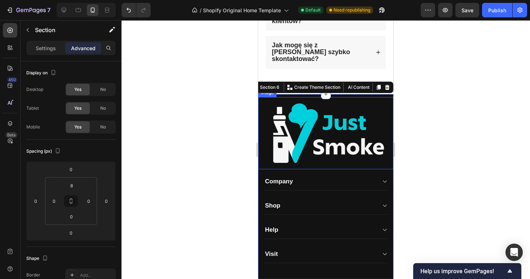
click at [454, 119] on div at bounding box center [326, 149] width 409 height 259
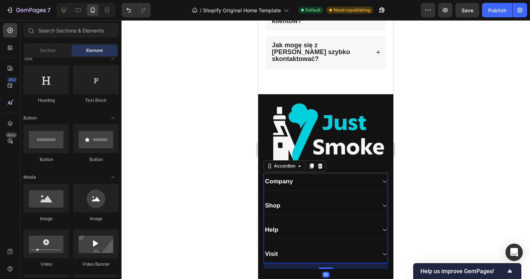
click at [332, 173] on div "Company" at bounding box center [326, 182] width 124 height 18
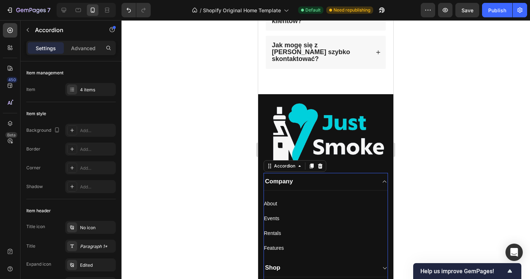
click at [424, 158] on div at bounding box center [326, 149] width 409 height 259
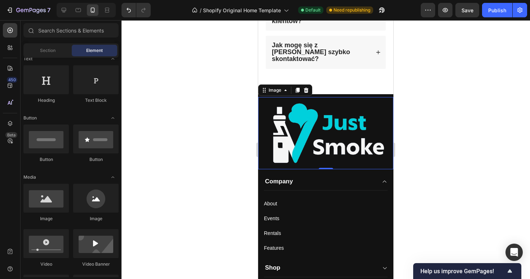
click at [371, 131] on img at bounding box center [325, 133] width 135 height 72
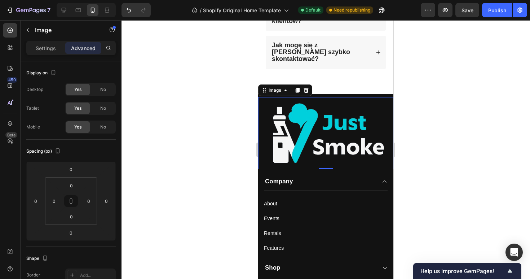
click at [454, 110] on div at bounding box center [326, 149] width 409 height 259
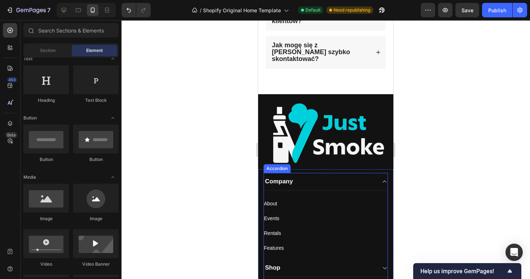
click at [383, 179] on icon at bounding box center [384, 182] width 5 height 6
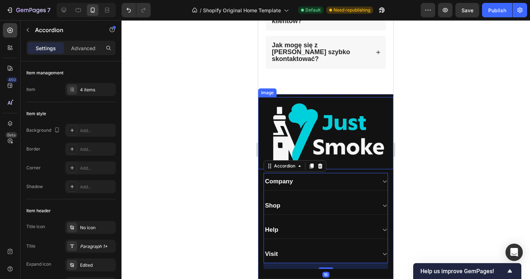
click at [391, 132] on img at bounding box center [325, 133] width 135 height 72
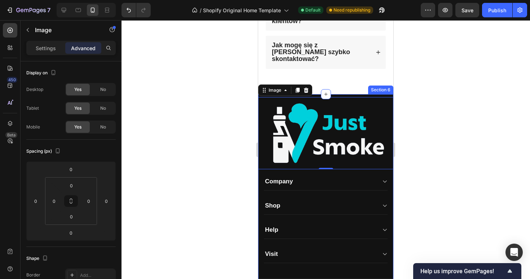
click at [371, 94] on div "Image Sklep Text block Liquidy Button Longfille Button Urządzenia Button Grzałk…" at bounding box center [325, 204] width 135 height 220
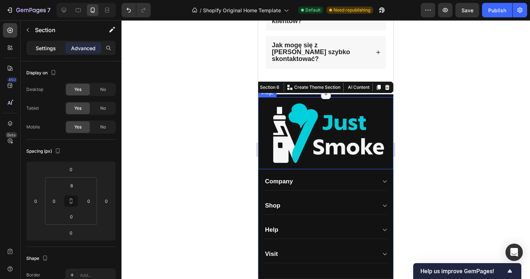
click at [49, 46] on p "Settings" at bounding box center [46, 48] width 20 height 8
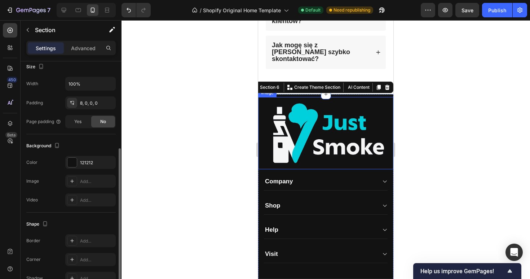
scroll to position [147, 0]
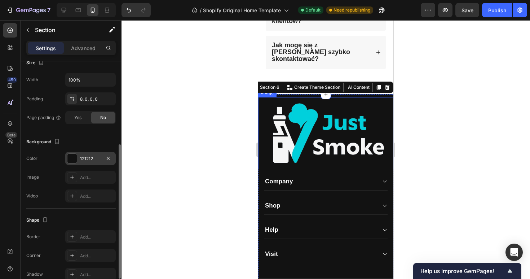
click at [86, 161] on div "121212" at bounding box center [90, 158] width 21 height 6
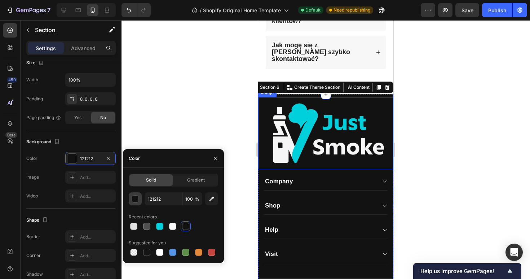
click at [132, 195] on div "button" at bounding box center [135, 198] width 7 height 7
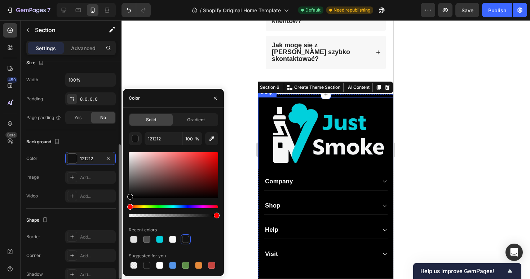
drag, startPoint x: 128, startPoint y: 196, endPoint x: 105, endPoint y: 224, distance: 36.6
click at [105, 224] on div "450 Beta Sections(18) Elements(83) Section Element Hero Section Product Detail …" at bounding box center [61, 149] width 122 height 259
type input "000000"
drag, startPoint x: 132, startPoint y: 194, endPoint x: 125, endPoint y: 202, distance: 10.7
click at [125, 202] on div "Solid Gradient 000000 100 % Recent colors Suggested for you" at bounding box center [173, 191] width 101 height 157
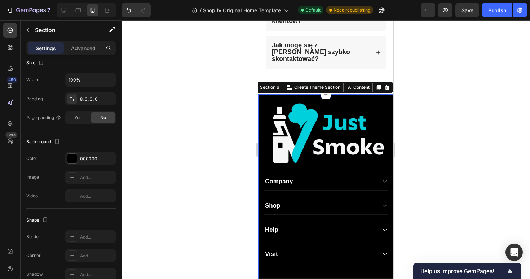
click at [398, 143] on div at bounding box center [326, 149] width 409 height 259
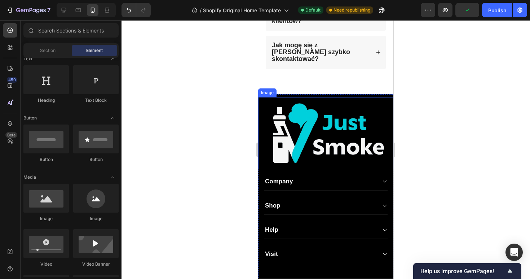
click at [312, 125] on img at bounding box center [325, 133] width 135 height 72
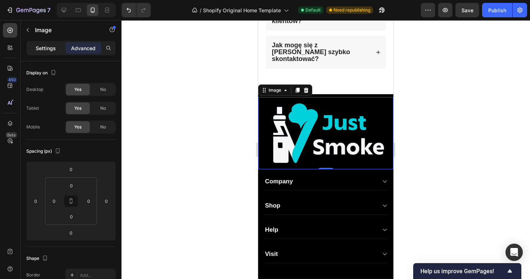
click at [39, 51] on p "Settings" at bounding box center [46, 48] width 20 height 8
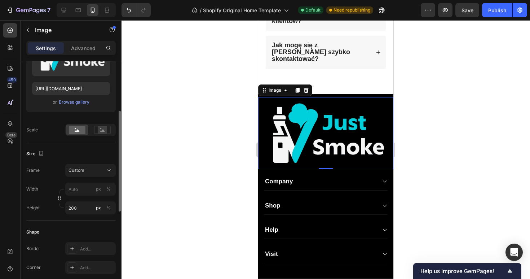
scroll to position [111, 0]
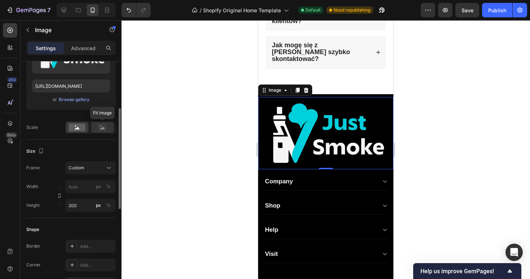
click at [103, 131] on div at bounding box center [102, 127] width 22 height 11
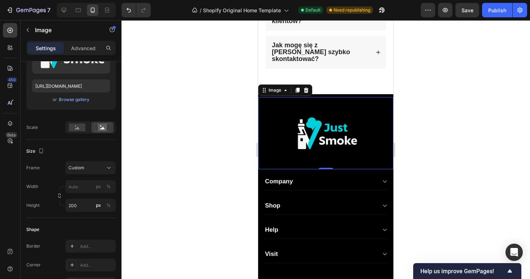
click at [418, 139] on div at bounding box center [326, 149] width 409 height 259
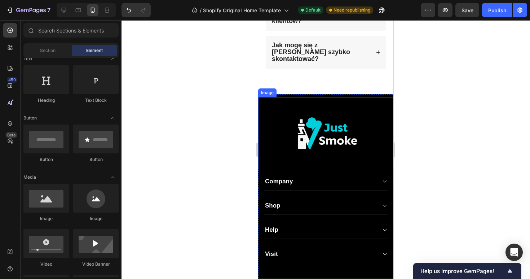
click at [361, 149] on img at bounding box center [325, 133] width 135 height 72
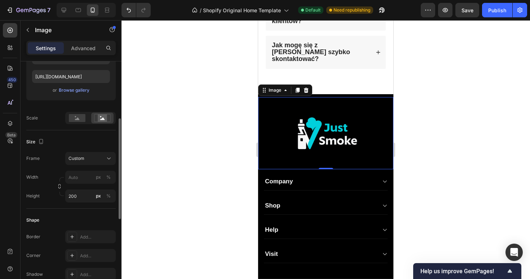
scroll to position [125, 0]
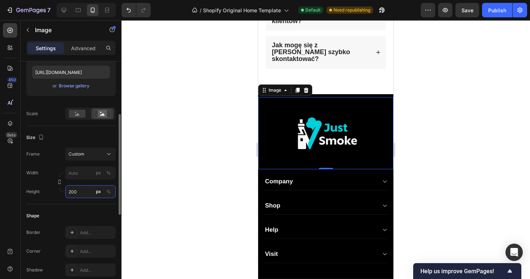
click at [81, 192] on input "200" at bounding box center [90, 191] width 50 height 13
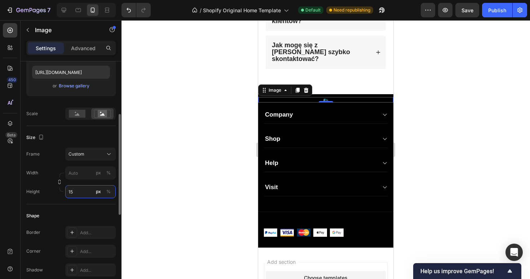
type input "1"
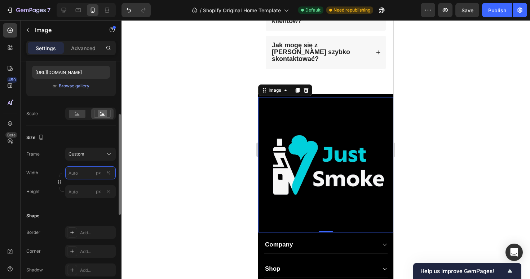
click at [66, 176] on div "Width px % Height px %" at bounding box center [70, 182] width 89 height 32
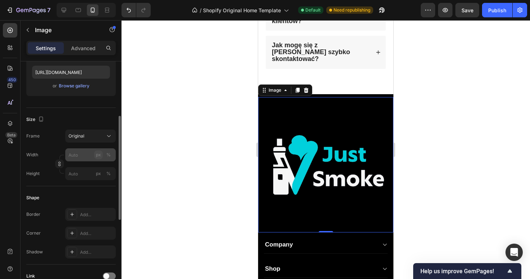
click at [95, 155] on button "px" at bounding box center [98, 154] width 9 height 9
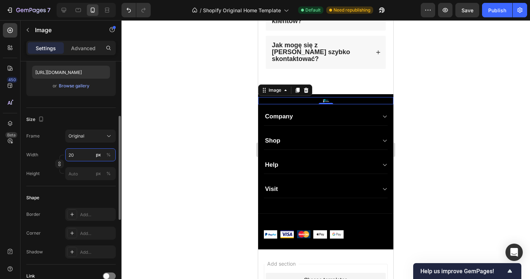
type input "200"
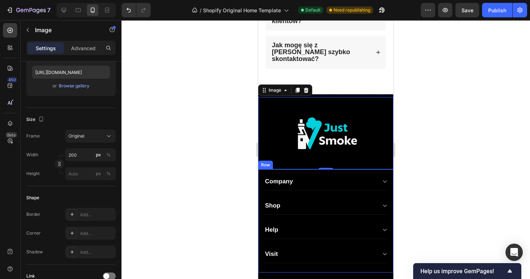
click at [358, 169] on div "Company Shop Help Visit Accordion Row" at bounding box center [325, 220] width 135 height 103
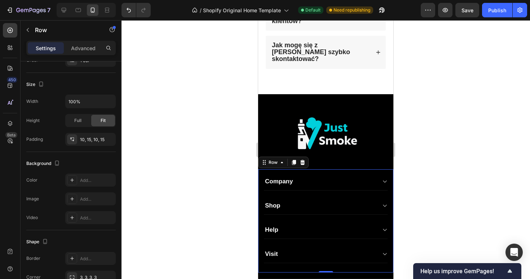
scroll to position [0, 0]
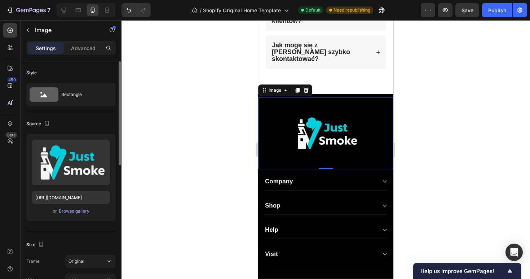
click at [344, 132] on img at bounding box center [326, 133] width 72 height 72
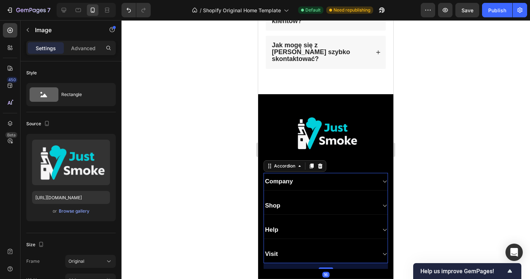
click at [290, 176] on div "Company" at bounding box center [279, 181] width 30 height 10
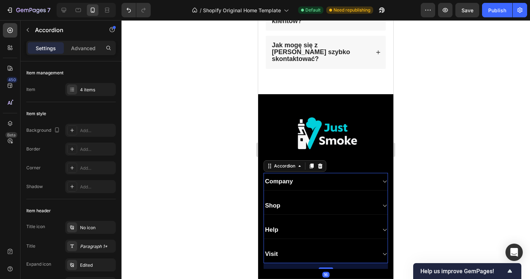
click at [289, 177] on div "Company" at bounding box center [279, 181] width 30 height 10
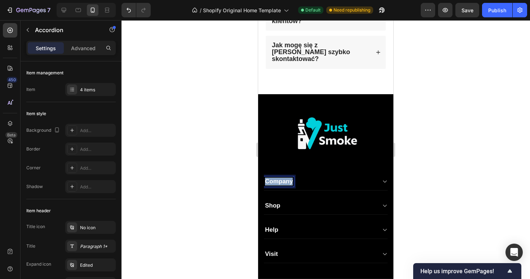
click at [289, 177] on p "Company" at bounding box center [279, 181] width 28 height 8
click at [384, 179] on icon at bounding box center [384, 182] width 5 height 6
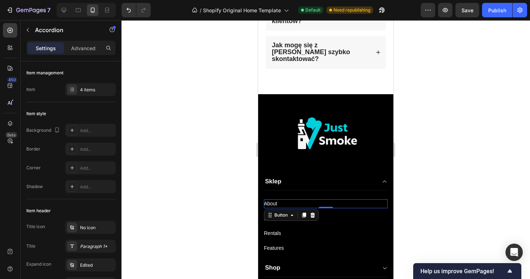
click at [280, 201] on div "About Button 0" at bounding box center [326, 203] width 124 height 9
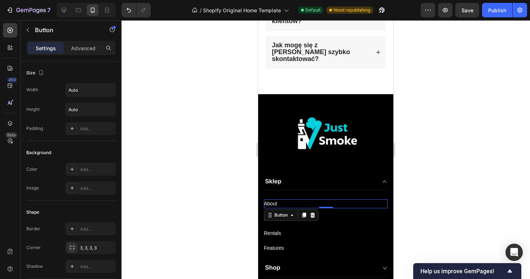
click at [278, 199] on div "About Button 0" at bounding box center [326, 203] width 124 height 9
click at [274, 199] on div "About" at bounding box center [270, 203] width 13 height 9
click at [274, 199] on p "About" at bounding box center [270, 203] width 13 height 9
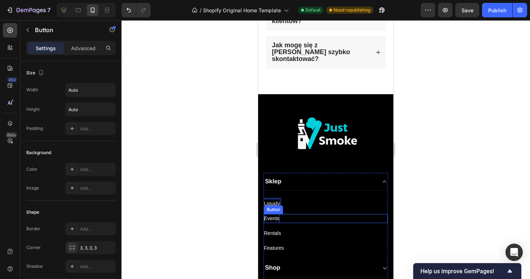
click at [269, 214] on div "Events" at bounding box center [272, 218] width 16 height 9
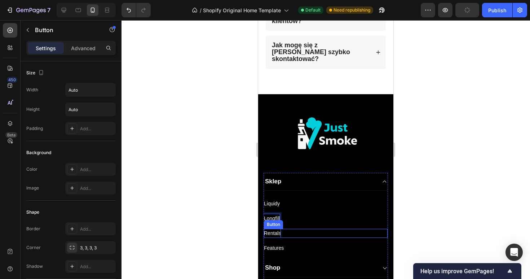
click at [275, 229] on div "Rentals" at bounding box center [272, 233] width 17 height 9
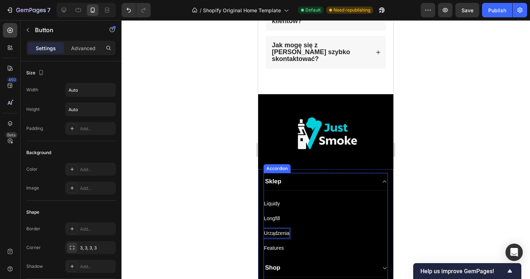
click at [310, 238] on div "Features Button" at bounding box center [326, 245] width 124 height 15
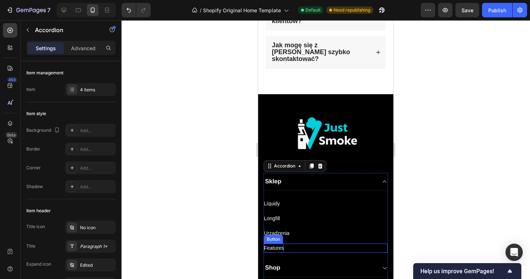
click at [274, 243] on div "Features" at bounding box center [274, 247] width 20 height 9
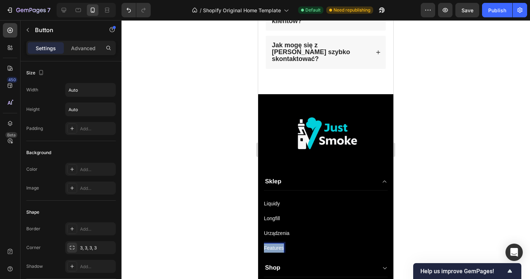
click at [274, 243] on div "Features" at bounding box center [274, 247] width 20 height 9
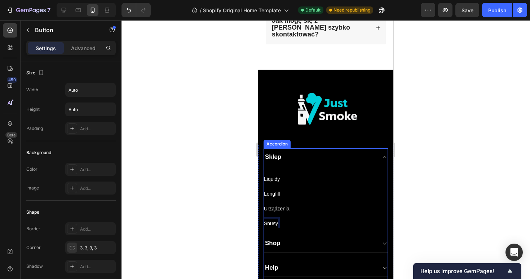
scroll to position [931, 0]
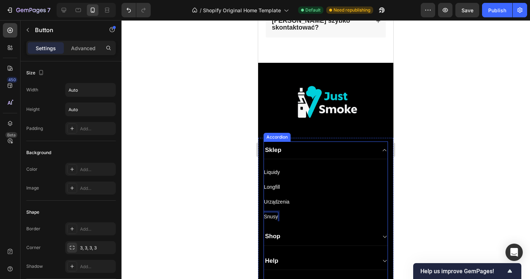
click at [299, 231] on div "Shop" at bounding box center [320, 236] width 112 height 10
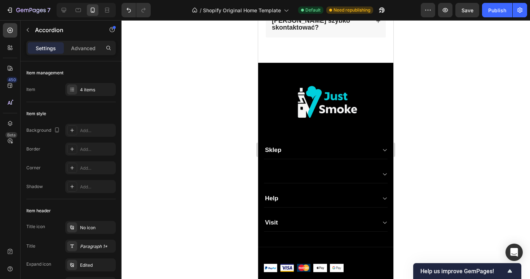
scroll to position [929, 0]
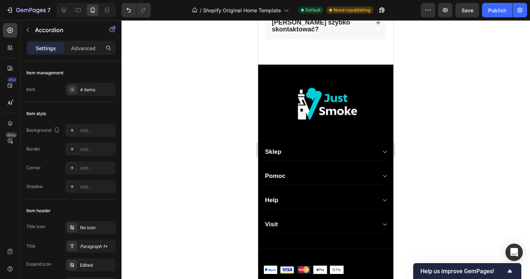
click at [382, 173] on icon at bounding box center [384, 176] width 5 height 6
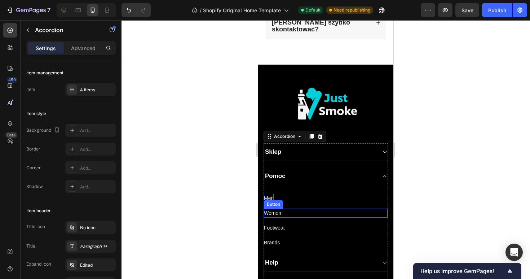
click at [272, 194] on div "Men" at bounding box center [269, 198] width 10 height 9
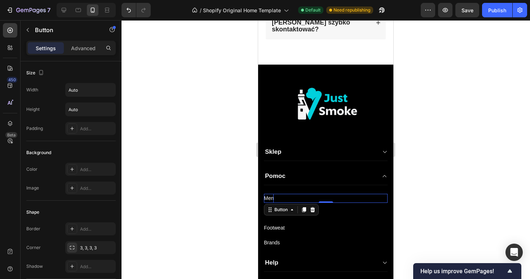
click at [272, 194] on div "Men" at bounding box center [269, 198] width 10 height 9
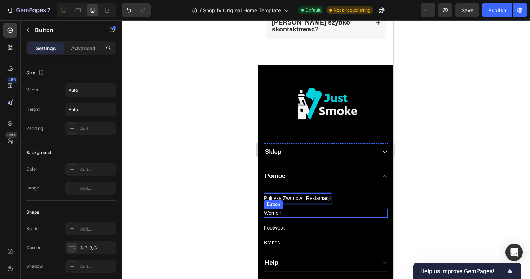
click at [276, 208] on div "Women" at bounding box center [272, 212] width 17 height 9
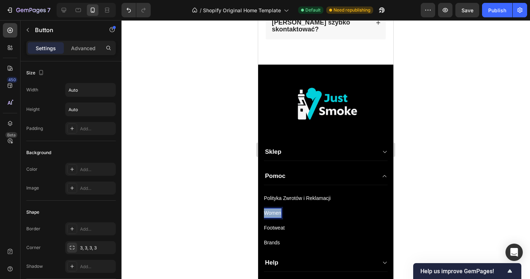
click at [276, 208] on div "Women" at bounding box center [272, 212] width 17 height 9
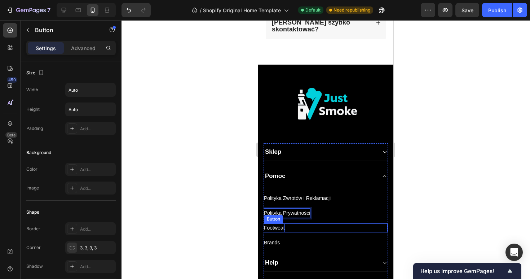
click at [283, 223] on div "Footweat" at bounding box center [274, 227] width 21 height 9
click at [278, 223] on div "Footweat" at bounding box center [274, 227] width 21 height 9
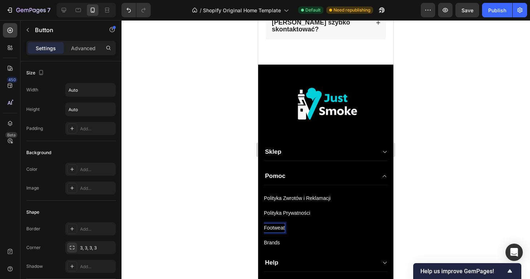
click at [278, 223] on p "Footweat" at bounding box center [274, 227] width 21 height 9
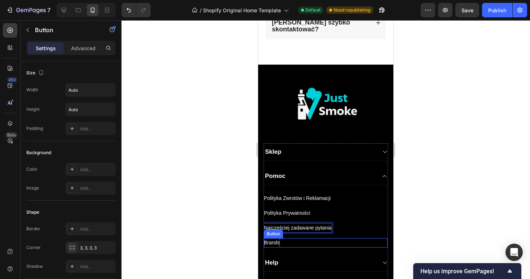
click at [279, 238] on div "Brands" at bounding box center [272, 242] width 16 height 9
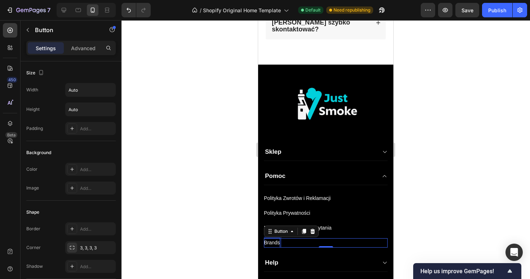
click at [279, 238] on div "Brands" at bounding box center [272, 242] width 16 height 9
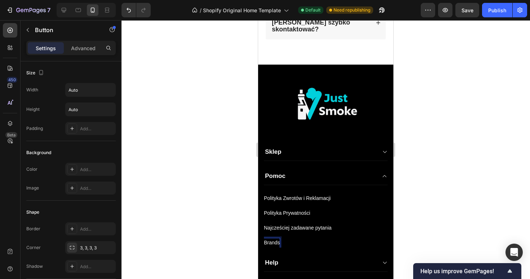
click at [275, 238] on p "Brands" at bounding box center [272, 242] width 16 height 9
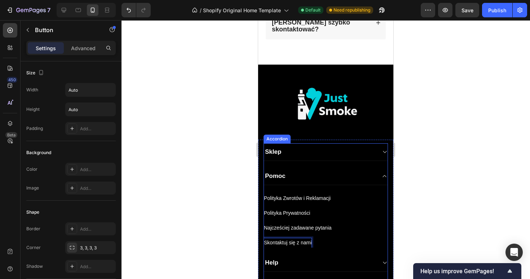
click at [356, 173] on div "Pomoc" at bounding box center [320, 176] width 112 height 10
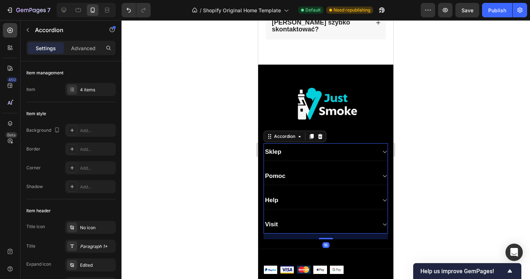
click at [322, 216] on div "Visit" at bounding box center [326, 225] width 124 height 18
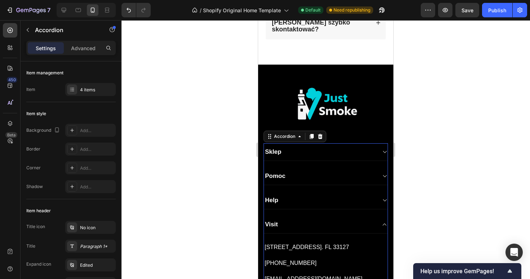
click at [291, 221] on div "Visit" at bounding box center [320, 224] width 112 height 10
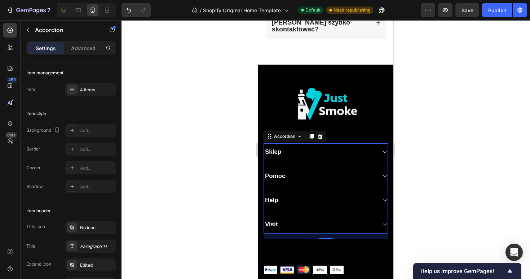
click at [292, 195] on div "Help" at bounding box center [320, 200] width 112 height 10
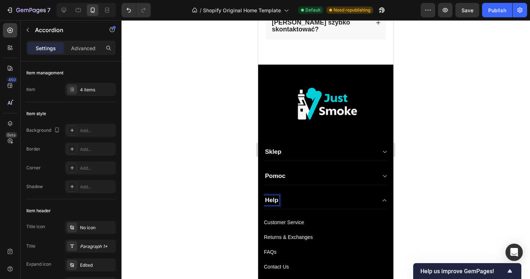
click at [271, 196] on p "Help" at bounding box center [271, 200] width 13 height 8
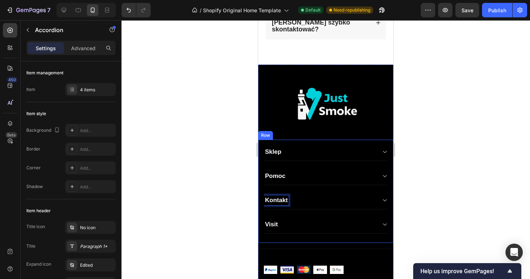
click at [381, 192] on div "Kontakt" at bounding box center [326, 201] width 124 height 18
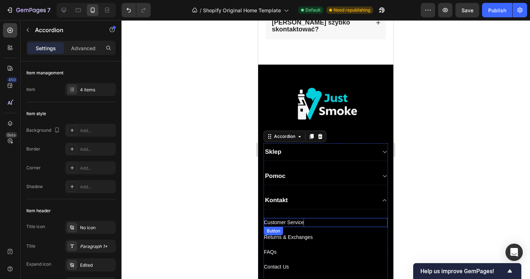
click at [283, 218] on div "Customer Service" at bounding box center [284, 222] width 40 height 9
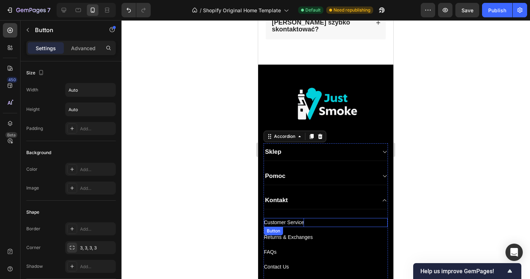
click at [283, 218] on div "Customer Service" at bounding box center [284, 222] width 40 height 9
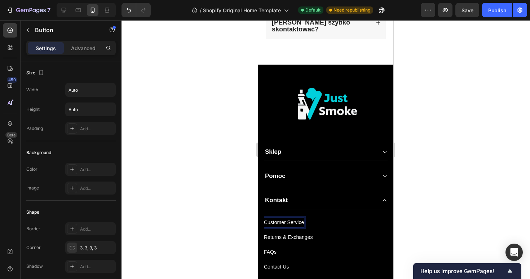
click at [302, 218] on p "Customer Service" at bounding box center [284, 222] width 40 height 9
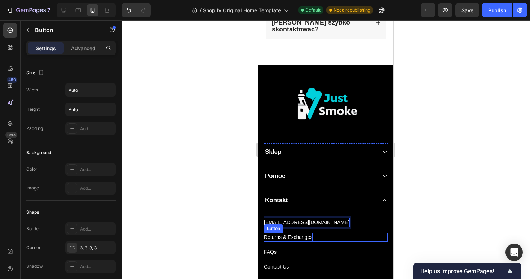
click at [298, 233] on div "Returns & Exchanges" at bounding box center [288, 237] width 49 height 9
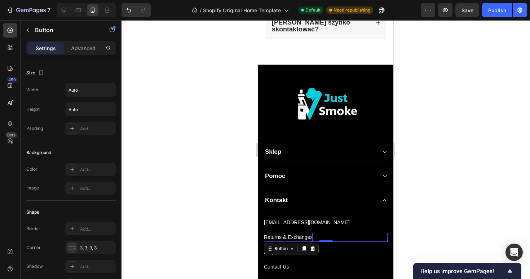
click at [298, 233] on div "Returns & Exchanges" at bounding box center [288, 237] width 49 height 9
click at [328, 233] on div "+48 518 652 211 Button 0" at bounding box center [326, 237] width 124 height 9
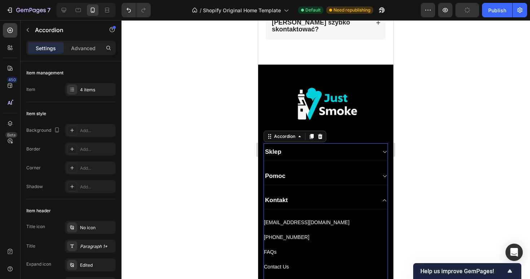
click at [280, 256] on div "Contact Us Button" at bounding box center [326, 263] width 124 height 15
click at [286, 256] on div "Contact Us Button" at bounding box center [326, 263] width 124 height 15
click at [285, 247] on div "FAQs Button" at bounding box center [326, 251] width 124 height 9
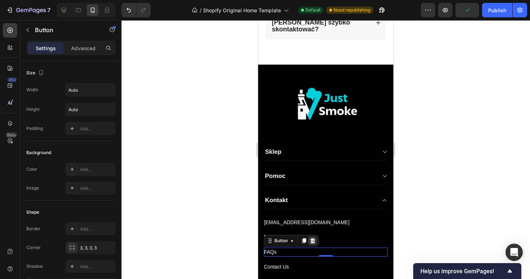
click at [314, 238] on icon at bounding box center [313, 240] width 5 height 5
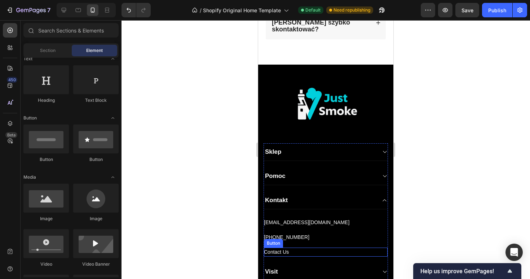
click at [297, 247] on div "Contact Us Button" at bounding box center [326, 251] width 124 height 9
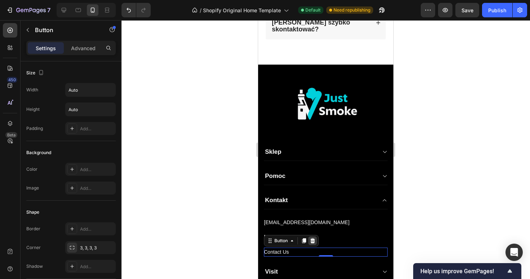
click at [314, 238] on icon at bounding box center [313, 240] width 5 height 5
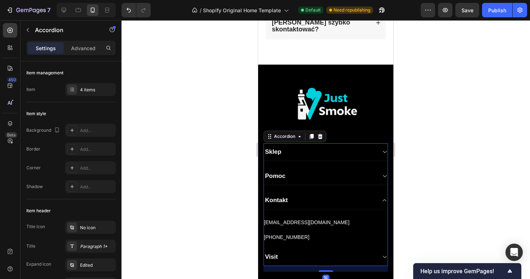
click at [286, 252] on div "Visit" at bounding box center [320, 257] width 112 height 10
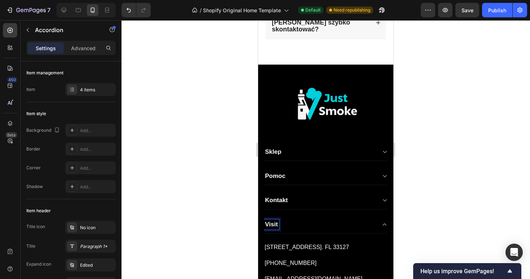
click at [337, 219] on div "Visit" at bounding box center [320, 224] width 112 height 10
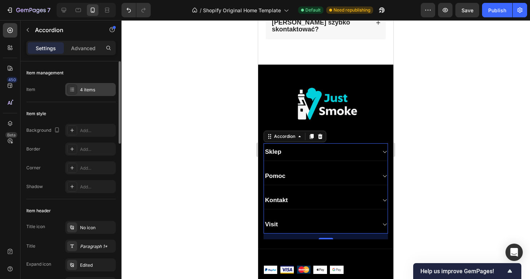
click at [79, 88] on div "4 items" at bounding box center [90, 89] width 50 height 13
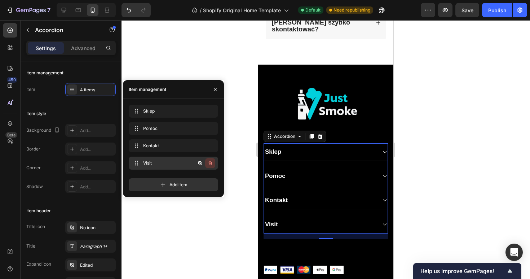
click at [210, 165] on icon "button" at bounding box center [210, 163] width 6 height 6
click at [210, 165] on div "Delete" at bounding box center [205, 163] width 13 height 6
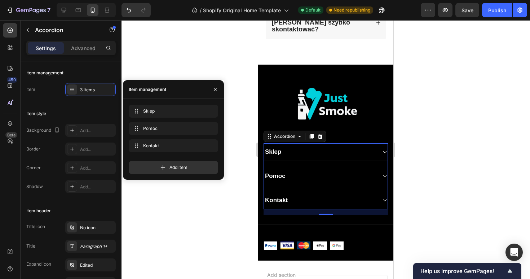
click at [467, 104] on div at bounding box center [326, 149] width 409 height 259
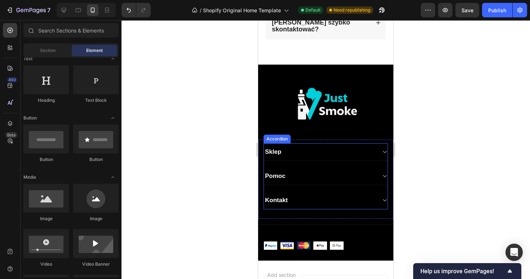
click at [298, 195] on div "Kontakt" at bounding box center [320, 200] width 112 height 10
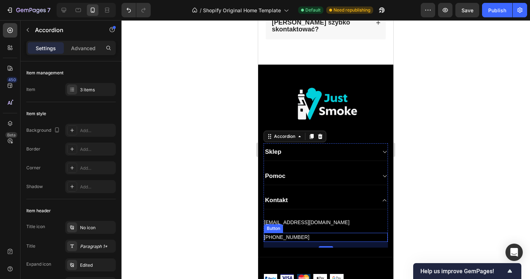
click at [318, 233] on div "[PHONE_NUMBER] Button" at bounding box center [326, 237] width 124 height 9
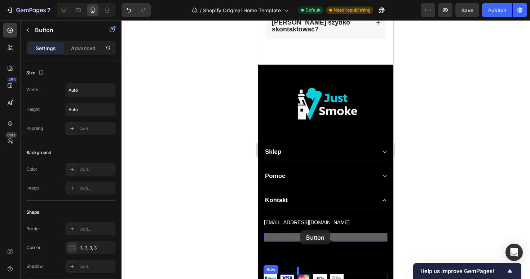
drag, startPoint x: 311, startPoint y: 231, endPoint x: 300, endPoint y: 230, distance: 10.9
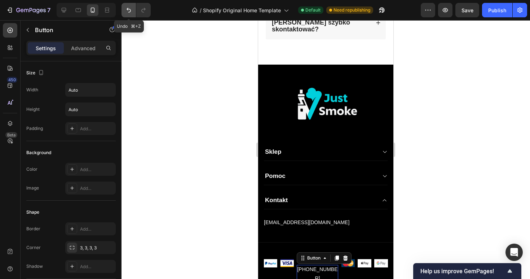
click at [127, 9] on icon "Undo/Redo" at bounding box center [129, 10] width 4 height 5
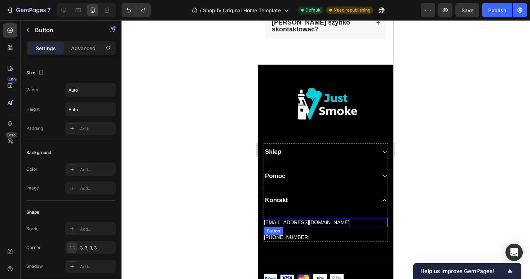
click at [302, 218] on p "[EMAIL_ADDRESS][DOMAIN_NAME]" at bounding box center [306, 222] width 85 height 9
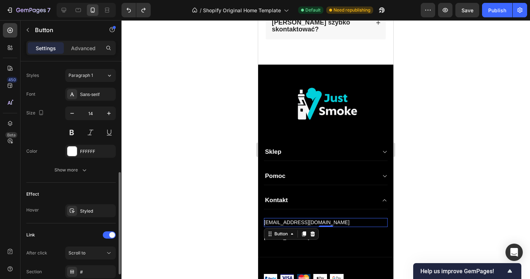
scroll to position [205, 0]
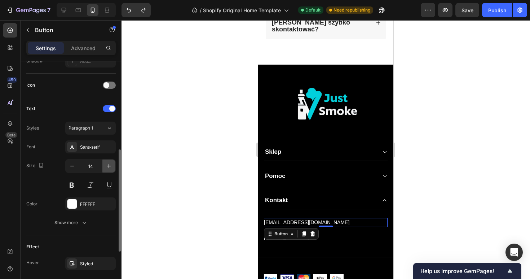
click at [111, 167] on icon "button" at bounding box center [108, 165] width 7 height 7
type input "16"
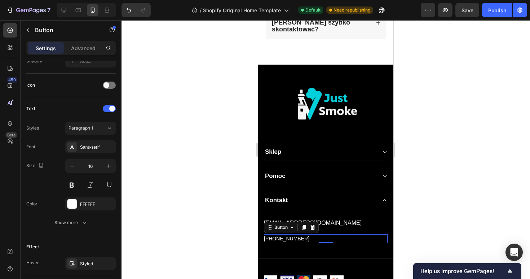
click at [332, 234] on div "+48 518 652 211 Button 0" at bounding box center [326, 238] width 124 height 9
click at [112, 167] on icon "button" at bounding box center [108, 165] width 7 height 7
type input "16"
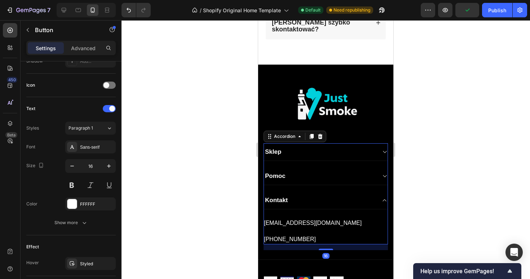
click at [315, 171] on div "Pomoc" at bounding box center [320, 176] width 112 height 10
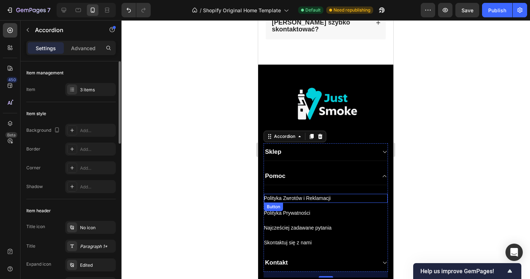
click at [335, 194] on div "Polityka Zwrotów i Reklamacji Button" at bounding box center [326, 198] width 124 height 9
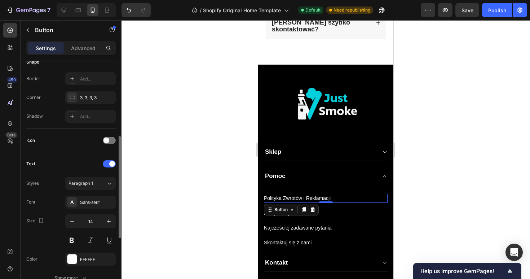
scroll to position [159, 0]
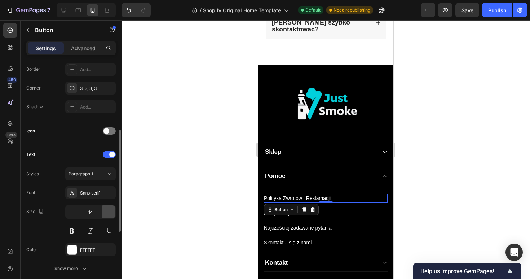
click at [108, 216] on button "button" at bounding box center [108, 211] width 13 height 13
click at [108, 214] on icon "button" at bounding box center [108, 211] width 7 height 7
type input "16"
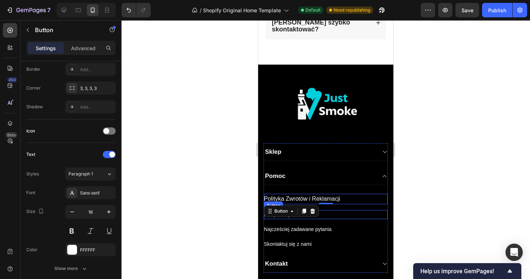
click at [348, 210] on div "Polityka Prywatności Button" at bounding box center [326, 214] width 124 height 9
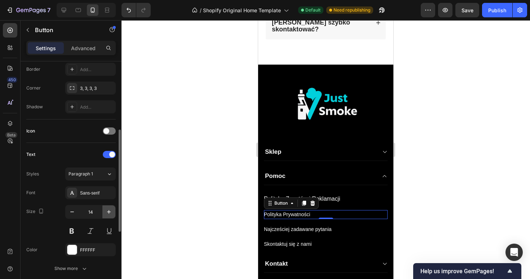
click at [107, 211] on icon "button" at bounding box center [108, 211] width 7 height 7
type input "16"
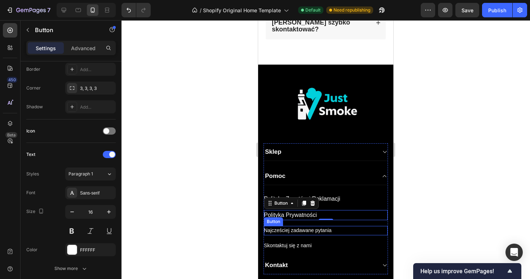
click at [339, 226] on div "Najcześciej zadawane pytania Button" at bounding box center [326, 230] width 124 height 9
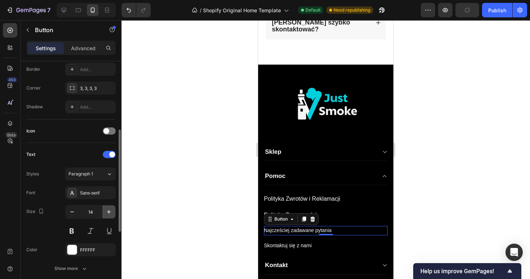
click at [105, 214] on icon "button" at bounding box center [108, 211] width 7 height 7
type input "16"
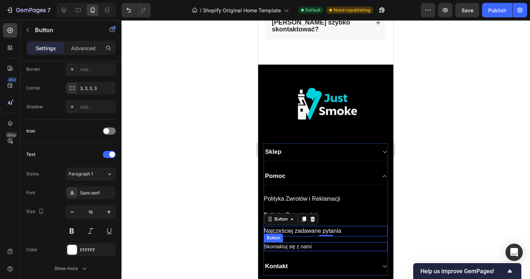
click at [332, 242] on div "Skontaktuj się z nami Button" at bounding box center [326, 246] width 124 height 9
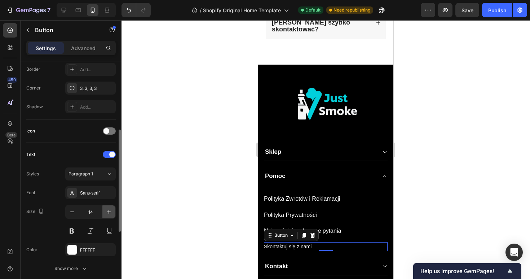
click at [106, 208] on icon "button" at bounding box center [108, 211] width 7 height 7
type input "16"
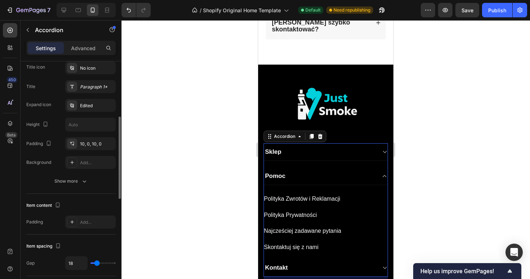
click at [382, 143] on div "Sklep" at bounding box center [326, 152] width 124 height 18
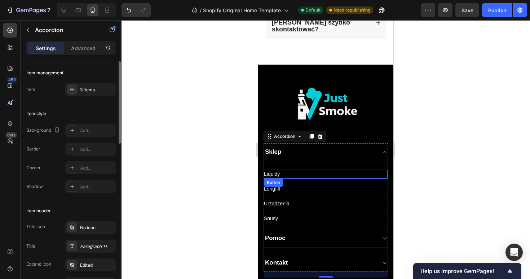
click at [288, 170] on div "Liquidy Button" at bounding box center [326, 174] width 124 height 9
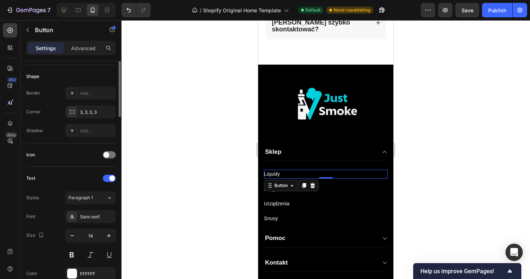
scroll to position [198, 0]
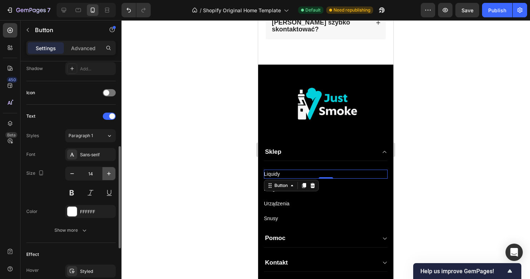
click at [108, 172] on icon "button" at bounding box center [108, 173] width 7 height 7
type input "16"
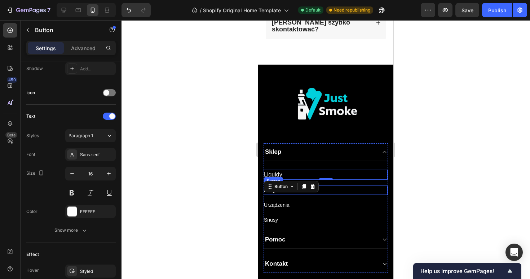
click at [330, 185] on div "Longfill Button" at bounding box center [326, 189] width 124 height 9
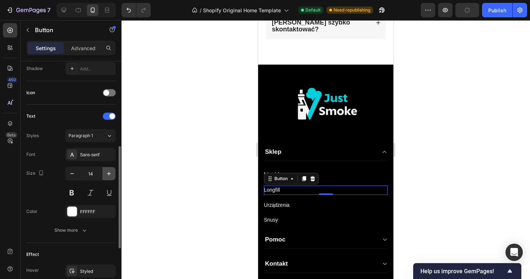
click at [111, 171] on icon "button" at bounding box center [108, 173] width 7 height 7
type input "16"
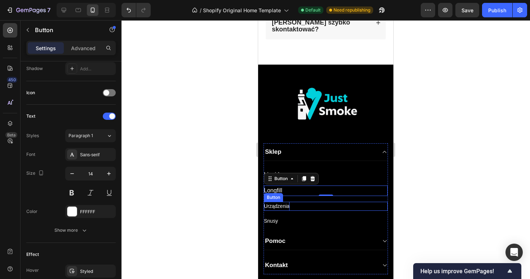
click at [278, 202] on p "Urządzenia" at bounding box center [277, 206] width 26 height 9
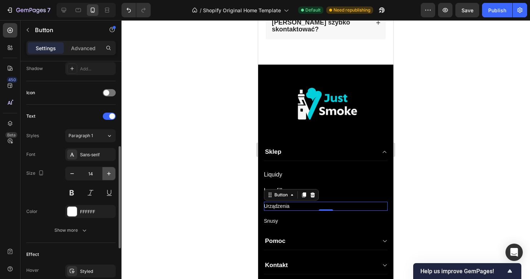
click at [107, 173] on icon "button" at bounding box center [108, 173] width 7 height 7
type input "16"
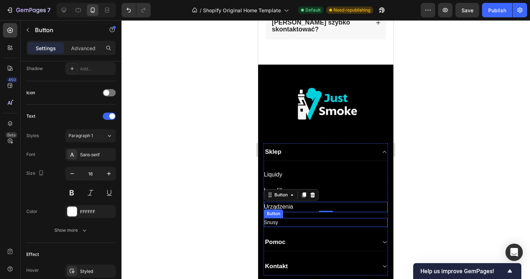
click at [292, 218] on div "Snusy Button" at bounding box center [326, 222] width 124 height 9
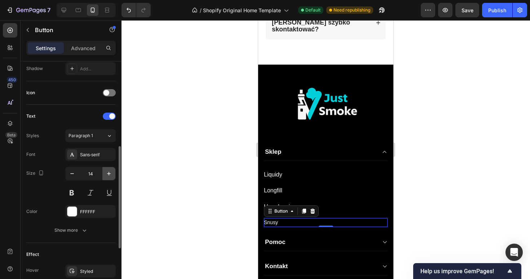
click at [105, 167] on button "button" at bounding box center [108, 173] width 13 height 13
type input "16"
click at [391, 185] on div "Sklep Liquidy Button Longfill Button Urządzenia Button Snusy Button 0 Pomoc Kon…" at bounding box center [325, 213] width 135 height 146
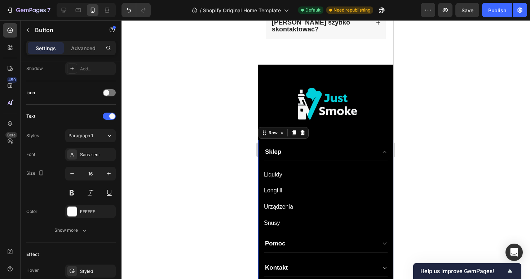
scroll to position [0, 0]
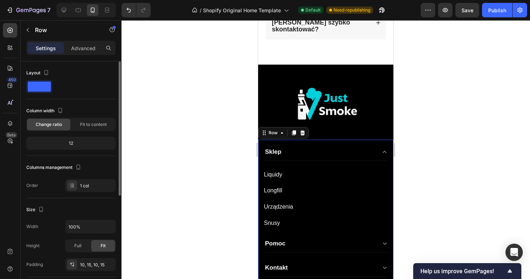
click at [465, 162] on div at bounding box center [326, 149] width 409 height 259
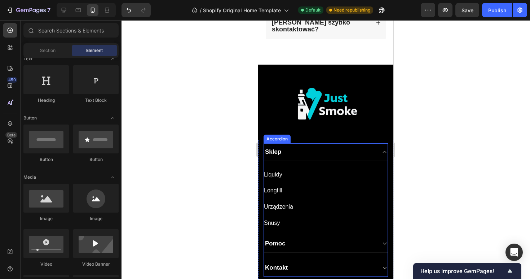
click at [307, 238] on div "Pomoc" at bounding box center [320, 243] width 112 height 10
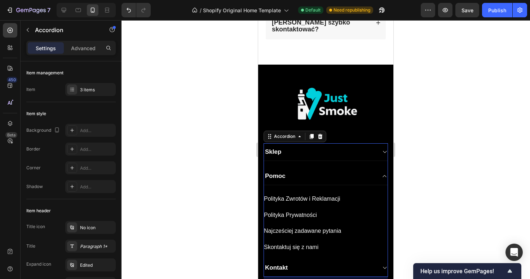
click at [313, 171] on div "Pomoc" at bounding box center [320, 176] width 112 height 10
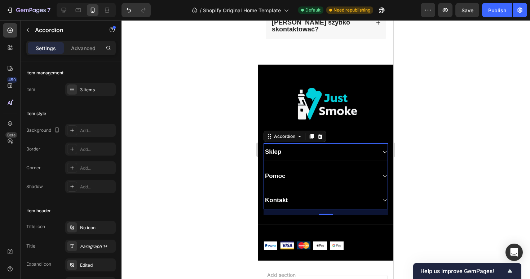
scroll to position [975, 0]
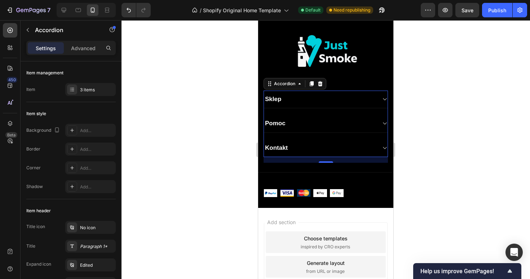
click at [307, 144] on div "Kontakt" at bounding box center [320, 148] width 112 height 10
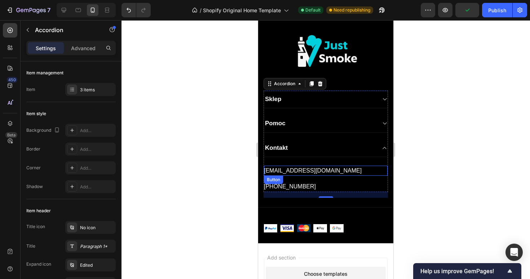
click at [361, 168] on div "[EMAIL_ADDRESS][DOMAIN_NAME] Button" at bounding box center [326, 171] width 124 height 10
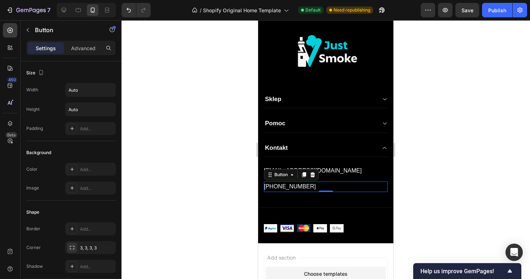
click at [330, 191] on div "+48 518 652 211 Button 0" at bounding box center [326, 186] width 124 height 10
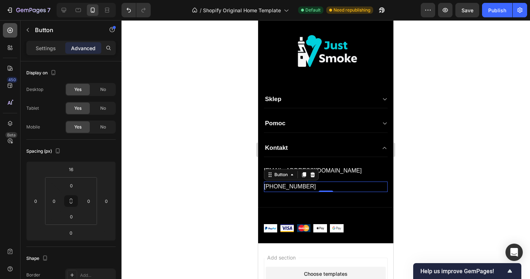
click at [11, 32] on icon at bounding box center [10, 30] width 5 height 5
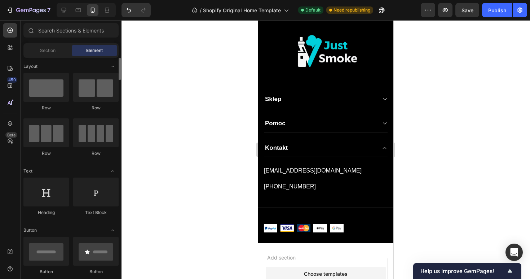
scroll to position [0, 0]
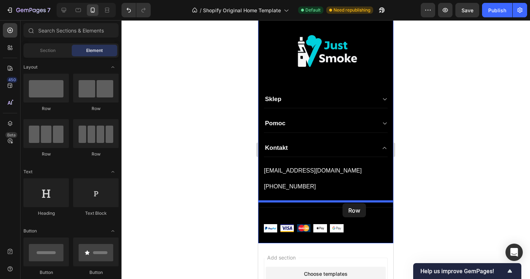
drag, startPoint x: 359, startPoint y: 115, endPoint x: 343, endPoint y: 203, distance: 89.8
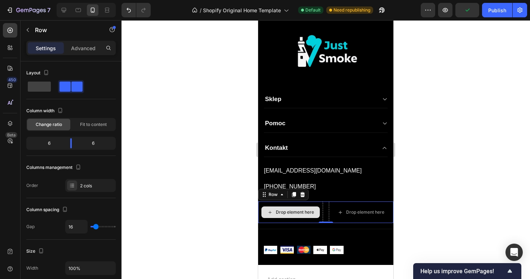
click at [285, 210] on div "Drop element here" at bounding box center [295, 212] width 38 height 6
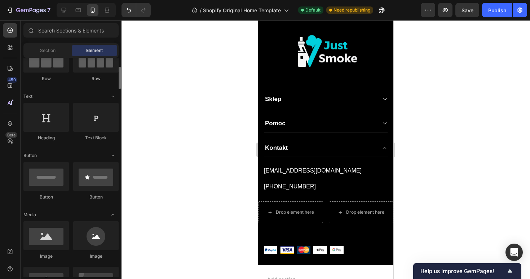
scroll to position [77, 0]
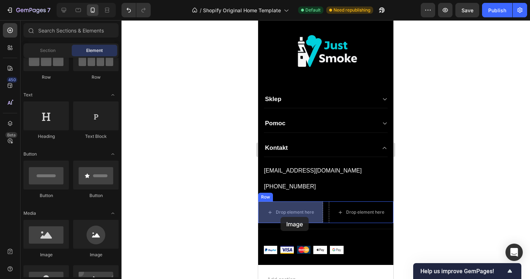
drag, startPoint x: 311, startPoint y: 250, endPoint x: 281, endPoint y: 217, distance: 45.0
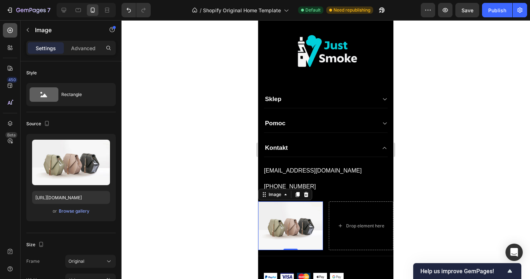
click at [9, 35] on div at bounding box center [10, 30] width 14 height 14
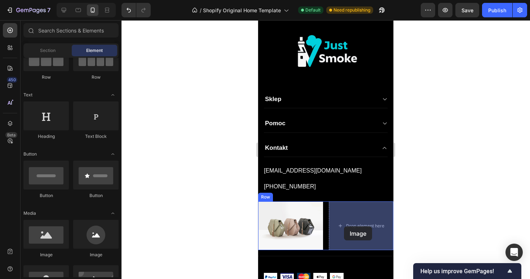
drag, startPoint x: 315, startPoint y: 264, endPoint x: 349, endPoint y: 226, distance: 51.6
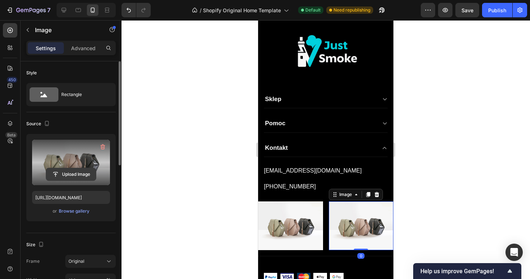
click at [68, 173] on input "file" at bounding box center [71, 174] width 50 height 12
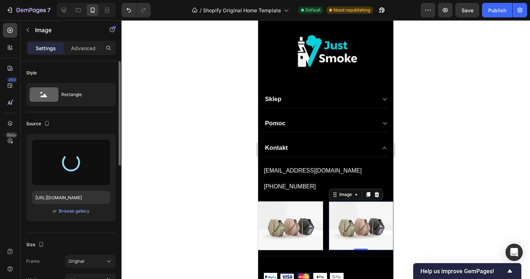
type input "https://cdn.shopify.com/s/files/1/0918/6063/1879/files/gempages_585749444905927…"
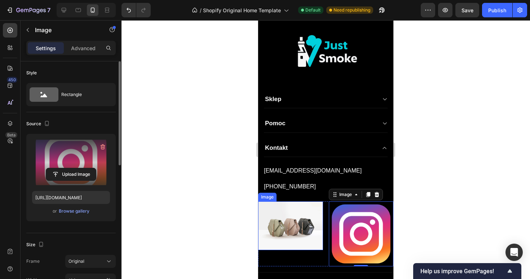
click at [293, 229] on img at bounding box center [290, 225] width 65 height 49
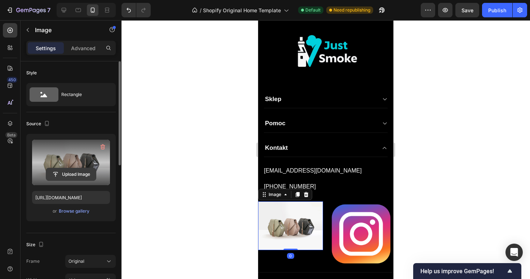
click at [88, 176] on input "file" at bounding box center [71, 174] width 50 height 12
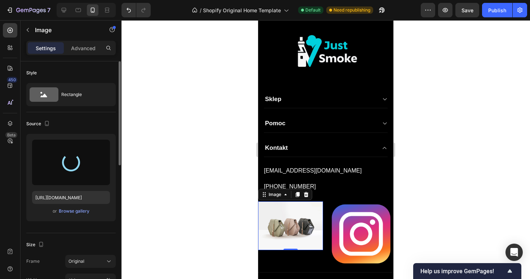
type input "https://cdn.shopify.com/s/files/1/0918/6063/1879/files/gempages_585749444905927…"
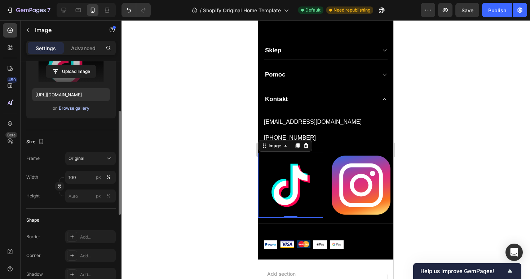
scroll to position [111, 0]
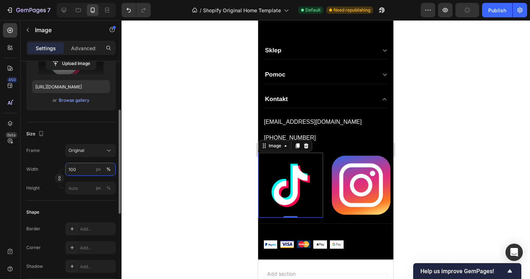
click at [79, 166] on input "100" at bounding box center [90, 169] width 50 height 13
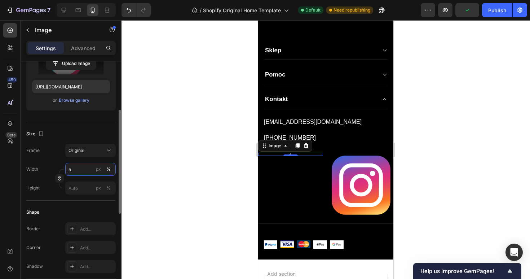
type input "50"
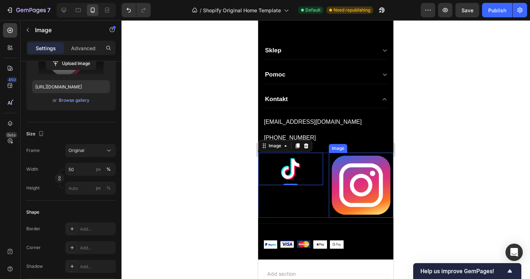
click at [352, 181] on img at bounding box center [361, 185] width 65 height 65
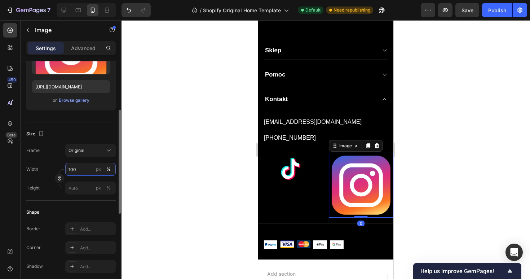
click at [80, 173] on input "100" at bounding box center [90, 169] width 50 height 13
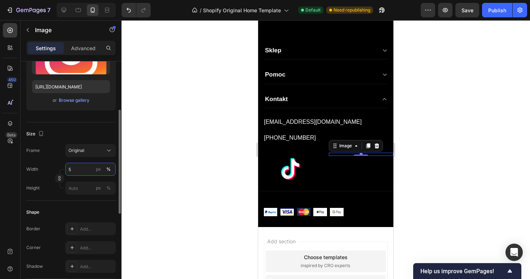
type input "50"
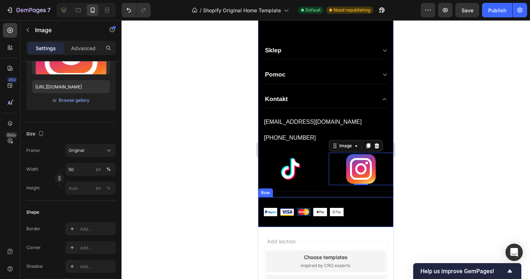
click at [361, 208] on div "Image Image Image Image Image Row" at bounding box center [326, 212] width 124 height 8
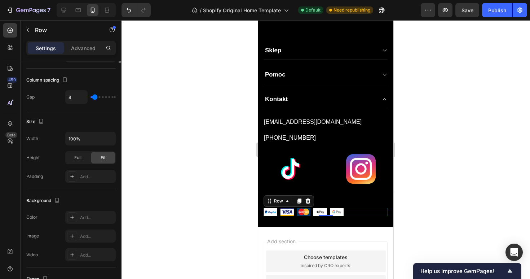
scroll to position [0, 0]
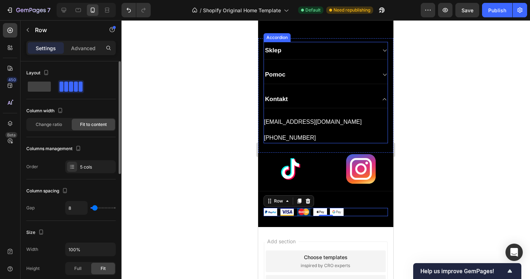
click at [379, 100] on div "Kontakt" at bounding box center [326, 100] width 124 height 18
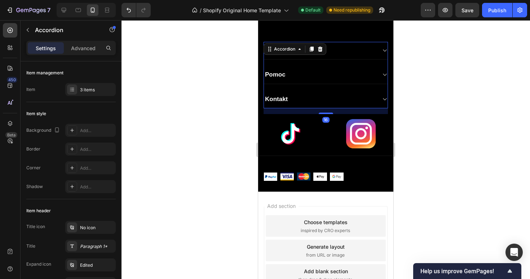
click at [383, 98] on icon at bounding box center [384, 99] width 5 height 6
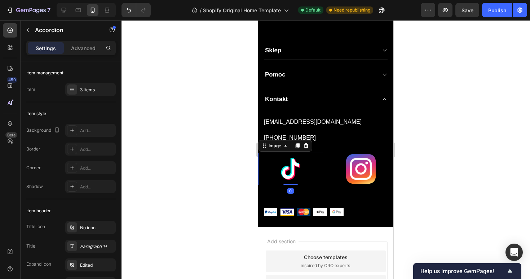
click at [305, 182] on img at bounding box center [290, 169] width 32 height 32
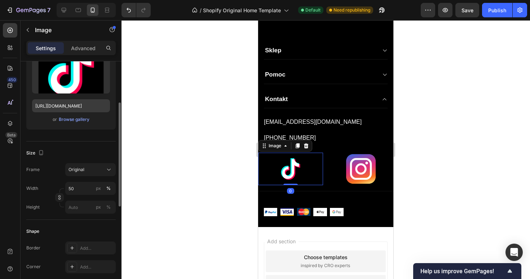
scroll to position [92, 0]
click at [89, 183] on input "50" at bounding box center [90, 187] width 50 height 13
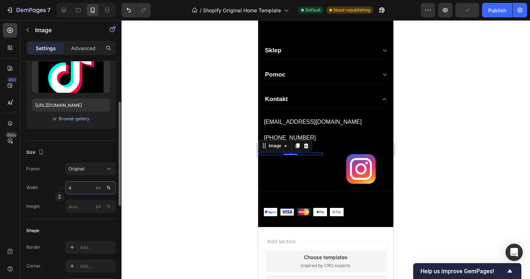
type input "40"
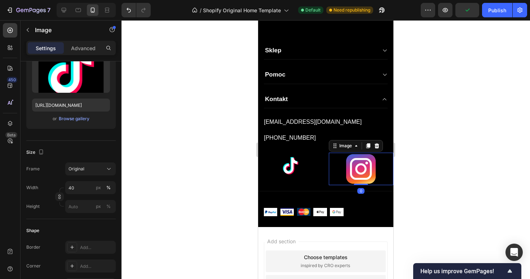
click at [362, 169] on img at bounding box center [361, 169] width 32 height 32
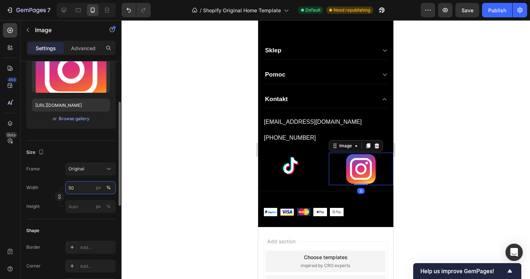
click at [77, 187] on input "50" at bounding box center [90, 187] width 50 height 13
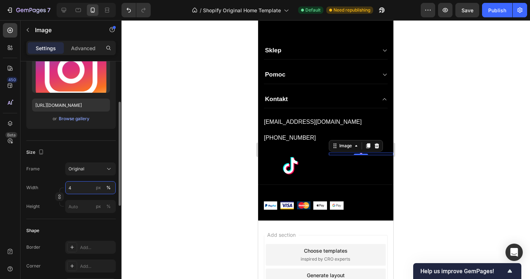
type input "40"
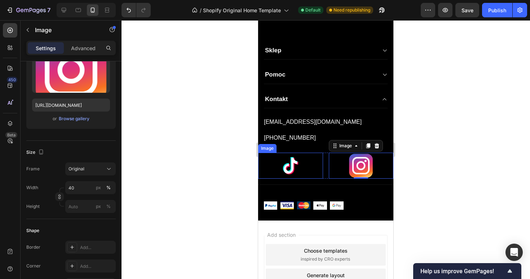
click at [320, 148] on div "Sklep Pomoc Kontakt kontakt.justsmoke@gmail.com Button +48 518 652 211 Button A…" at bounding box center [326, 95] width 124 height 107
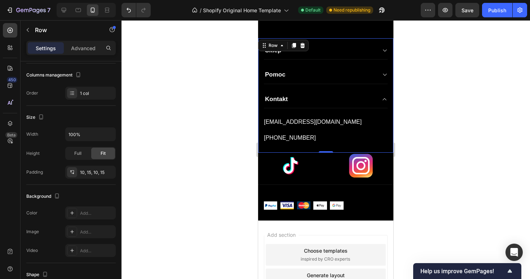
scroll to position [0, 0]
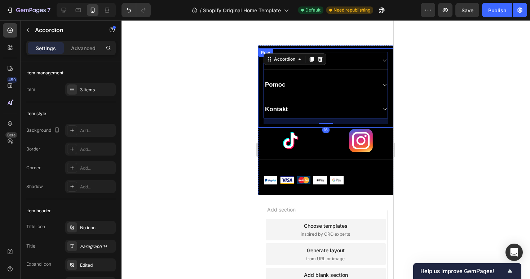
scroll to position [905, 0]
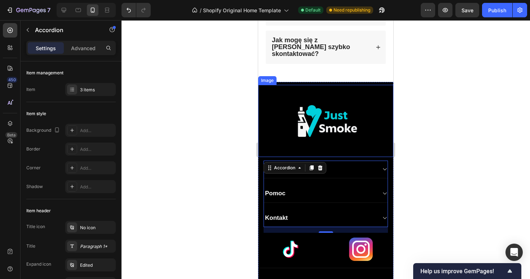
click at [470, 119] on div at bounding box center [326, 149] width 409 height 259
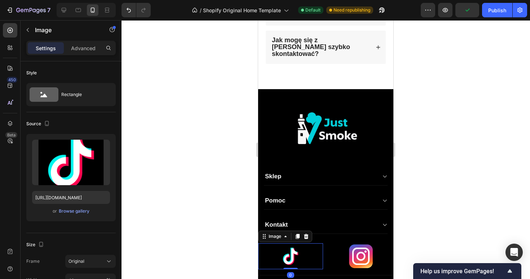
click at [318, 250] on div at bounding box center [290, 256] width 65 height 26
click at [87, 53] on div "Advanced" at bounding box center [83, 48] width 36 height 12
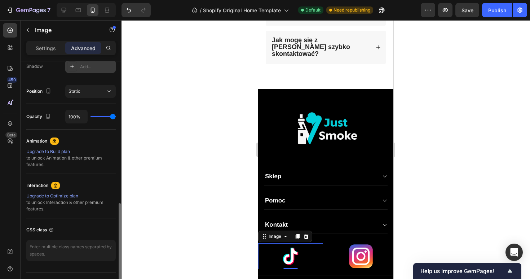
scroll to position [263, 0]
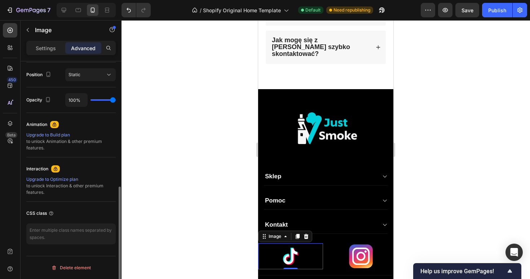
click at [44, 55] on div "Settings Advanced" at bounding box center [71, 51] width 101 height 21
click at [49, 45] on p "Settings" at bounding box center [46, 48] width 20 height 8
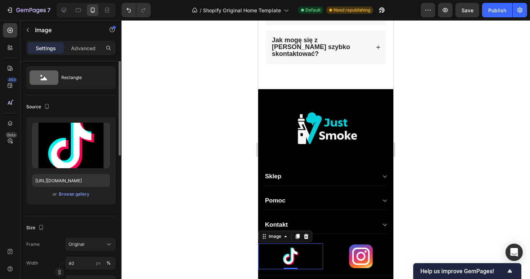
scroll to position [0, 0]
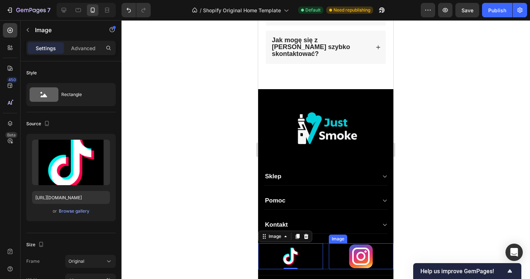
click at [336, 256] on div at bounding box center [361, 256] width 65 height 26
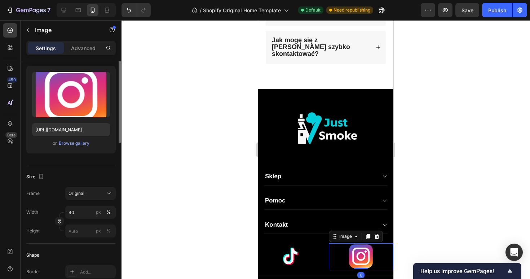
scroll to position [69, 0]
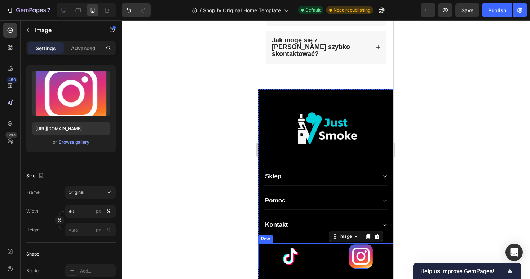
click at [325, 249] on div "Image Image 0 Row" at bounding box center [325, 256] width 135 height 26
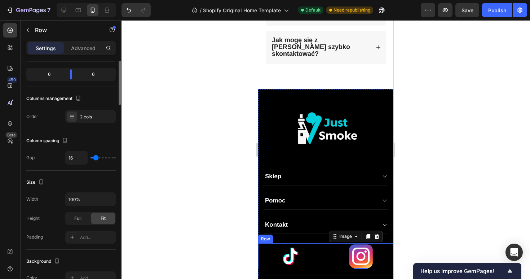
scroll to position [0, 0]
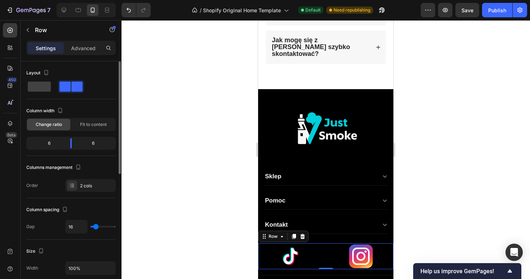
type input "18"
type input "14"
type input "8"
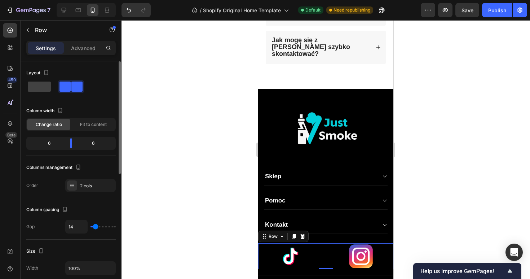
type input "8"
type input "1"
type input "0"
drag, startPoint x: 97, startPoint y: 228, endPoint x: 85, endPoint y: 227, distance: 11.2
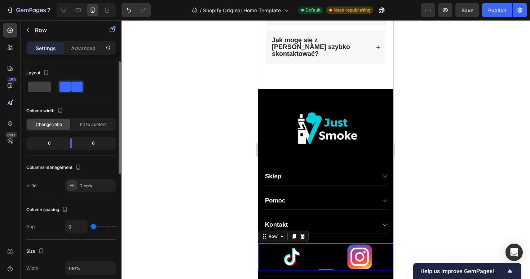
type input "0"
click at [91, 227] on input "range" at bounding box center [103, 226] width 25 height 1
click at [95, 128] on div "Fit to content" at bounding box center [93, 125] width 43 height 12
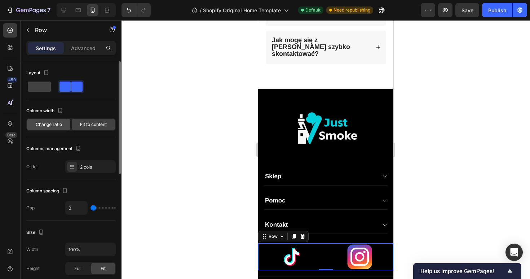
click at [48, 126] on span "Change ratio" at bounding box center [49, 124] width 26 height 6
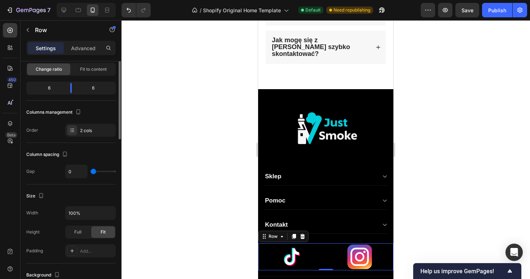
scroll to position [58, 0]
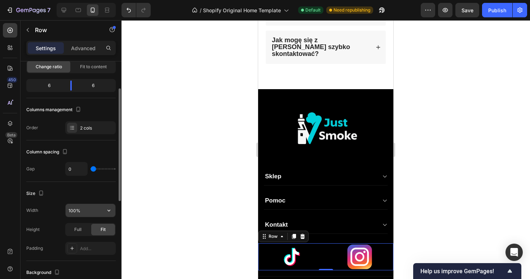
click at [90, 208] on input "100%" at bounding box center [91, 210] width 50 height 13
click at [107, 210] on icon "button" at bounding box center [108, 211] width 3 height 2
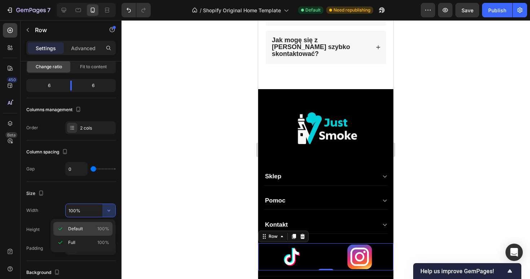
click at [85, 232] on div "Default 100%" at bounding box center [82, 229] width 59 height 14
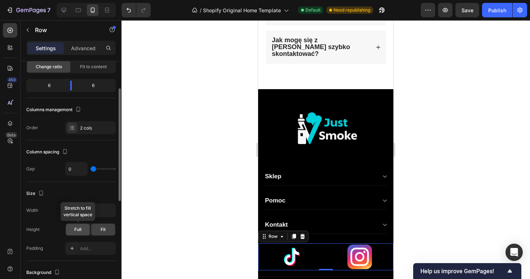
click at [81, 232] on span "Full" at bounding box center [77, 229] width 7 height 6
click at [105, 230] on span "Fit" at bounding box center [103, 229] width 5 height 6
click at [95, 208] on input "100%" at bounding box center [91, 210] width 50 height 13
click at [109, 217] on div "Width 100% Height Full Fit Padding Add..." at bounding box center [70, 228] width 89 height 51
click at [109, 215] on button "button" at bounding box center [108, 210] width 13 height 13
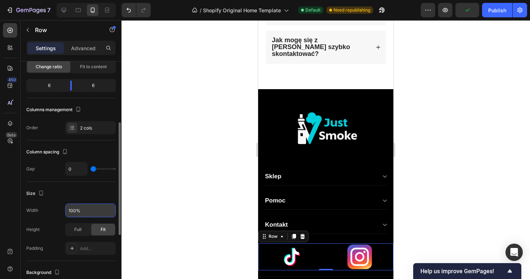
scroll to position [114, 0]
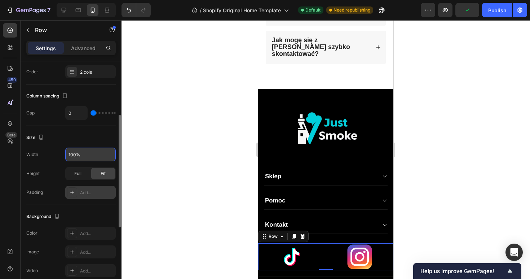
click at [71, 194] on icon at bounding box center [72, 192] width 6 height 6
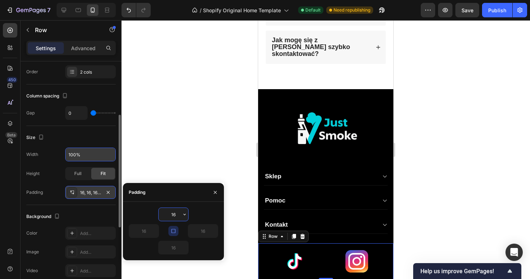
click at [480, 129] on div at bounding box center [326, 149] width 409 height 259
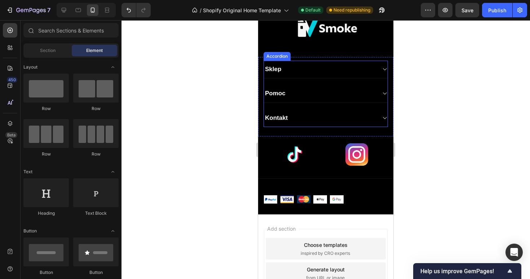
scroll to position [1034, 0]
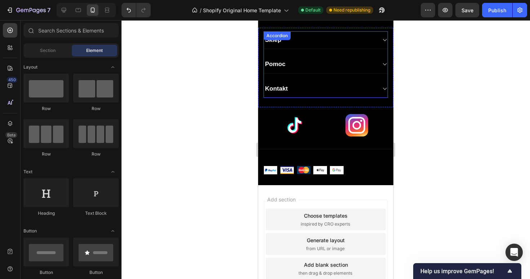
click at [377, 88] on div "Kontakt" at bounding box center [326, 89] width 124 height 18
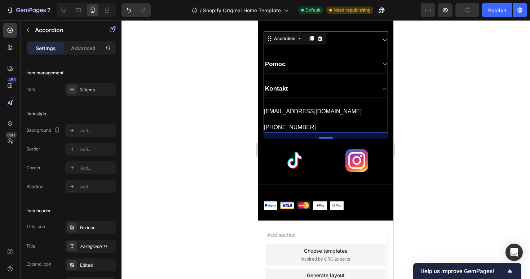
click at [383, 90] on icon at bounding box center [384, 89] width 5 height 6
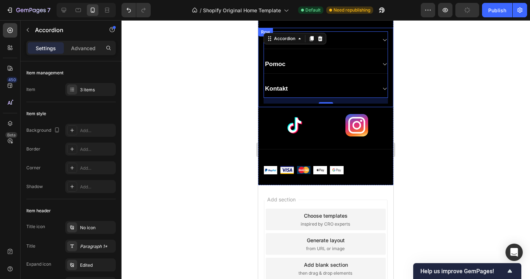
click at [385, 88] on icon at bounding box center [384, 89] width 5 height 6
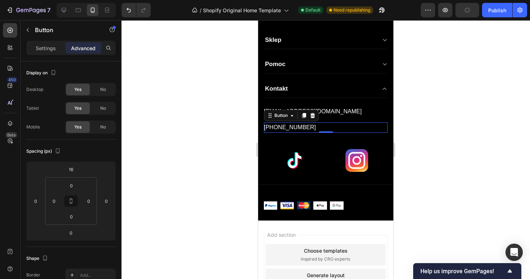
click at [317, 126] on div "+48 518 652 211 Button 0" at bounding box center [326, 127] width 124 height 10
click at [345, 122] on div "+48 518 652 211 Button 0" at bounding box center [326, 127] width 124 height 10
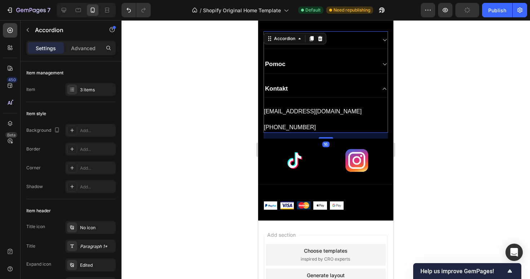
click at [344, 119] on div "+48 518 652 211 Button" at bounding box center [326, 124] width 124 height 16
click at [329, 133] on div "16" at bounding box center [326, 136] width 124 height 6
click at [325, 128] on div "+48 518 652 211 Button" at bounding box center [326, 127] width 124 height 10
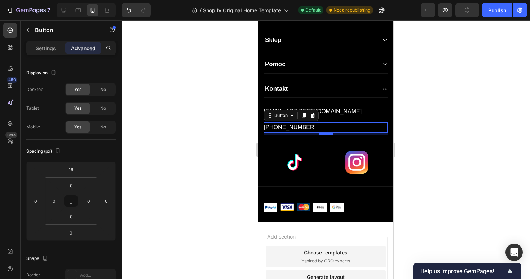
click at [326, 135] on div at bounding box center [326, 133] width 14 height 2
type input "9"
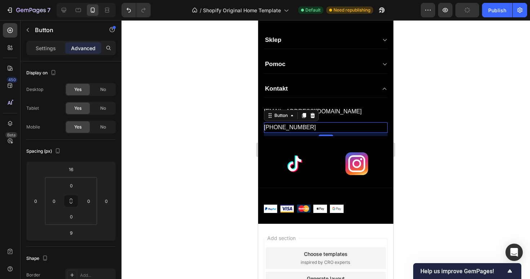
click at [427, 113] on div at bounding box center [326, 149] width 409 height 259
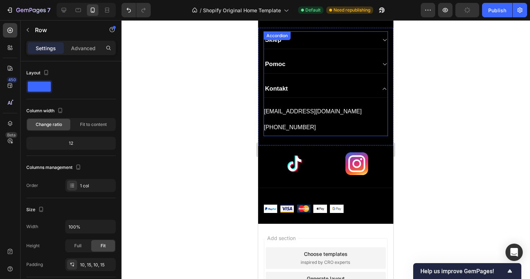
click at [388, 93] on div "Sklep Pomoc Kontakt kontakt.justsmoke@gmail.com Button +48 518 652 211 Button A…" at bounding box center [325, 87] width 135 height 118
click at [385, 87] on icon at bounding box center [384, 89] width 5 height 6
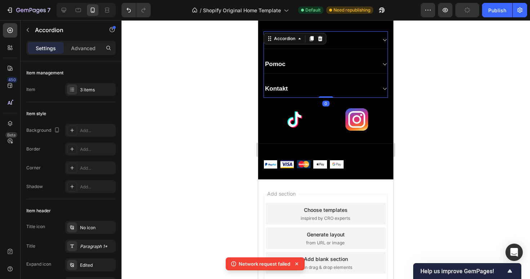
drag, startPoint x: 326, startPoint y: 102, endPoint x: 325, endPoint y: 94, distance: 8.4
click at [325, 94] on div "Sklep Pomoc Kontakt Accordion 0" at bounding box center [326, 64] width 124 height 66
type input "100%"
type input "100"
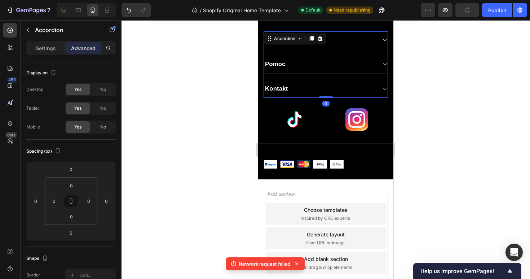
click at [483, 78] on div at bounding box center [326, 149] width 409 height 259
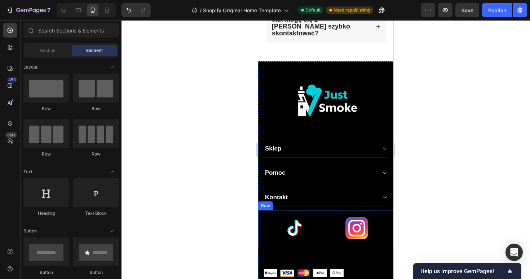
scroll to position [924, 0]
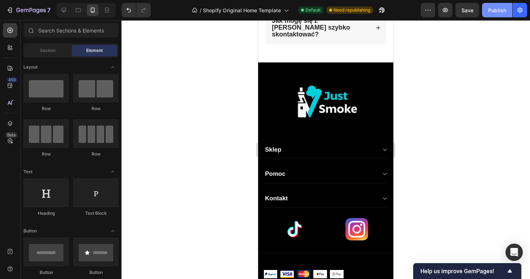
click at [498, 15] on button "Publish" at bounding box center [497, 10] width 30 height 14
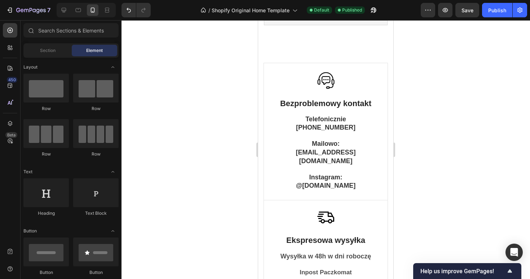
scroll to position [0, 0]
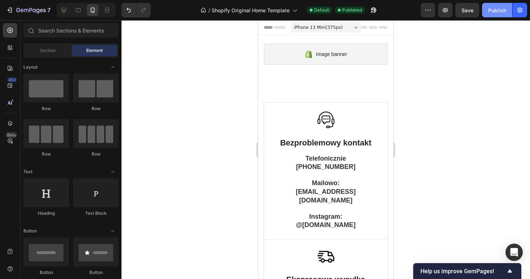
click at [497, 10] on div "Publish" at bounding box center [497, 10] width 18 height 8
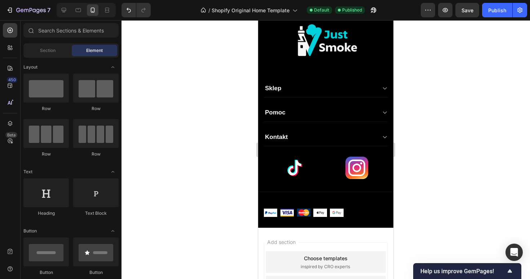
scroll to position [1024, 0]
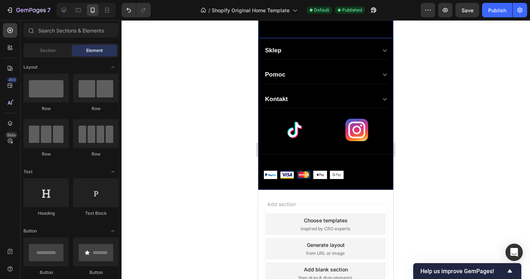
click at [334, 48] on div "Sklep" at bounding box center [320, 50] width 112 height 10
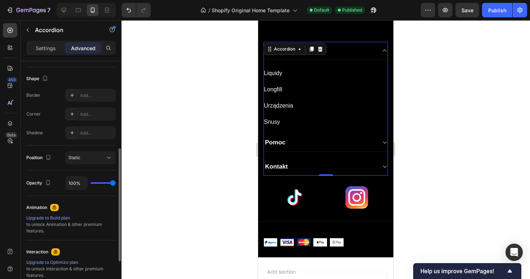
scroll to position [181, 0]
click at [89, 155] on div "Static" at bounding box center [87, 156] width 37 height 6
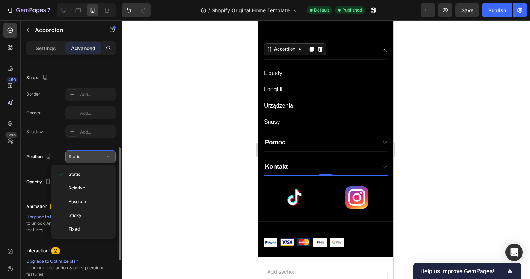
click at [89, 155] on div "Static" at bounding box center [87, 156] width 37 height 6
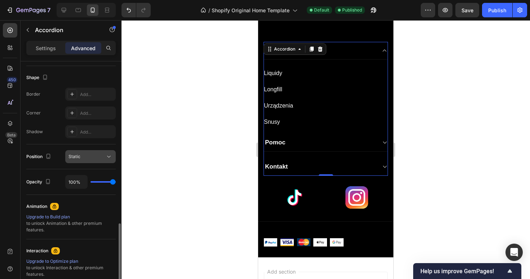
scroll to position [263, 0]
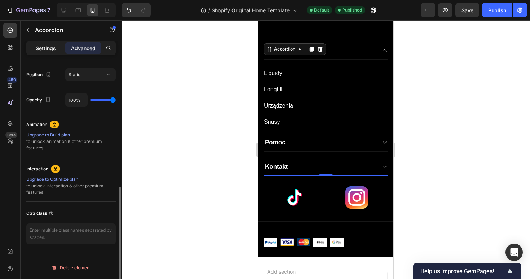
click at [51, 45] on p "Settings" at bounding box center [46, 48] width 20 height 8
type input "18"
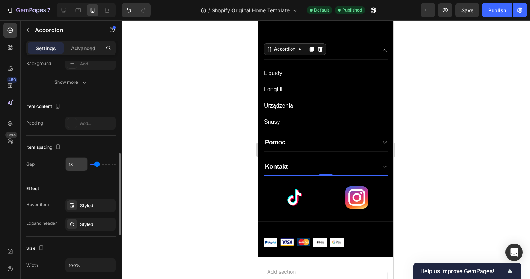
scroll to position [260, 0]
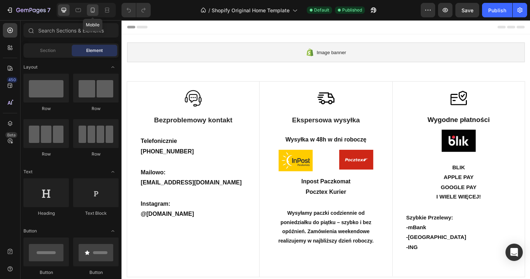
click at [88, 12] on div at bounding box center [93, 10] width 12 height 12
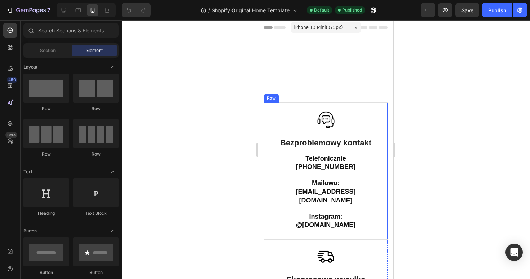
scroll to position [933, 0]
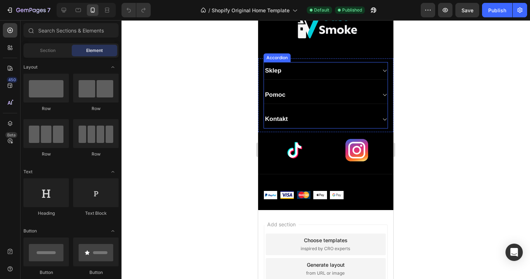
click at [313, 70] on div "Sklep" at bounding box center [320, 71] width 112 height 10
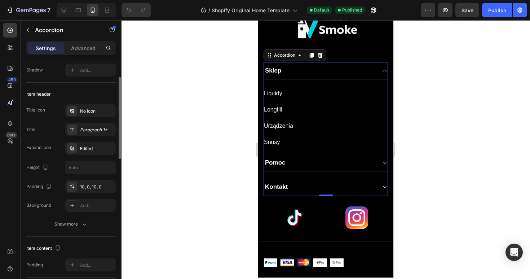
scroll to position [129, 0]
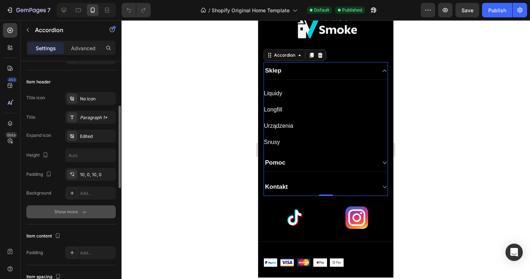
click at [74, 211] on div "Show more" at bounding box center [71, 211] width 34 height 7
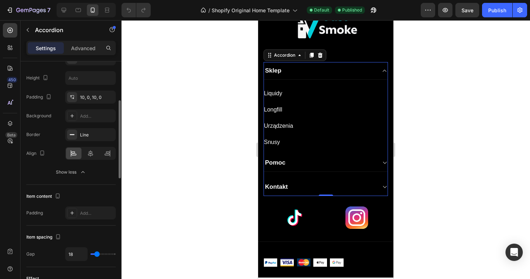
scroll to position [207, 0]
click at [78, 215] on div "Add..." at bounding box center [90, 211] width 50 height 13
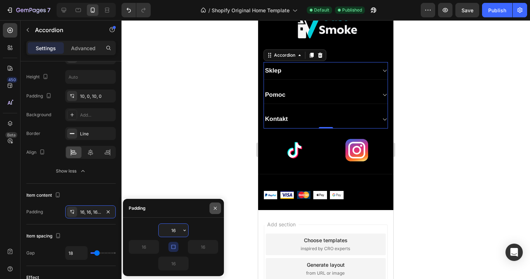
click at [215, 204] on button "button" at bounding box center [216, 208] width 12 height 12
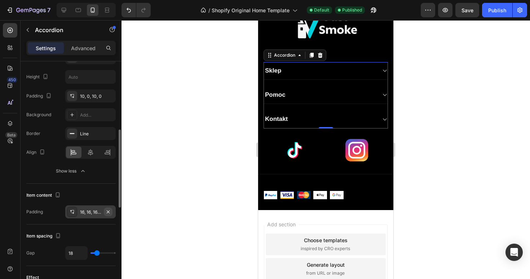
click at [107, 212] on icon "button" at bounding box center [108, 212] width 6 height 6
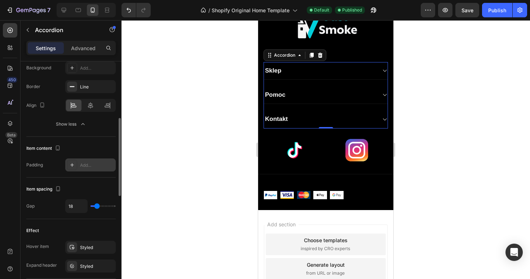
scroll to position [265, 0]
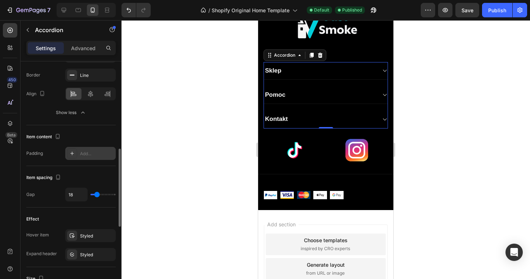
type input "15"
type input "9"
type input "0"
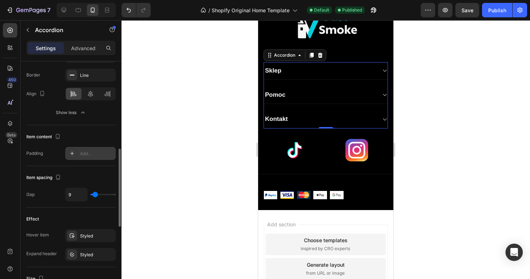
type input "0"
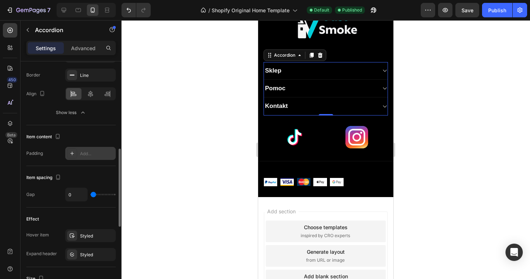
type input "4"
type input "5"
type input "7"
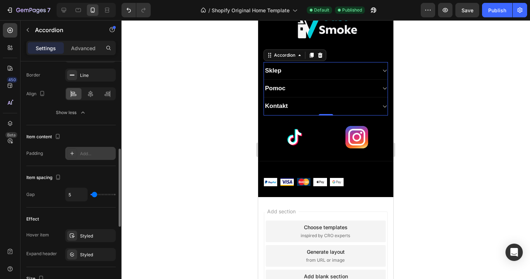
type input "7"
type input "8"
type input "9"
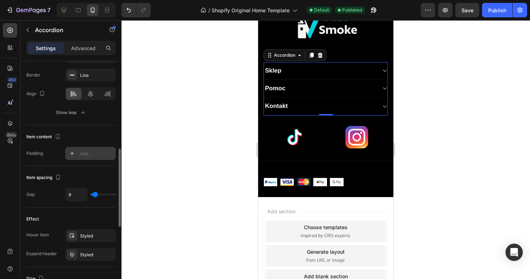
type input "10"
type input "11"
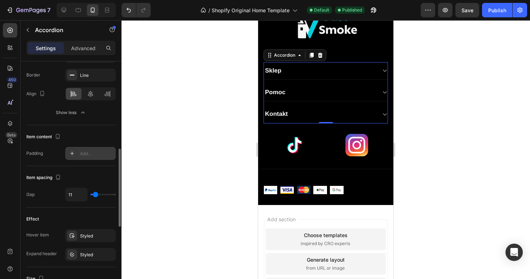
type input "12"
type input "13"
type input "14"
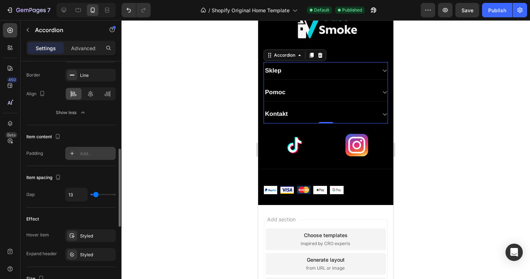
type input "14"
type input "15"
type input "16"
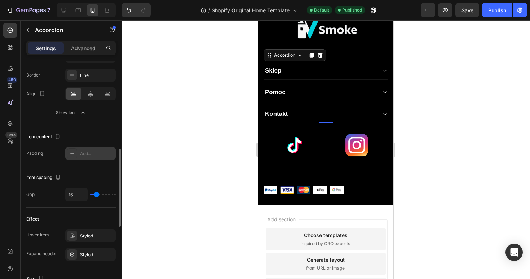
type input "17"
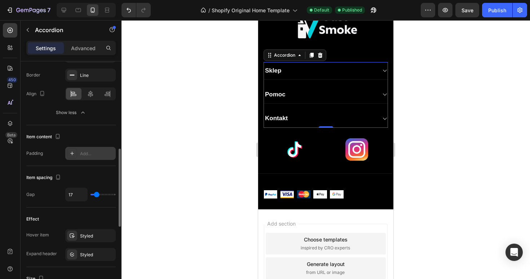
type input "18"
type input "19"
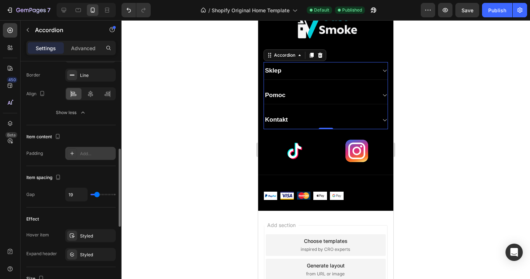
type input "20"
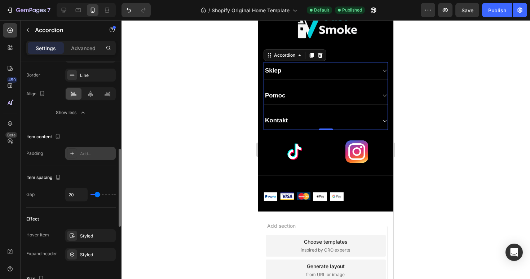
type input "20"
click at [97, 195] on input "range" at bounding box center [103, 194] width 25 height 1
type input "17"
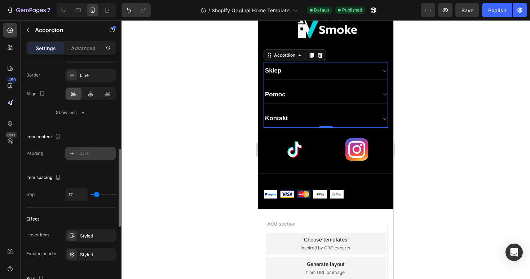
type input "16"
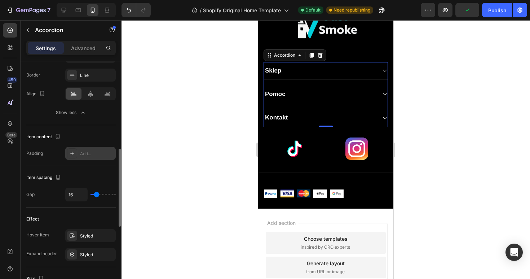
type input "15"
type input "16"
type input "17"
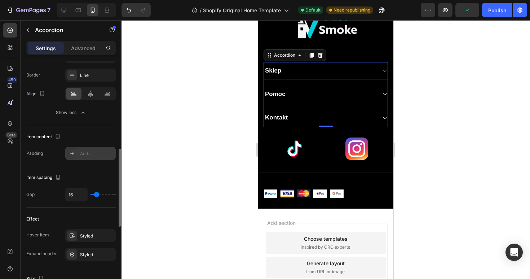
type input "17"
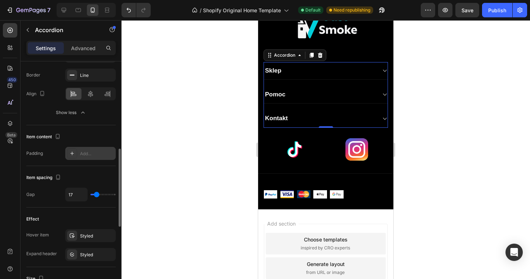
type input "18"
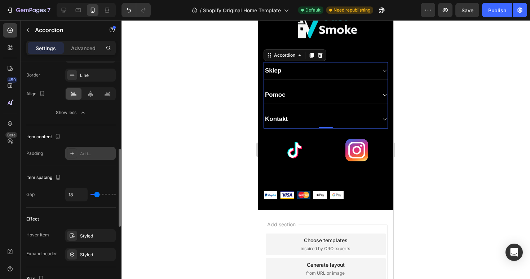
type input "18"
click at [97, 194] on input "range" at bounding box center [103, 194] width 25 height 1
click at [102, 180] on div "Item spacing" at bounding box center [70, 178] width 89 height 12
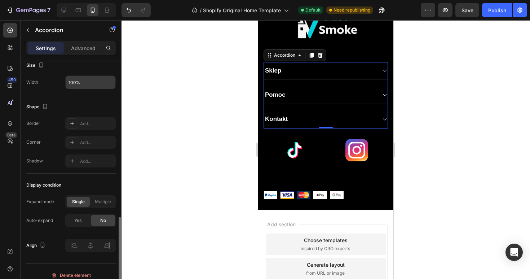
scroll to position [485, 0]
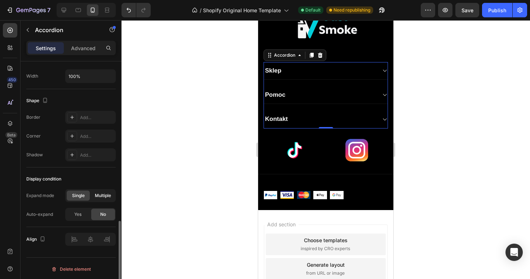
click at [105, 195] on span "Multiple" at bounding box center [103, 195] width 16 height 6
click at [79, 197] on span "Single" at bounding box center [78, 195] width 13 height 6
click at [78, 216] on span "Yes" at bounding box center [77, 214] width 7 height 6
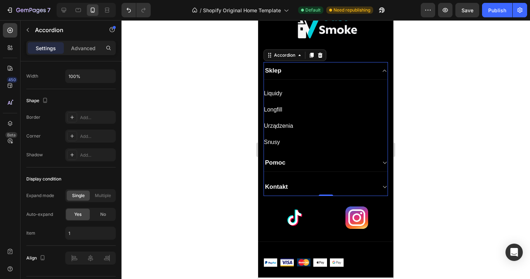
click at [212, 188] on div at bounding box center [326, 149] width 409 height 259
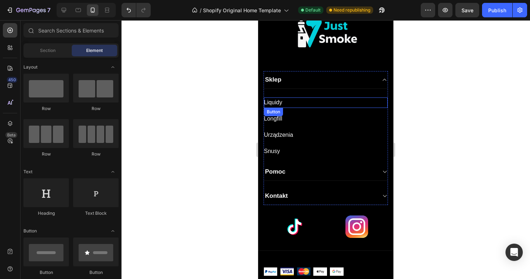
scroll to position [923, 0]
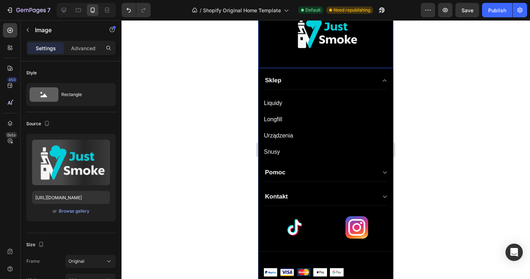
click at [319, 51] on img at bounding box center [326, 32] width 72 height 72
click at [322, 41] on img at bounding box center [326, 32] width 72 height 72
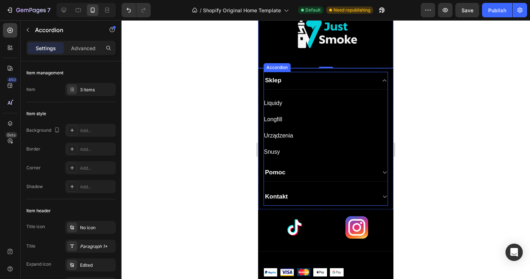
click at [301, 74] on div "Sklep" at bounding box center [326, 81] width 124 height 18
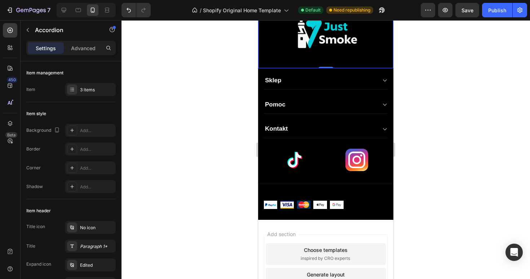
click at [334, 57] on img at bounding box center [326, 32] width 72 height 72
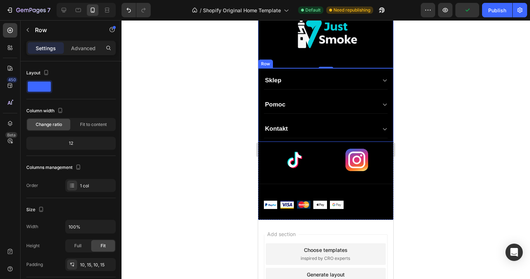
click at [339, 70] on div "Sklep Pomoc Kontakt Accordion Row" at bounding box center [325, 104] width 135 height 73
click at [96, 48] on div "Advanced" at bounding box center [83, 48] width 36 height 12
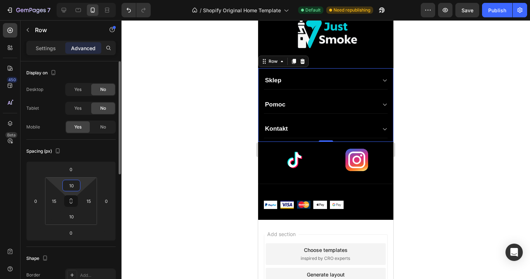
click at [76, 185] on input "10" at bounding box center [71, 185] width 14 height 11
type input "0"
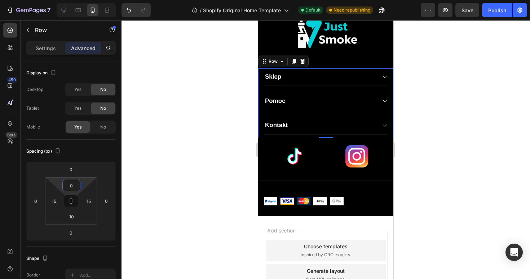
click at [190, 180] on div at bounding box center [326, 149] width 409 height 259
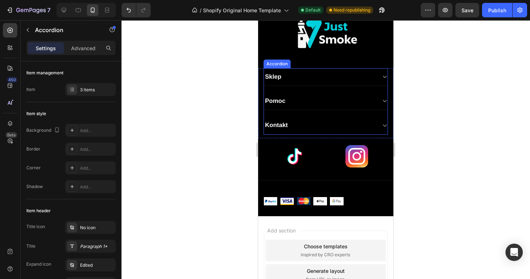
click at [291, 131] on div "Kontakt" at bounding box center [326, 125] width 124 height 18
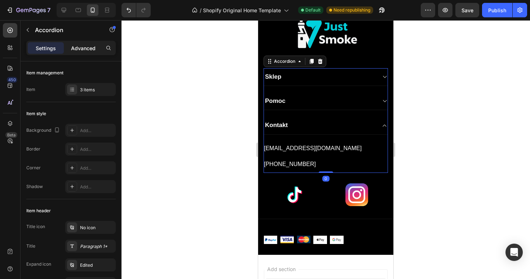
click at [81, 51] on p "Advanced" at bounding box center [83, 48] width 25 height 8
type input "100%"
type input "100"
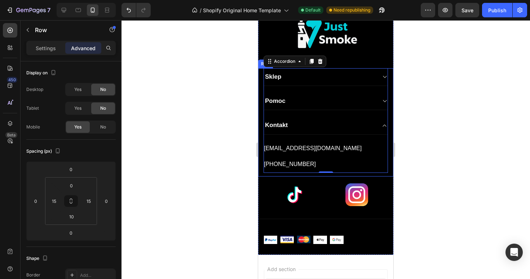
click at [261, 168] on div "Sklep Pomoc Kontakt [EMAIL_ADDRESS][DOMAIN_NAME] Button [PHONE_NUMBER] Button A…" at bounding box center [325, 122] width 135 height 108
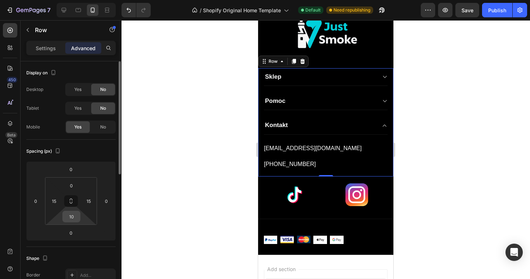
click at [74, 216] on input "10" at bounding box center [71, 216] width 14 height 11
type input "0"
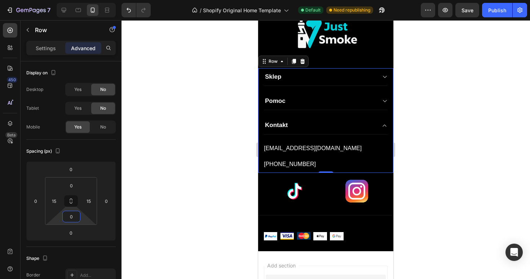
click at [208, 209] on div at bounding box center [326, 149] width 409 height 259
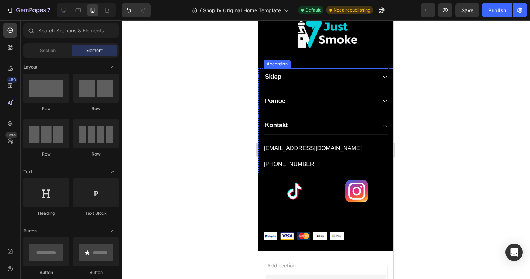
click at [383, 79] on icon at bounding box center [384, 77] width 5 height 6
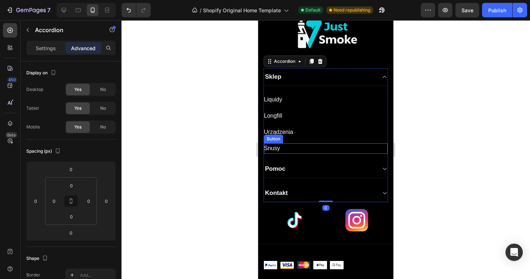
click at [217, 124] on div at bounding box center [326, 149] width 409 height 259
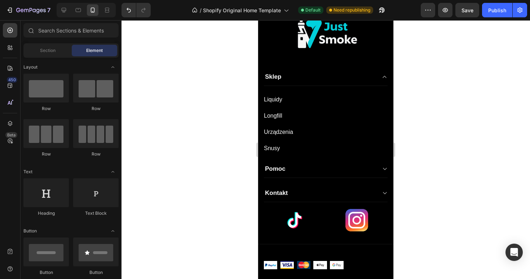
click at [202, 58] on div at bounding box center [326, 149] width 409 height 259
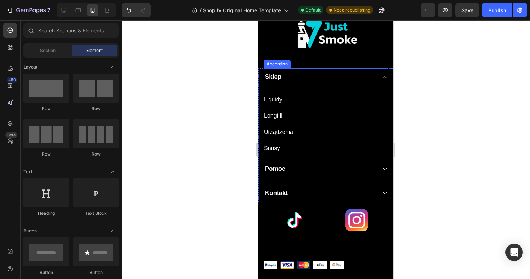
click at [383, 79] on icon at bounding box center [384, 77] width 5 height 6
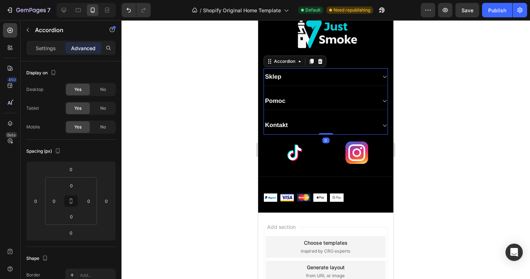
click at [383, 79] on icon at bounding box center [384, 77] width 5 height 6
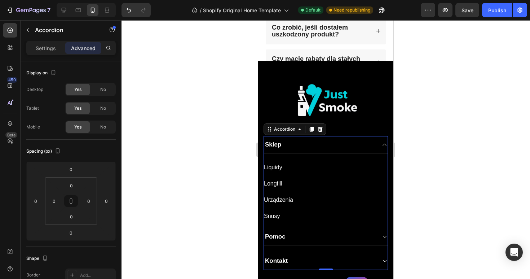
scroll to position [796, 0]
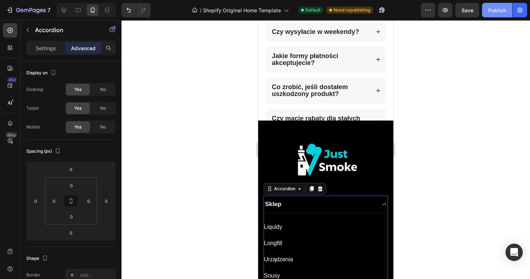
click at [497, 8] on div "Publish" at bounding box center [497, 10] width 18 height 8
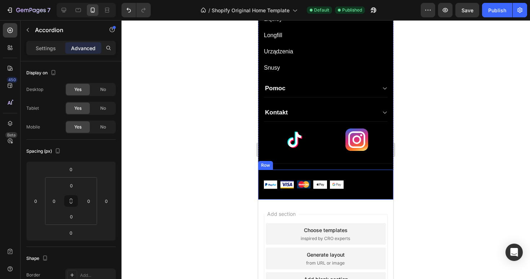
scroll to position [1068, 0]
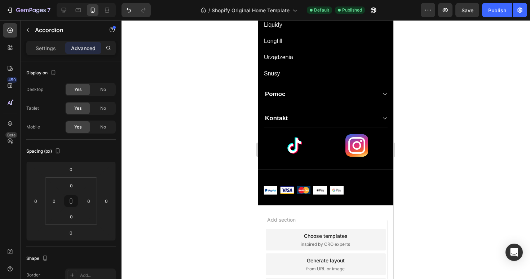
click at [385, 92] on icon at bounding box center [384, 94] width 5 height 6
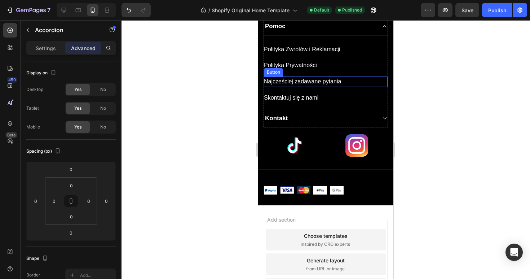
click at [347, 80] on div "Najcześciej zadawane pytania Button" at bounding box center [326, 81] width 124 height 10
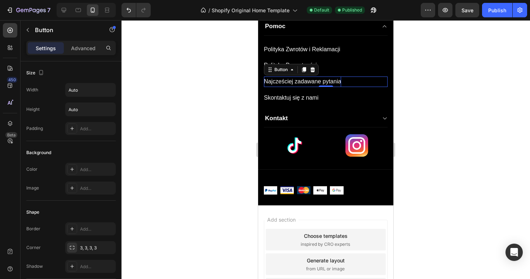
click at [336, 83] on p "Najcześciej zadawane pytania" at bounding box center [302, 81] width 77 height 10
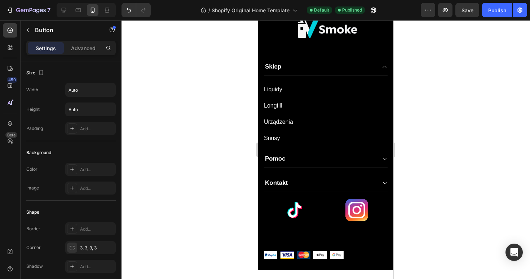
scroll to position [1006, 0]
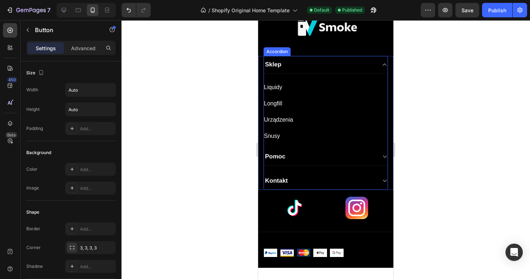
click at [311, 155] on div "Pomoc" at bounding box center [320, 156] width 112 height 10
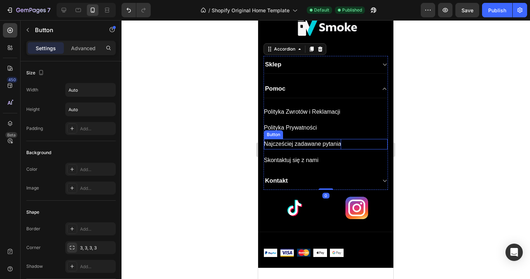
click at [341, 142] on p "Najcześciej zadawane pytania" at bounding box center [302, 144] width 77 height 10
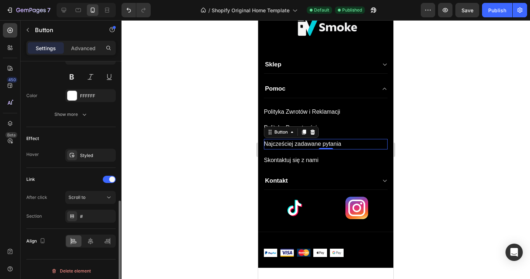
scroll to position [317, 0]
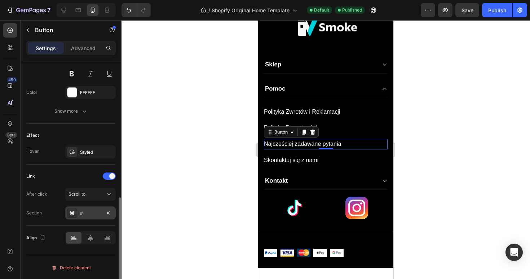
click at [89, 213] on div "#" at bounding box center [90, 213] width 21 height 6
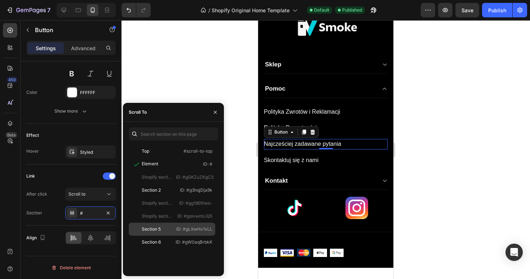
click at [163, 227] on div "Section 5" at bounding box center [153, 229] width 42 height 6
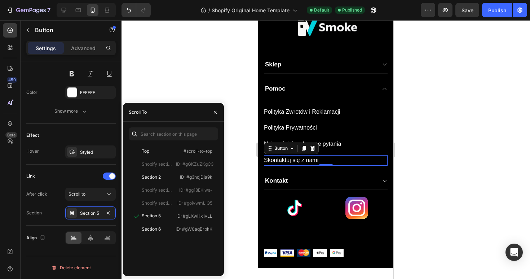
click at [324, 163] on div "Skontaktuj się z nami Button 0" at bounding box center [326, 160] width 124 height 10
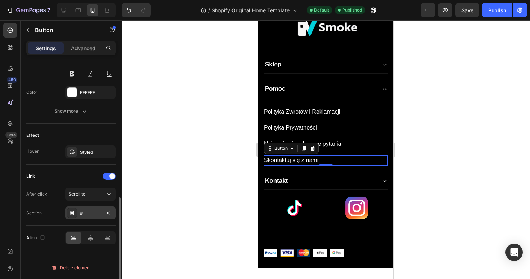
click at [92, 208] on div "#" at bounding box center [90, 212] width 50 height 13
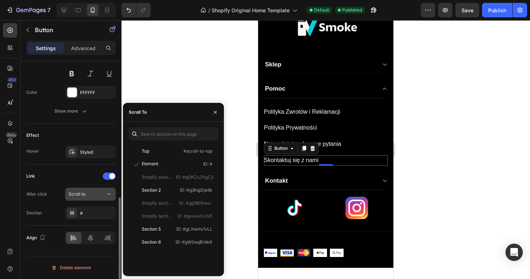
click at [98, 197] on div "Scroll to" at bounding box center [87, 194] width 37 height 6
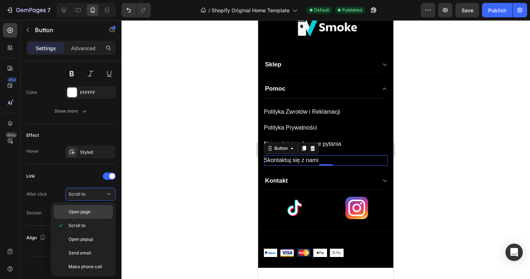
click at [84, 215] on div "Open page" at bounding box center [83, 212] width 59 height 14
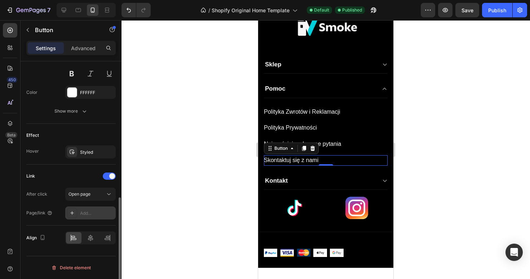
click at [93, 210] on div "Add..." at bounding box center [97, 213] width 34 height 6
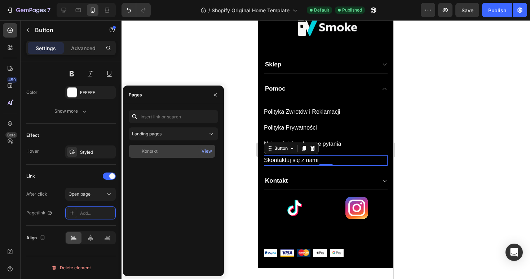
click at [161, 154] on div "Kontakt" at bounding box center [172, 151] width 81 height 6
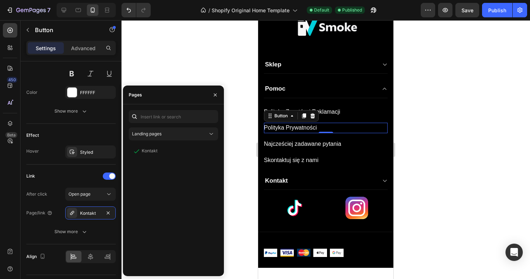
click at [333, 129] on div "Polityka Prywatności Button 0" at bounding box center [326, 128] width 124 height 10
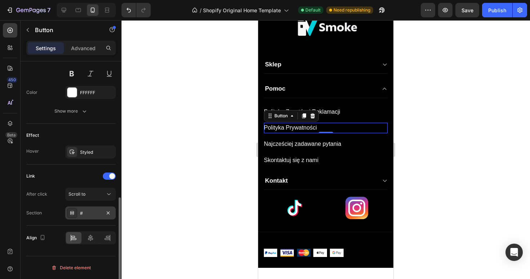
click at [89, 211] on div "#" at bounding box center [90, 213] width 21 height 6
click at [109, 186] on div "Link After click Scroll to Section #" at bounding box center [70, 194] width 89 height 49
click at [108, 192] on icon at bounding box center [108, 193] width 7 height 7
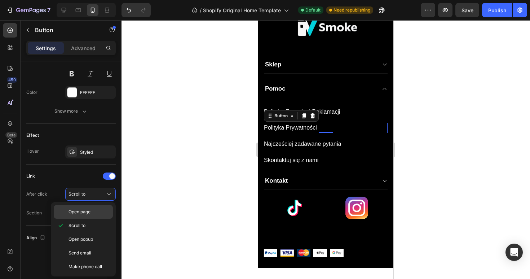
click at [88, 215] on div "Open page" at bounding box center [83, 212] width 59 height 14
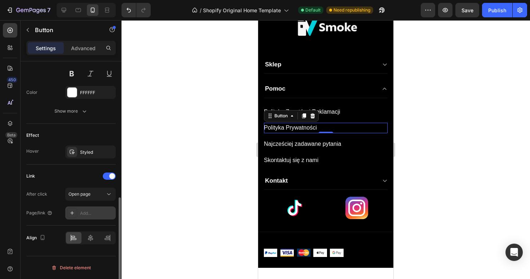
click at [92, 217] on div "Add..." at bounding box center [90, 212] width 50 height 13
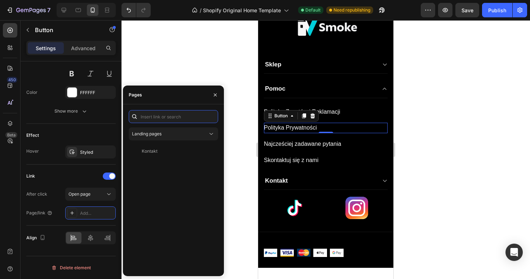
paste input "[URL][DOMAIN_NAME]"
type input "[URL][DOMAIN_NAME]"
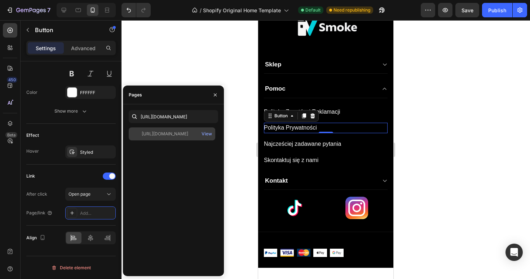
click at [179, 137] on div "[URL][DOMAIN_NAME] View" at bounding box center [172, 133] width 87 height 13
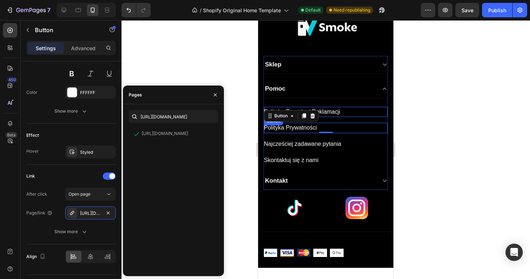
click at [348, 110] on div "Polityka Zwrotów i Reklamacji Button" at bounding box center [326, 112] width 124 height 10
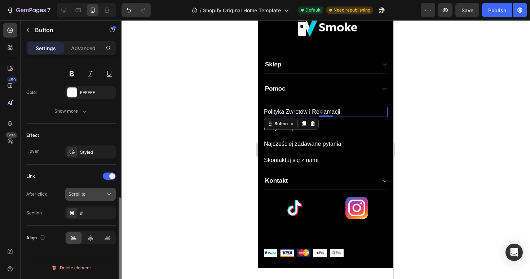
click at [91, 192] on div "Scroll to" at bounding box center [87, 194] width 37 height 6
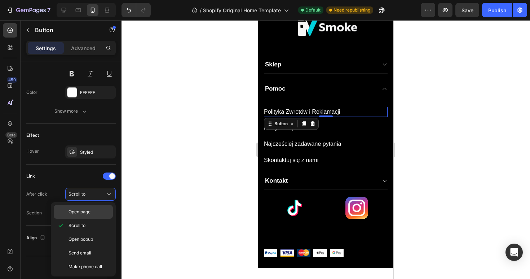
click at [82, 207] on div "Open page" at bounding box center [83, 212] width 59 height 14
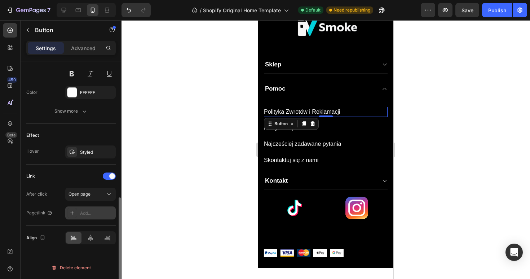
click at [89, 215] on div "Add..." at bounding box center [97, 213] width 34 height 6
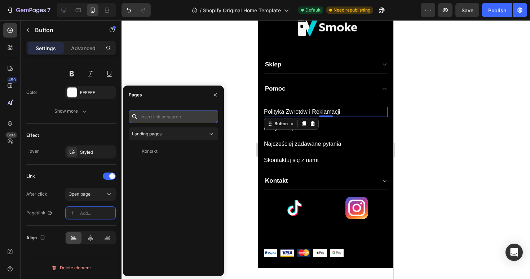
click at [161, 118] on input "text" at bounding box center [173, 116] width 89 height 13
paste input "[URL][DOMAIN_NAME]"
type input "[URL][DOMAIN_NAME]"
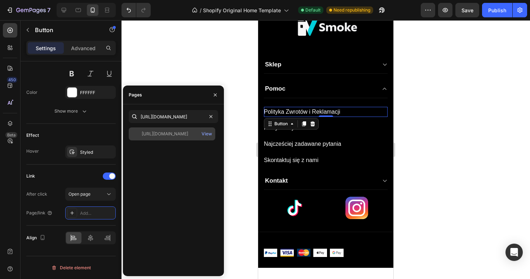
click at [180, 133] on div "[URL][DOMAIN_NAME]" at bounding box center [165, 134] width 47 height 6
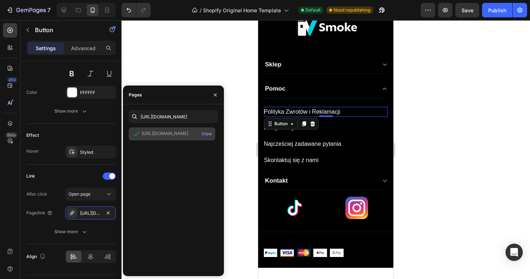
scroll to position [0, 0]
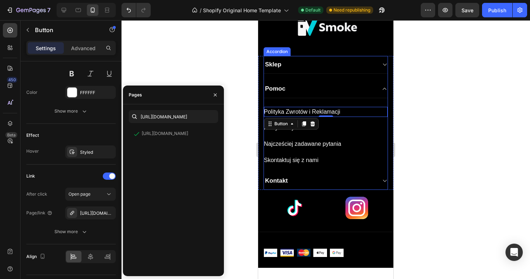
click at [428, 98] on div at bounding box center [326, 149] width 409 height 259
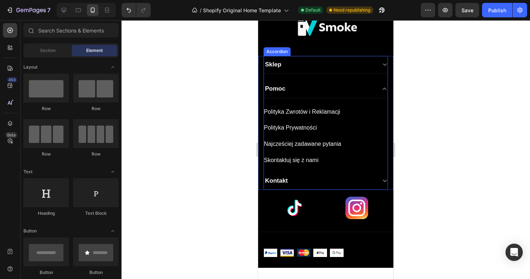
click at [377, 89] on div "Pomoc" at bounding box center [326, 89] width 124 height 18
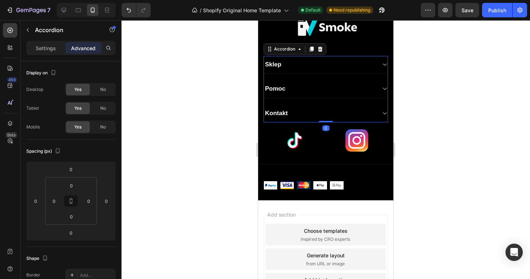
click at [385, 64] on icon at bounding box center [384, 65] width 5 height 6
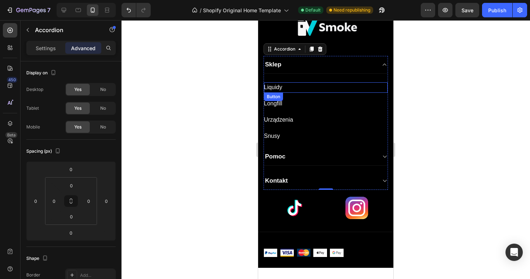
click at [290, 90] on div "Liquidy Button" at bounding box center [326, 87] width 124 height 10
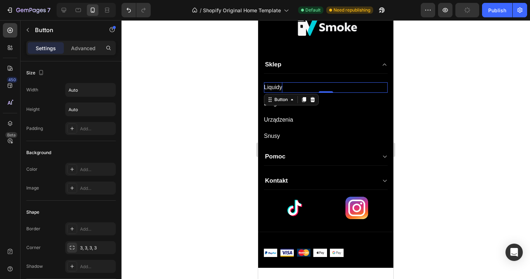
click at [280, 89] on p "Liquidy" at bounding box center [273, 87] width 18 height 10
click at [285, 87] on div "Liquidy Button 0" at bounding box center [326, 87] width 124 height 10
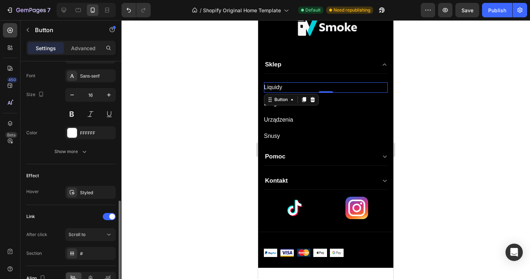
scroll to position [294, 0]
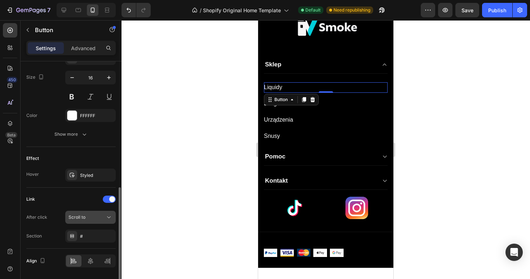
click at [94, 218] on div "Scroll to" at bounding box center [87, 217] width 37 height 6
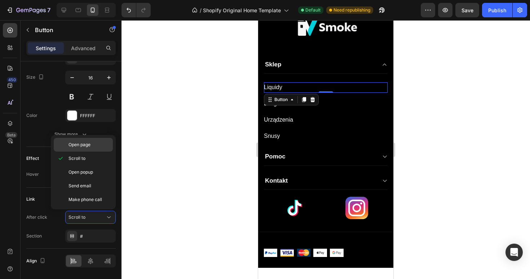
click at [89, 148] on span "Open page" at bounding box center [80, 144] width 22 height 6
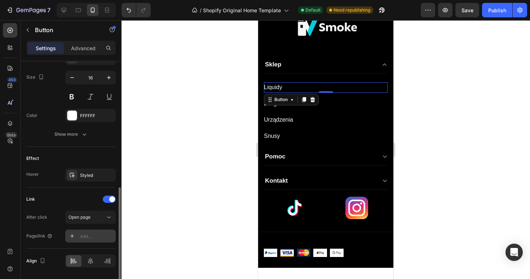
click at [90, 234] on div "Add..." at bounding box center [97, 236] width 34 height 6
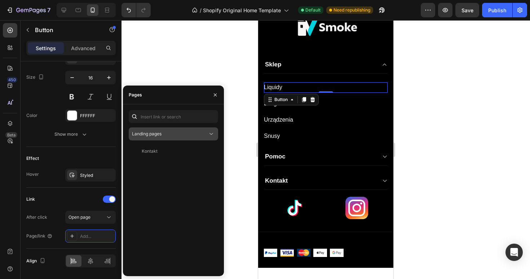
click at [179, 132] on div "Landing pages" at bounding box center [170, 134] width 76 height 6
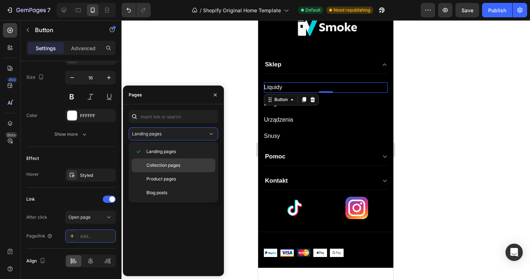
click at [168, 166] on span "Collection pages" at bounding box center [163, 165] width 34 height 6
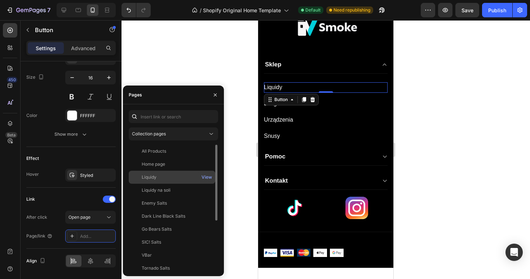
click at [160, 179] on div "Liquidy" at bounding box center [172, 177] width 81 height 6
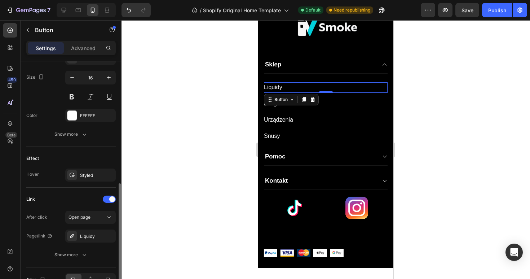
click at [91, 193] on div "Link" at bounding box center [70, 199] width 89 height 12
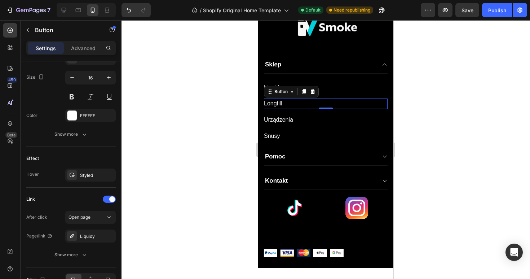
click at [347, 101] on div "Longfill Button 0" at bounding box center [326, 103] width 124 height 10
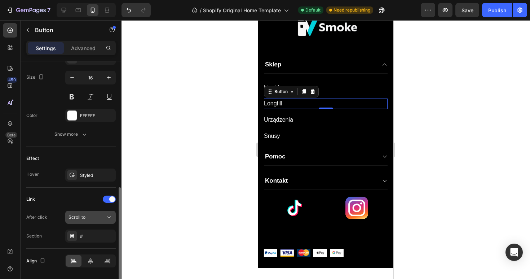
click at [100, 215] on div "Scroll to" at bounding box center [87, 217] width 37 height 6
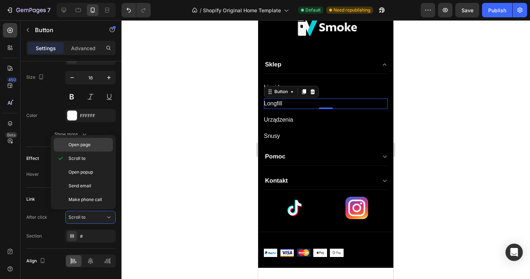
click at [85, 144] on span "Open page" at bounding box center [80, 144] width 22 height 6
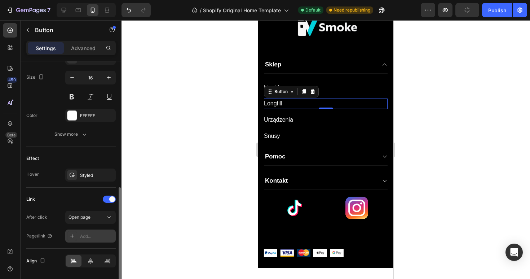
click at [104, 237] on div "Add..." at bounding box center [97, 236] width 34 height 6
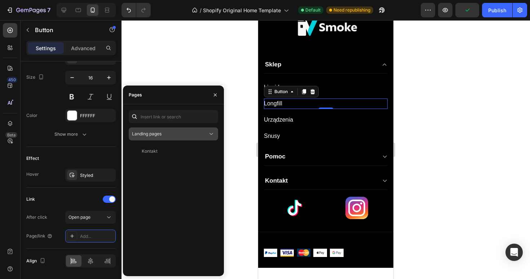
click at [179, 137] on button "Landing pages" at bounding box center [173, 133] width 89 height 13
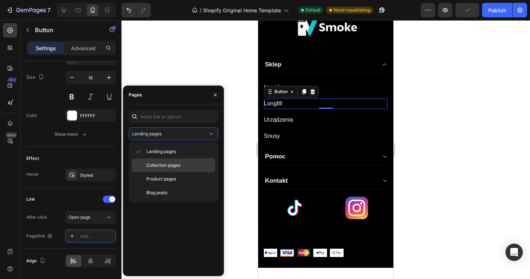
click at [171, 162] on span "Collection pages" at bounding box center [163, 165] width 34 height 6
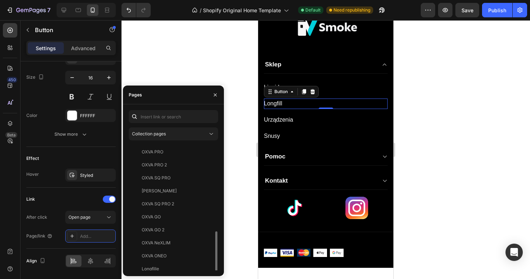
scroll to position [238, 0]
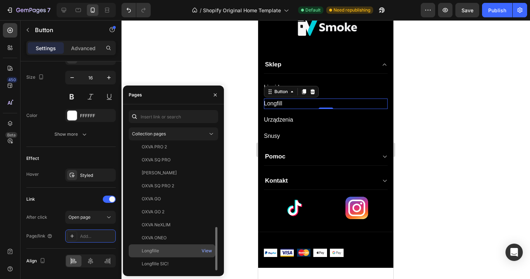
click at [160, 251] on div "Longfille" at bounding box center [172, 250] width 81 height 6
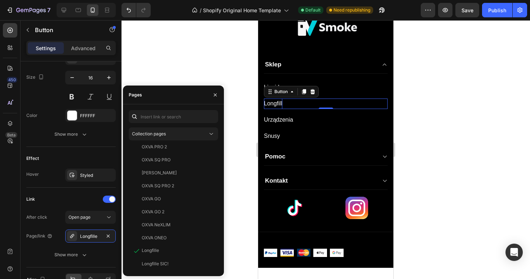
click at [282, 105] on p "Longfill" at bounding box center [273, 103] width 18 height 10
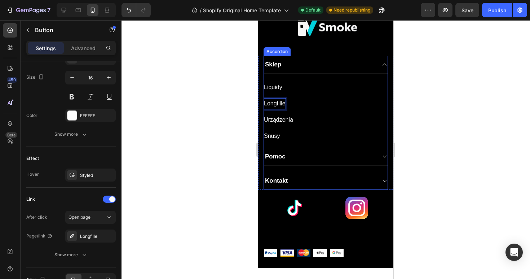
click at [298, 123] on div "Urządzenia Button" at bounding box center [326, 120] width 124 height 10
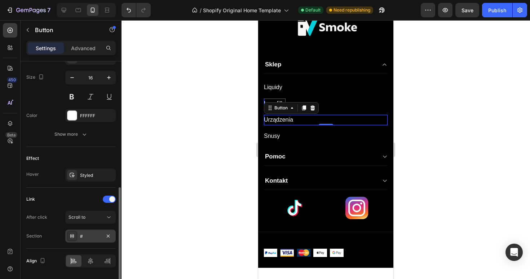
click at [93, 237] on div "#" at bounding box center [90, 236] width 21 height 6
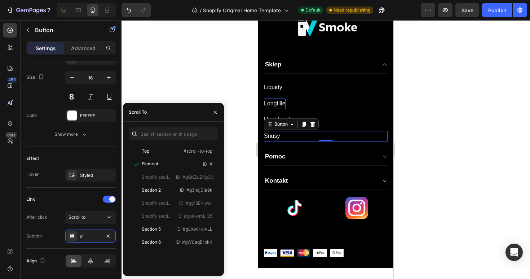
click at [304, 132] on div "Snusy Button 0" at bounding box center [326, 136] width 124 height 10
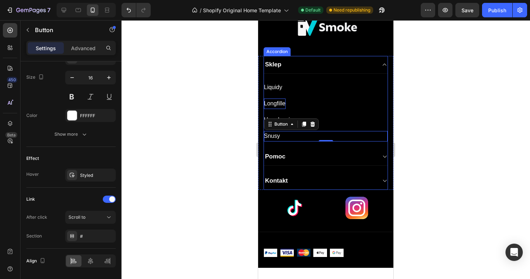
click at [313, 65] on div "Sklep" at bounding box center [320, 65] width 112 height 10
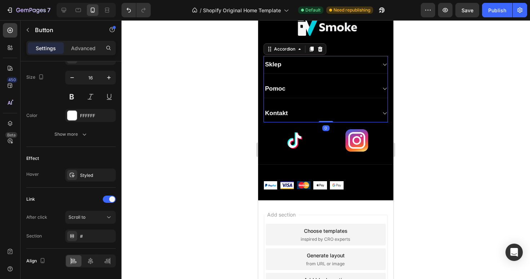
scroll to position [0, 0]
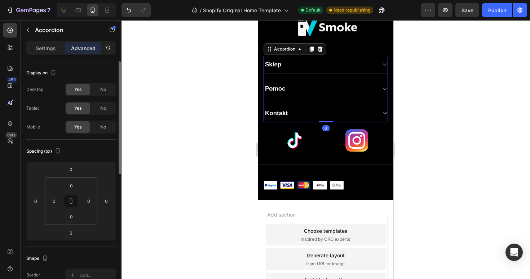
click at [313, 65] on div "Sklep" at bounding box center [320, 65] width 112 height 10
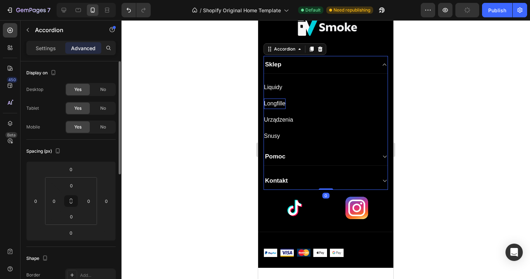
click at [308, 180] on div "Kontakt" at bounding box center [320, 181] width 112 height 10
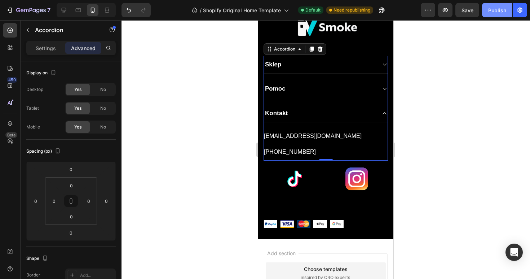
click at [505, 9] on div "Publish" at bounding box center [497, 10] width 18 height 8
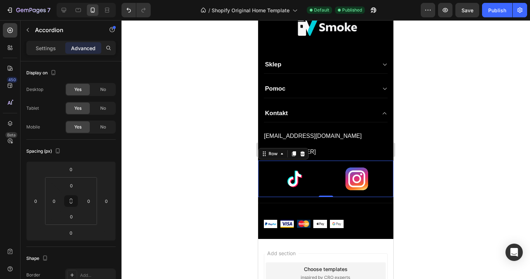
click at [377, 191] on div "Image Image Row 0" at bounding box center [325, 178] width 135 height 36
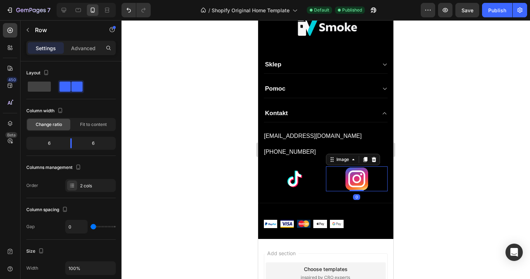
click at [369, 181] on img at bounding box center [356, 178] width 25 height 25
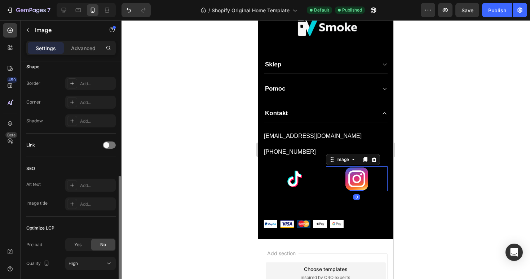
scroll to position [259, 0]
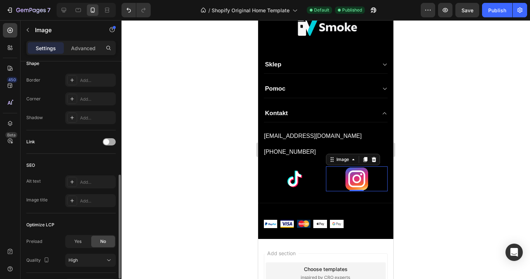
click at [113, 141] on div at bounding box center [109, 141] width 13 height 7
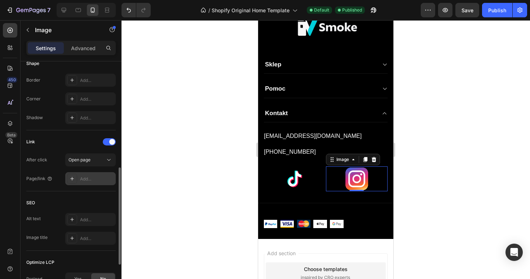
click at [93, 182] on div "Add..." at bounding box center [90, 178] width 50 height 13
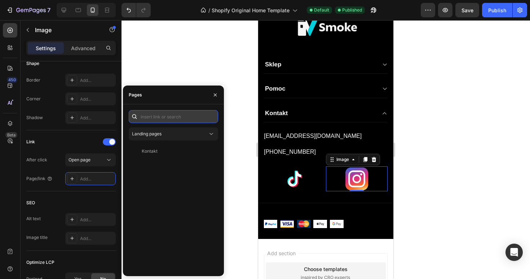
click at [153, 117] on input "text" at bounding box center [173, 116] width 89 height 13
paste input "[URL][DOMAIN_NAME][DOMAIN_NAME]"
type input "[URL][DOMAIN_NAME][DOMAIN_NAME]"
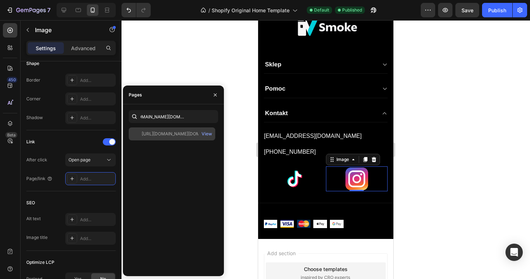
click at [192, 135] on div "[URL][DOMAIN_NAME][DOMAIN_NAME]" at bounding box center [176, 134] width 69 height 6
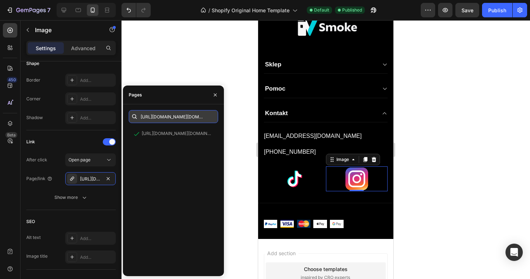
click at [190, 114] on input "[URL][DOMAIN_NAME][DOMAIN_NAME]" at bounding box center [173, 116] width 89 height 13
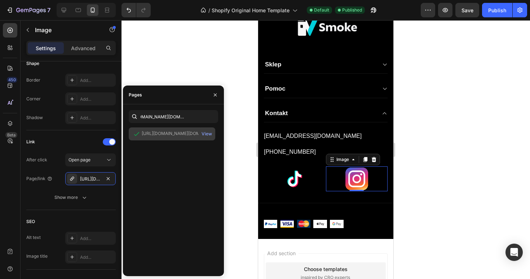
click at [185, 137] on div "[URL][DOMAIN_NAME][DOMAIN_NAME]" at bounding box center [176, 133] width 69 height 7
click at [431, 155] on div at bounding box center [326, 149] width 409 height 259
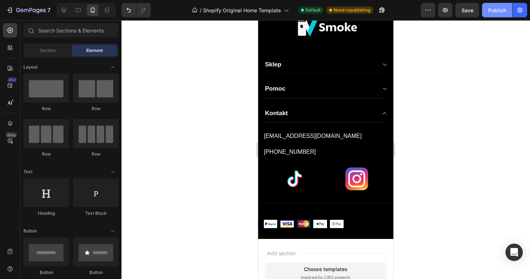
click at [494, 15] on button "Publish" at bounding box center [497, 10] width 30 height 14
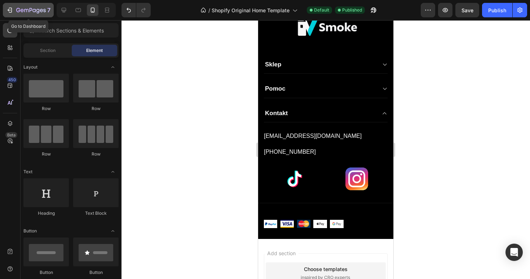
click at [14, 11] on div "7" at bounding box center [28, 10] width 44 height 9
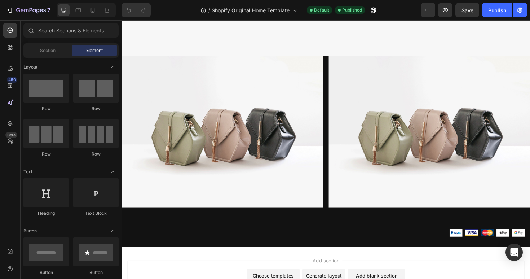
scroll to position [1054, 0]
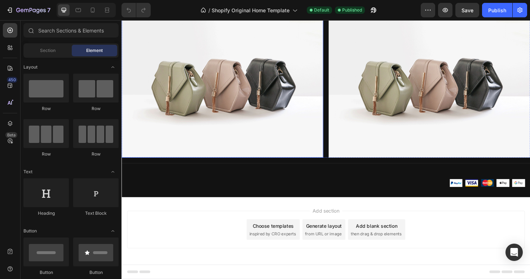
click at [260, 127] on img at bounding box center [229, 85] width 214 height 160
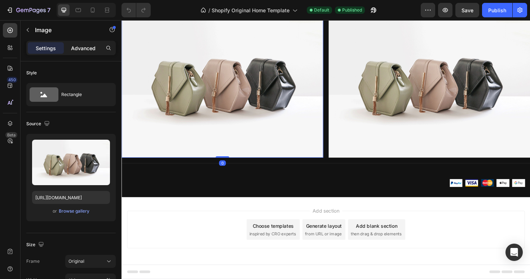
click at [83, 49] on p "Advanced" at bounding box center [83, 48] width 25 height 8
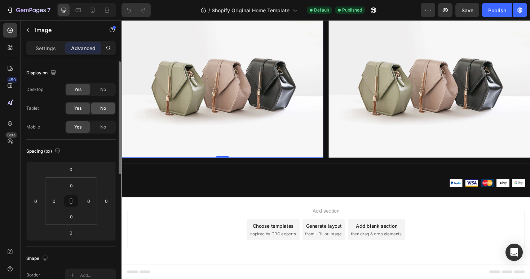
click at [100, 103] on div "No" at bounding box center [103, 108] width 24 height 12
click at [101, 85] on div "No" at bounding box center [103, 90] width 24 height 12
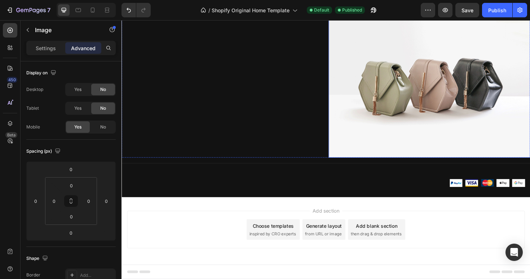
click at [382, 99] on img at bounding box center [448, 85] width 214 height 160
click at [99, 107] on div "No" at bounding box center [103, 108] width 24 height 12
click at [101, 89] on span "No" at bounding box center [103, 89] width 6 height 6
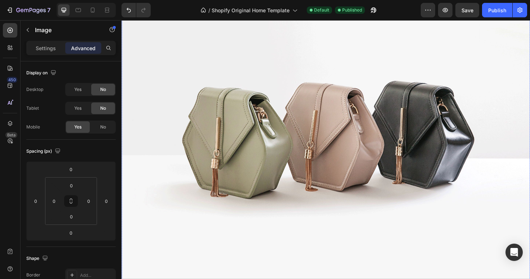
scroll to position [707, 0]
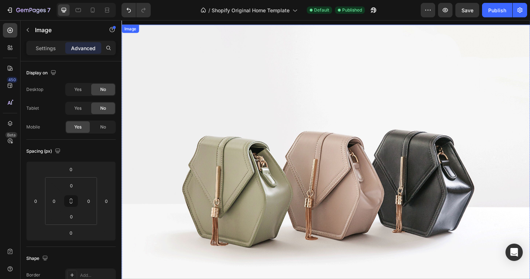
click at [258, 95] on img at bounding box center [338, 187] width 433 height 325
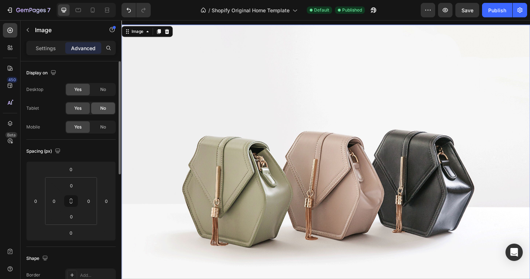
click at [98, 106] on div "No" at bounding box center [103, 108] width 24 height 12
click at [102, 94] on div "No" at bounding box center [103, 90] width 24 height 12
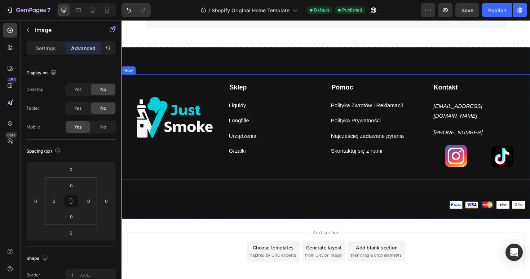
scroll to position [553, 0]
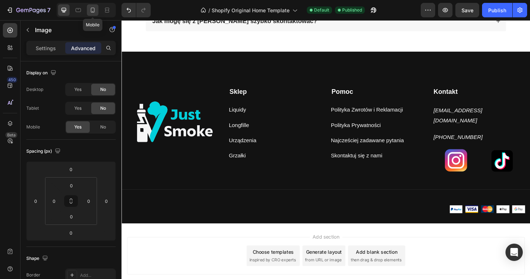
click at [97, 10] on div at bounding box center [93, 10] width 12 height 12
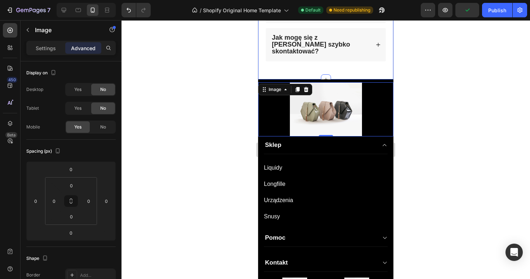
scroll to position [598, 0]
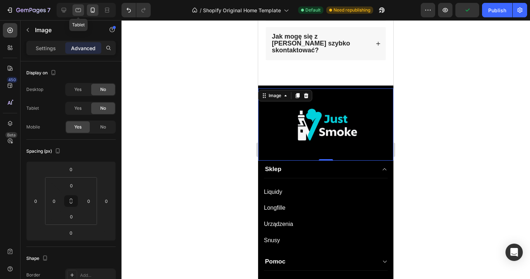
click at [82, 9] on div at bounding box center [78, 10] width 12 height 12
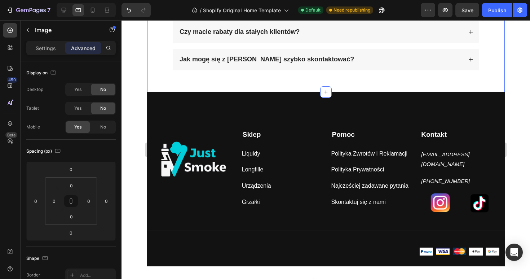
scroll to position [492, 0]
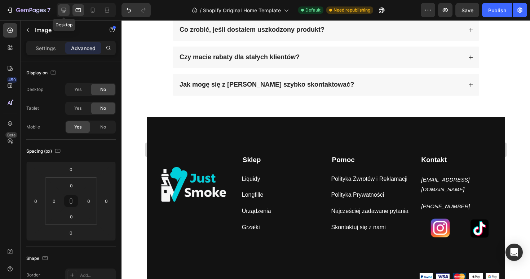
click at [65, 6] on div at bounding box center [64, 10] width 12 height 12
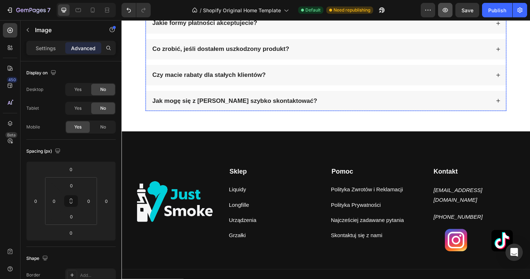
scroll to position [467, 0]
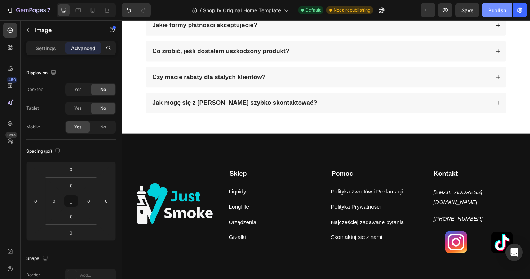
click at [498, 6] on div "Publish" at bounding box center [497, 10] width 18 height 8
click at [93, 8] on icon at bounding box center [92, 9] width 7 height 7
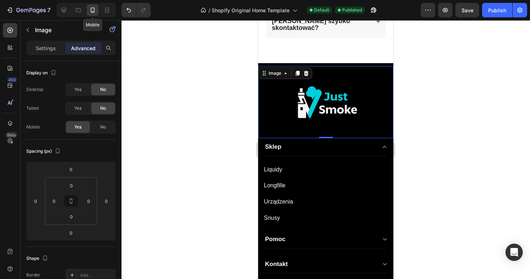
scroll to position [634, 0]
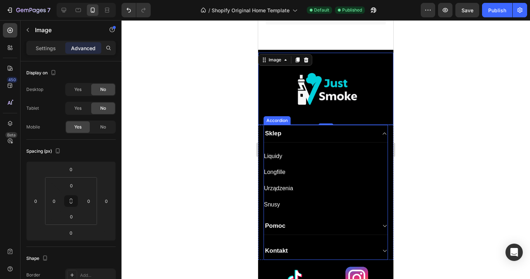
click at [380, 243] on div "Kontakt" at bounding box center [326, 251] width 124 height 18
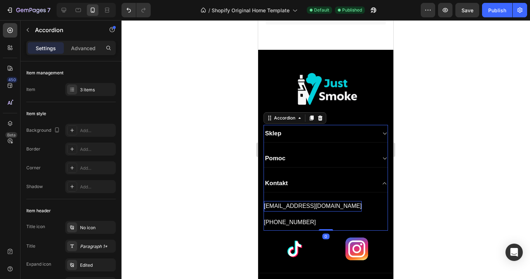
click at [290, 201] on p "[EMAIL_ADDRESS][DOMAIN_NAME]" at bounding box center [313, 206] width 98 height 10
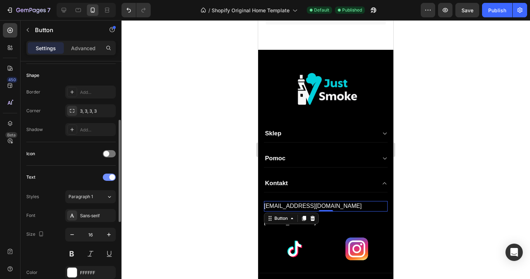
scroll to position [143, 0]
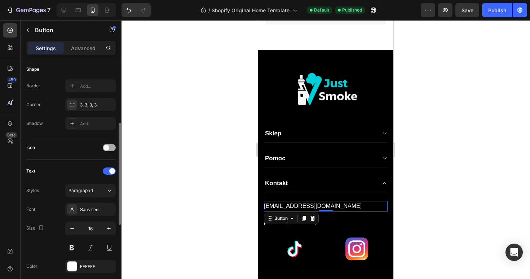
click at [110, 146] on div at bounding box center [109, 147] width 13 height 7
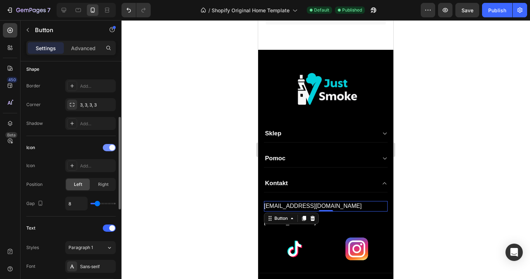
click at [110, 146] on span at bounding box center [112, 148] width 6 height 6
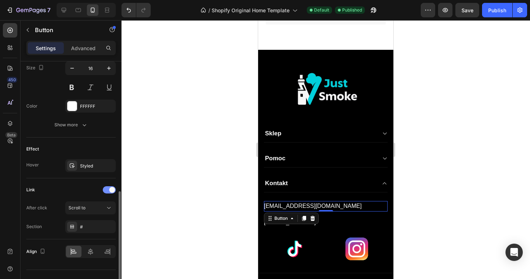
click at [110, 187] on span at bounding box center [112, 190] width 6 height 6
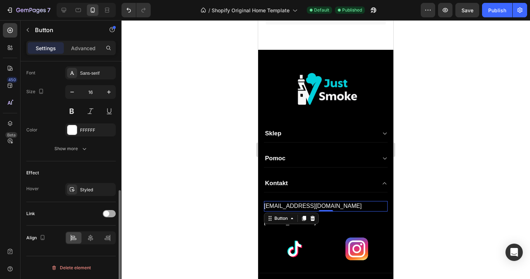
scroll to position [279, 0]
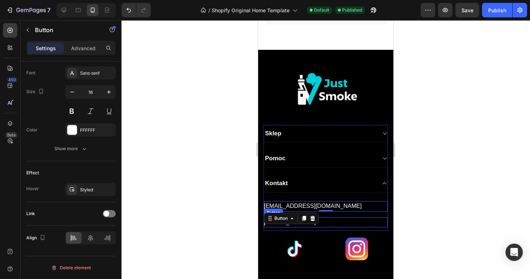
click at [343, 217] on div "[PHONE_NUMBER] Button" at bounding box center [326, 222] width 124 height 10
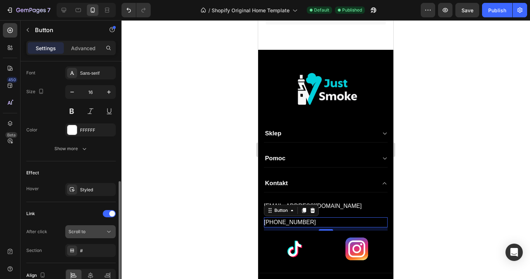
click at [101, 231] on div "Scroll to" at bounding box center [87, 231] width 37 height 6
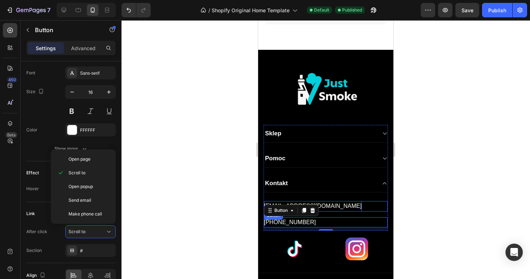
click at [338, 202] on p "[EMAIL_ADDRESS][DOMAIN_NAME]" at bounding box center [313, 206] width 98 height 10
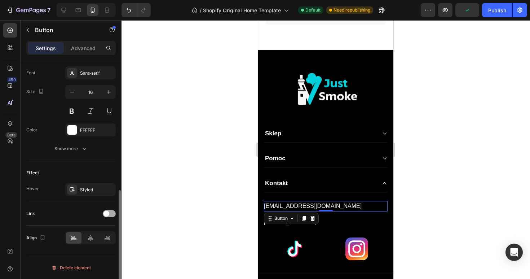
click at [110, 213] on div at bounding box center [109, 213] width 13 height 7
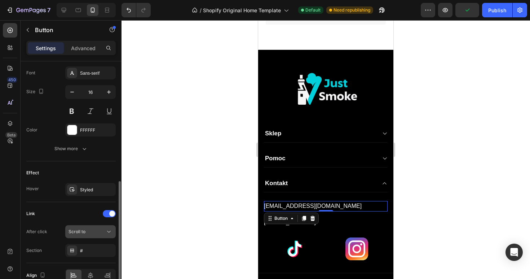
click at [92, 236] on button "Scroll to" at bounding box center [90, 231] width 50 height 13
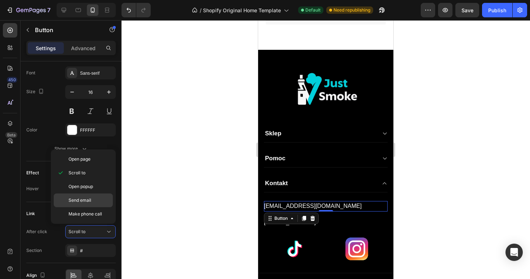
click at [88, 199] on span "Send email" at bounding box center [80, 200] width 23 height 6
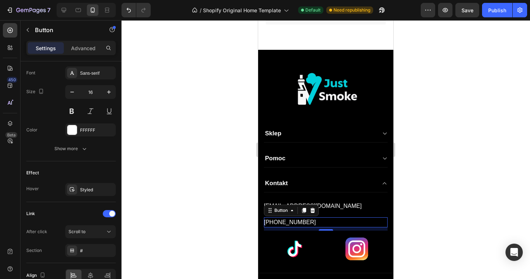
click at [331, 217] on div "[PHONE_NUMBER] Button 9" at bounding box center [326, 222] width 124 height 10
click at [95, 238] on div "After click Scroll to Section #" at bounding box center [70, 241] width 89 height 32
click at [97, 235] on button "Scroll to" at bounding box center [90, 231] width 50 height 13
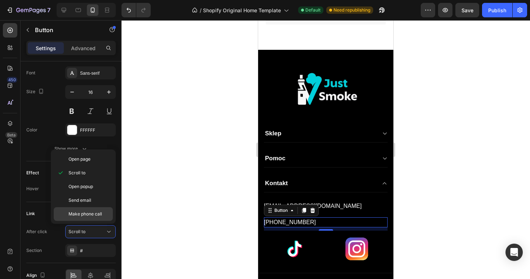
click at [94, 213] on span "Make phone call" at bounding box center [86, 214] width 34 height 6
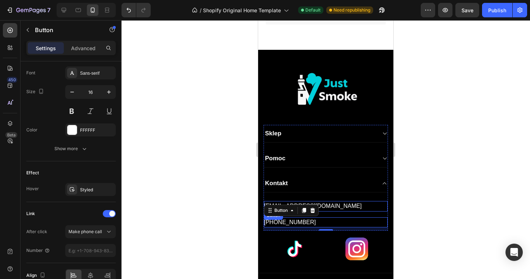
click at [353, 192] on div "[EMAIL_ADDRESS][DOMAIN_NAME] Button" at bounding box center [326, 201] width 124 height 19
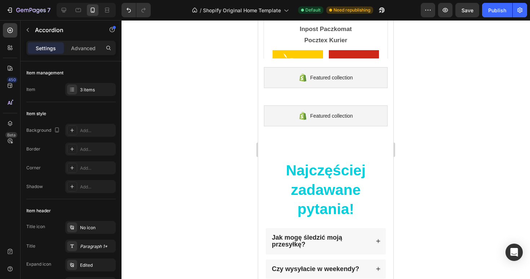
scroll to position [0, 0]
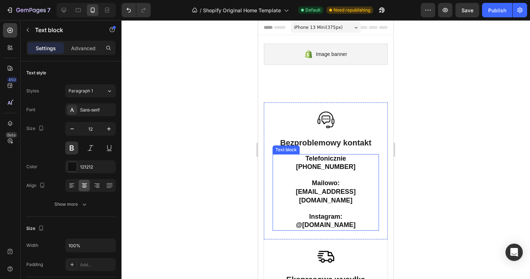
click at [330, 166] on strong "[PHONE_NUMBER]" at bounding box center [326, 166] width 60 height 7
click at [326, 173] on p "Telefonicznie [PHONE_NUMBER] Mailowo: [EMAIL_ADDRESS][DOMAIN_NAME]" at bounding box center [325, 180] width 105 height 50
click at [304, 170] on strong "[PHONE_NUMBER]" at bounding box center [326, 166] width 60 height 7
drag, startPoint x: 302, startPoint y: 167, endPoint x: 350, endPoint y: 169, distance: 48.0
click at [350, 169] on strong "[PHONE_NUMBER]" at bounding box center [326, 166] width 60 height 7
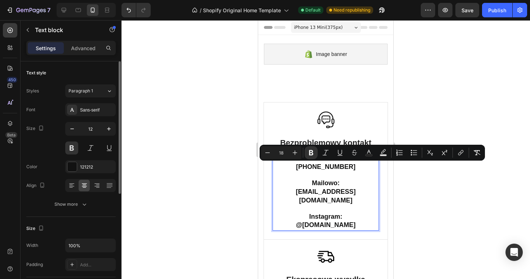
click at [223, 140] on div at bounding box center [326, 149] width 409 height 259
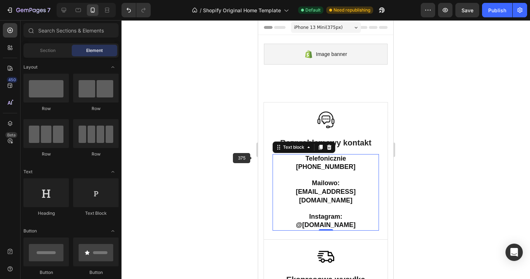
click at [311, 192] on strong "[EMAIL_ADDRESS][DOMAIN_NAME]" at bounding box center [326, 196] width 60 height 16
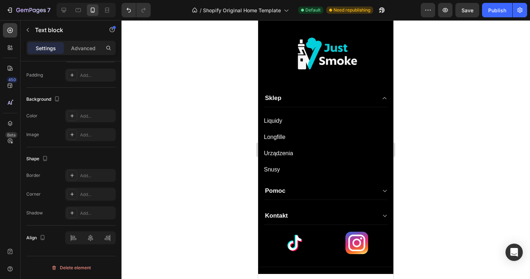
scroll to position [998, 0]
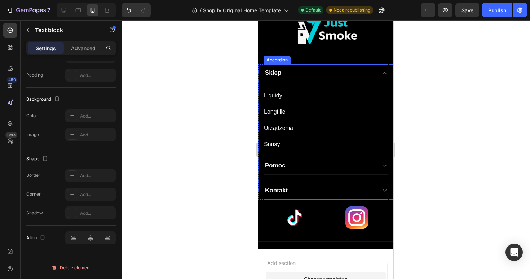
click at [296, 163] on div "Pomoc" at bounding box center [320, 165] width 112 height 10
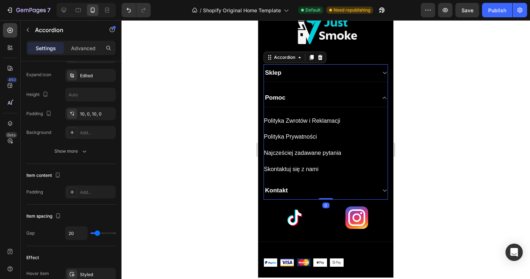
scroll to position [0, 0]
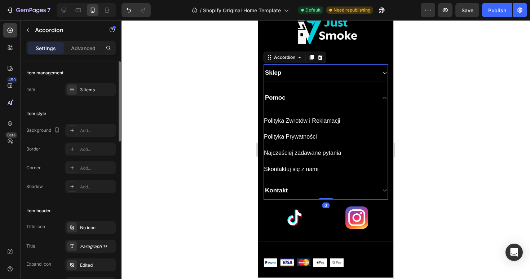
click at [300, 192] on div "Kontakt" at bounding box center [320, 190] width 112 height 10
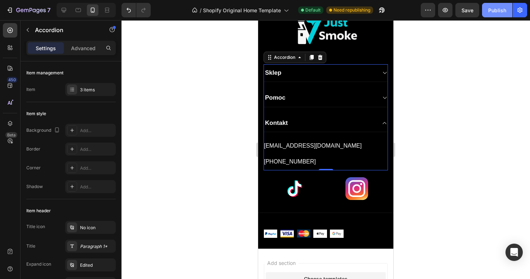
click at [491, 6] on div "Publish" at bounding box center [497, 10] width 18 height 8
click at [383, 72] on icon at bounding box center [384, 73] width 5 height 6
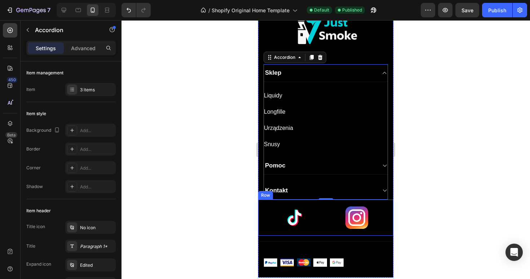
click at [320, 230] on div "Image Image Row" at bounding box center [325, 217] width 135 height 36
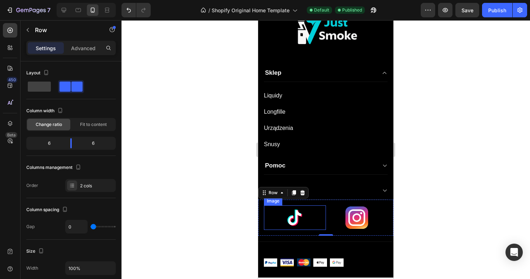
click at [294, 216] on img at bounding box center [294, 217] width 25 height 25
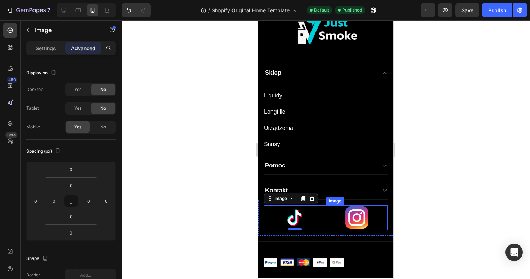
click at [326, 215] on link at bounding box center [357, 217] width 62 height 25
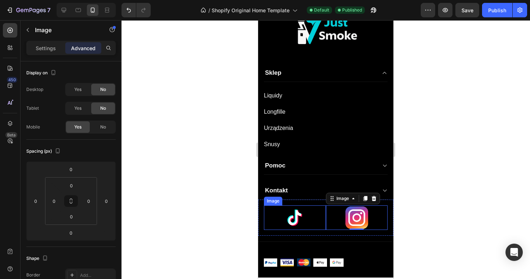
click at [325, 215] on div at bounding box center [295, 217] width 62 height 25
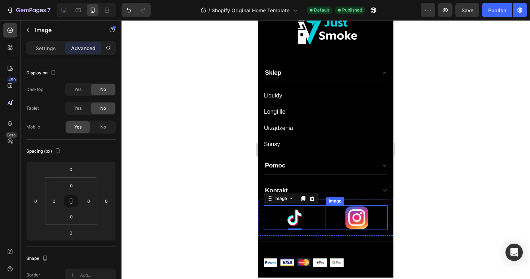
click at [326, 216] on link at bounding box center [357, 217] width 62 height 25
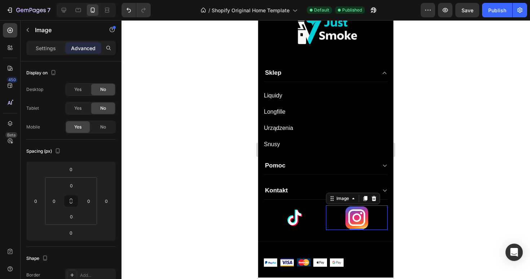
click at [326, 216] on link at bounding box center [357, 217] width 62 height 25
click at [264, 216] on div at bounding box center [295, 217] width 62 height 25
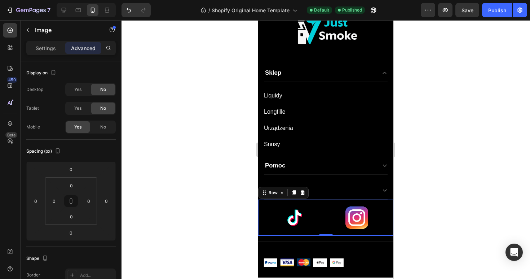
click at [262, 212] on div "Image Image Row 0" at bounding box center [325, 217] width 135 height 36
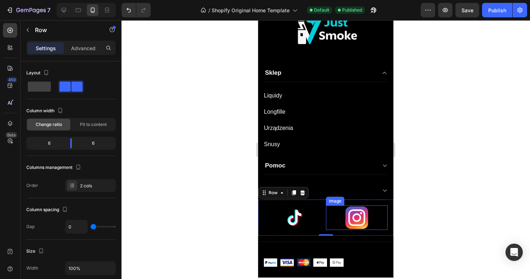
click at [337, 204] on div "Image Image Row 0" at bounding box center [325, 217] width 135 height 36
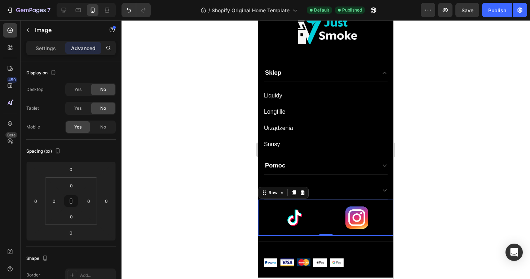
click at [311, 230] on div "Image Image Row 0" at bounding box center [325, 217] width 135 height 36
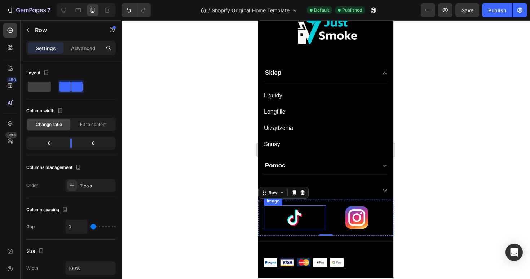
click at [322, 225] on div at bounding box center [295, 217] width 62 height 25
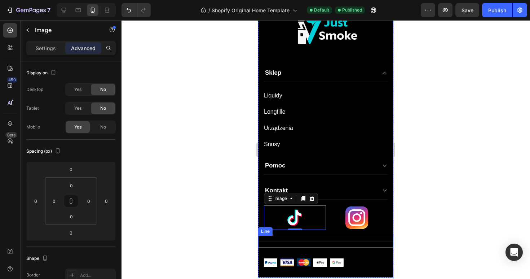
click at [325, 237] on div "Title Line" at bounding box center [325, 242] width 135 height 12
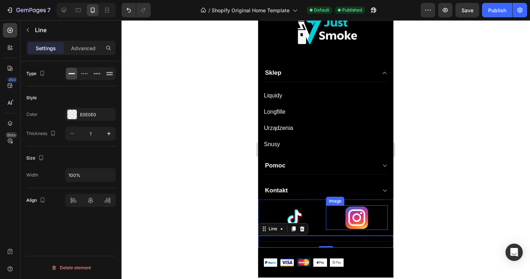
click at [326, 225] on link at bounding box center [357, 217] width 62 height 25
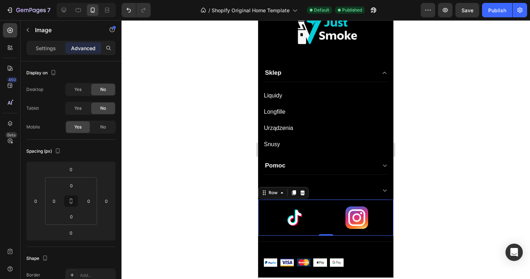
click at [320, 234] on div "Image Image Row 0" at bounding box center [325, 217] width 135 height 36
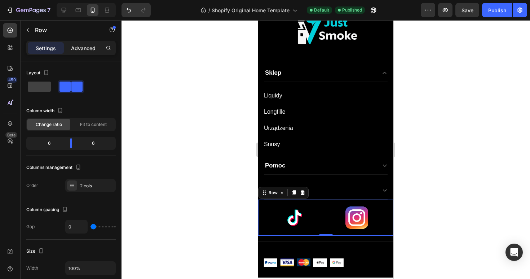
click at [85, 43] on div "Advanced" at bounding box center [83, 48] width 36 height 12
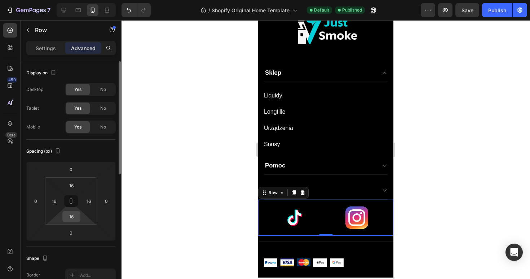
click at [74, 215] on input "16" at bounding box center [71, 216] width 14 height 11
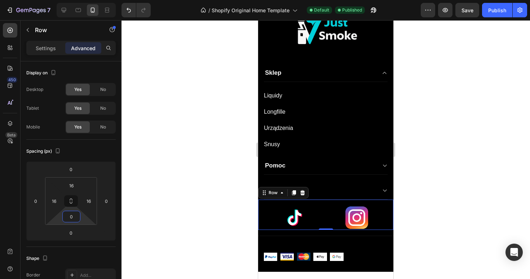
click at [241, 230] on div at bounding box center [326, 149] width 409 height 259
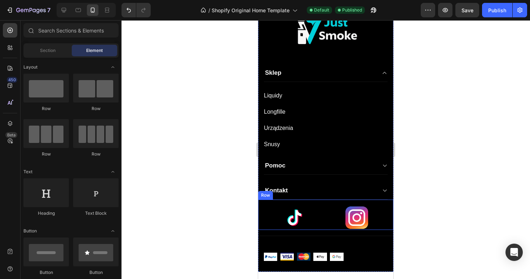
click at [318, 209] on div at bounding box center [295, 217] width 62 height 25
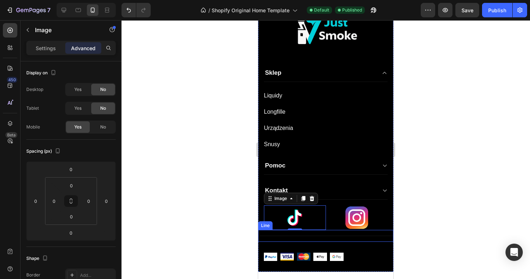
click at [317, 233] on div "Title Line" at bounding box center [325, 236] width 135 height 12
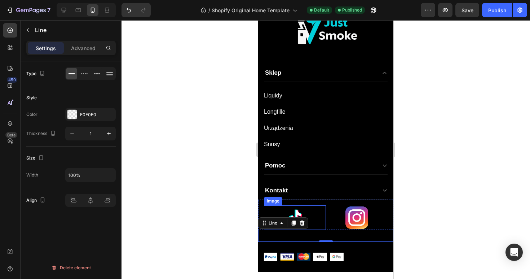
click at [314, 226] on div at bounding box center [295, 217] width 62 height 25
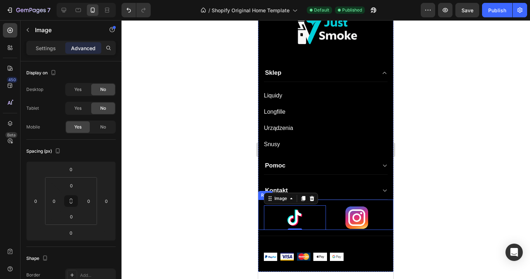
click at [325, 202] on div "Image 0 Image Row" at bounding box center [325, 214] width 135 height 31
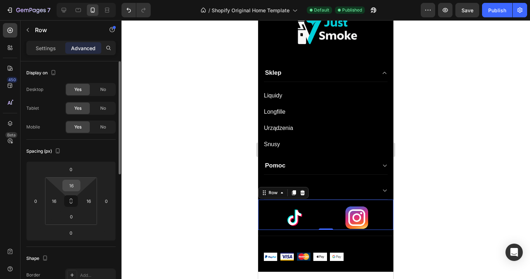
click at [77, 184] on input "16" at bounding box center [71, 185] width 14 height 11
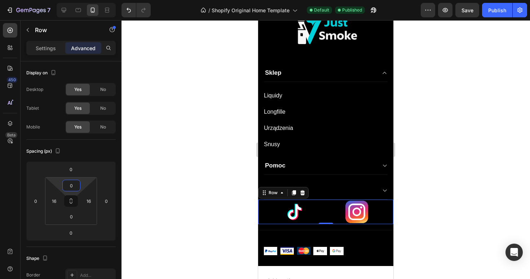
click at [201, 207] on div at bounding box center [326, 149] width 409 height 259
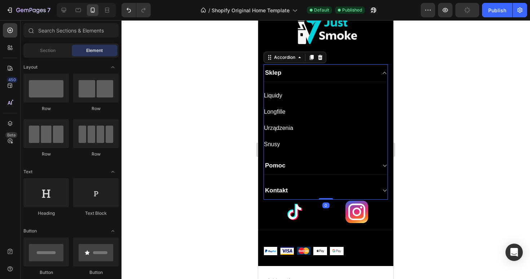
click at [301, 197] on div "Kontakt" at bounding box center [326, 191] width 124 height 18
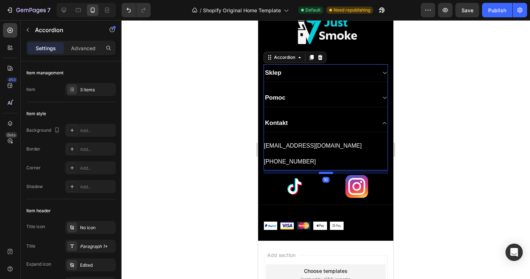
drag, startPoint x: 325, startPoint y: 170, endPoint x: 324, endPoint y: 173, distance: 3.6
click at [324, 173] on div at bounding box center [326, 173] width 14 height 2
type input "100%"
type input "100"
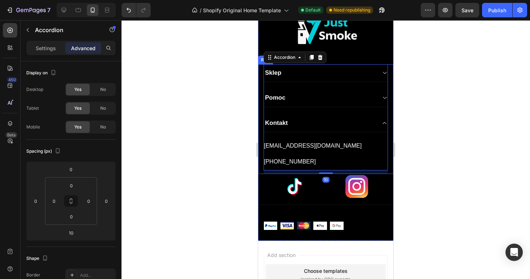
click at [426, 166] on div at bounding box center [326, 149] width 409 height 259
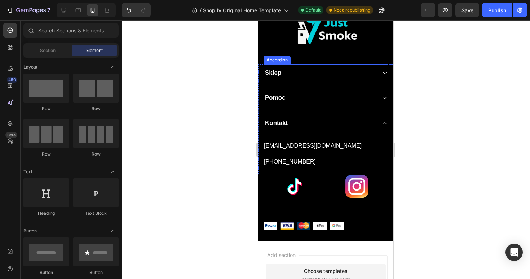
click at [473, 119] on div at bounding box center [326, 149] width 409 height 259
click at [380, 29] on div at bounding box center [325, 28] width 135 height 72
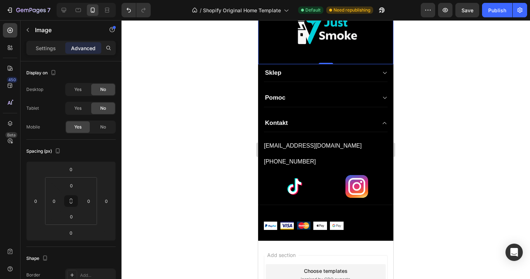
click at [464, 147] on div at bounding box center [326, 149] width 409 height 259
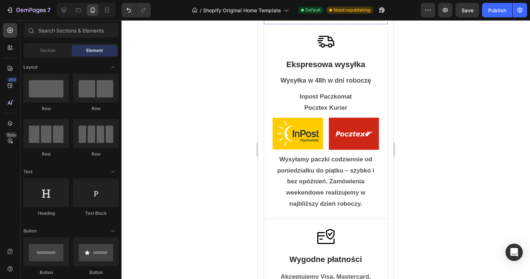
scroll to position [216, 0]
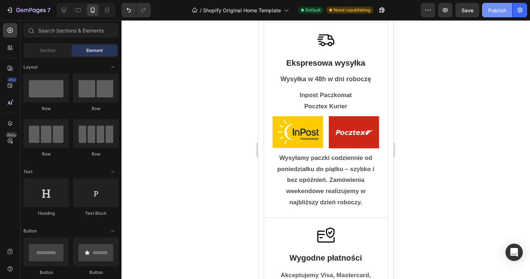
click at [501, 9] on div "Publish" at bounding box center [497, 10] width 18 height 8
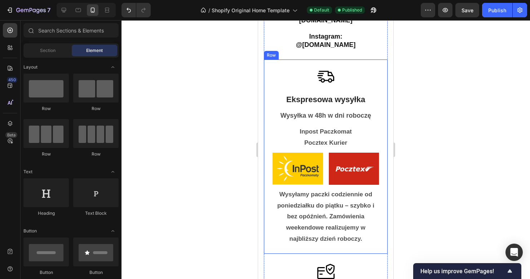
scroll to position [182, 0]
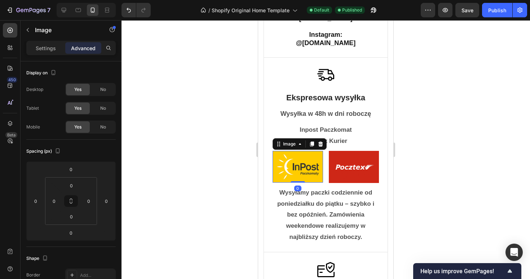
click at [304, 158] on img at bounding box center [298, 167] width 50 height 32
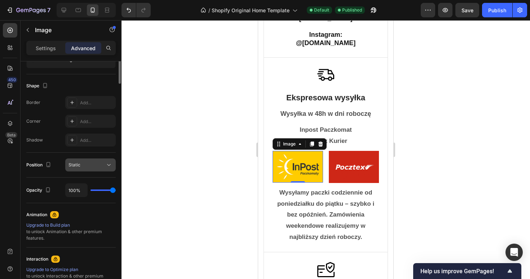
scroll to position [0, 0]
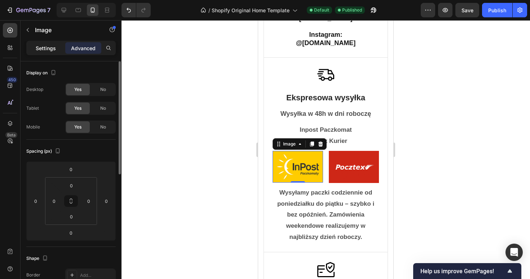
click at [39, 43] on div "Settings" at bounding box center [46, 48] width 36 height 12
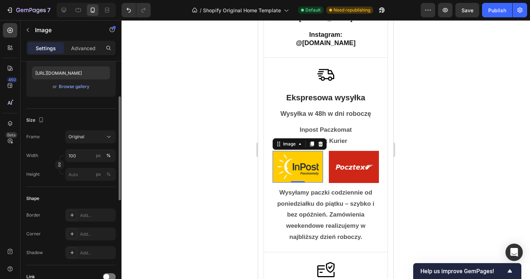
scroll to position [101, 0]
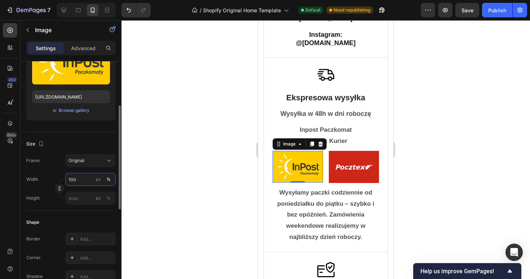
click at [84, 177] on input "100" at bounding box center [90, 179] width 50 height 13
type input "7"
type input "9"
type input "90"
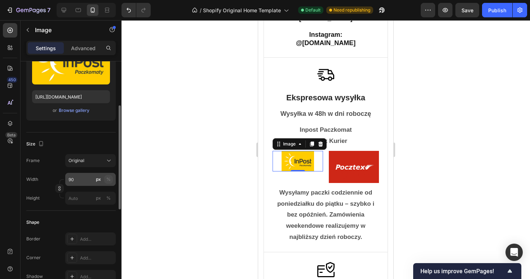
click at [111, 181] on button "%" at bounding box center [108, 179] width 9 height 9
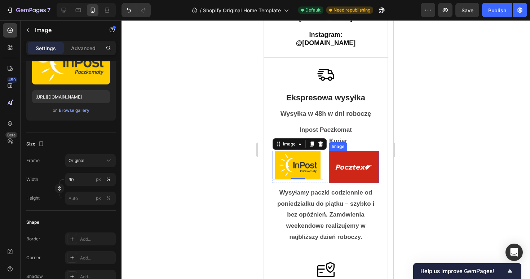
click at [355, 165] on img at bounding box center [354, 167] width 50 height 32
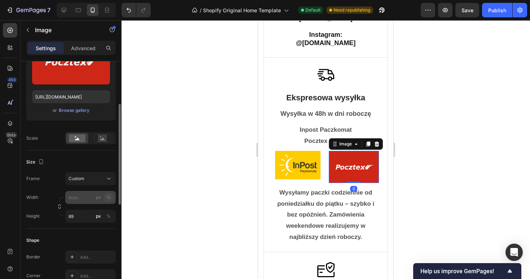
click at [109, 196] on div "%" at bounding box center [108, 197] width 4 height 6
click at [80, 197] on input "px %" at bounding box center [90, 197] width 50 height 13
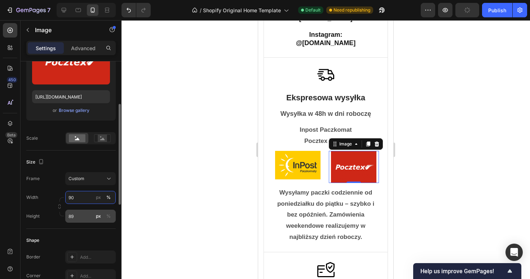
type input "90"
click at [82, 216] on input "89" at bounding box center [90, 216] width 50 height 13
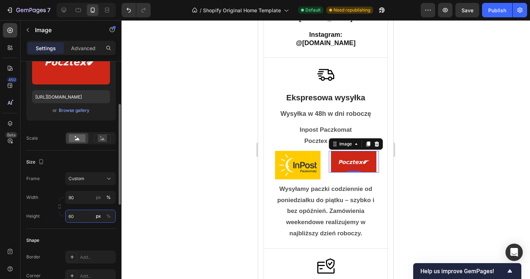
type input "6"
type input "80"
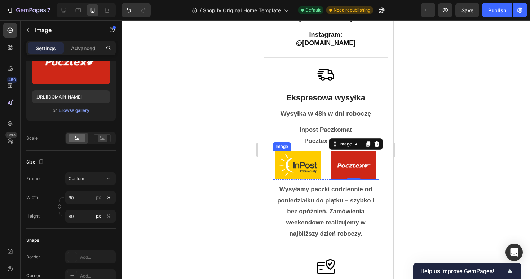
click at [303, 162] on img at bounding box center [297, 165] width 45 height 28
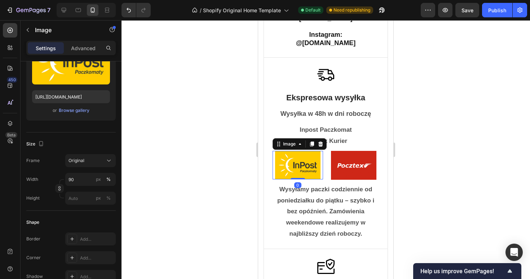
click at [430, 181] on div at bounding box center [326, 149] width 409 height 259
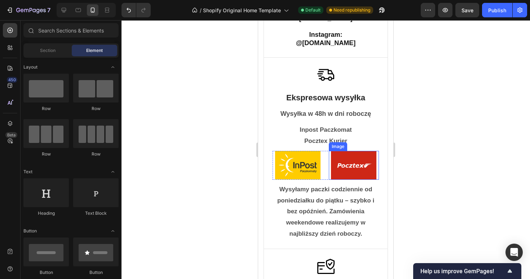
click at [341, 151] on img at bounding box center [353, 165] width 45 height 29
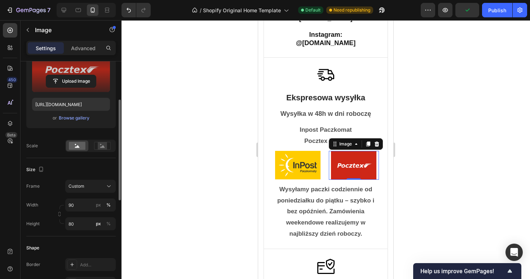
scroll to position [115, 0]
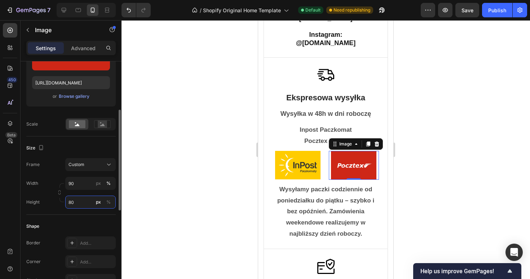
click at [77, 202] on input "80" at bounding box center [90, 201] width 50 height 13
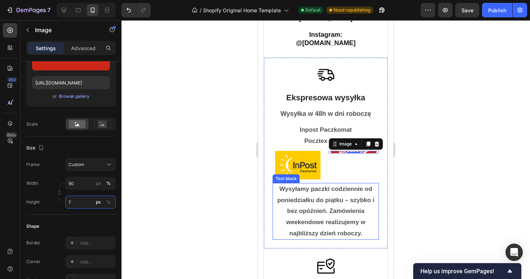
type input "79"
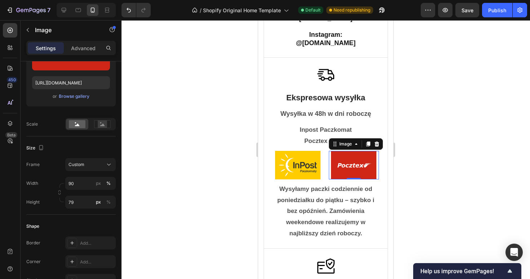
click at [465, 147] on div at bounding box center [326, 149] width 409 height 259
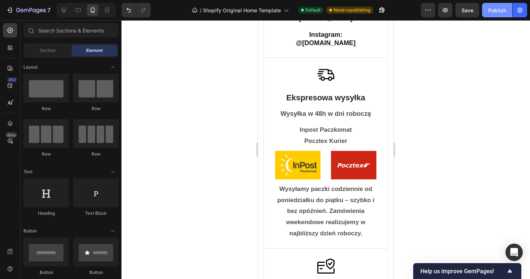
click at [499, 8] on div "Publish" at bounding box center [497, 10] width 18 height 8
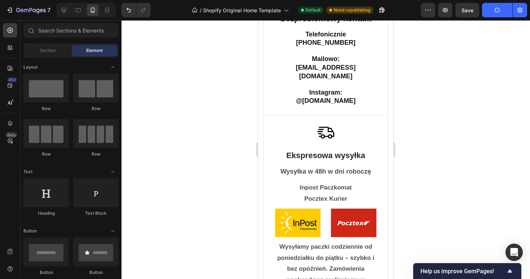
scroll to position [0, 0]
